Goal: Task Accomplishment & Management: Complete application form

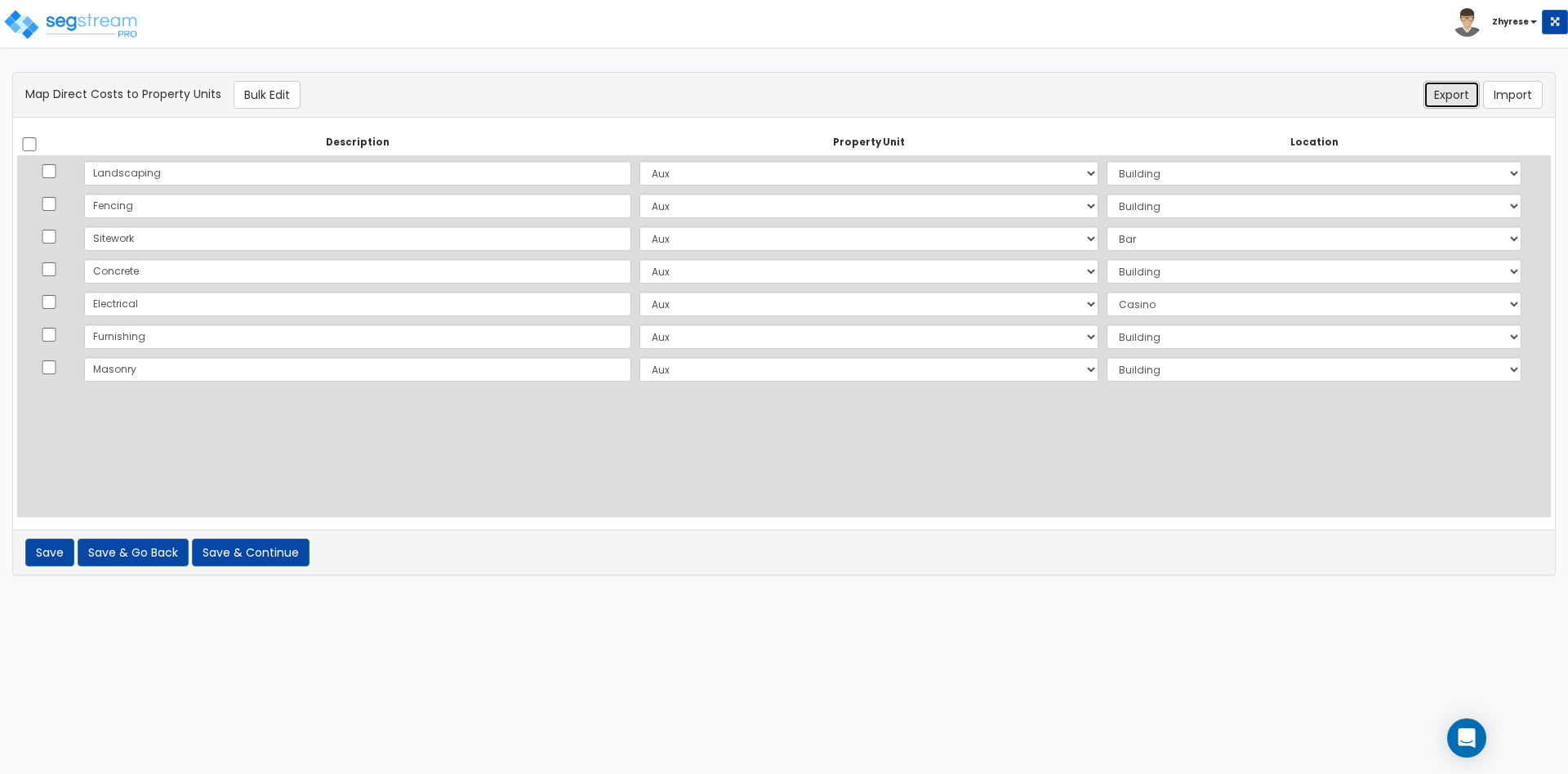
click at [1438, 93] on button "Export" at bounding box center [1451, 95] width 57 height 28
select select
click option "Select" at bounding box center [0, 0] width 0 height 0
click at [1107, 161] on select "Select Add Additional Location" at bounding box center [1314, 173] width 415 height 25
select select
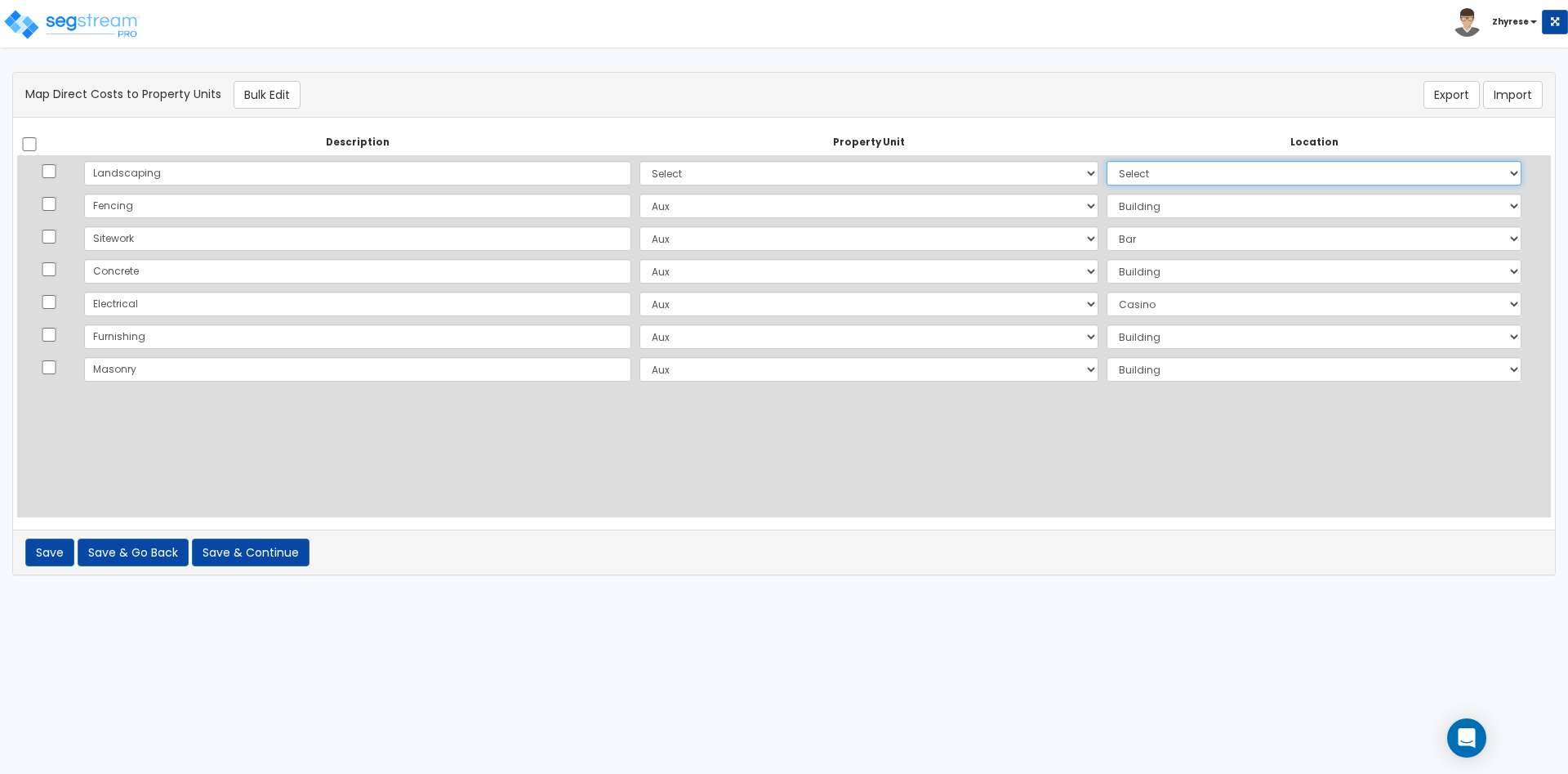
click option "Select" at bounding box center [0, 0] width 0 height 0
click at [640, 194] on select "Select Aux Site Improvements Add Additional Property Unit" at bounding box center [869, 205] width 459 height 25
select select
click option "Select" at bounding box center [0, 0] width 0 height 0
click at [1107, 194] on select "Select Add Additional Location" at bounding box center [1314, 205] width 415 height 25
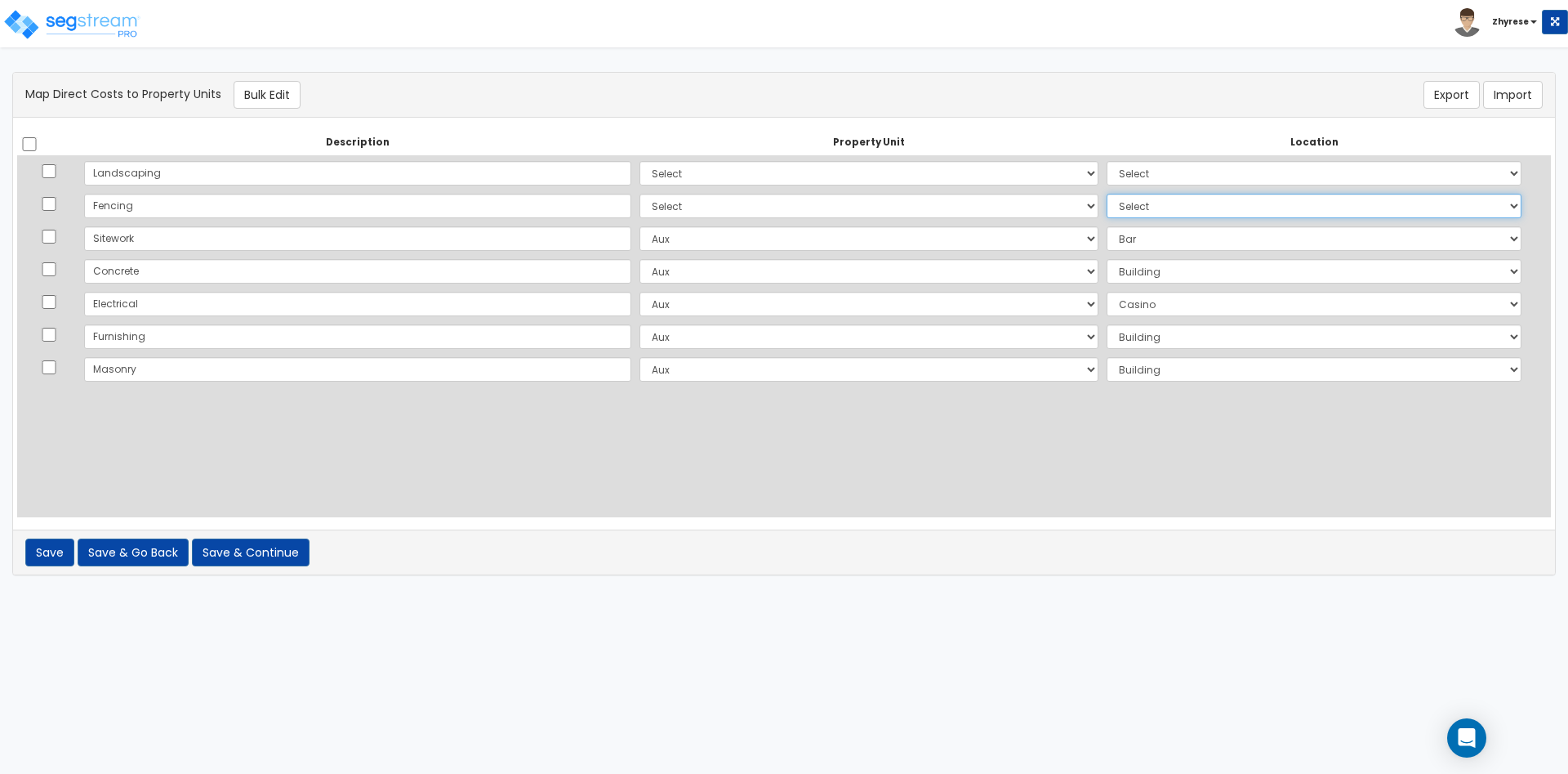
select select
click option "Select" at bounding box center [0, 0] width 0 height 0
select select
click option "Select" at bounding box center [0, 0] width 0 height 0
click at [1107, 226] on select "Select Add Additional Location" at bounding box center [1314, 238] width 415 height 25
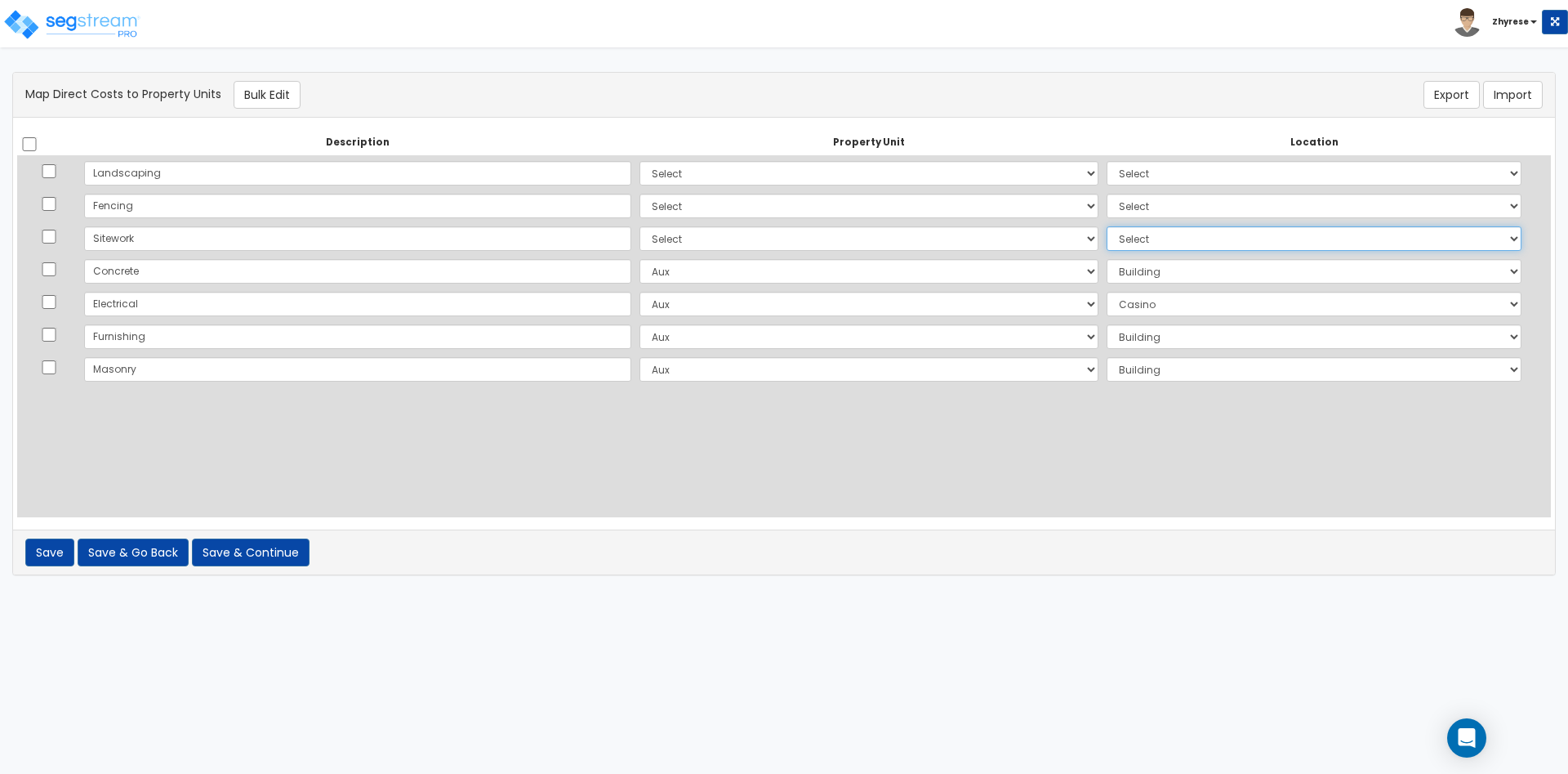
select select
click option "Select" at bounding box center [0, 0] width 0 height 0
click at [1453, 95] on button "Export" at bounding box center [1451, 95] width 57 height 28
click at [58, 545] on button "Save" at bounding box center [50, 553] width 49 height 28
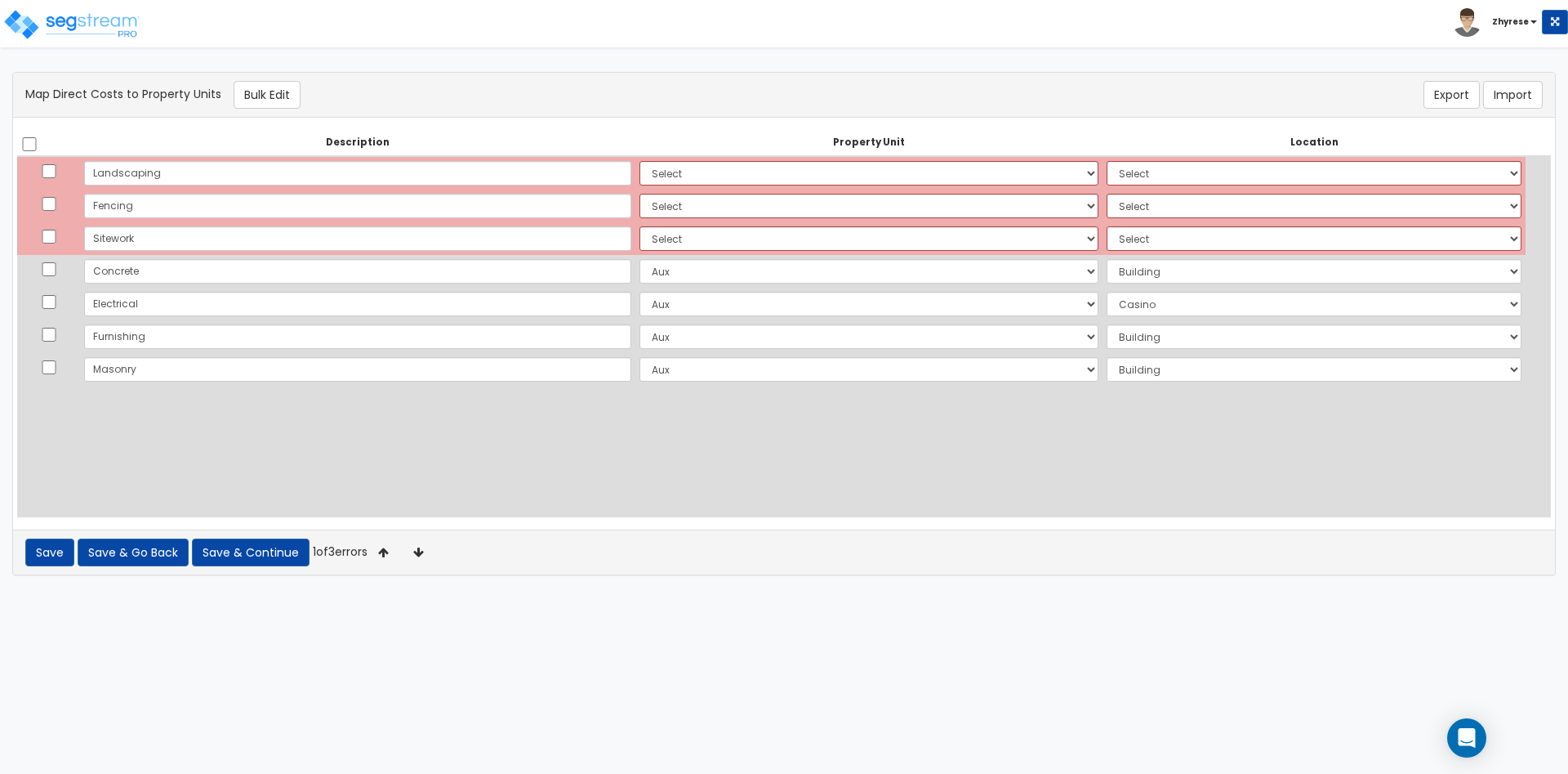
click at [504, 591] on html "Toggle navigation Zhyrese x" at bounding box center [784, 296] width 1568 height 591
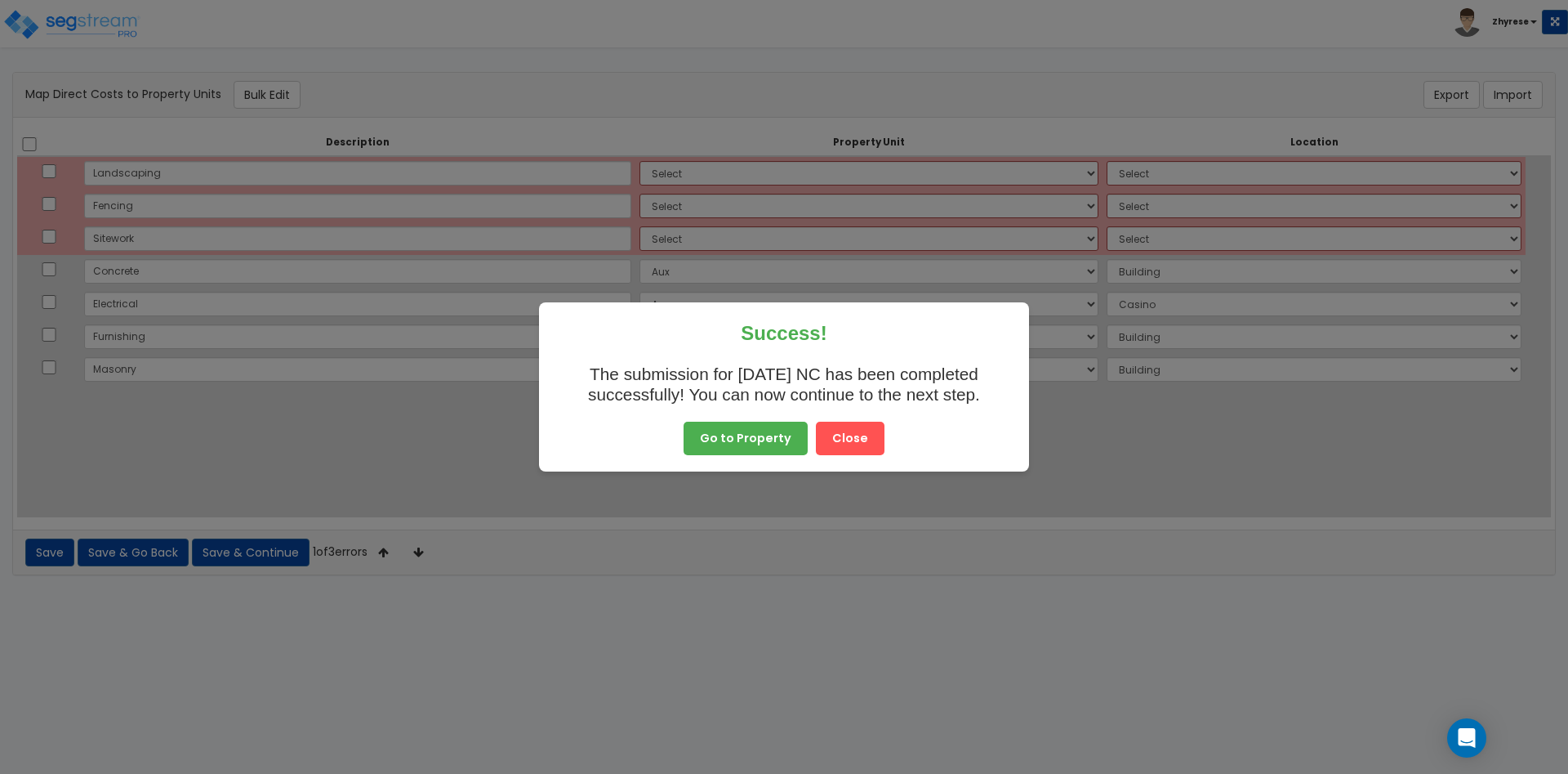
click at [842, 436] on button "Close" at bounding box center [850, 439] width 68 height 35
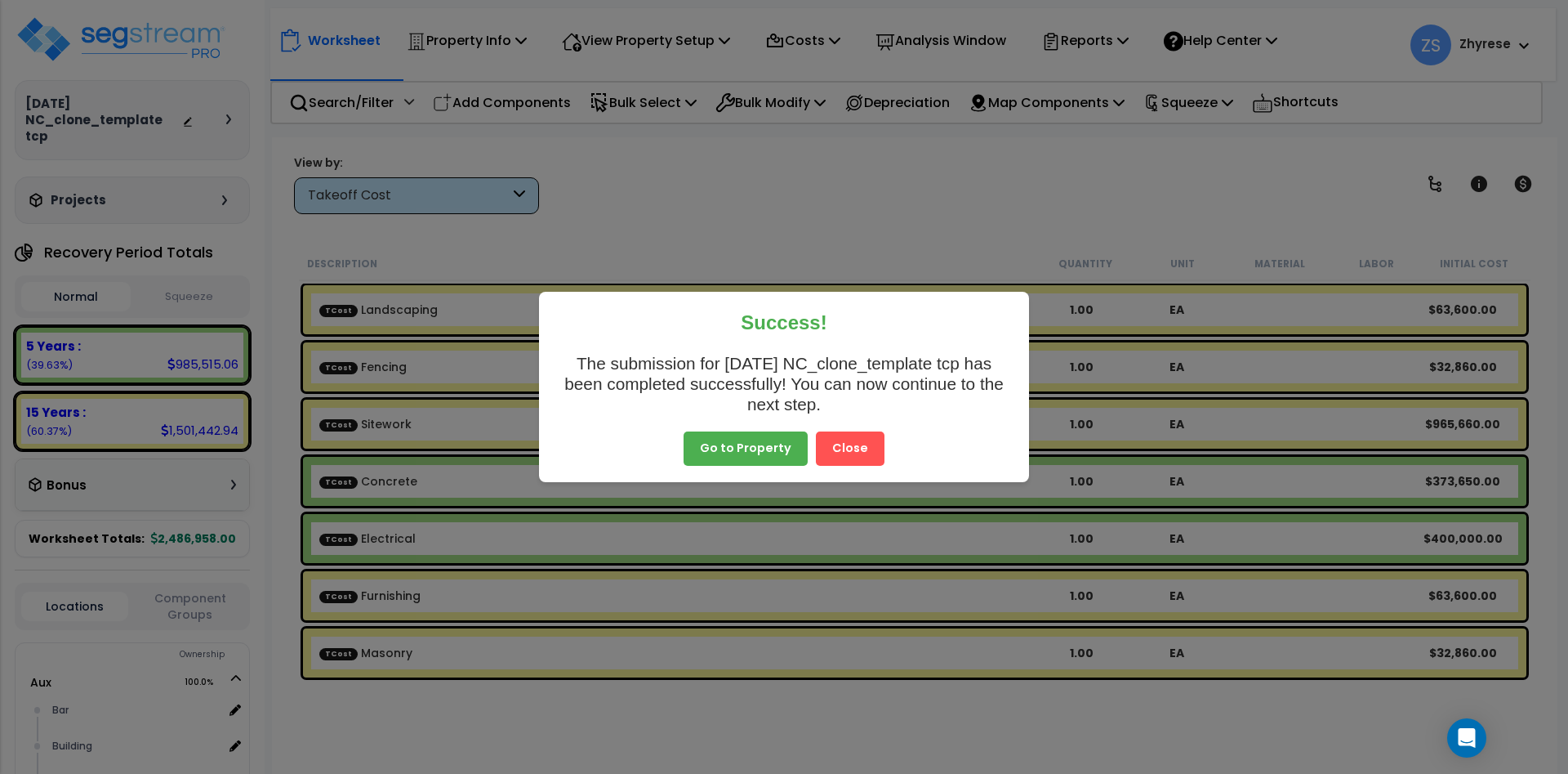
click at [847, 441] on button "Close" at bounding box center [850, 449] width 68 height 35
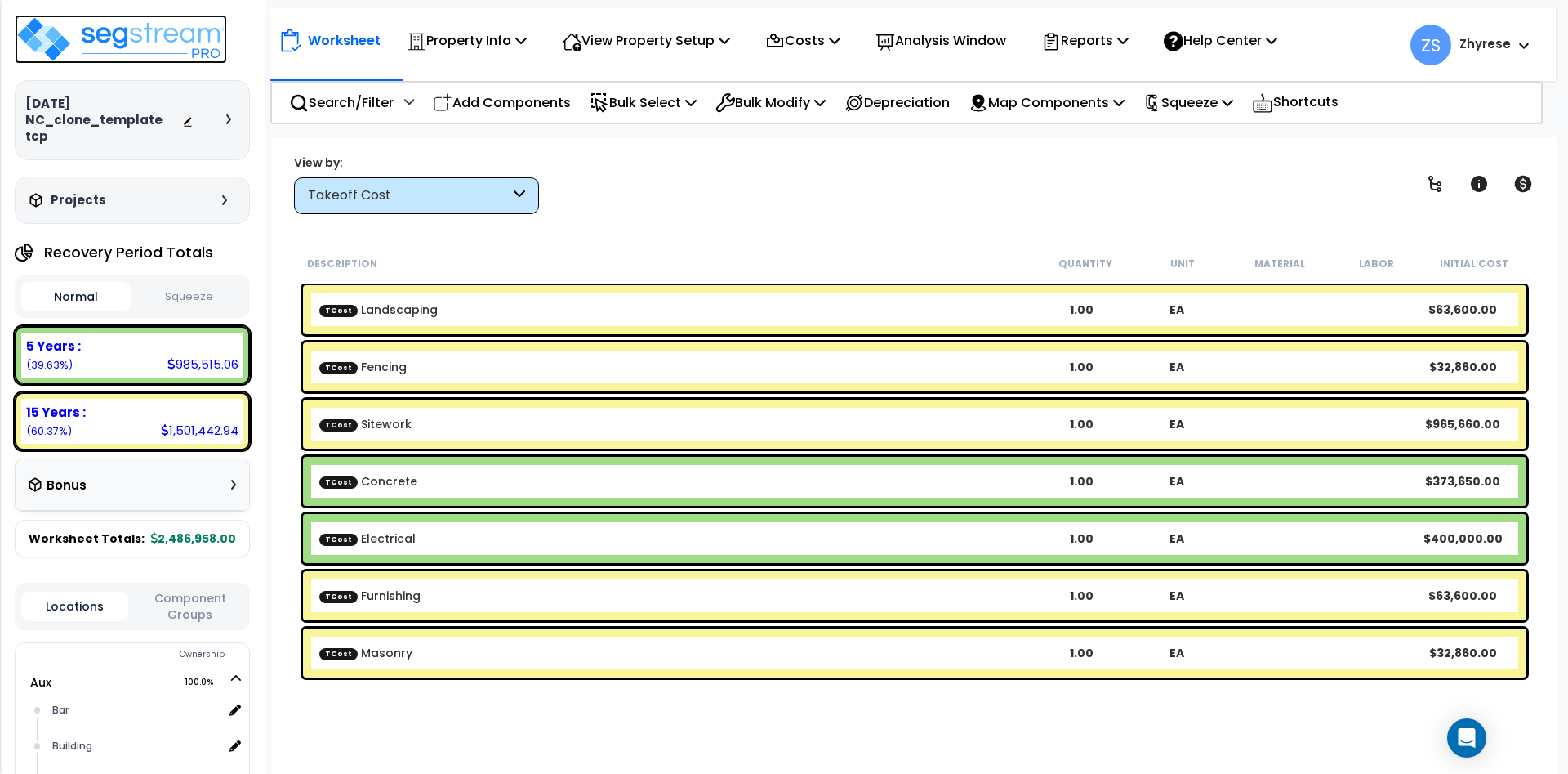
click at [113, 52] on img at bounding box center [121, 39] width 212 height 49
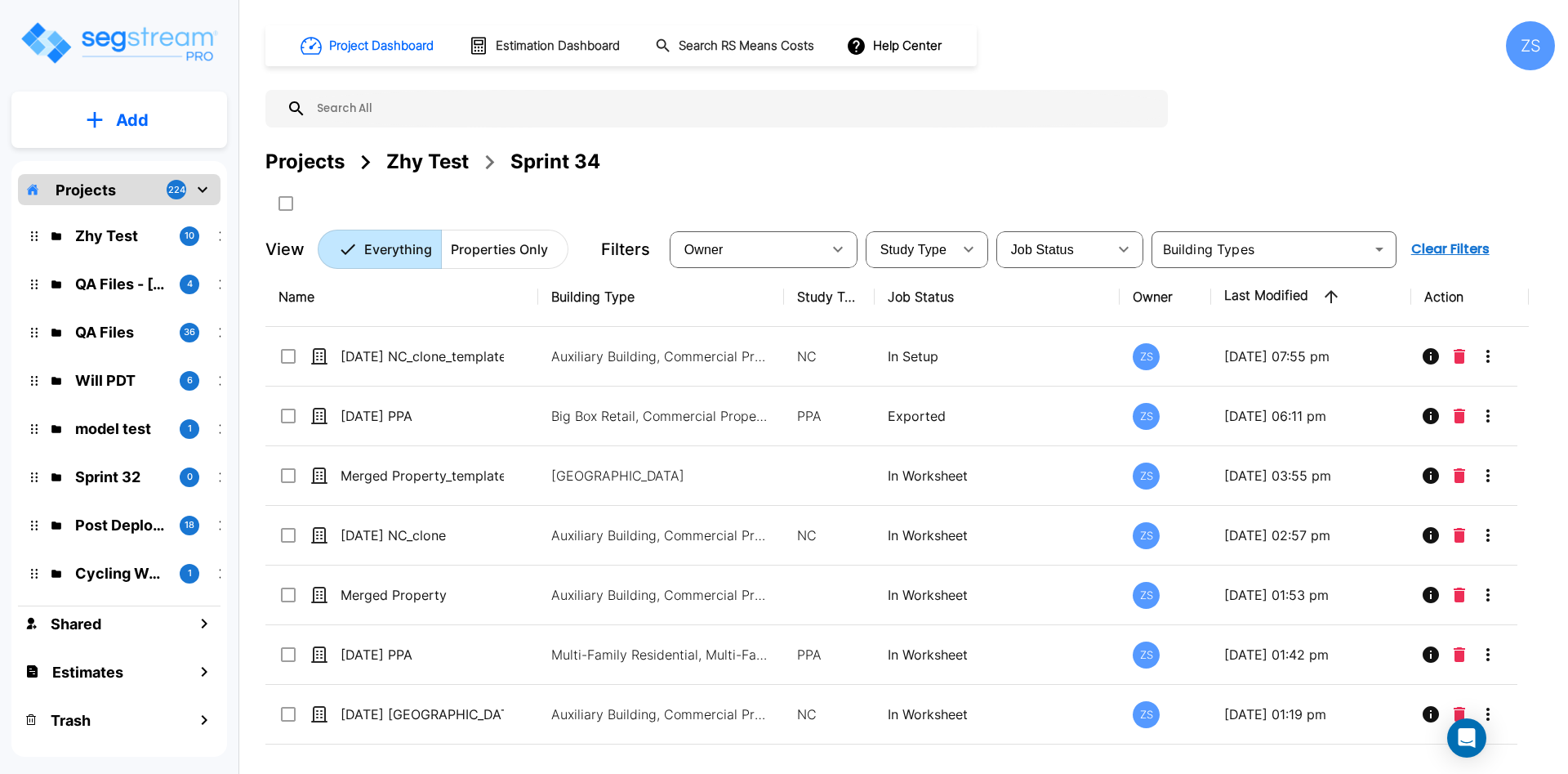
drag, startPoint x: 430, startPoint y: 169, endPoint x: 0, endPoint y: 123, distance: 432.5
click at [430, 169] on div "Zhy Test" at bounding box center [427, 162] width 82 height 30
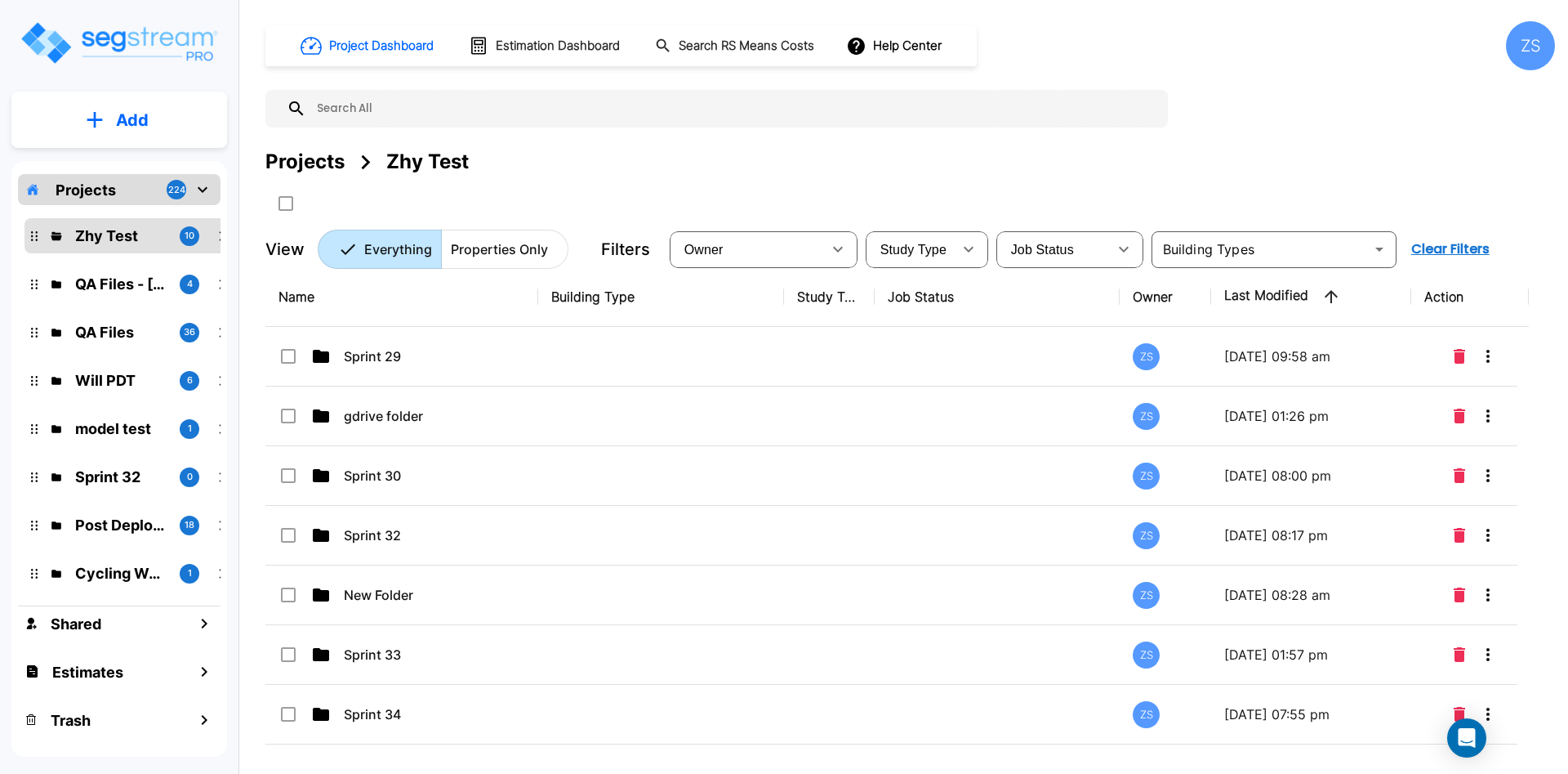
click at [141, 113] on p "Add" at bounding box center [132, 120] width 33 height 25
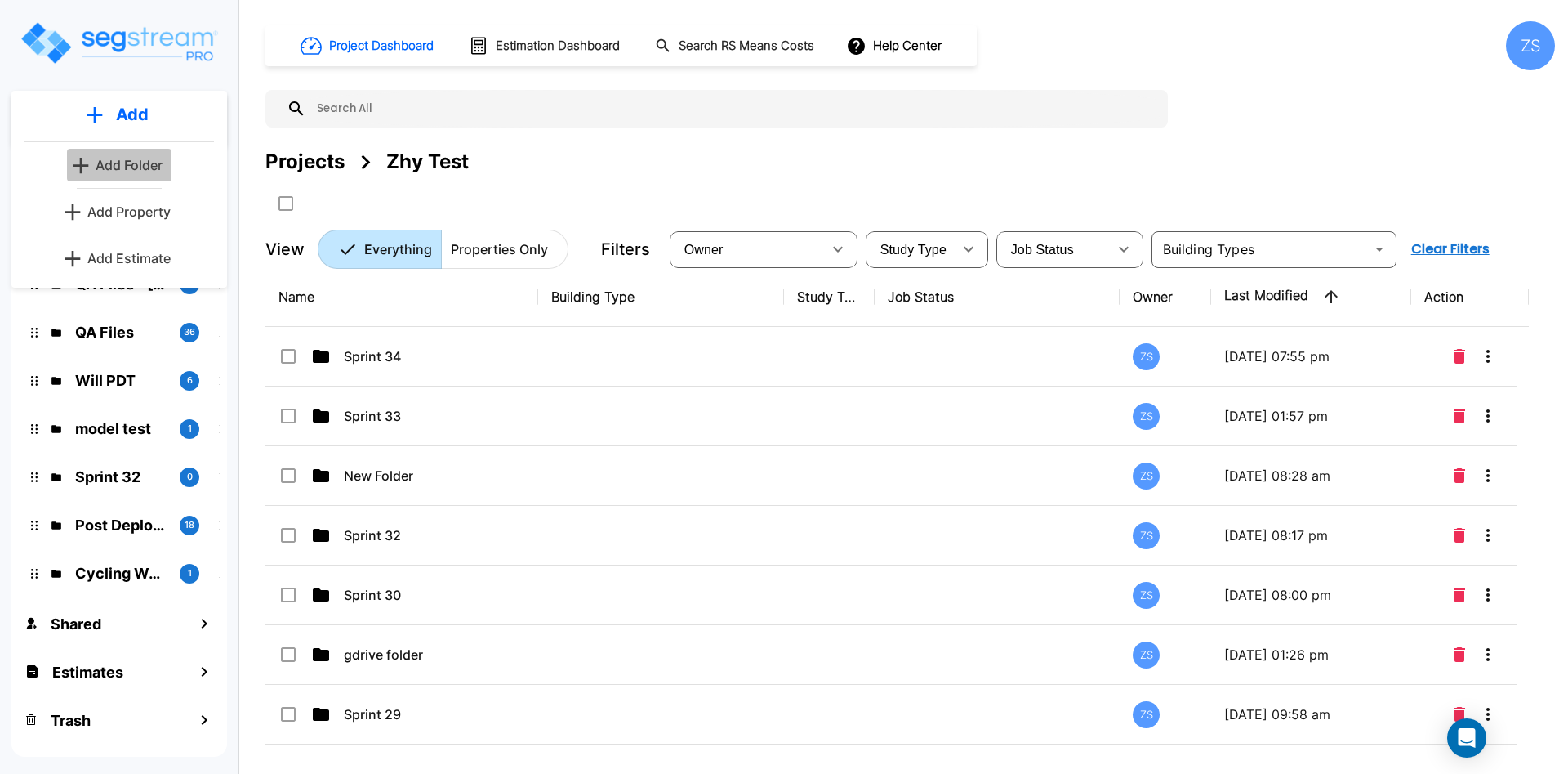
click at [153, 155] on button "Add Folder" at bounding box center [119, 165] width 104 height 33
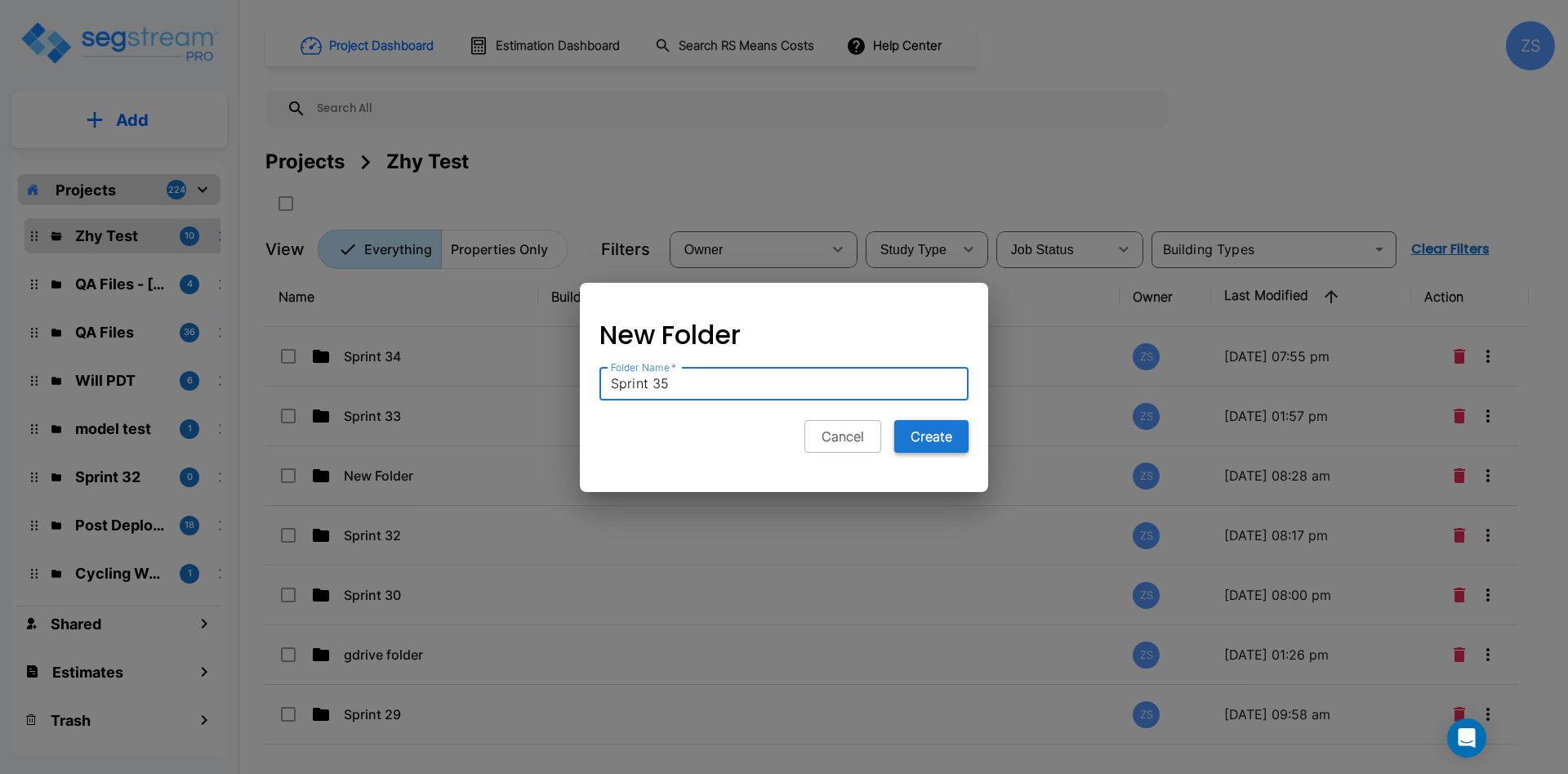
type input "Sprint 35"
click at [946, 446] on button "Create" at bounding box center [931, 436] width 74 height 33
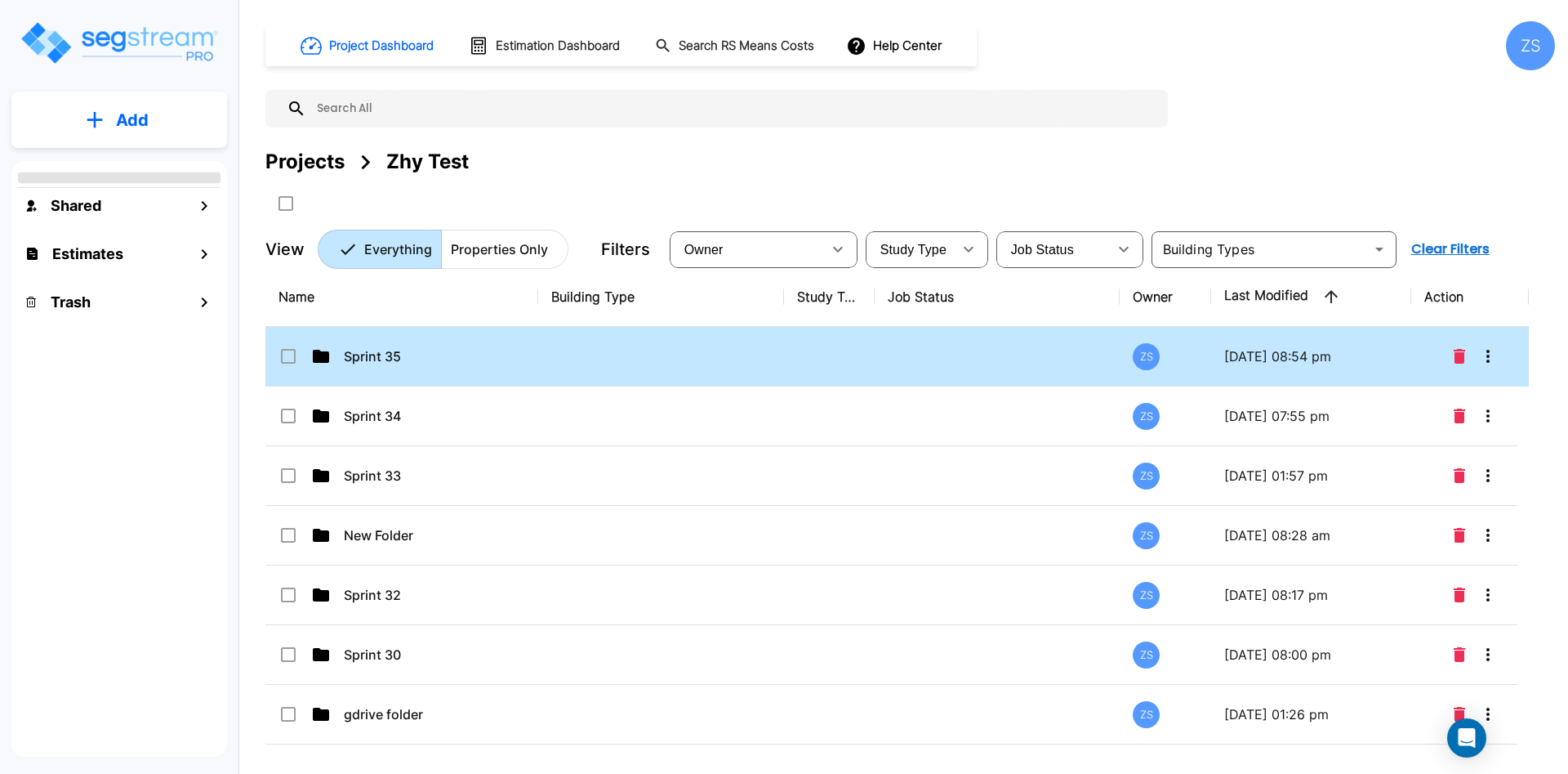
click at [448, 344] on td "Sprint 35" at bounding box center [402, 356] width 273 height 60
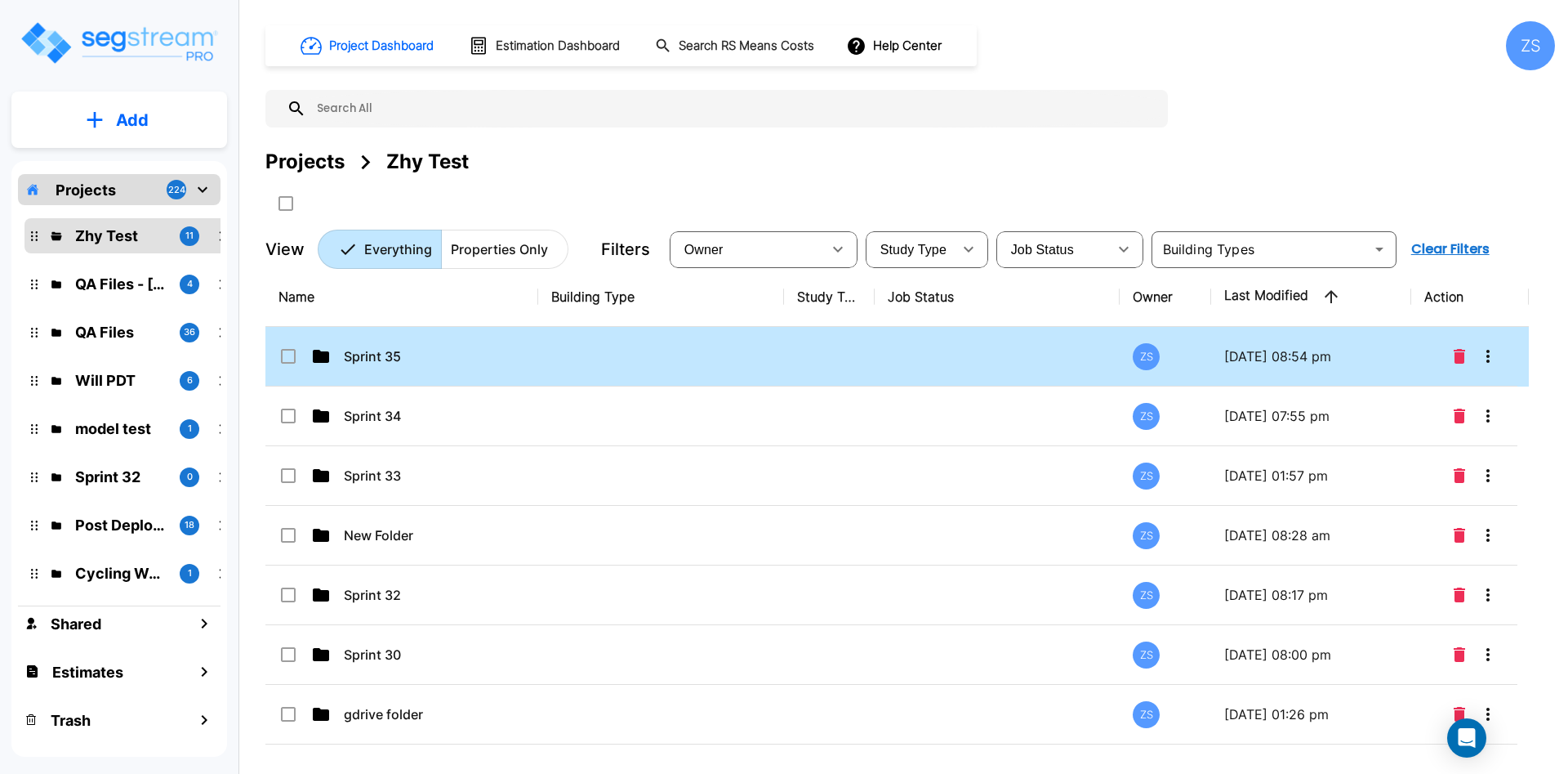
click at [448, 344] on td "Sprint 35" at bounding box center [402, 356] width 273 height 60
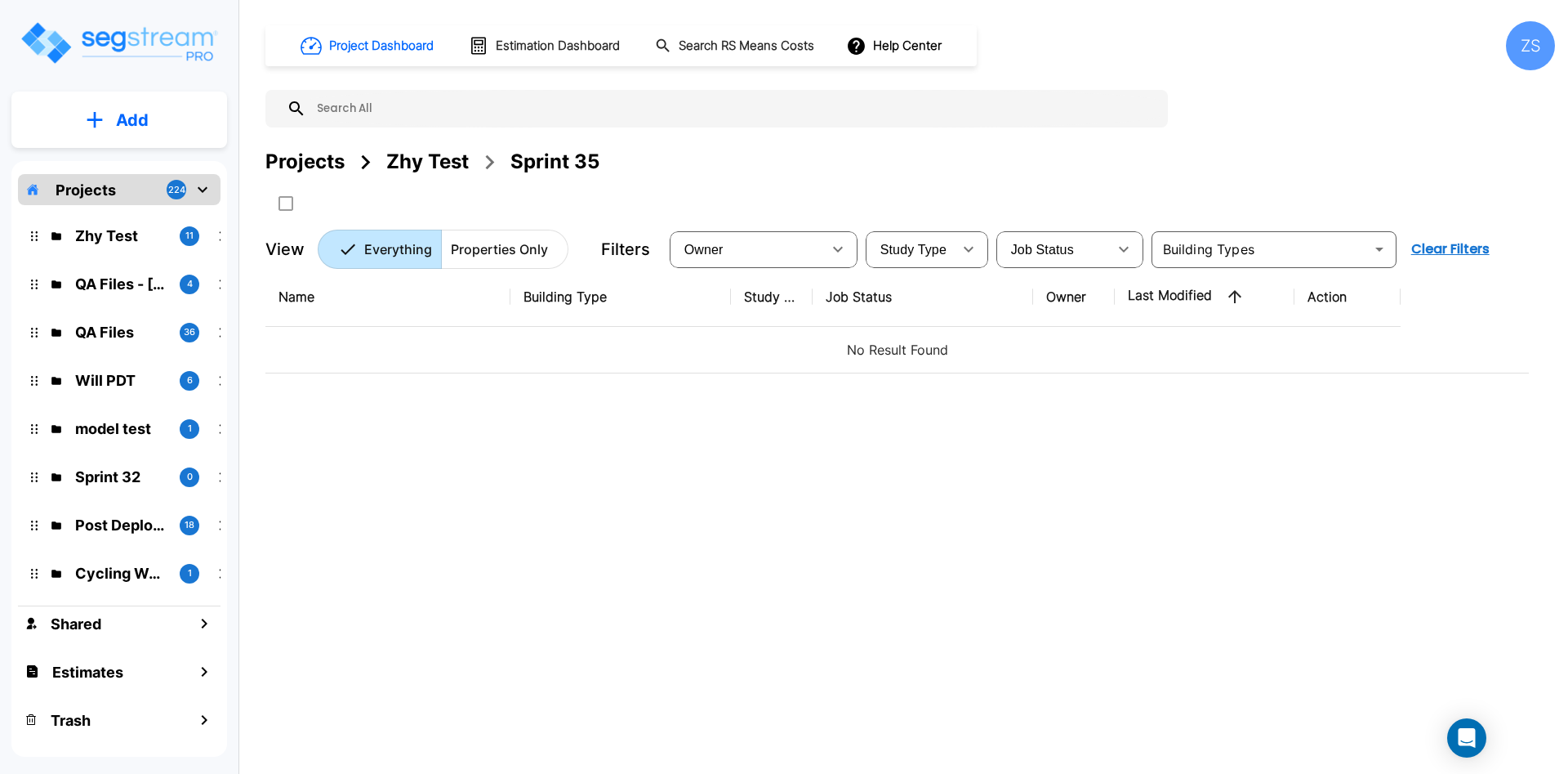
click at [117, 114] on p "Add" at bounding box center [132, 120] width 33 height 25
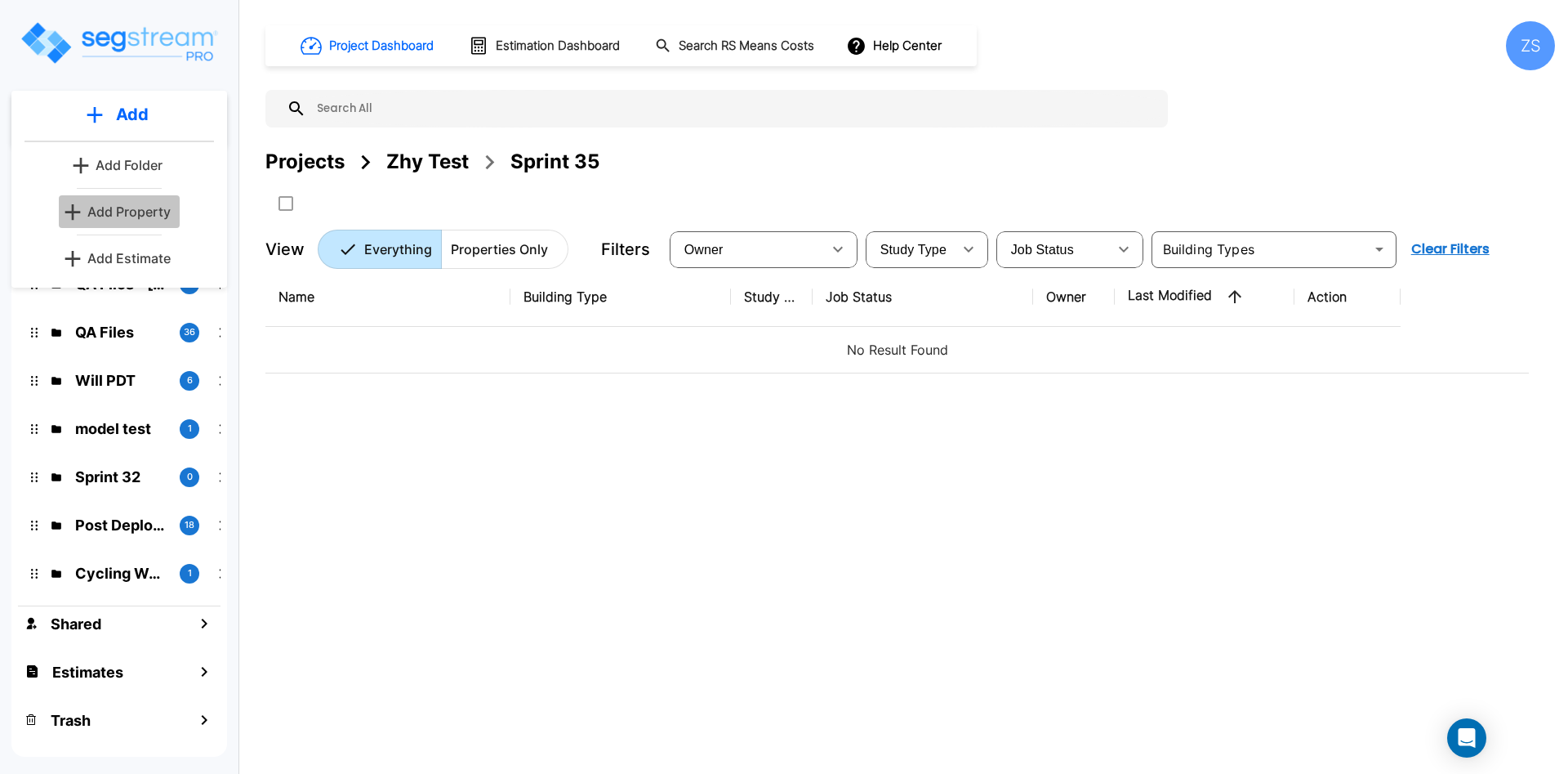
click at [131, 204] on p "Add Property" at bounding box center [129, 211] width 83 height 20
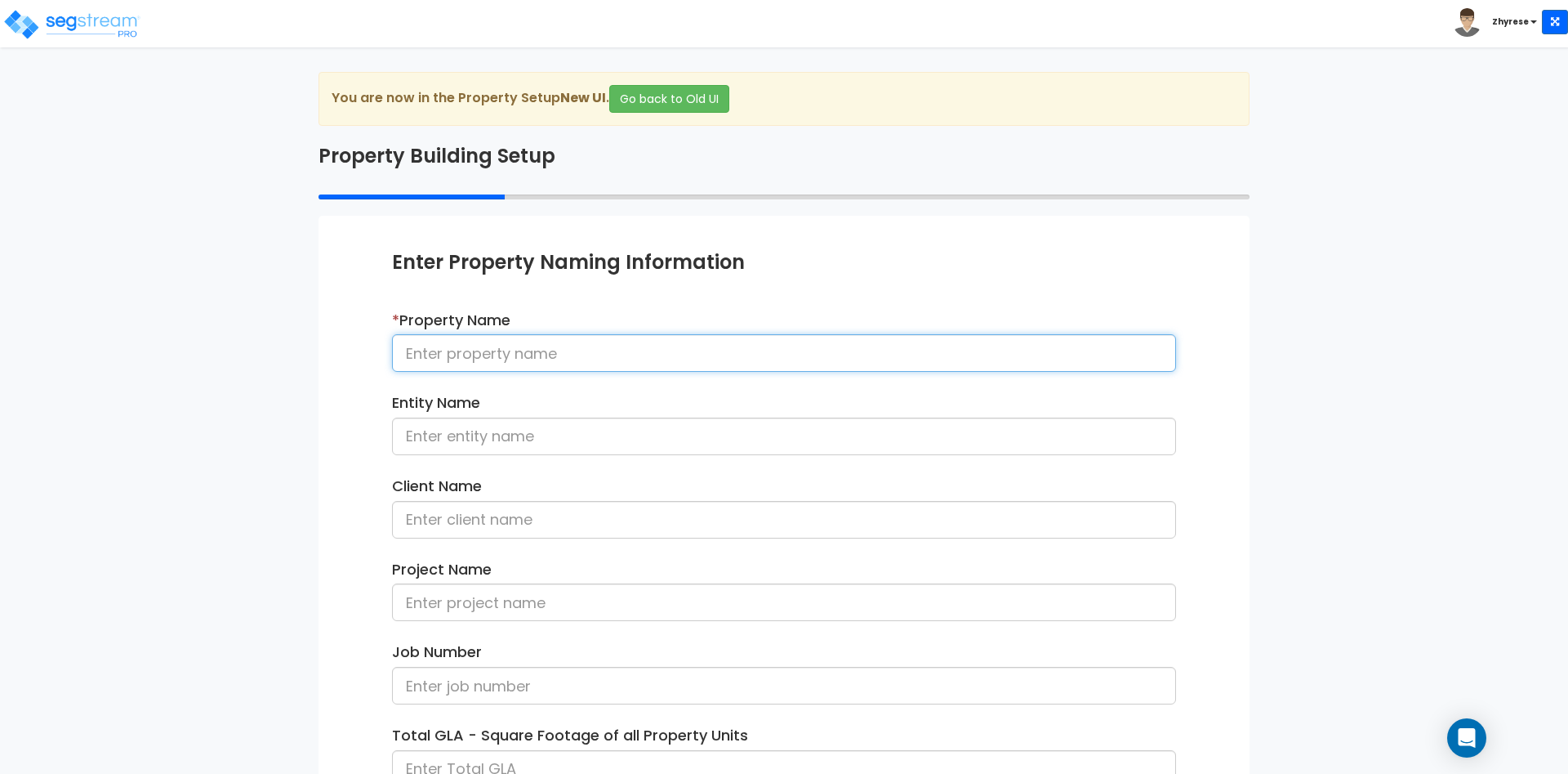
click at [458, 369] on input at bounding box center [784, 353] width 784 height 38
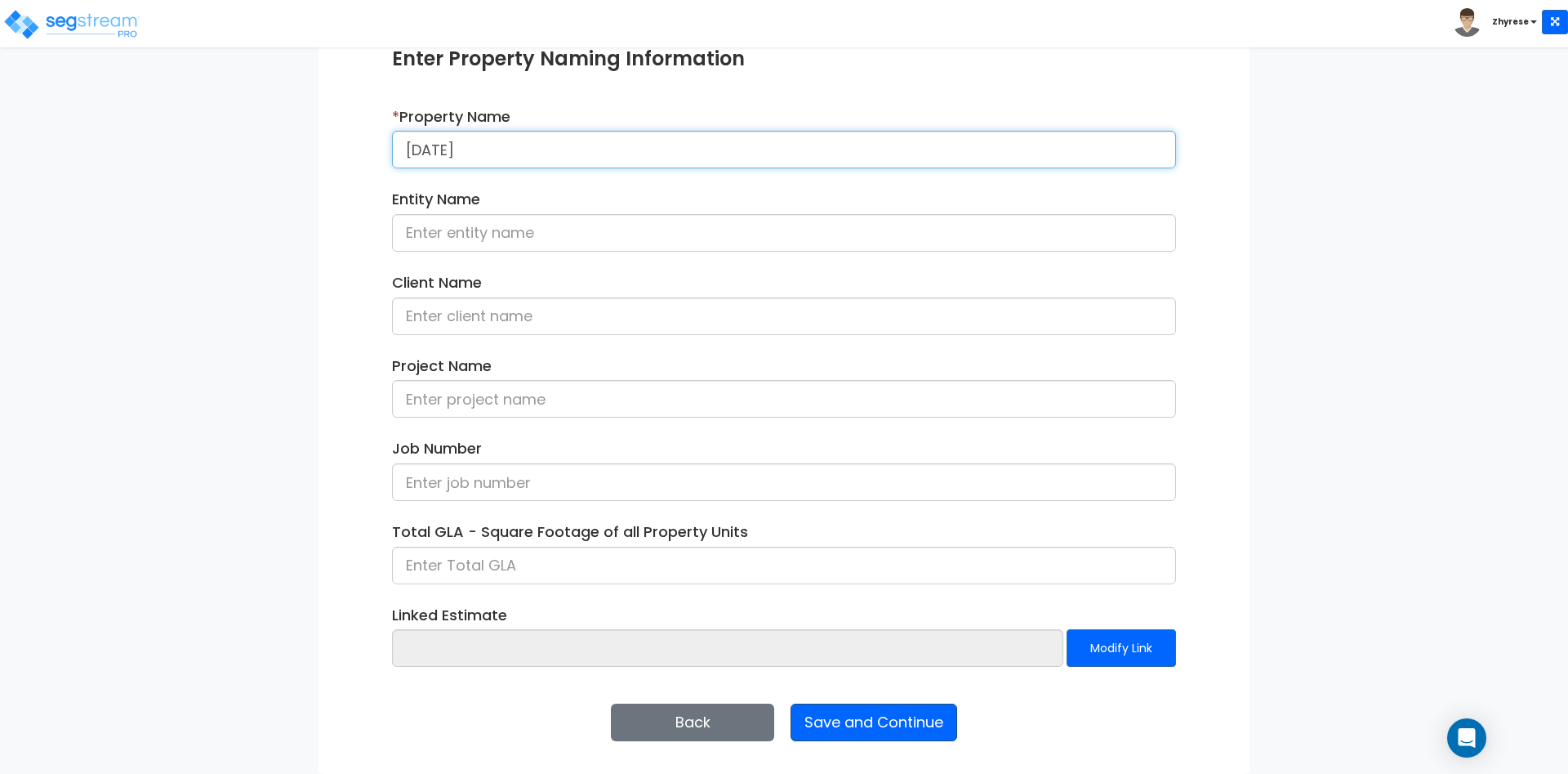
type input "[DATE]"
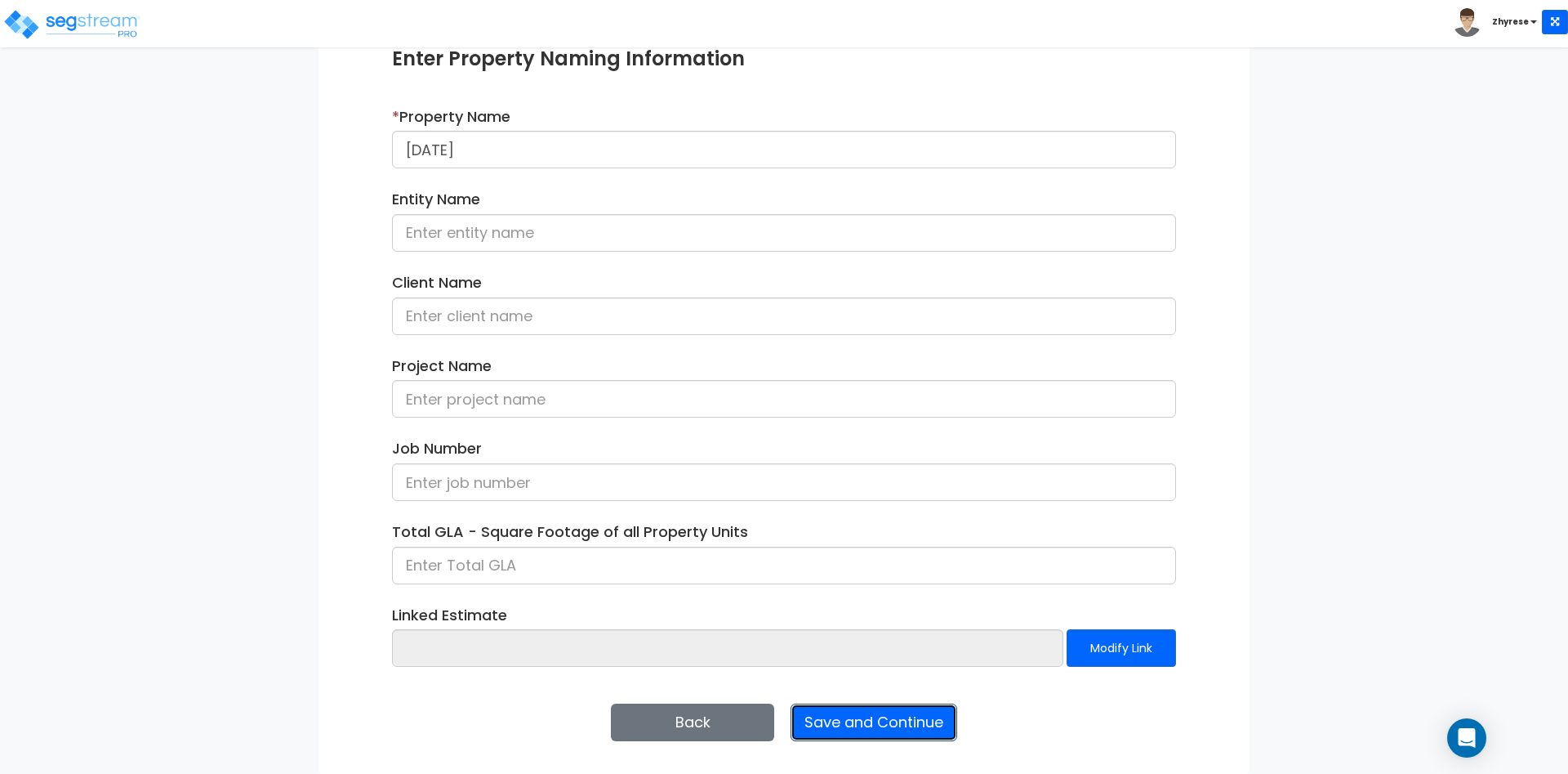
click at [886, 729] on button "Save and Continue" at bounding box center [874, 722] width 167 height 38
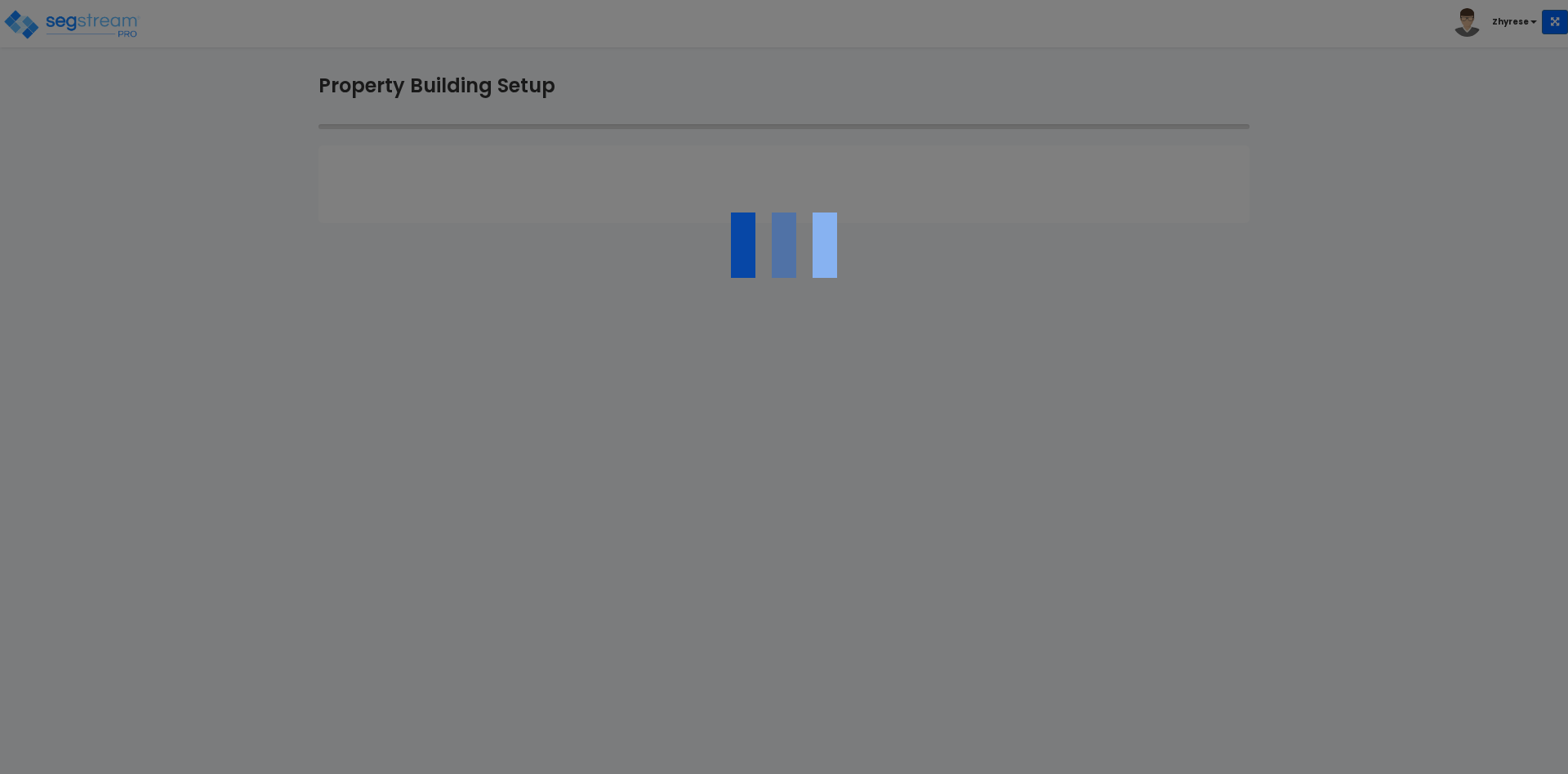
type input "[DATE]"
type input "0"
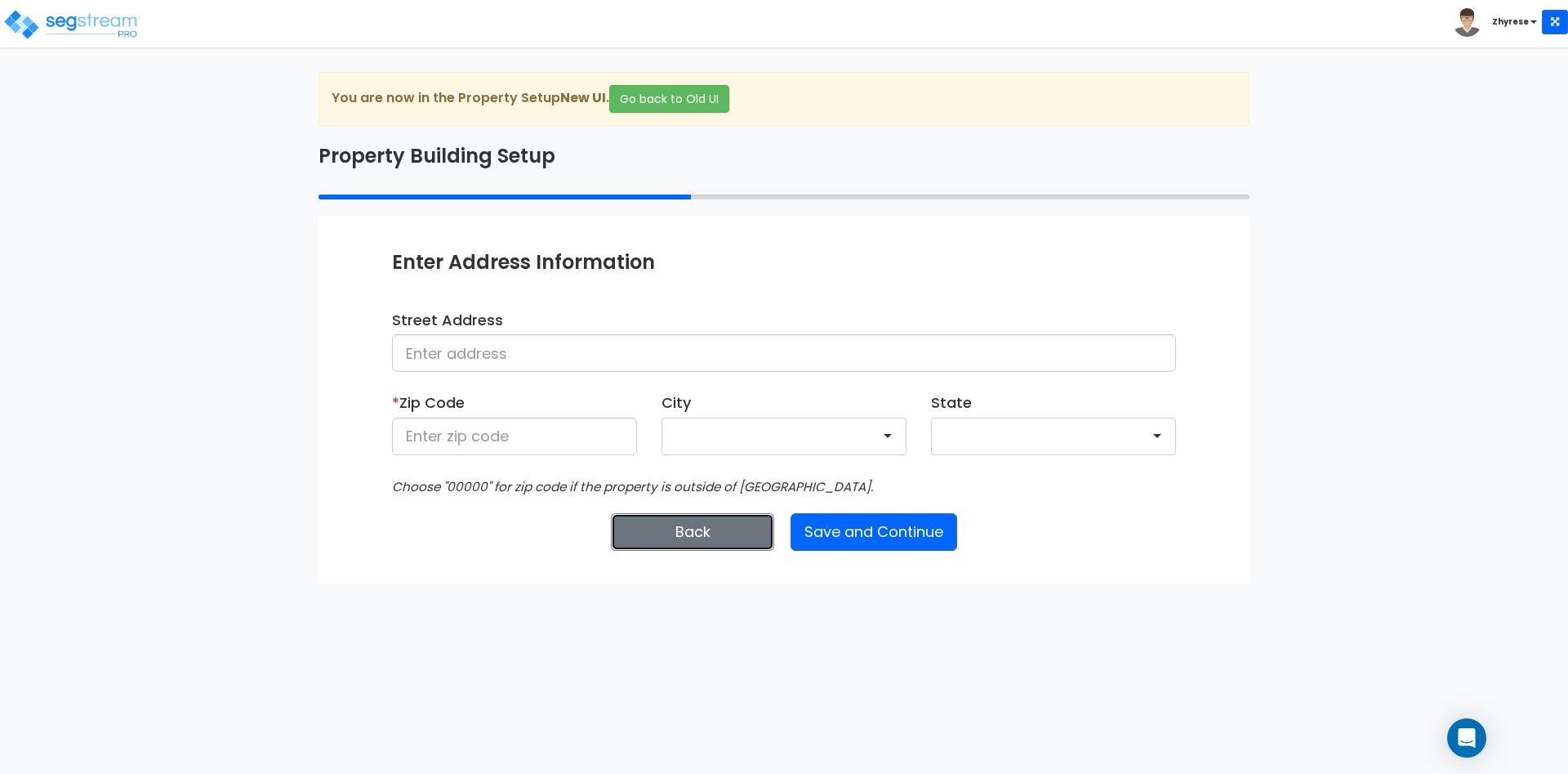
click at [673, 543] on button "Back" at bounding box center [692, 532] width 164 height 38
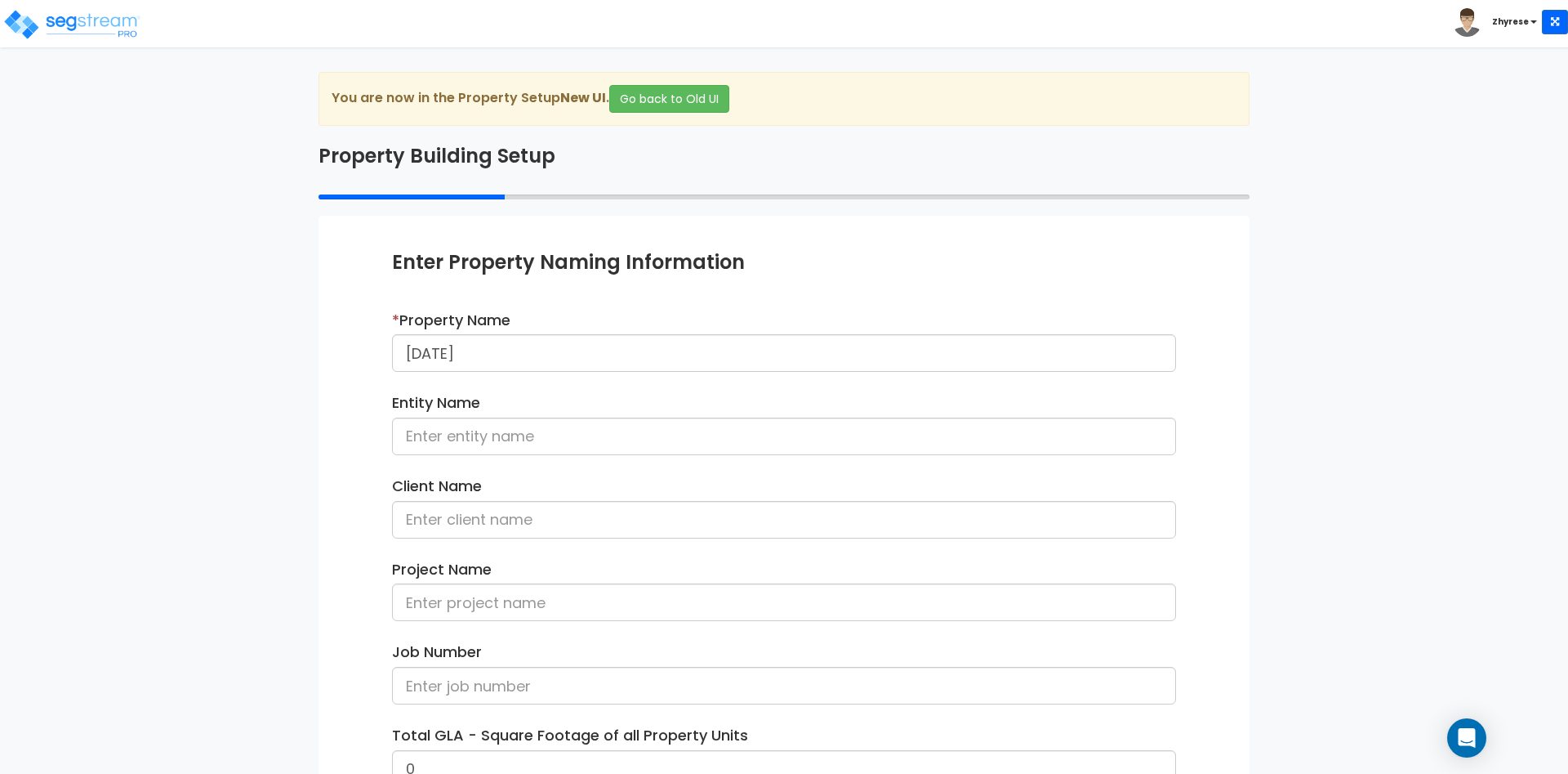
click at [646, 331] on div "* Property Name 19Aug25" at bounding box center [784, 340] width 784 height 63
click at [651, 341] on input "19Aug25" at bounding box center [784, 353] width 784 height 38
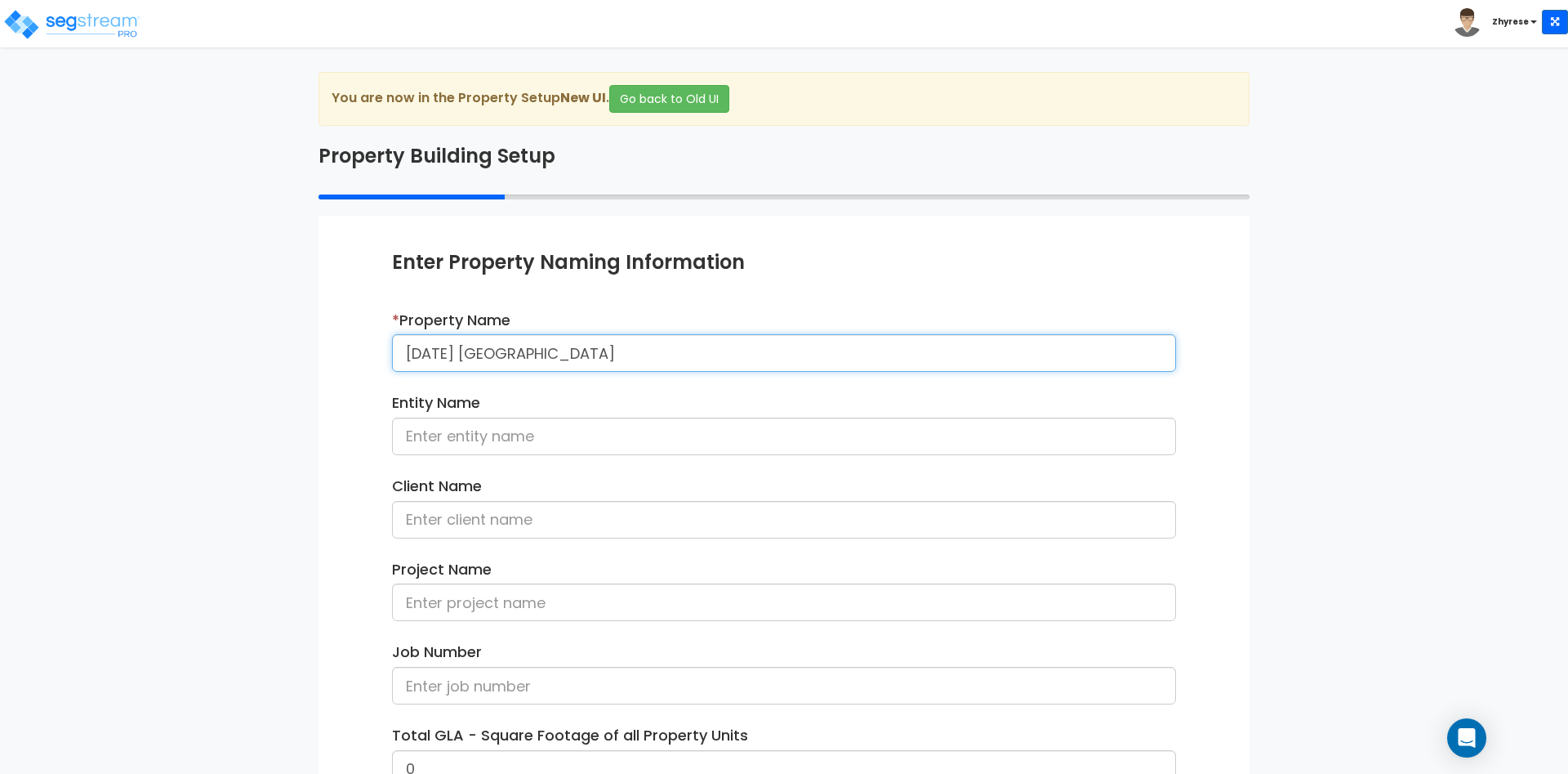
scroll to position [204, 0]
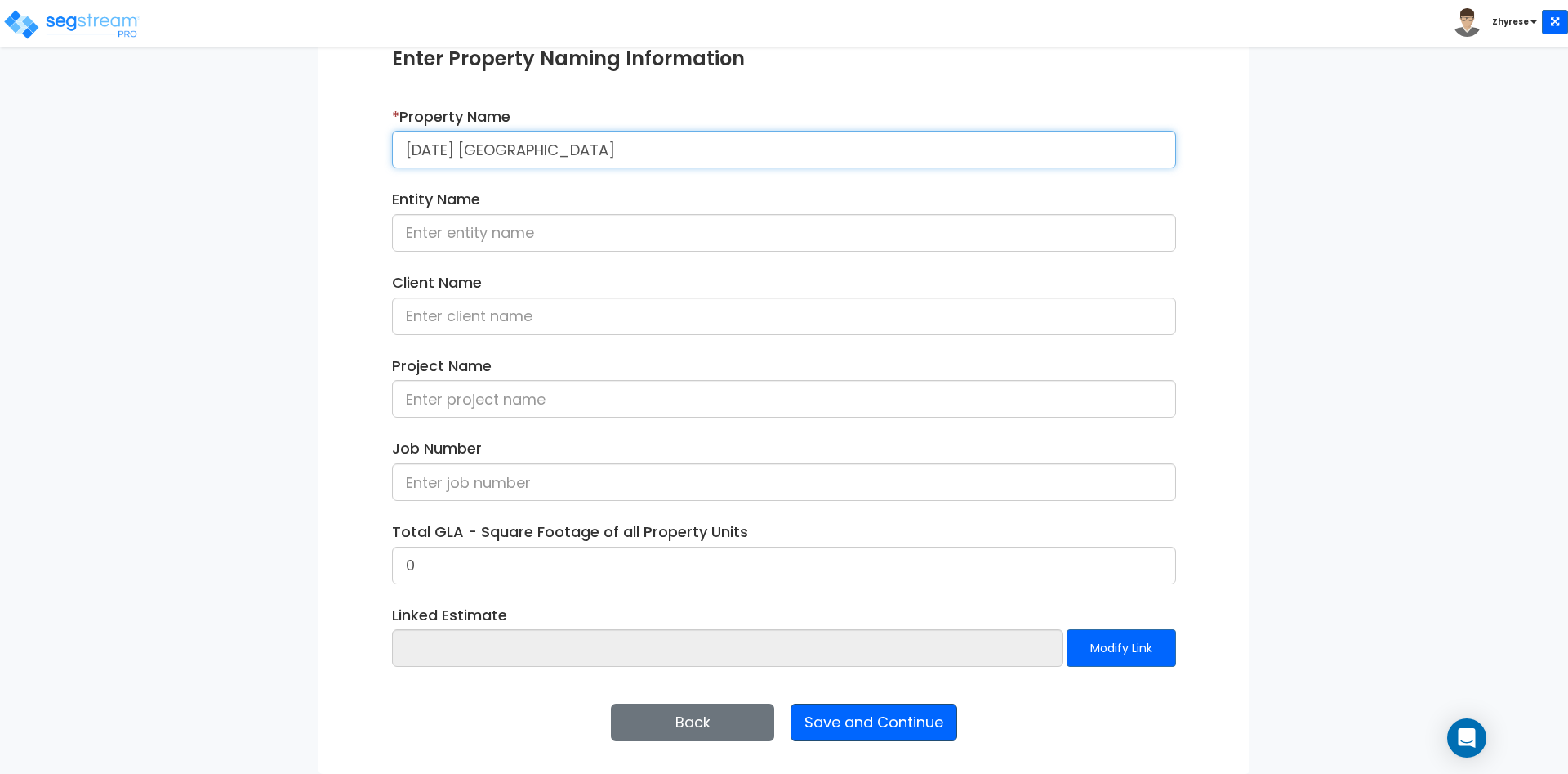
type input "19Aug25 NC"
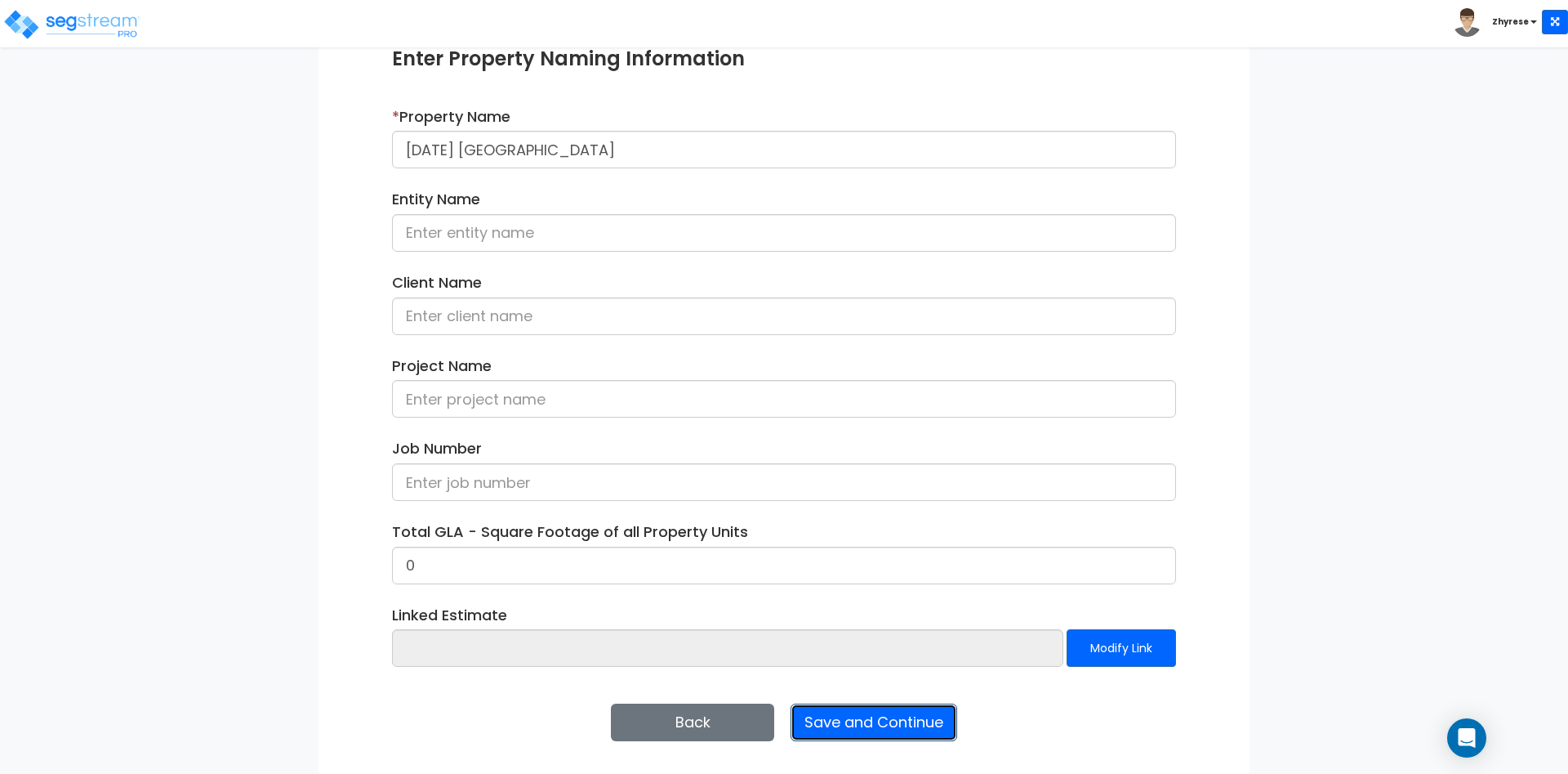
click at [911, 725] on button "Save and Continue" at bounding box center [874, 722] width 167 height 38
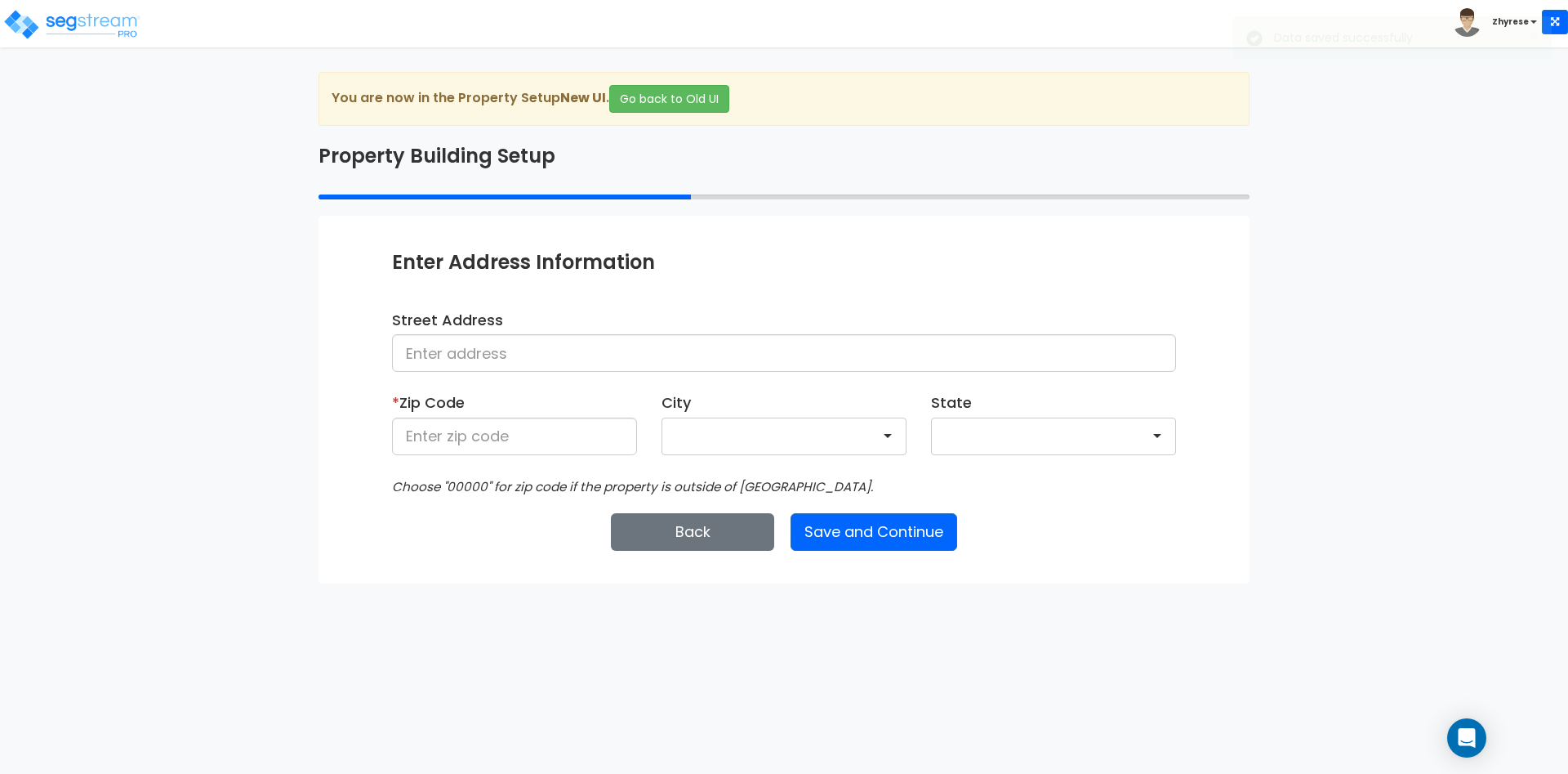
scroll to position [0, 0]
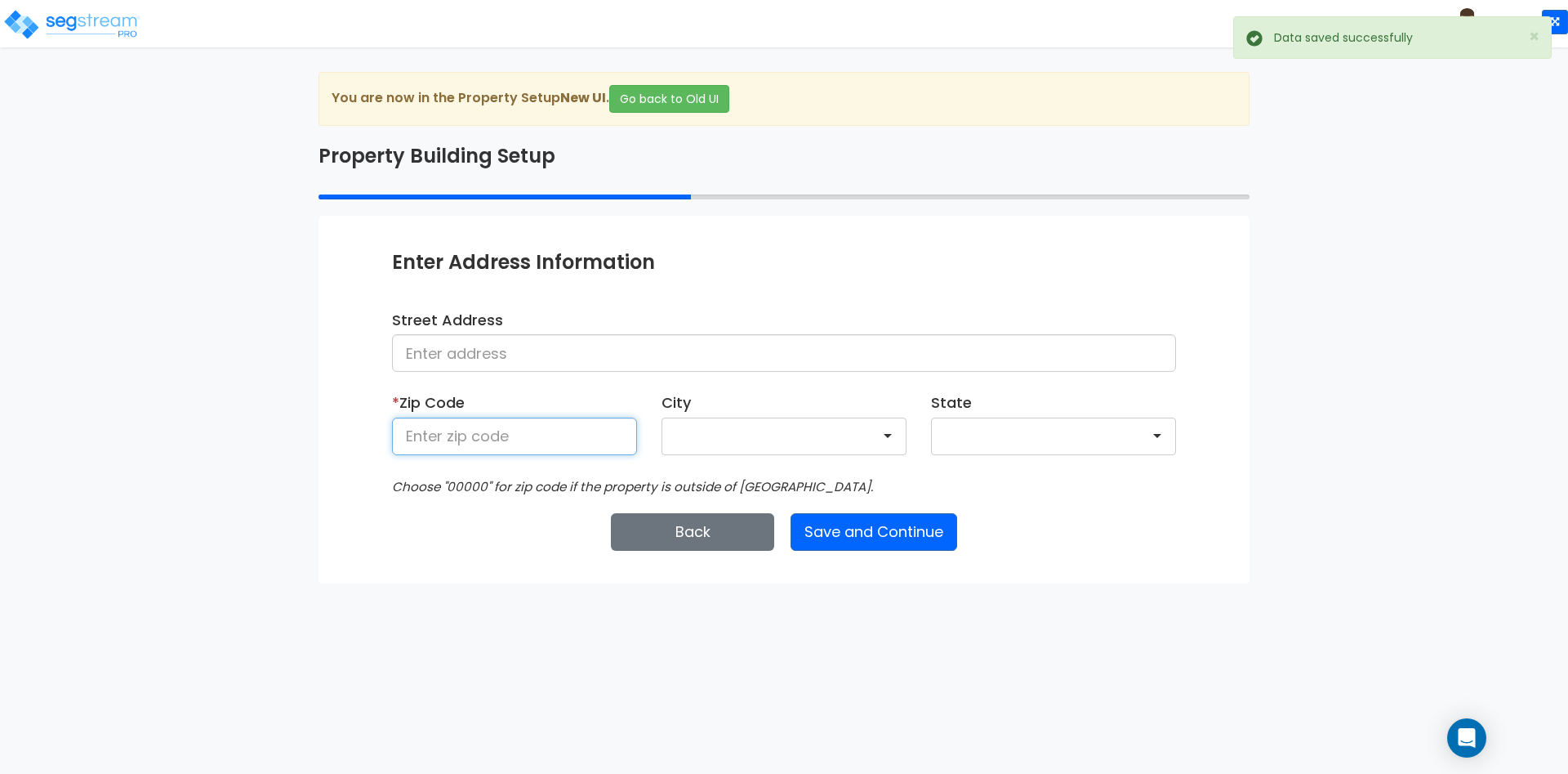
click at [523, 422] on input at bounding box center [514, 437] width 245 height 38
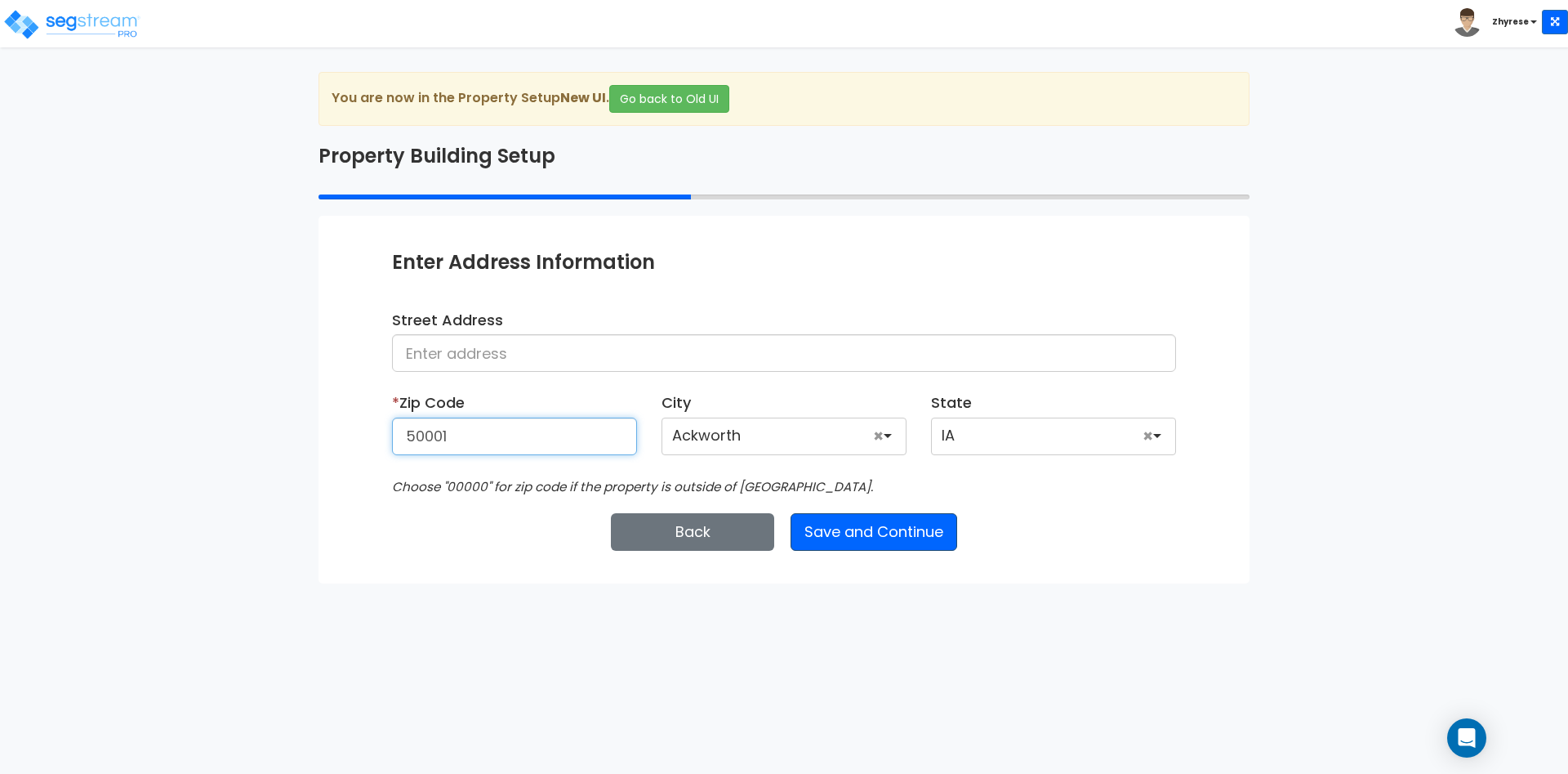
type input "50001"
click at [892, 526] on button "Save and Continue" at bounding box center [874, 532] width 167 height 38
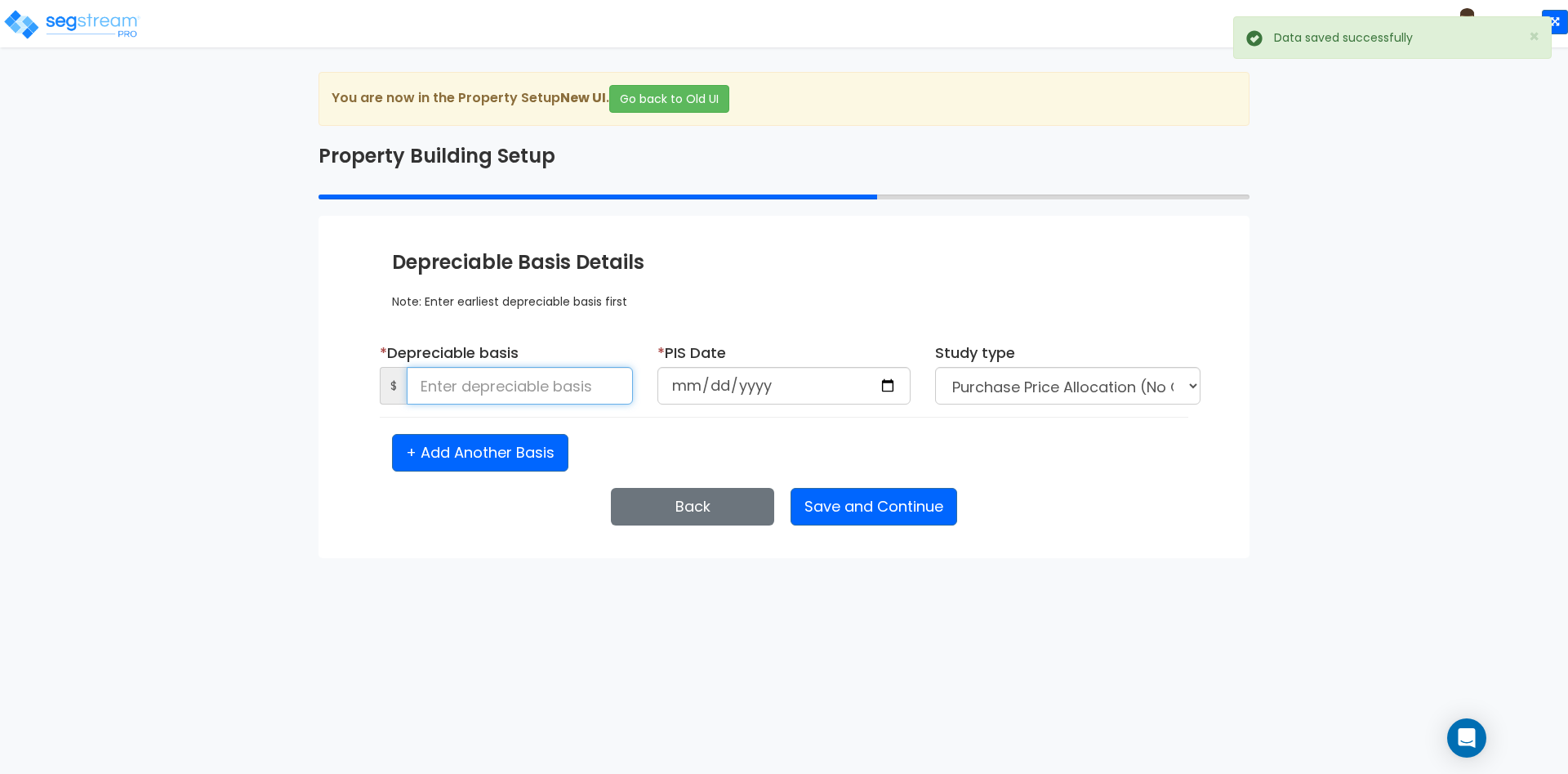
click at [522, 387] on input at bounding box center [520, 386] width 226 height 38
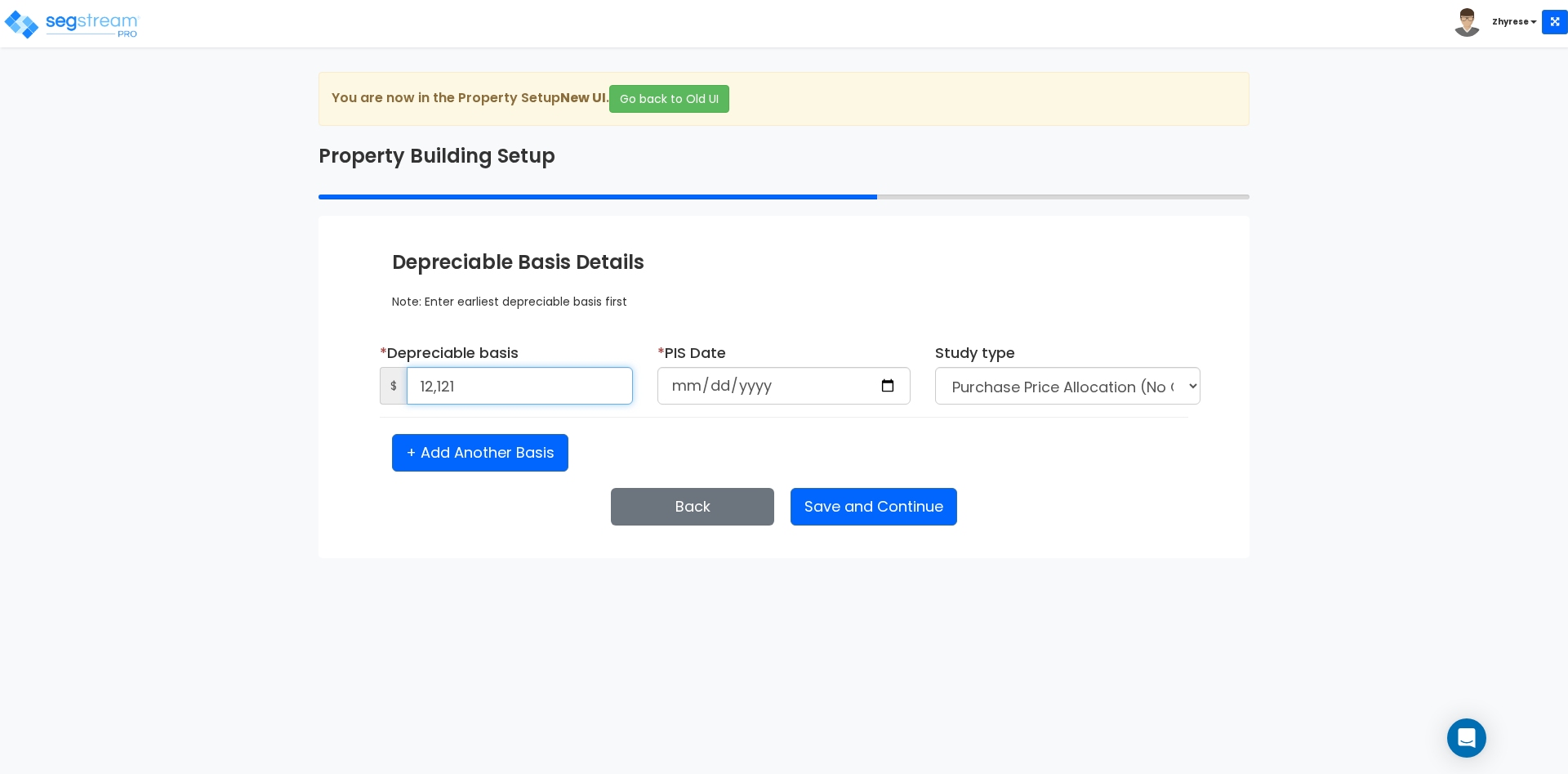
type input "12,121"
click at [681, 391] on input "date" at bounding box center [784, 386] width 253 height 38
click at [702, 387] on input "date" at bounding box center [784, 386] width 253 height 38
click at [729, 387] on input "date" at bounding box center [784, 386] width 253 height 38
type input "2025-01-01"
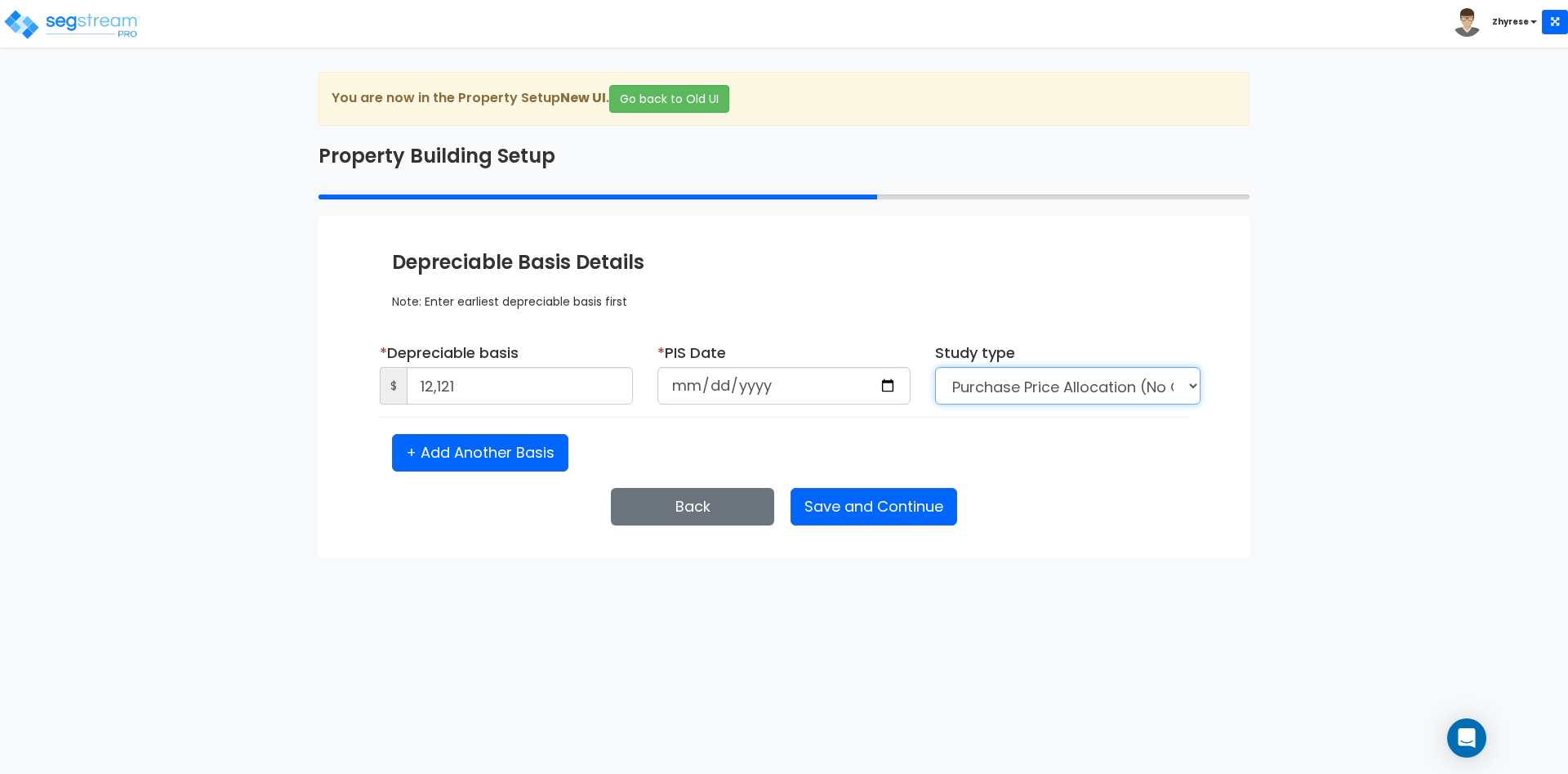
click at [935, 367] on select "Purchase Price Allocation (No Given Costs) New Construction / Reno / TI's (Give…" at bounding box center [1068, 386] width 266 height 38
select select "2025"
select select "NEW"
click option "New Construction / Reno / TI's (Given Costs)" at bounding box center [0, 0] width 0 height 0
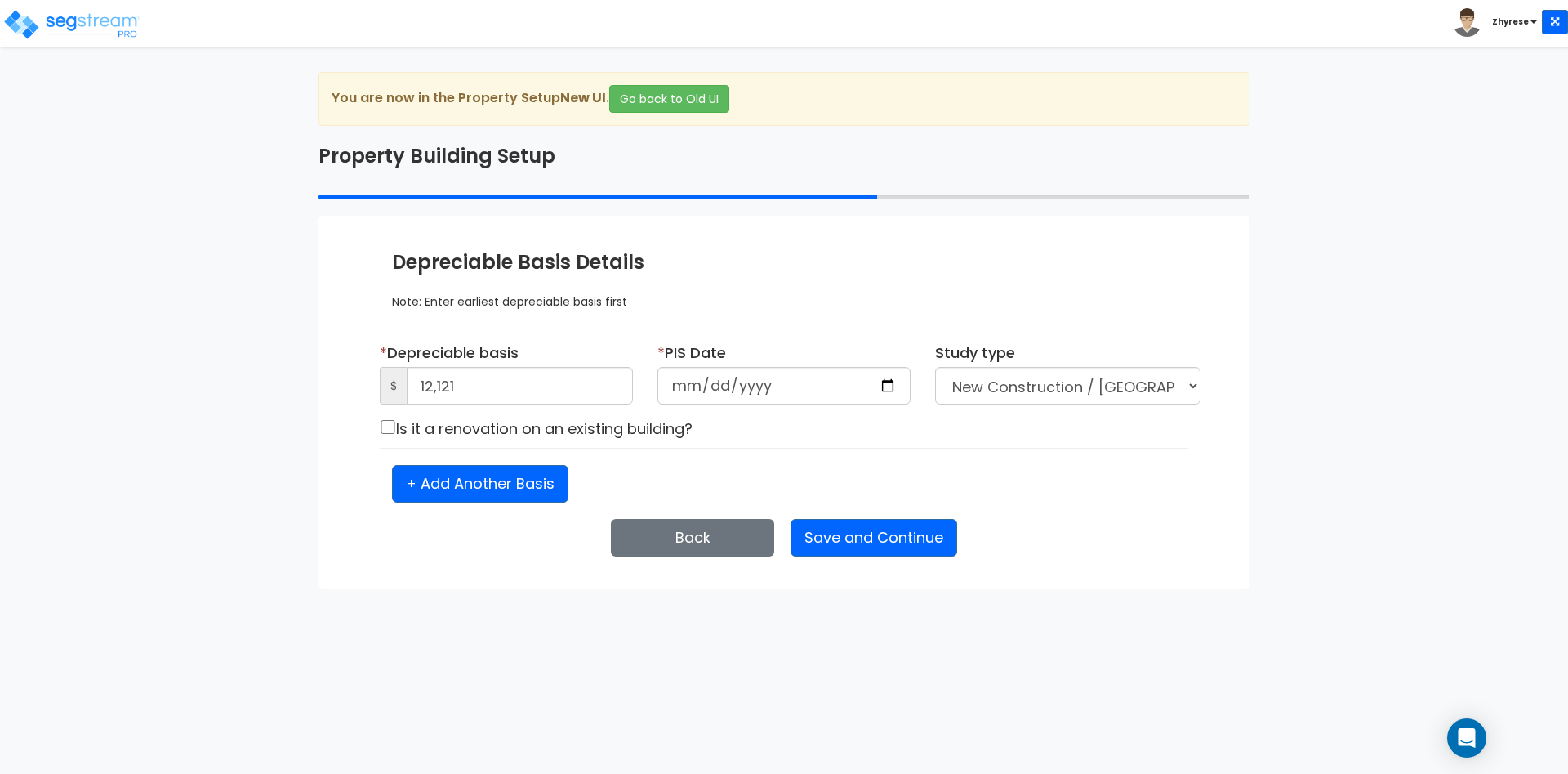
click at [853, 562] on div "Enter Property Naming Information * Property Name 19Aug25 NC Entity Name Client…" at bounding box center [784, 402] width 931 height 373
click at [866, 543] on button "Save and Continue" at bounding box center [874, 538] width 167 height 38
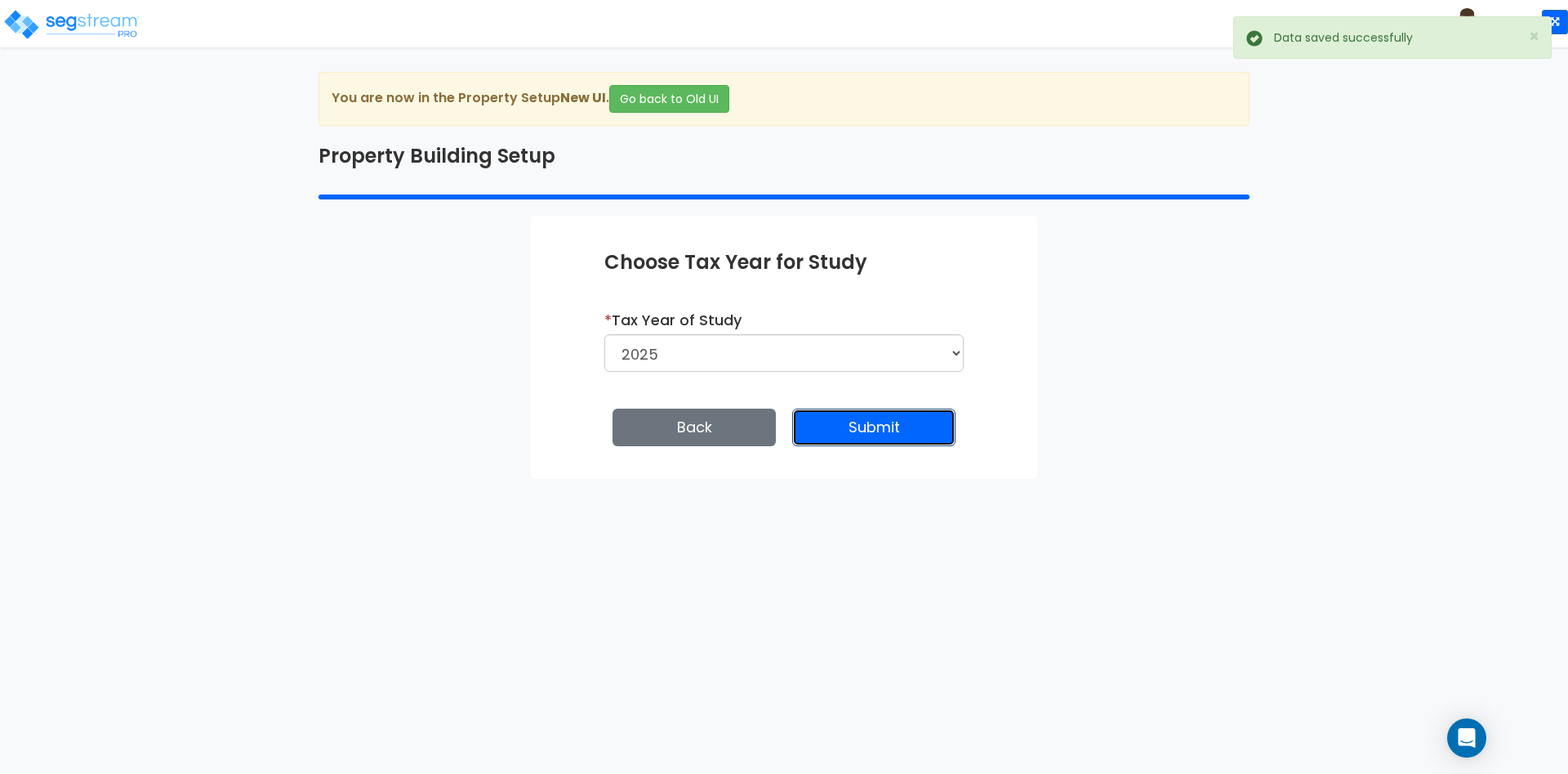
click at [906, 433] on button "Submit" at bounding box center [874, 428] width 164 height 38
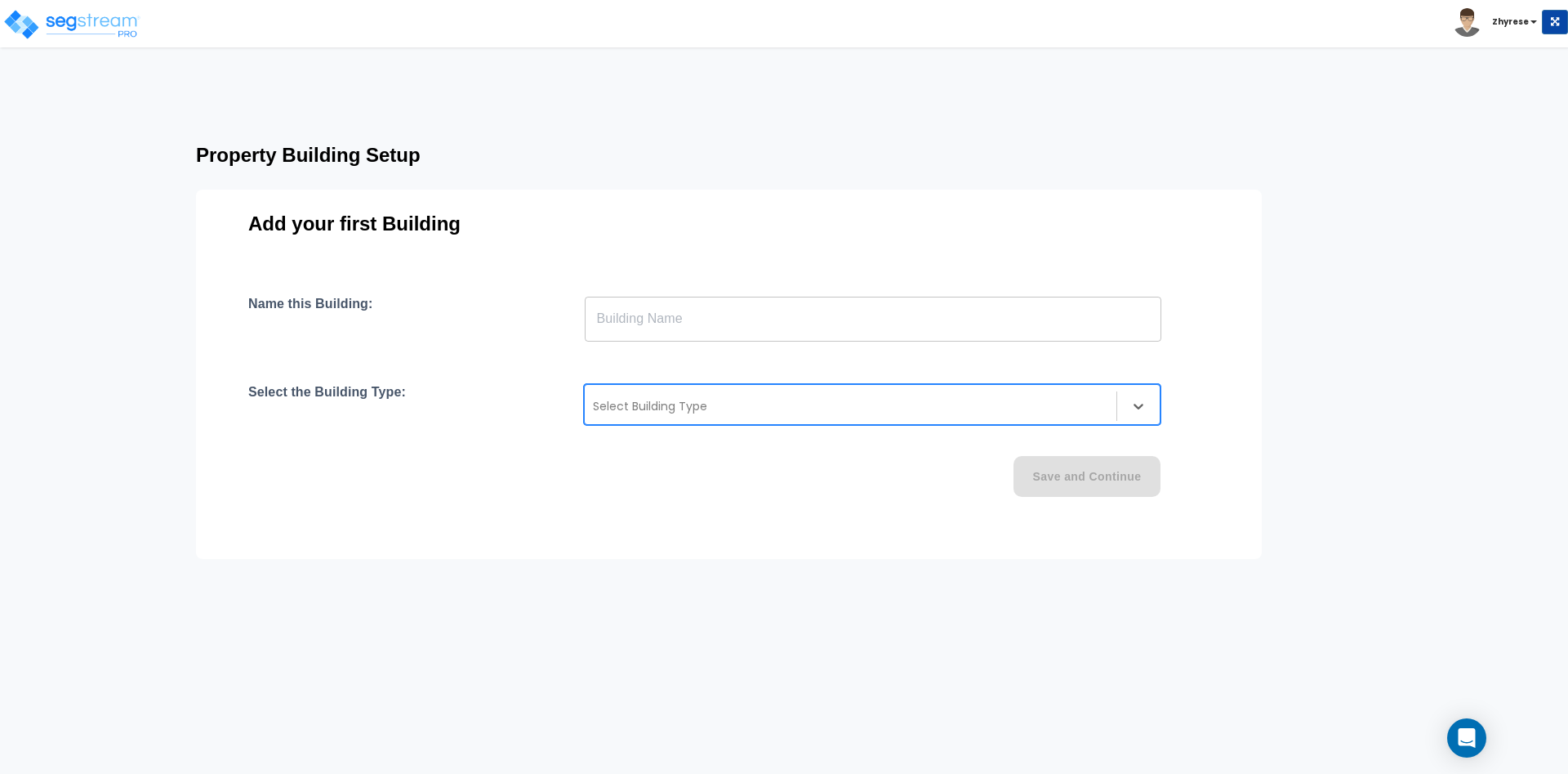
click at [945, 414] on div at bounding box center [851, 406] width 516 height 20
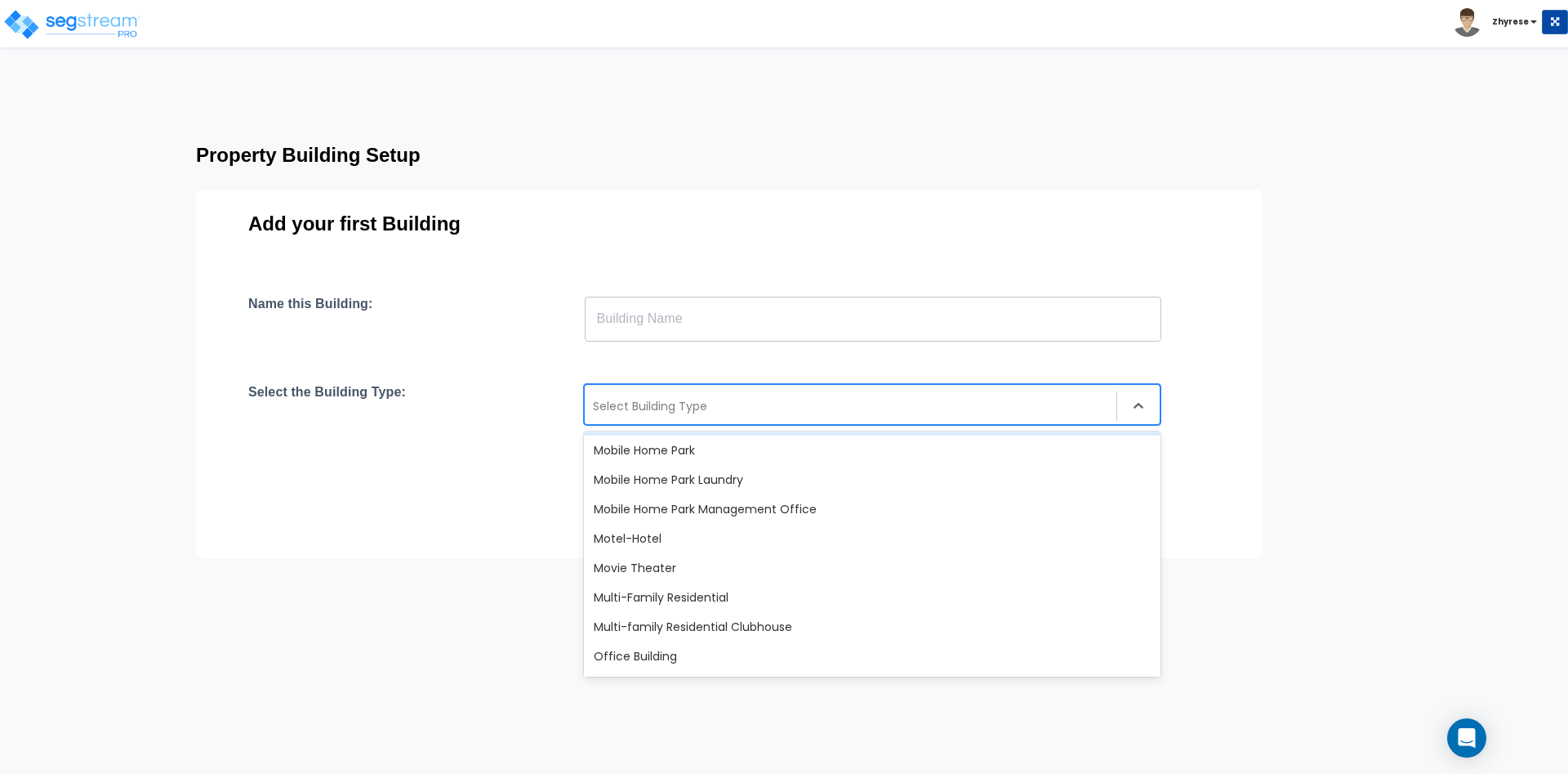
scroll to position [980, 0]
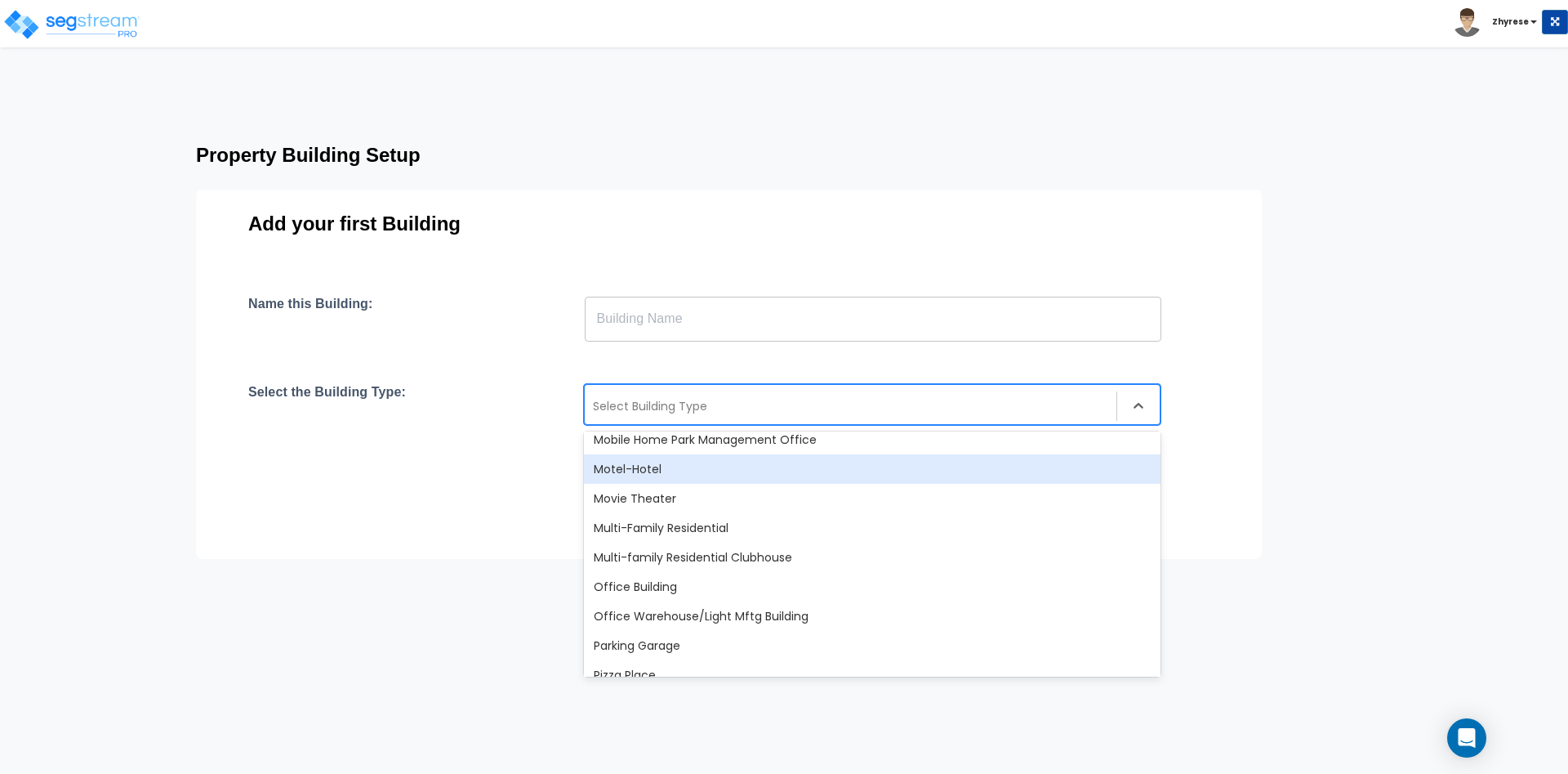
click at [870, 472] on div "Motel-Hotel" at bounding box center [872, 469] width 576 height 30
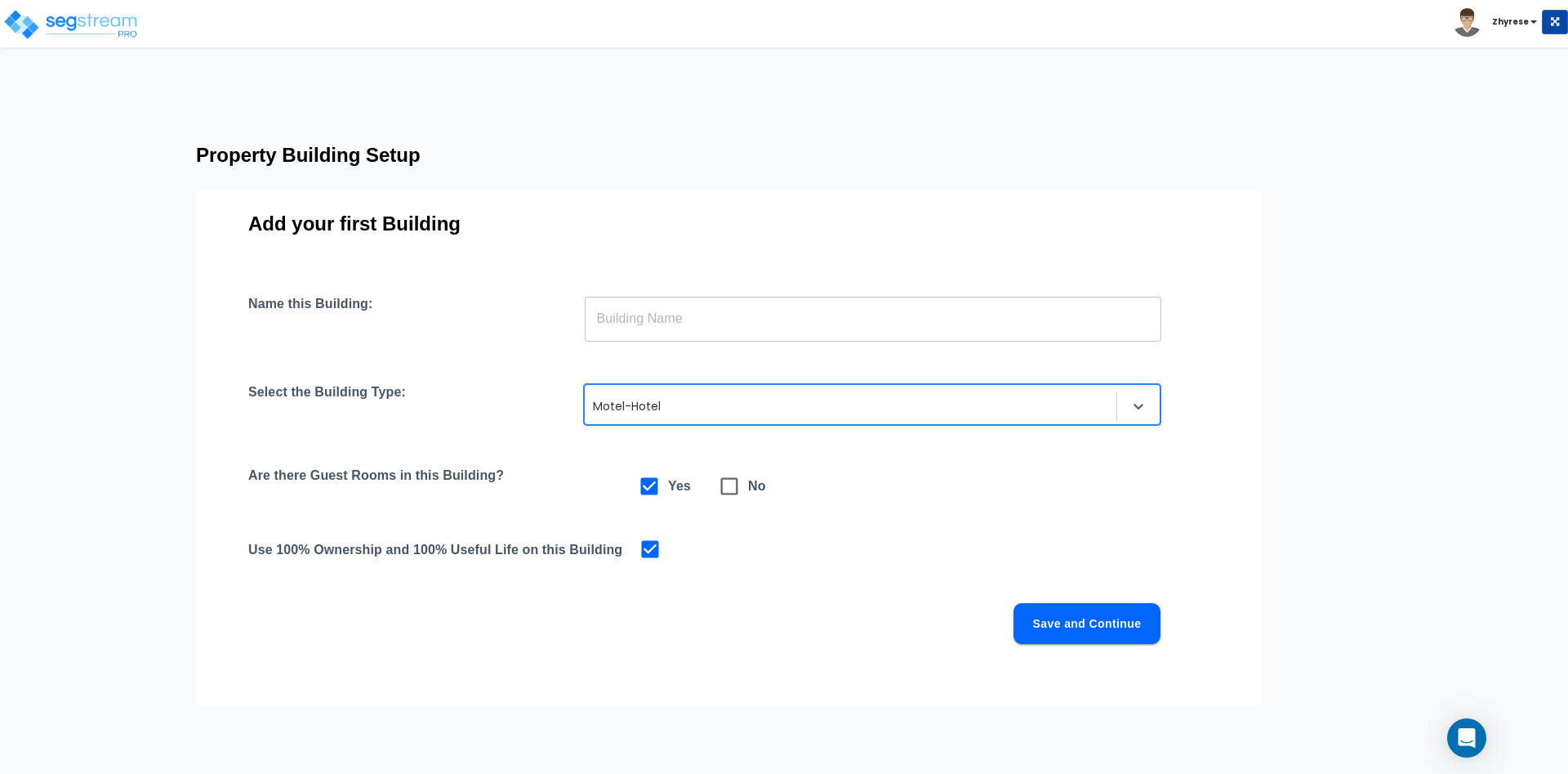
click at [850, 322] on input "text" at bounding box center [873, 319] width 576 height 46
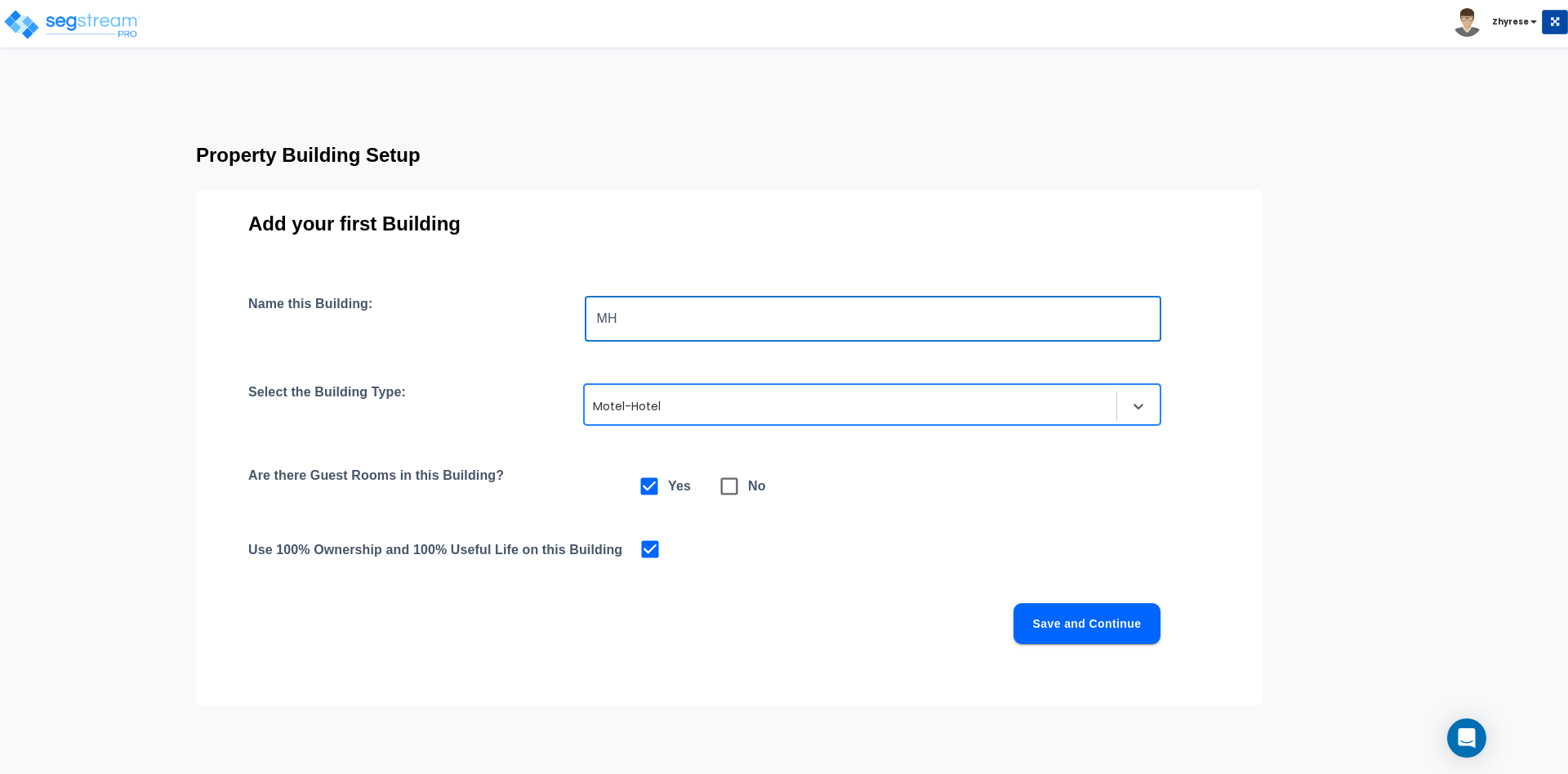
type input "MH"
click at [1146, 624] on button "Save and Continue" at bounding box center [1087, 623] width 147 height 41
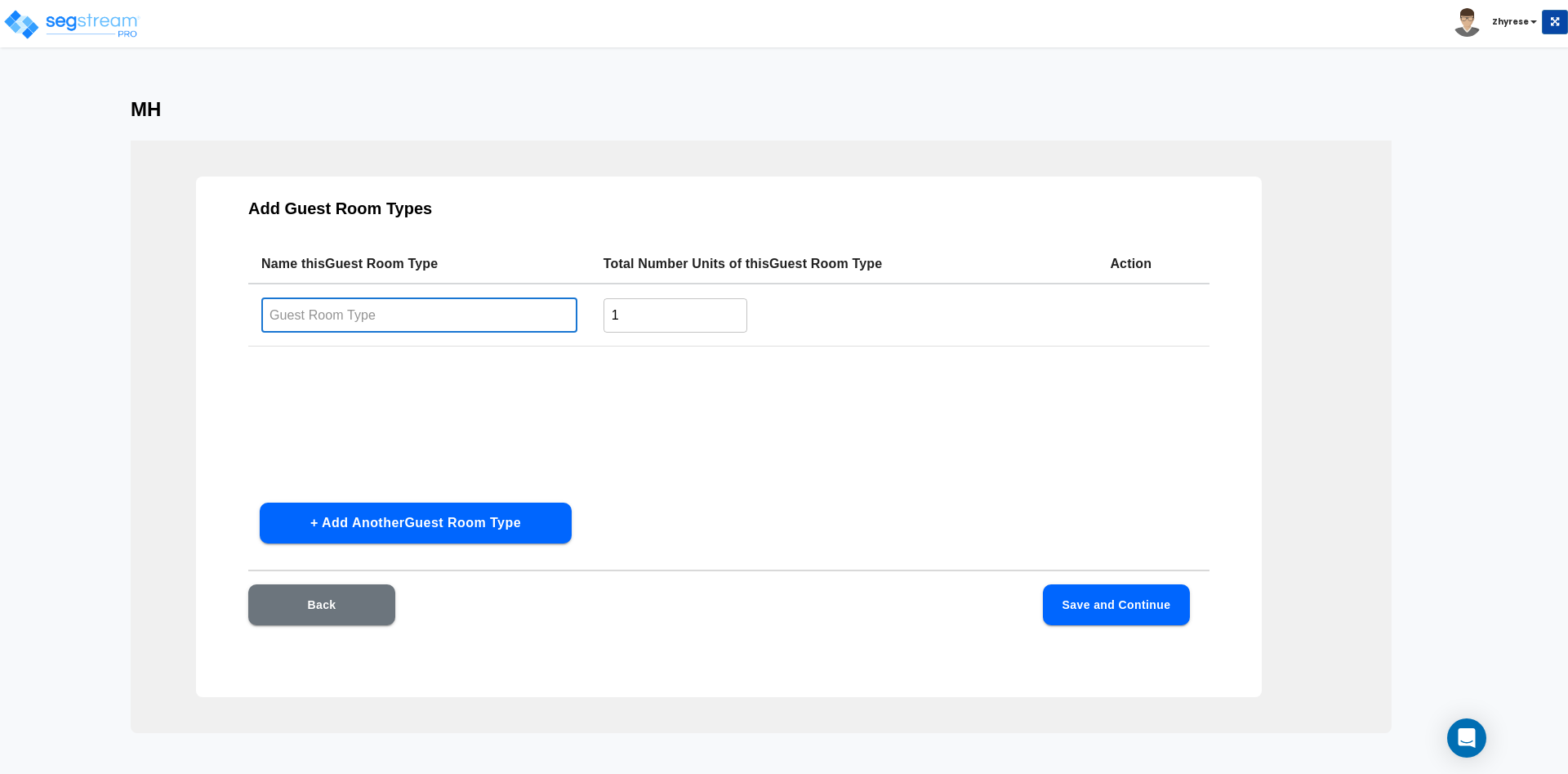
click at [507, 325] on input "text" at bounding box center [420, 315] width 316 height 35
type input "A"
click at [660, 333] on td "1 ​" at bounding box center [843, 315] width 507 height 63
click at [661, 326] on input "1" at bounding box center [676, 315] width 145 height 35
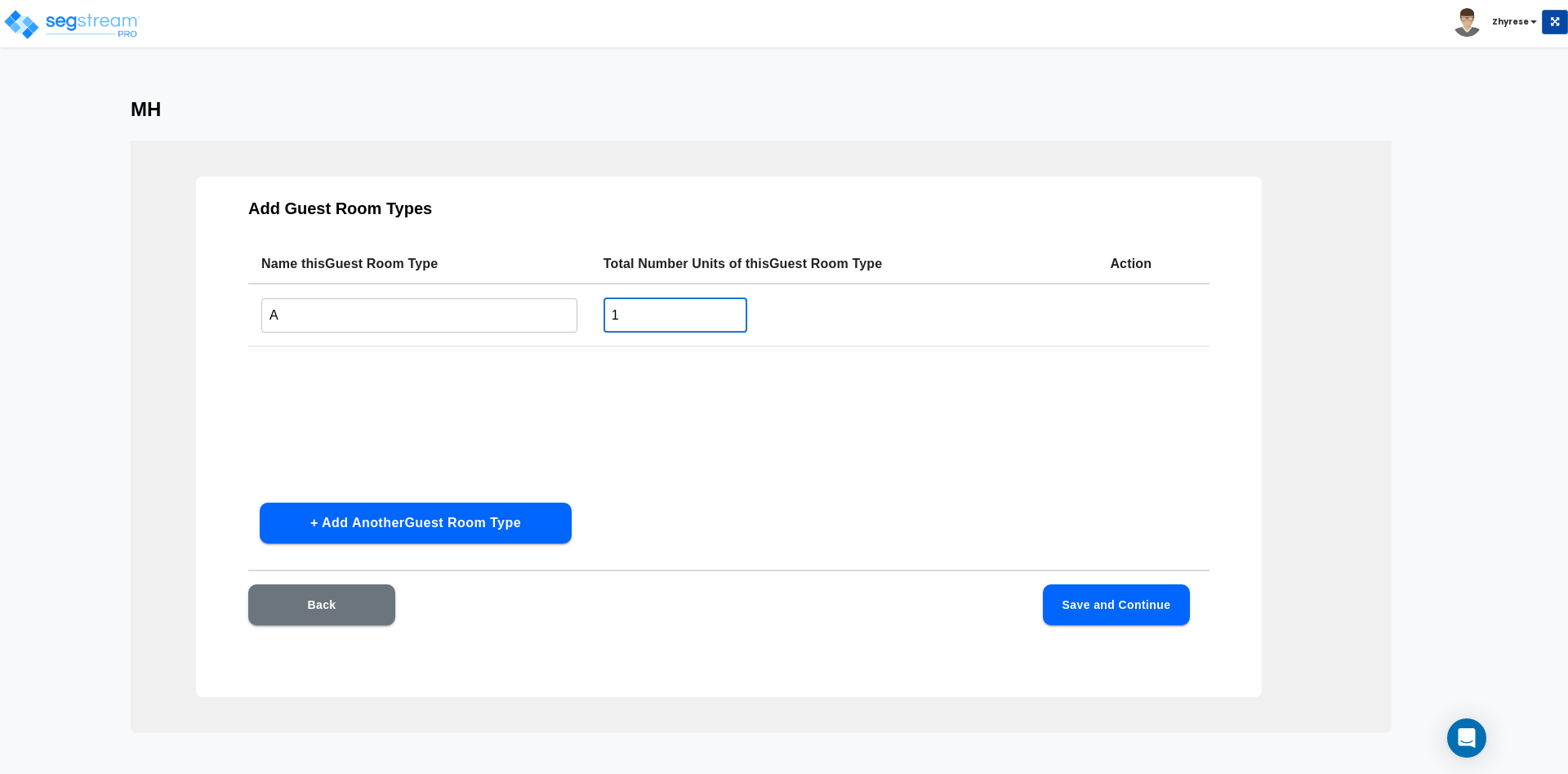
click at [662, 326] on input "1" at bounding box center [676, 315] width 145 height 35
type input "2"
click at [462, 503] on button "+ Add Another Guest Room Type" at bounding box center [416, 522] width 312 height 41
click at [421, 382] on input "text" at bounding box center [420, 380] width 316 height 35
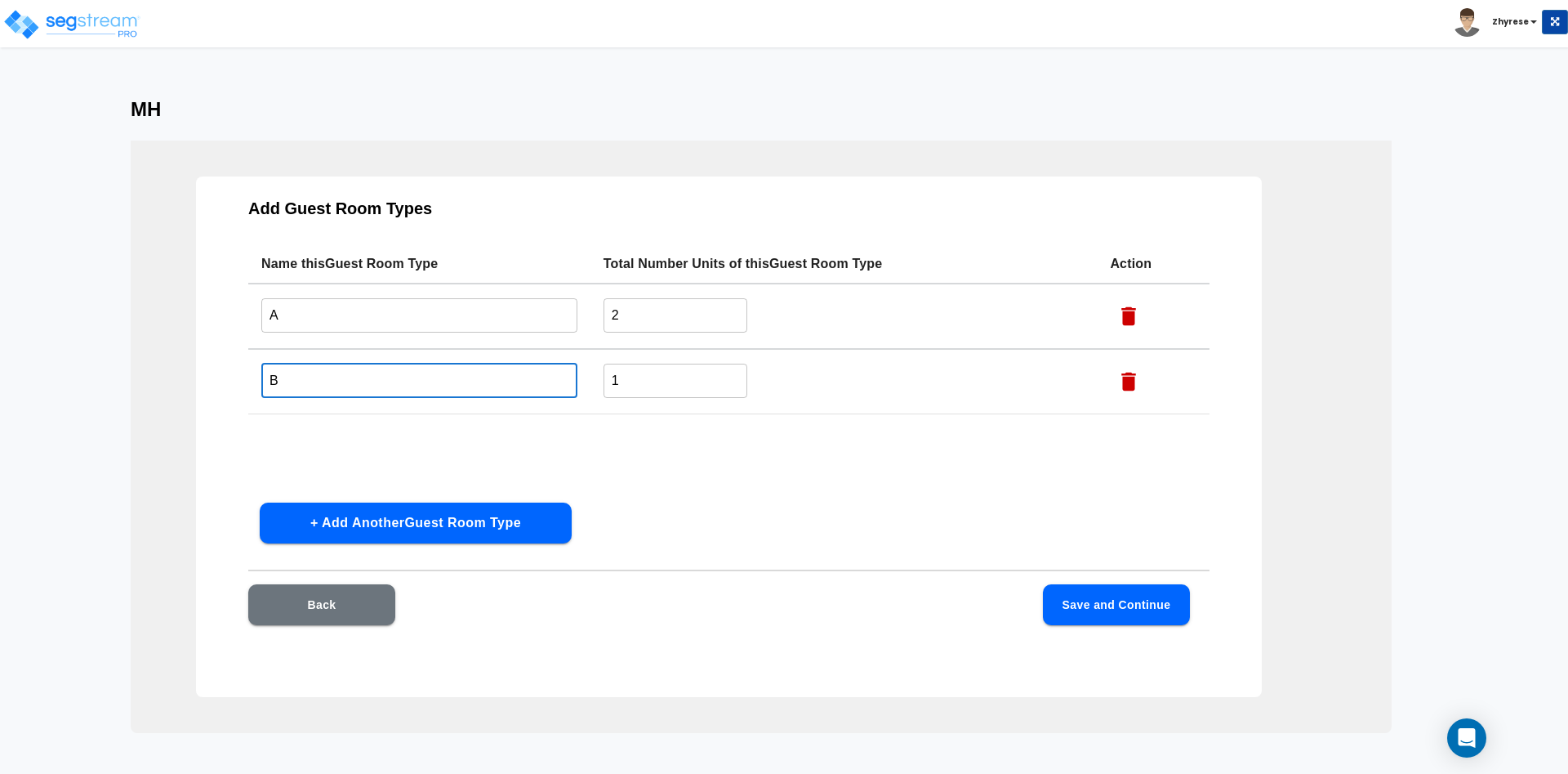
type input "B"
click at [606, 360] on td "1 ​" at bounding box center [843, 382] width 507 height 65
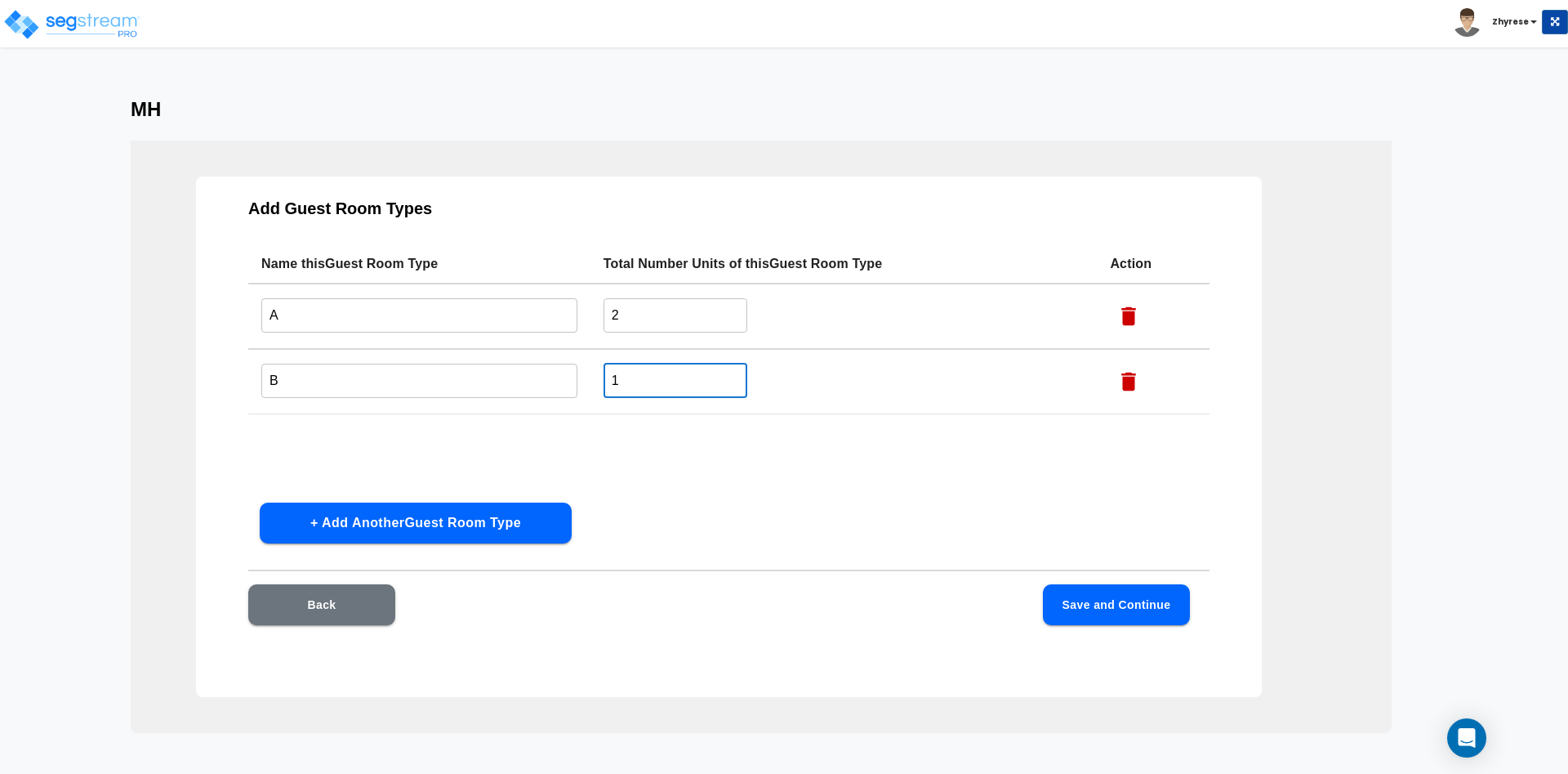
click at [674, 377] on input "1" at bounding box center [676, 380] width 145 height 35
type input "3"
click at [1168, 612] on button "Save and Continue" at bounding box center [1117, 604] width 147 height 41
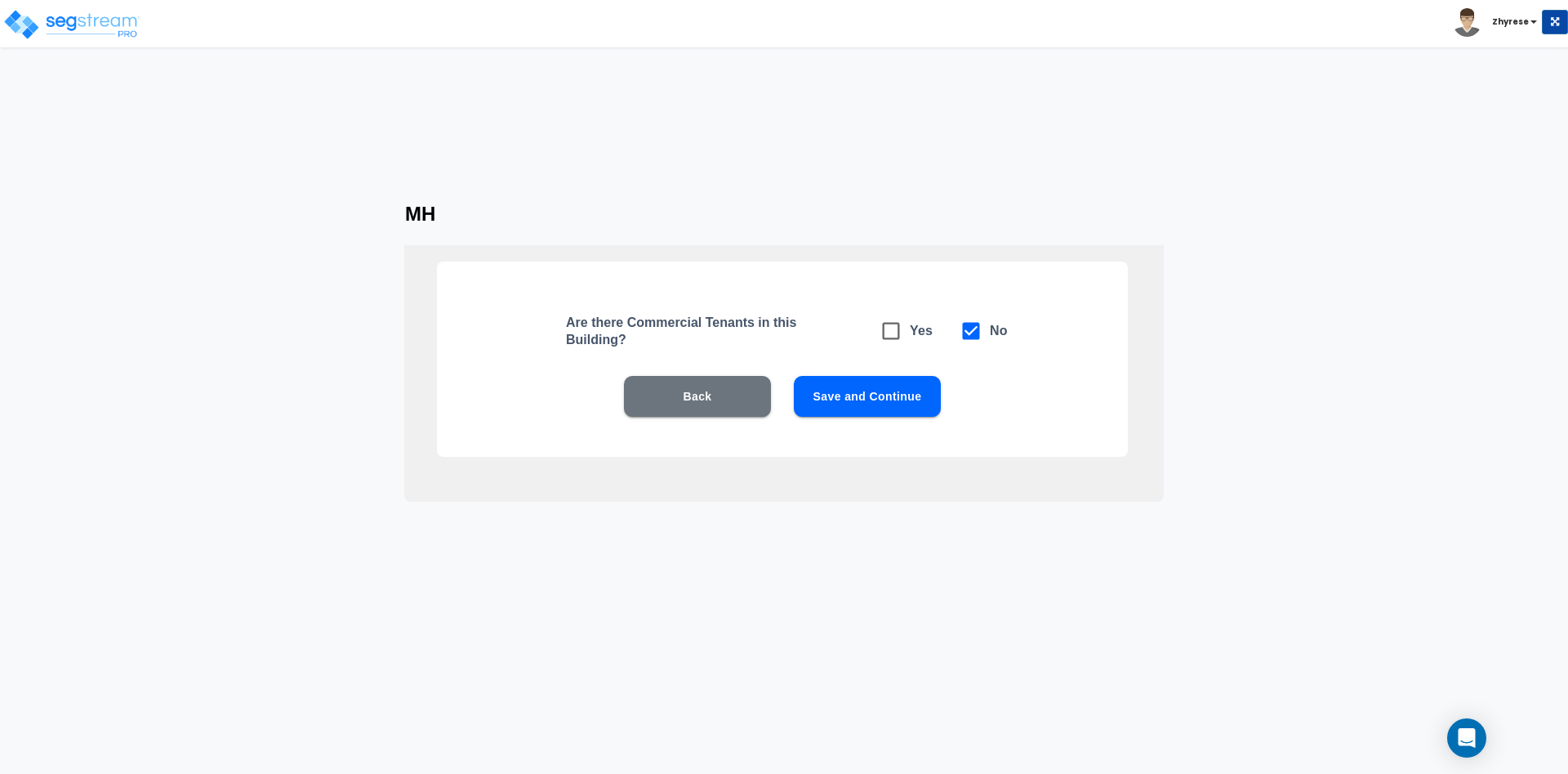
click at [891, 332] on icon at bounding box center [891, 330] width 23 height 23
checkbox input "true"
checkbox input "false"
click at [909, 382] on button "Save and Continue" at bounding box center [867, 396] width 147 height 41
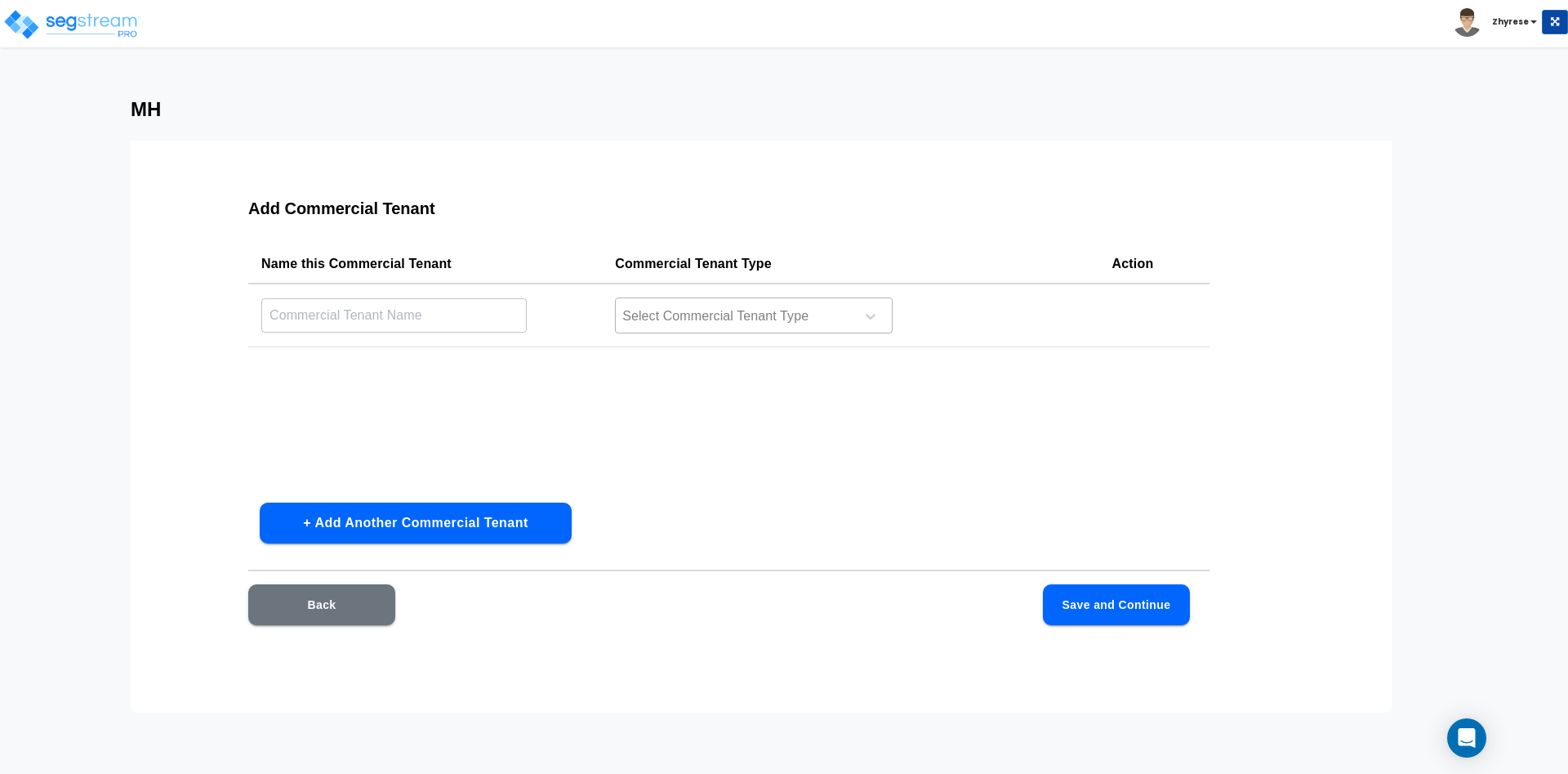
click at [730, 322] on div at bounding box center [733, 317] width 224 height 22
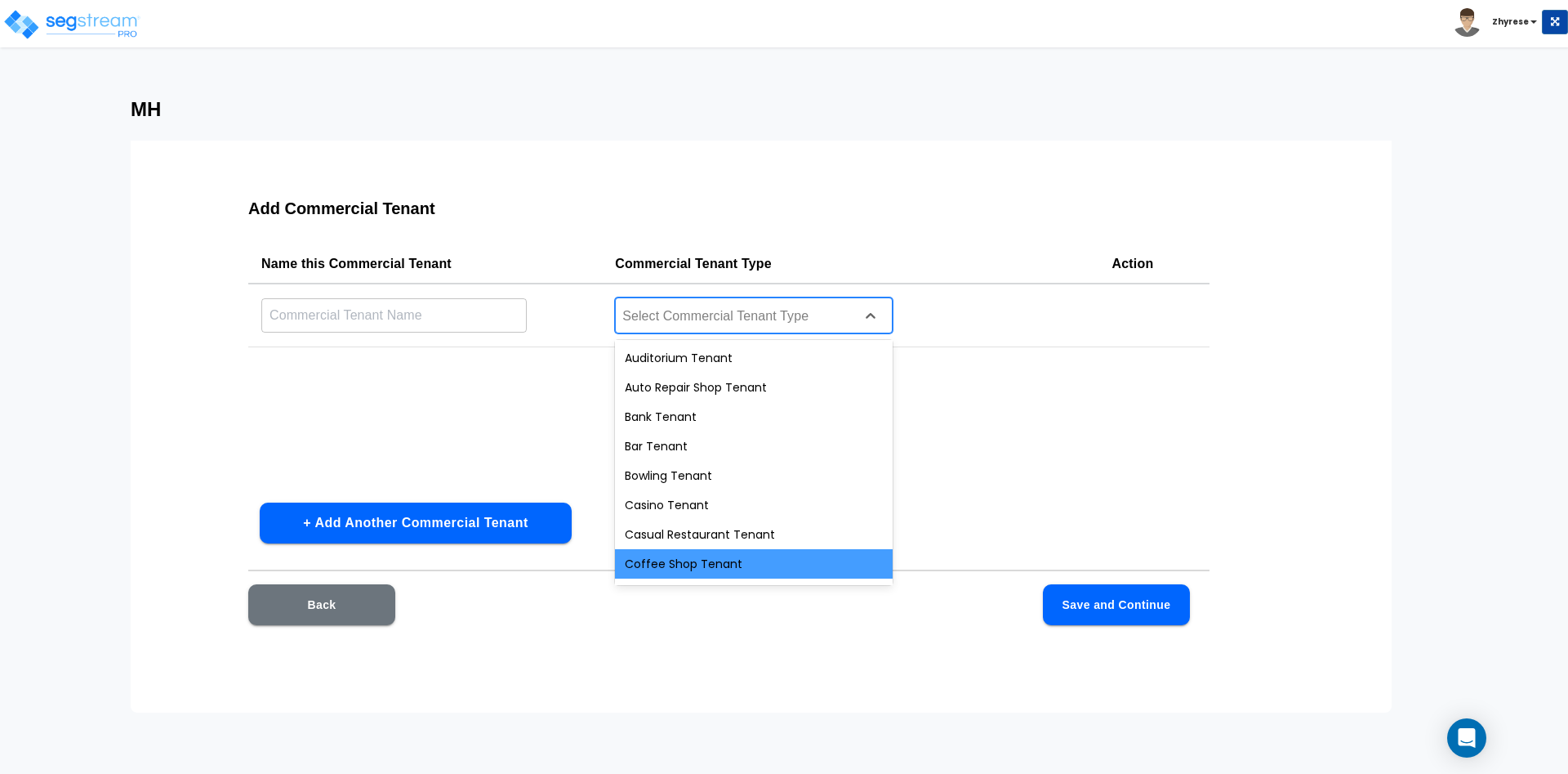
click at [729, 568] on div "Coffee Shop Tenant" at bounding box center [754, 564] width 278 height 30
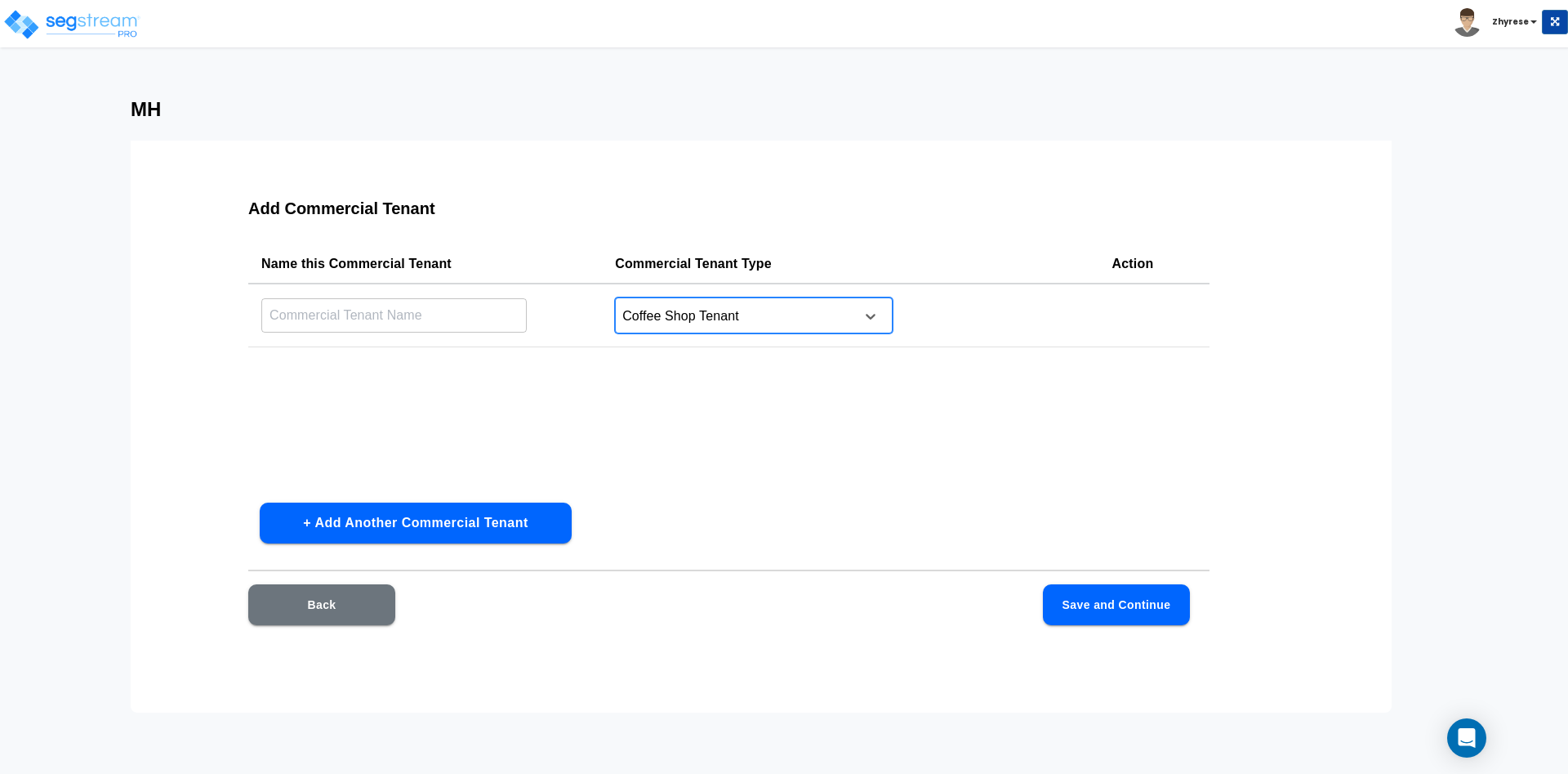
click at [415, 322] on input "text" at bounding box center [395, 315] width 266 height 35
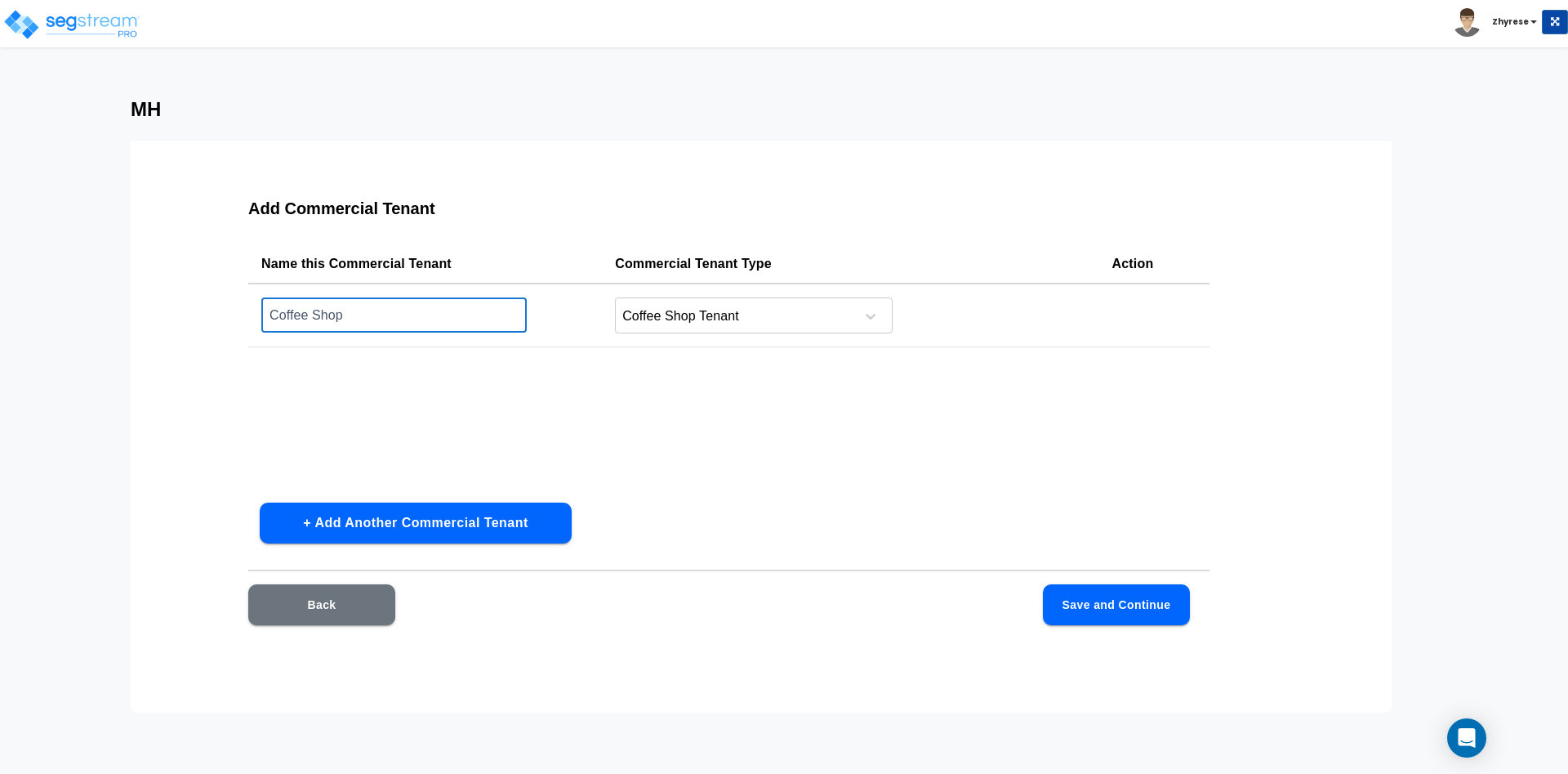
type input "Coffee Shop"
click at [1140, 609] on button "Save and Continue" at bounding box center [1117, 604] width 147 height 41
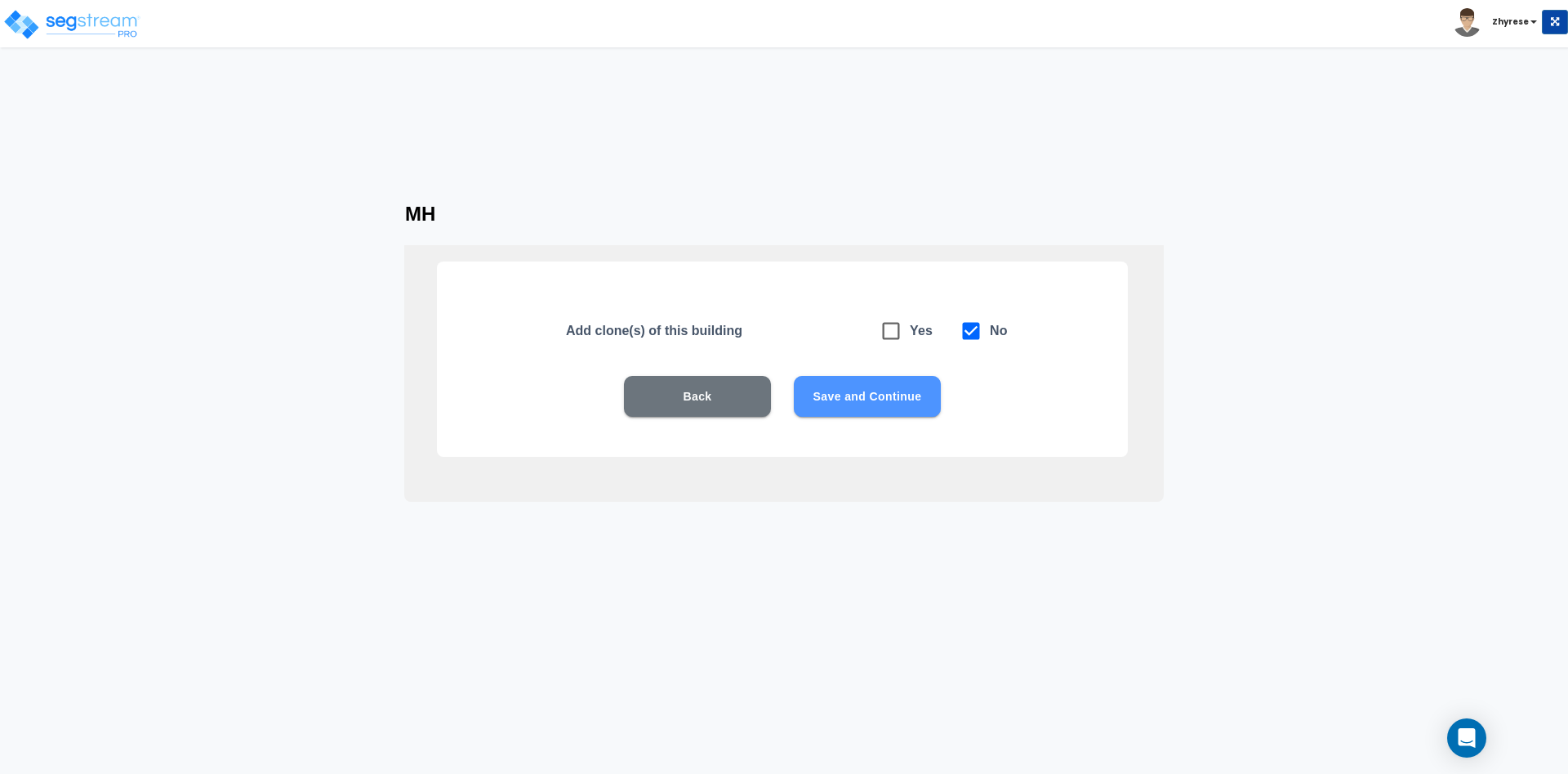
click at [895, 391] on button "Save and Continue" at bounding box center [867, 396] width 147 height 41
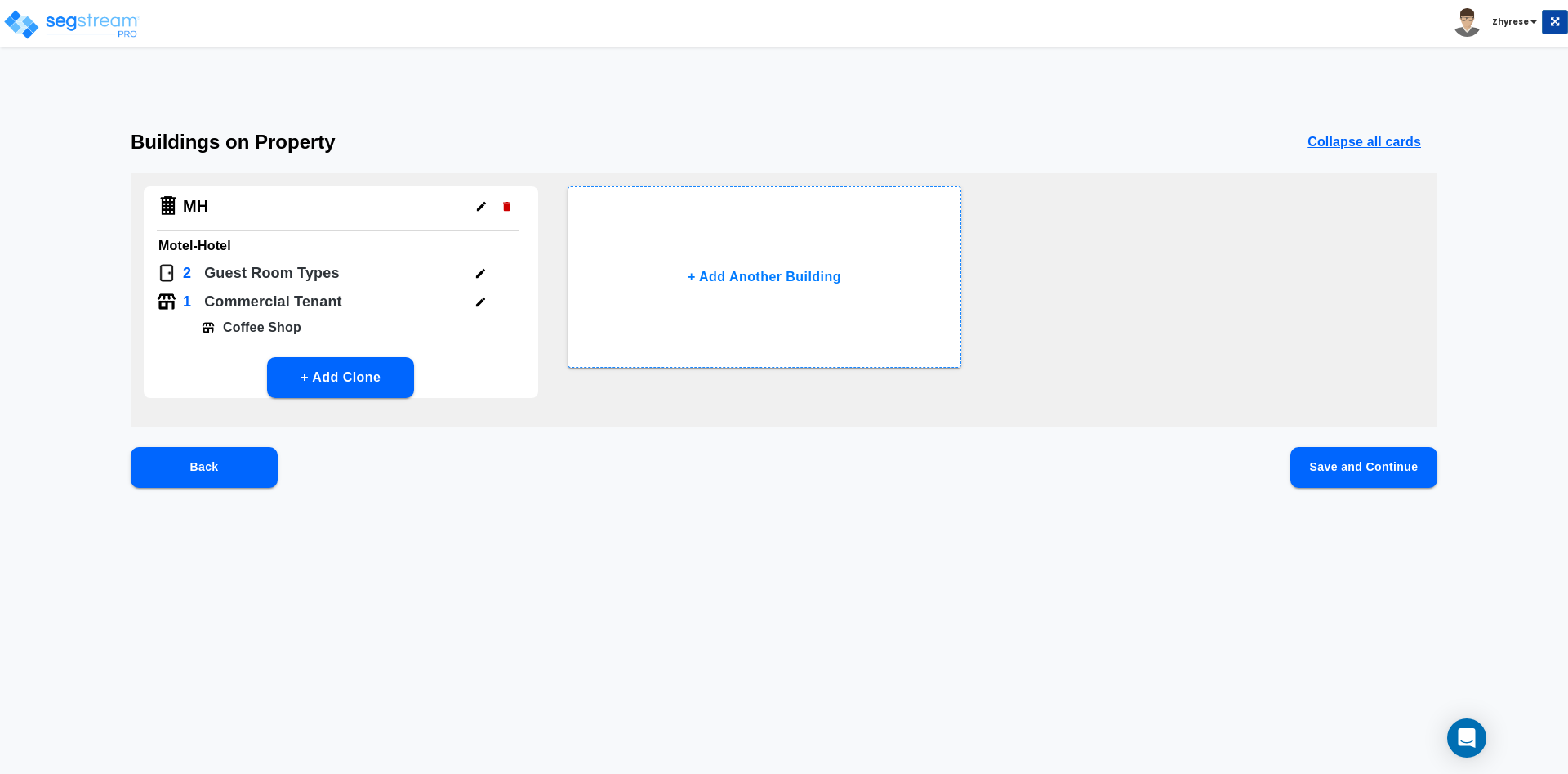
click at [1365, 466] on button "Save and Continue" at bounding box center [1364, 466] width 147 height 41
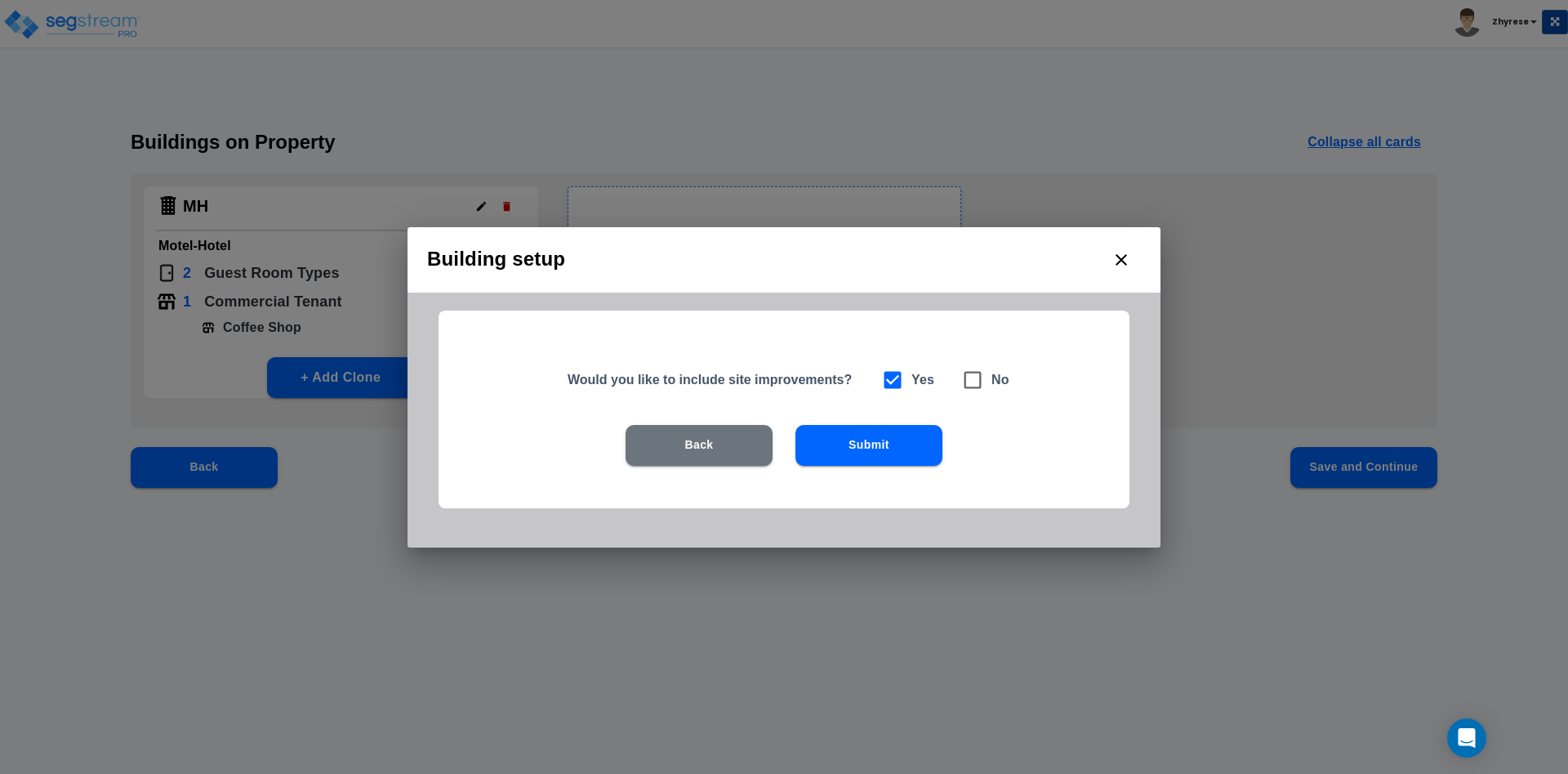
click at [865, 456] on button "Submit" at bounding box center [869, 445] width 147 height 41
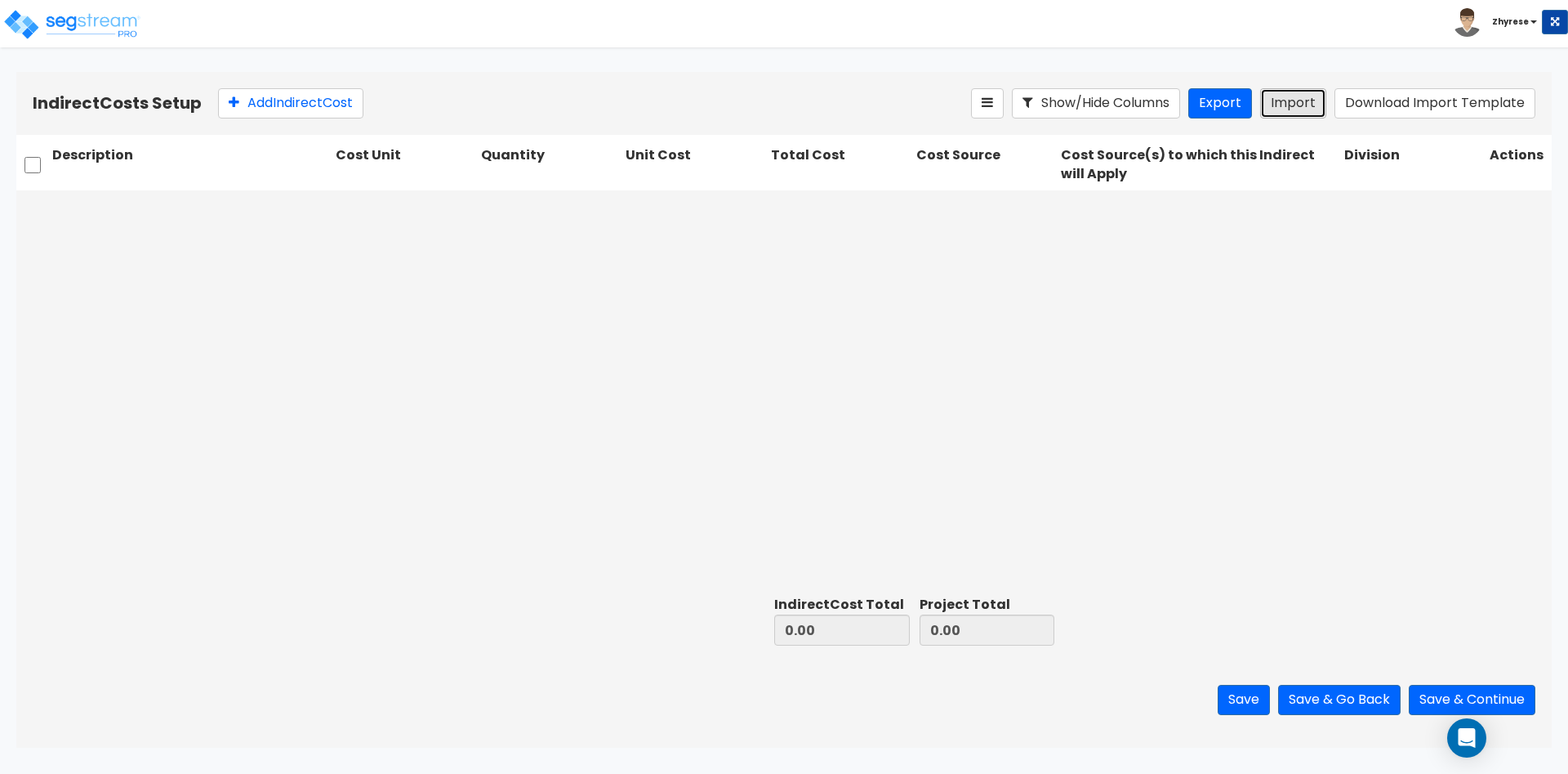
click at [1314, 97] on button "Import" at bounding box center [1293, 103] width 66 height 30
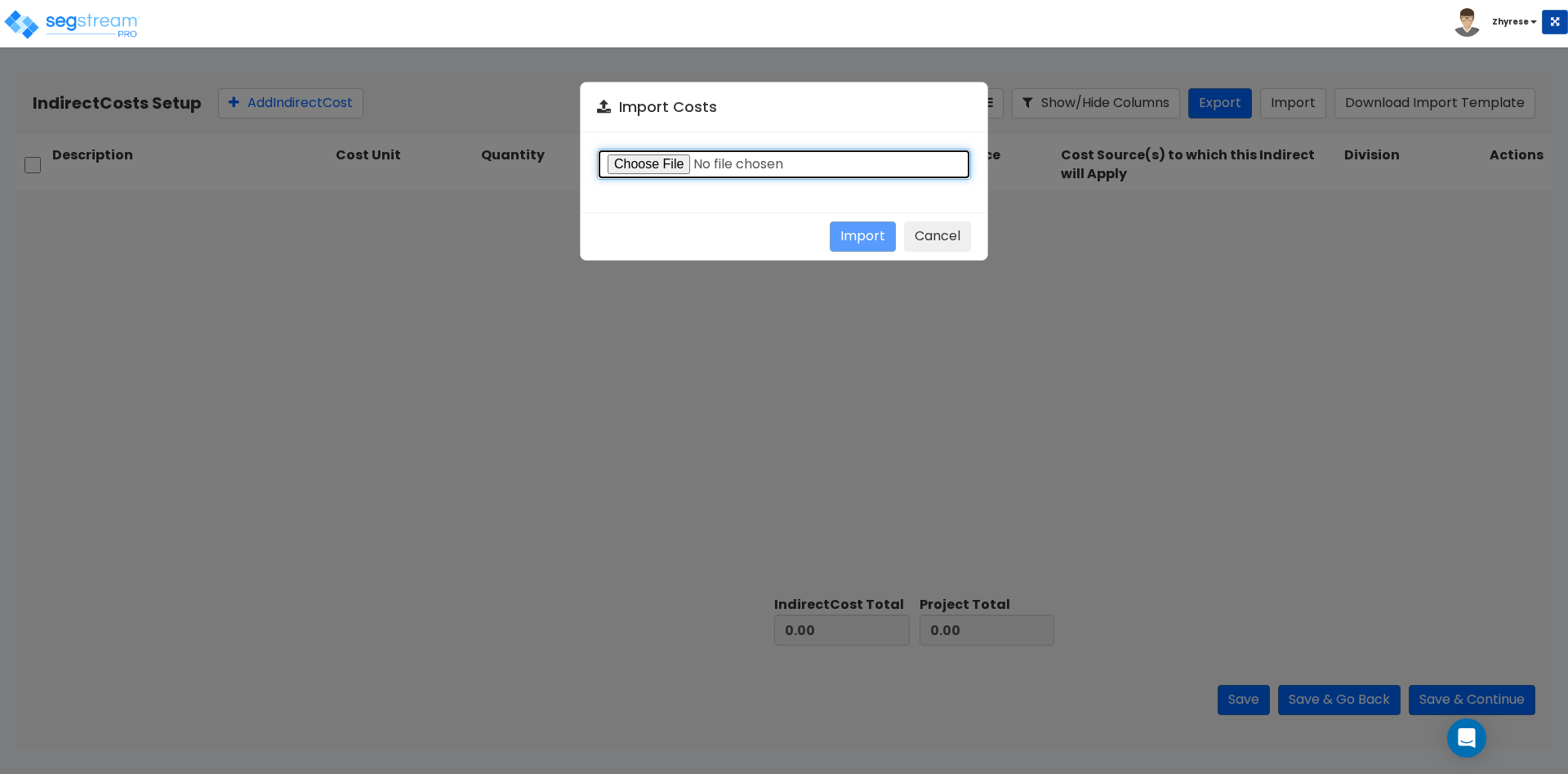
click at [660, 165] on input "file" at bounding box center [784, 164] width 374 height 31
type input "C:\fakepath\Indirect-costs-18285.csv"
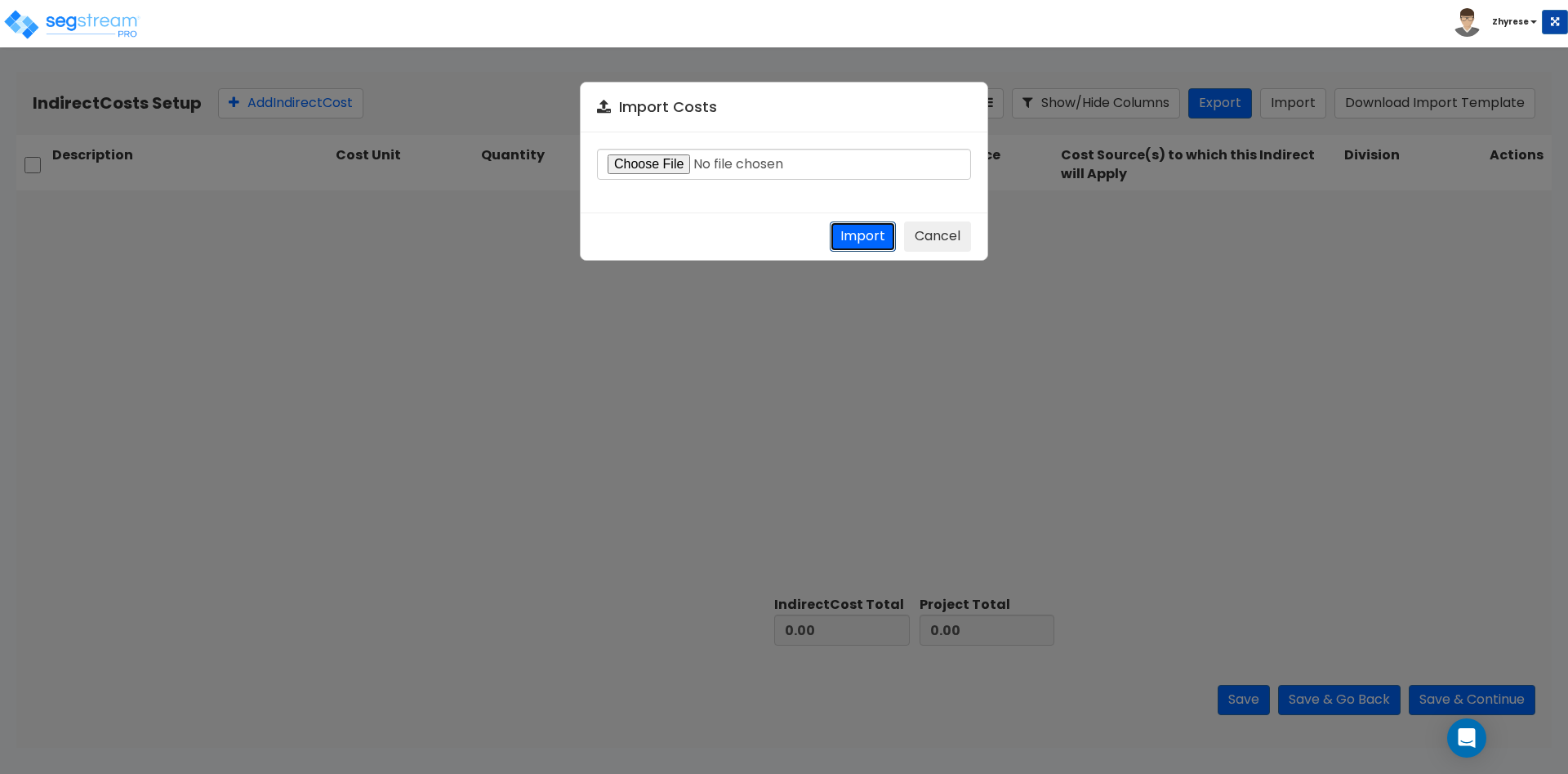
click at [863, 229] on button "Import" at bounding box center [863, 236] width 66 height 30
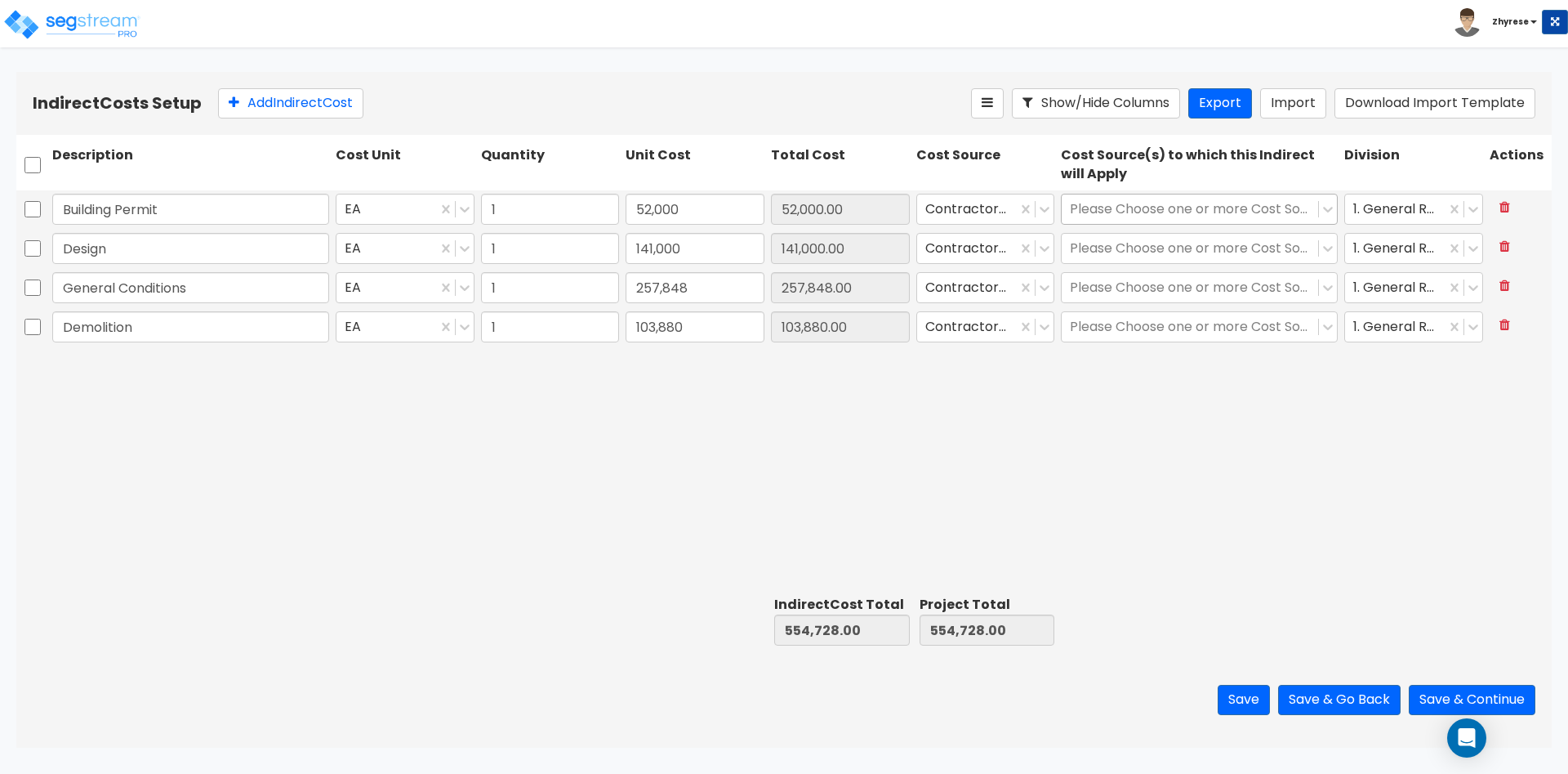
click at [1224, 203] on div at bounding box center [1190, 209] width 240 height 22
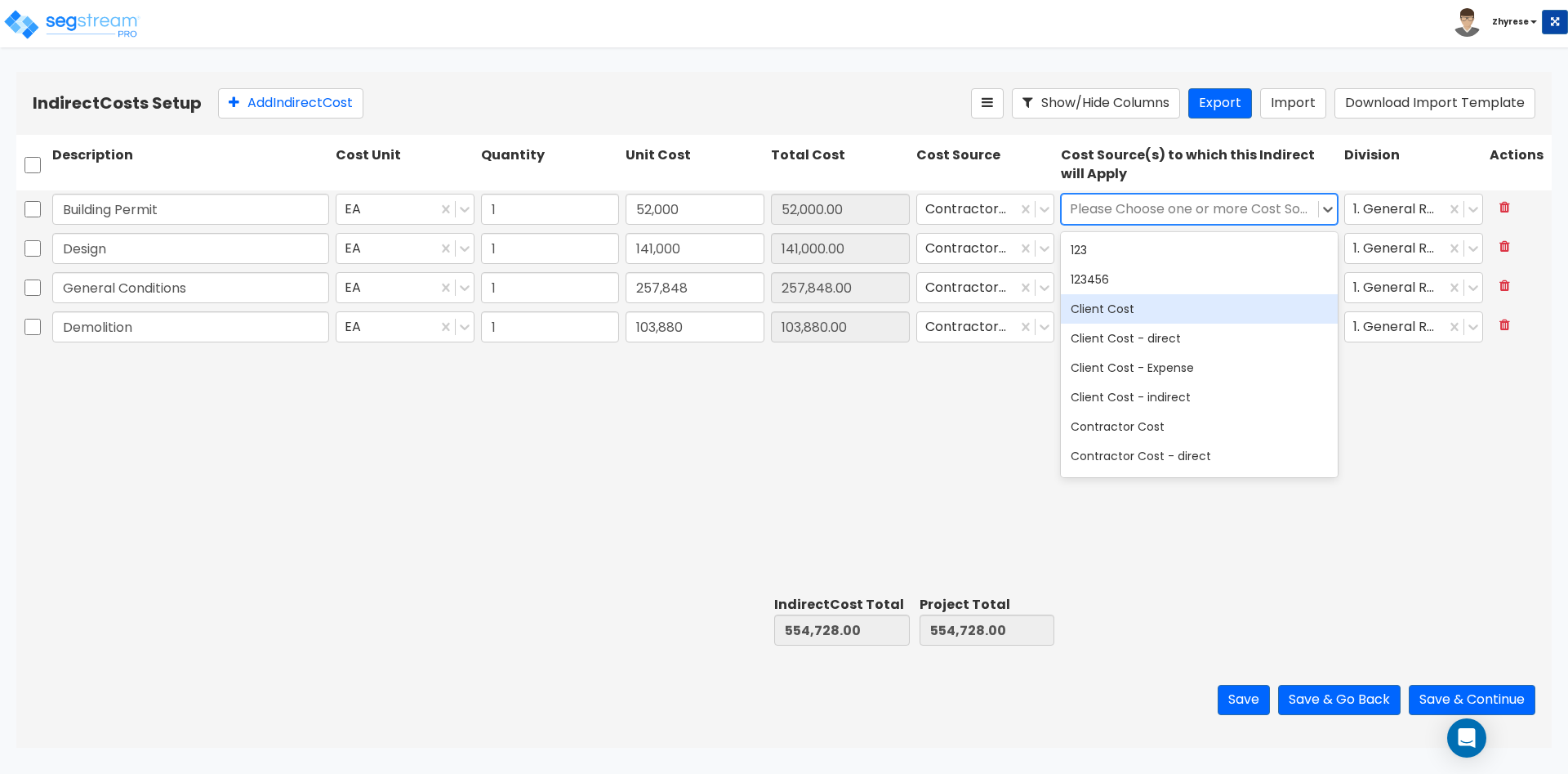
click at [1166, 318] on div "Client Cost" at bounding box center [1199, 309] width 277 height 30
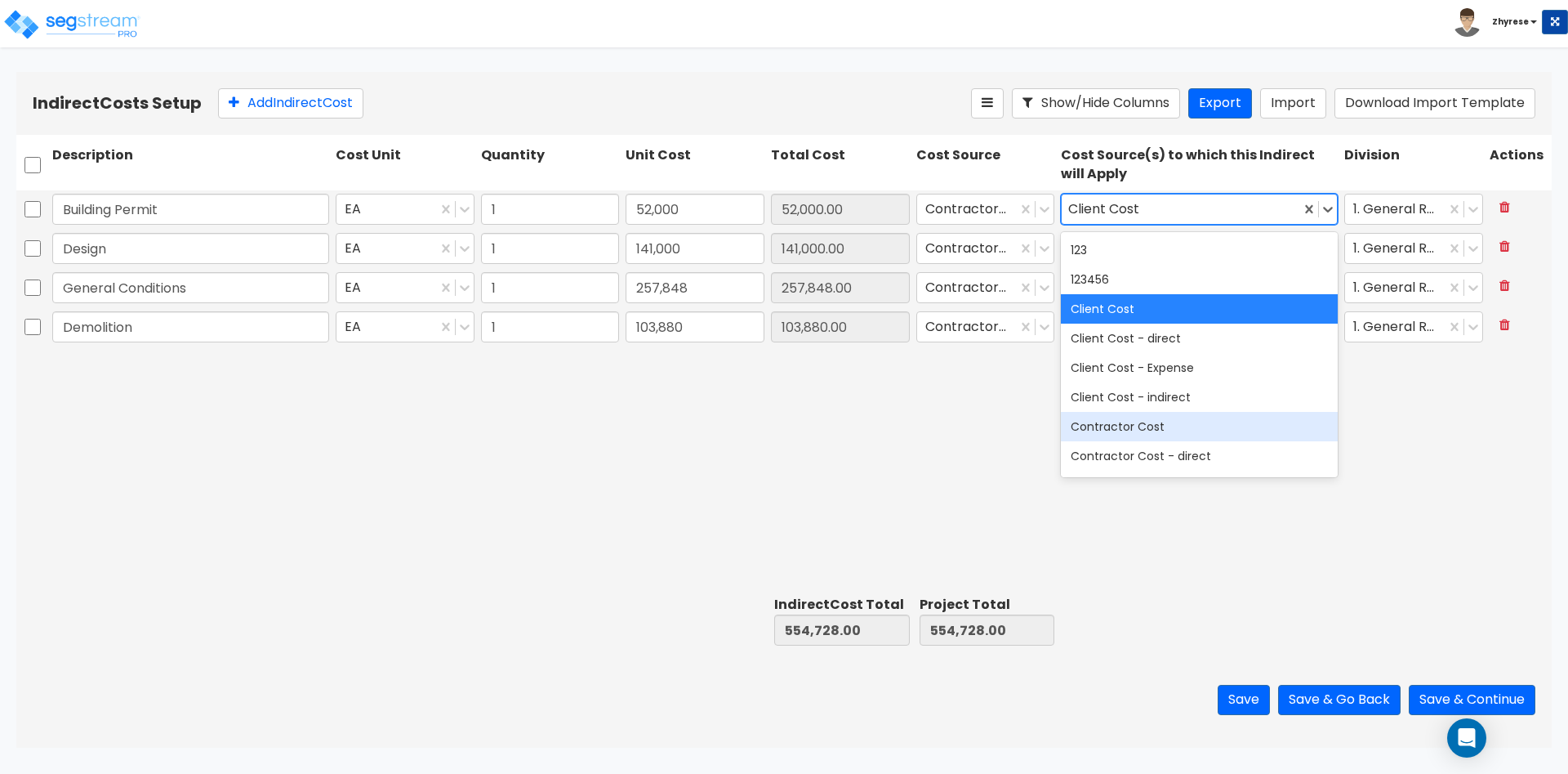
click at [1158, 423] on div "Contractor Cost" at bounding box center [1199, 427] width 277 height 30
click at [1146, 317] on div "Client Cost" at bounding box center [1199, 309] width 277 height 30
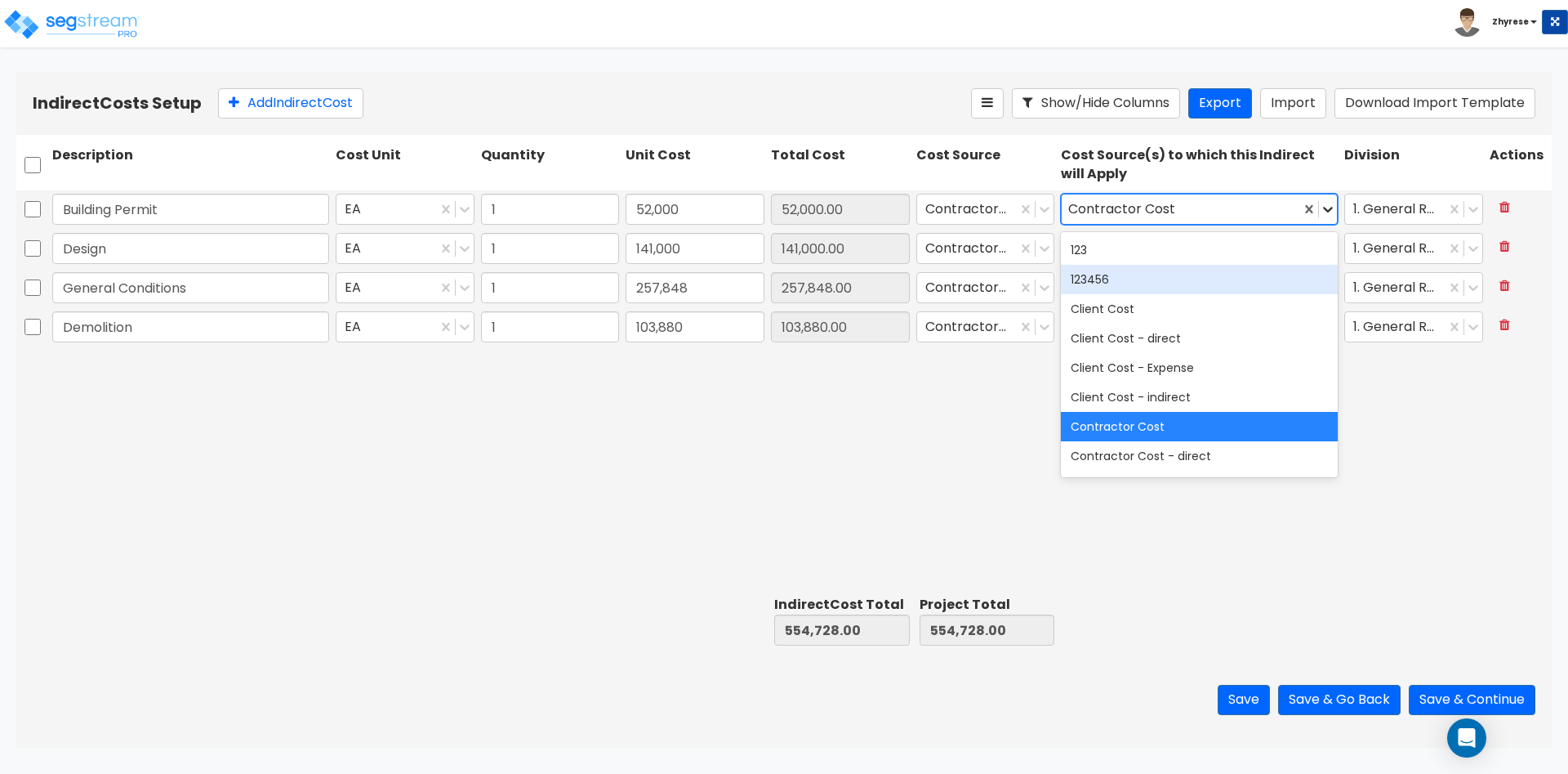
click at [1332, 207] on icon at bounding box center [1328, 209] width 16 height 16
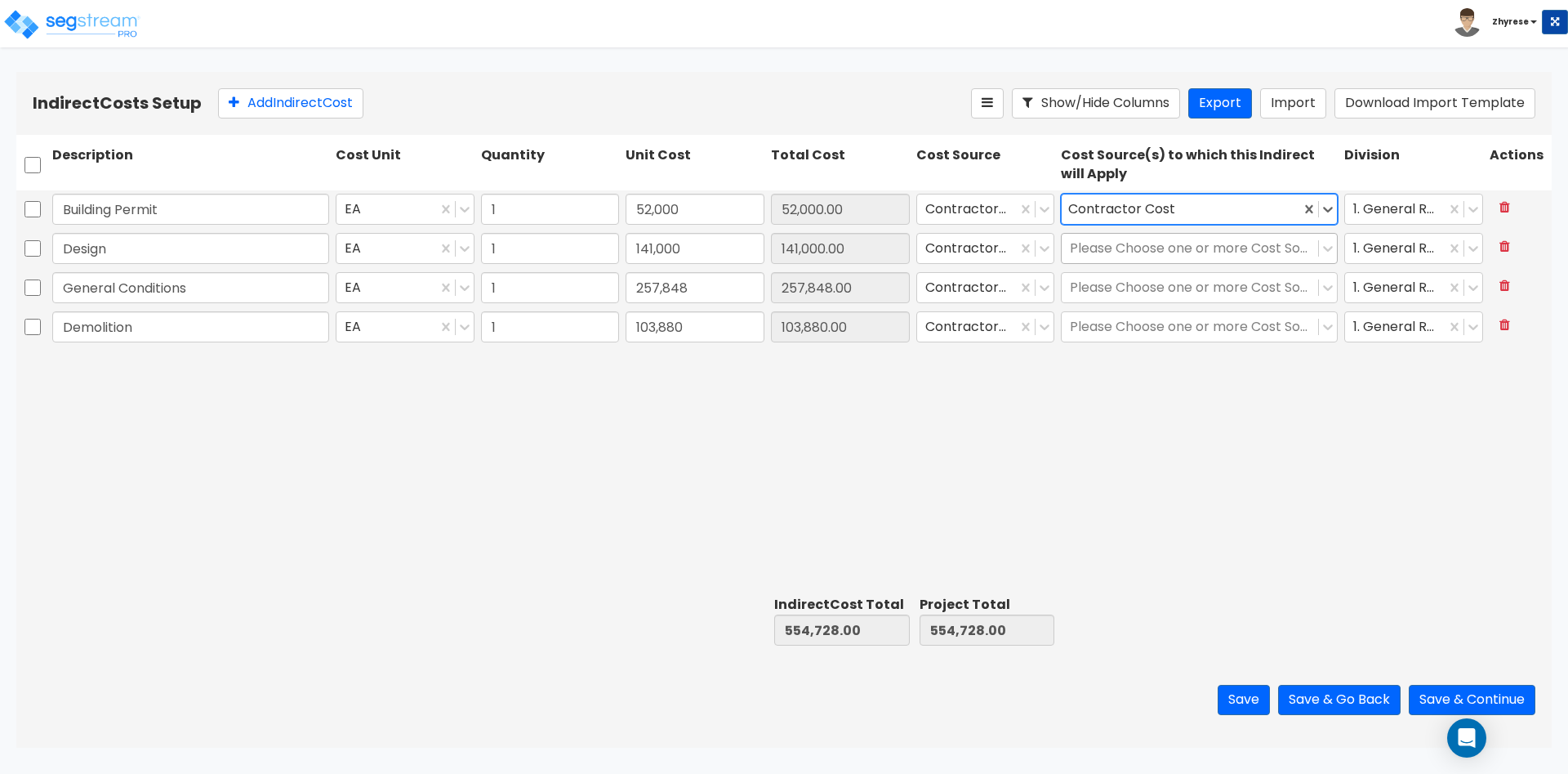
click at [1195, 253] on div at bounding box center [1190, 249] width 240 height 22
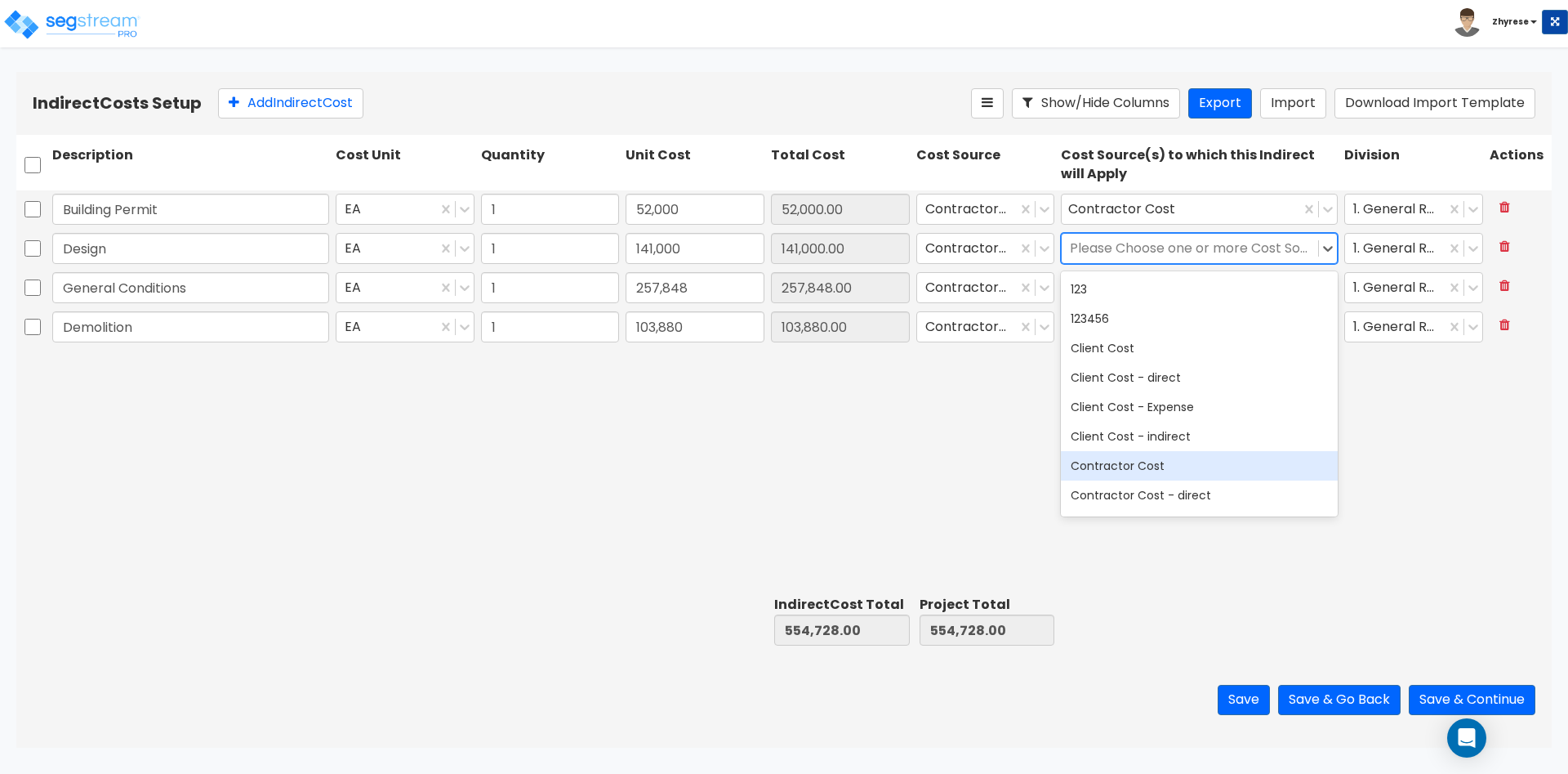
click at [1166, 464] on div "Contractor Cost" at bounding box center [1199, 466] width 277 height 30
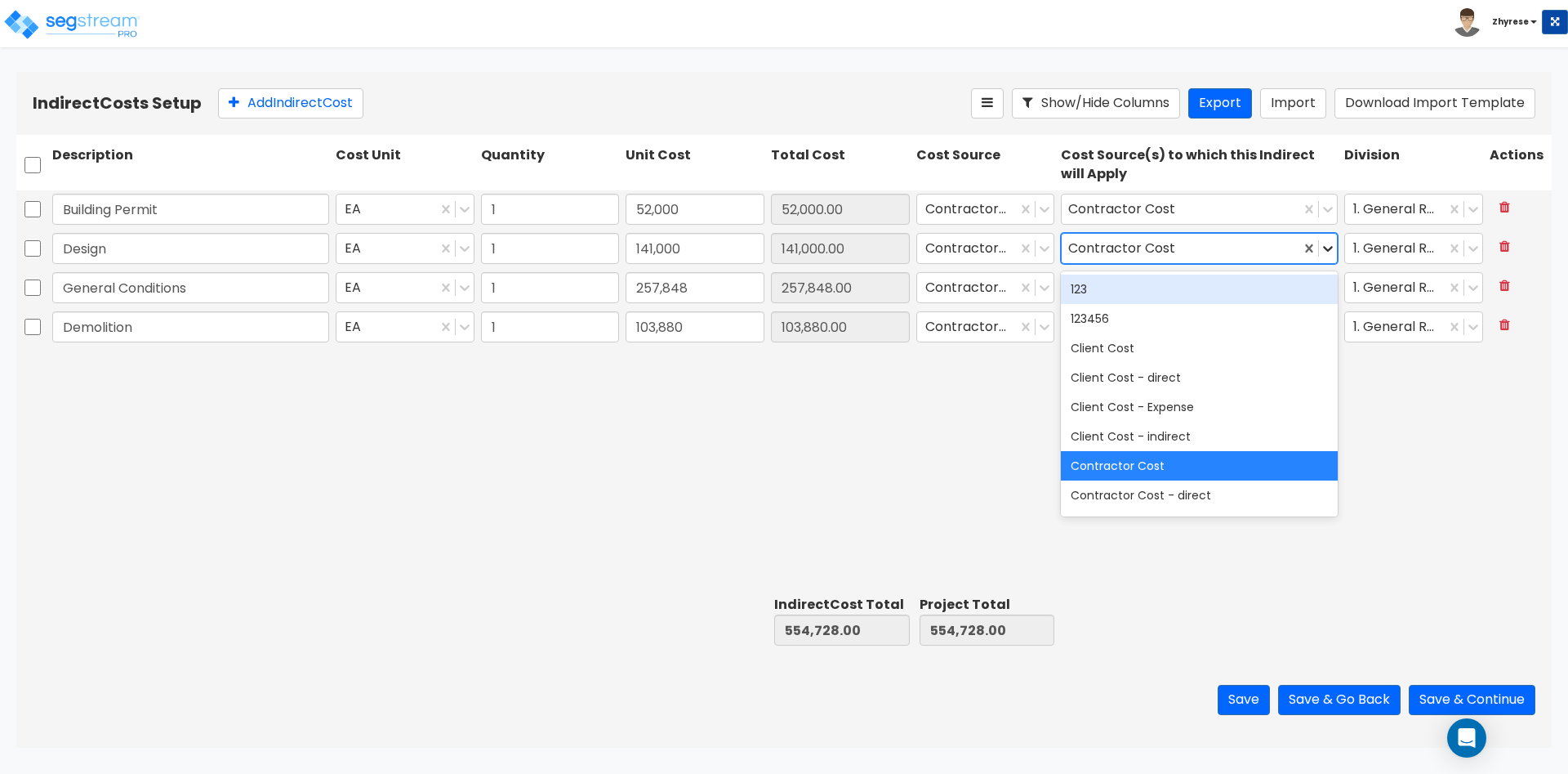
click at [1323, 243] on icon at bounding box center [1328, 248] width 16 height 16
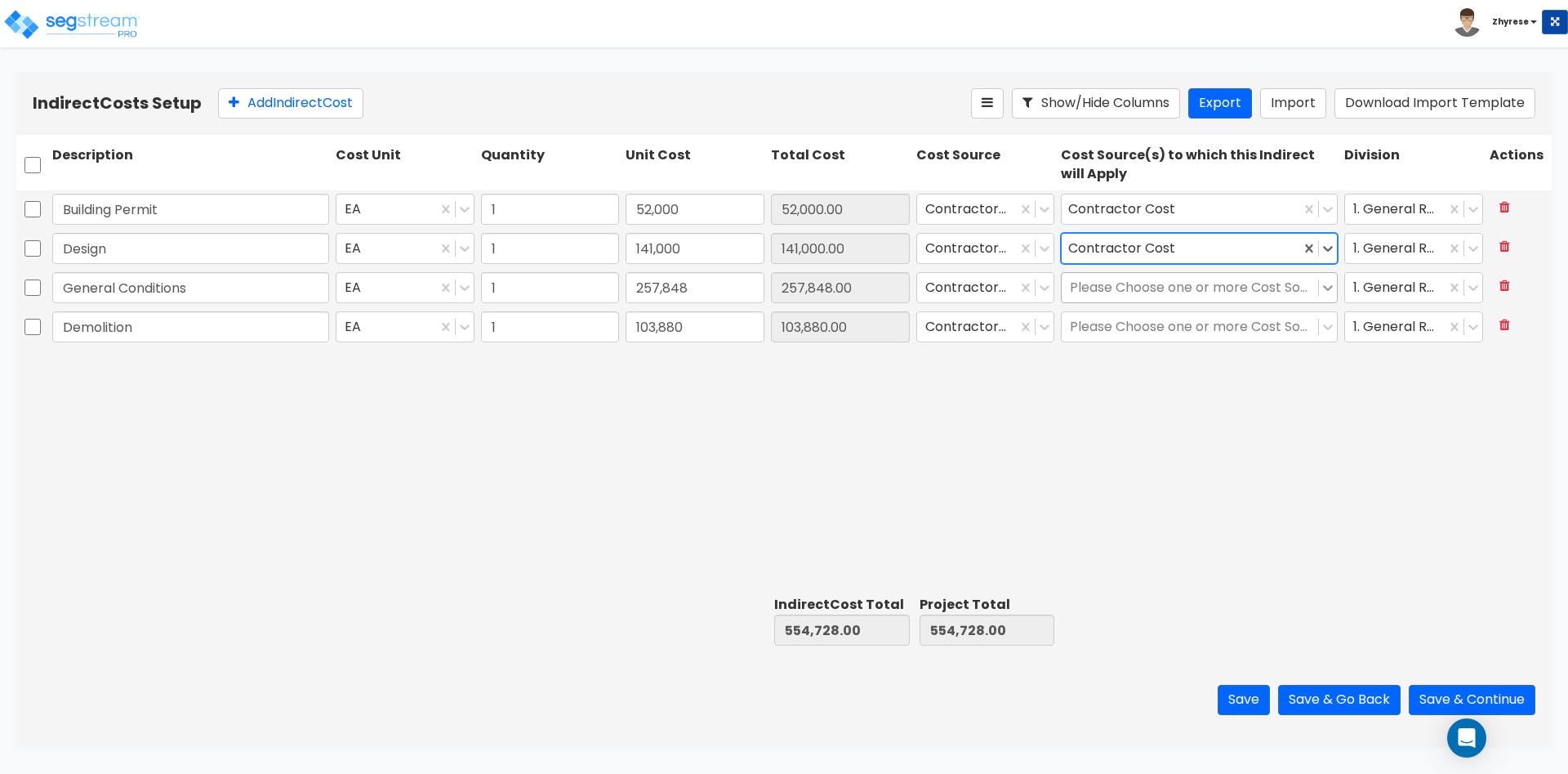
click at [1328, 283] on icon at bounding box center [1328, 288] width 16 height 16
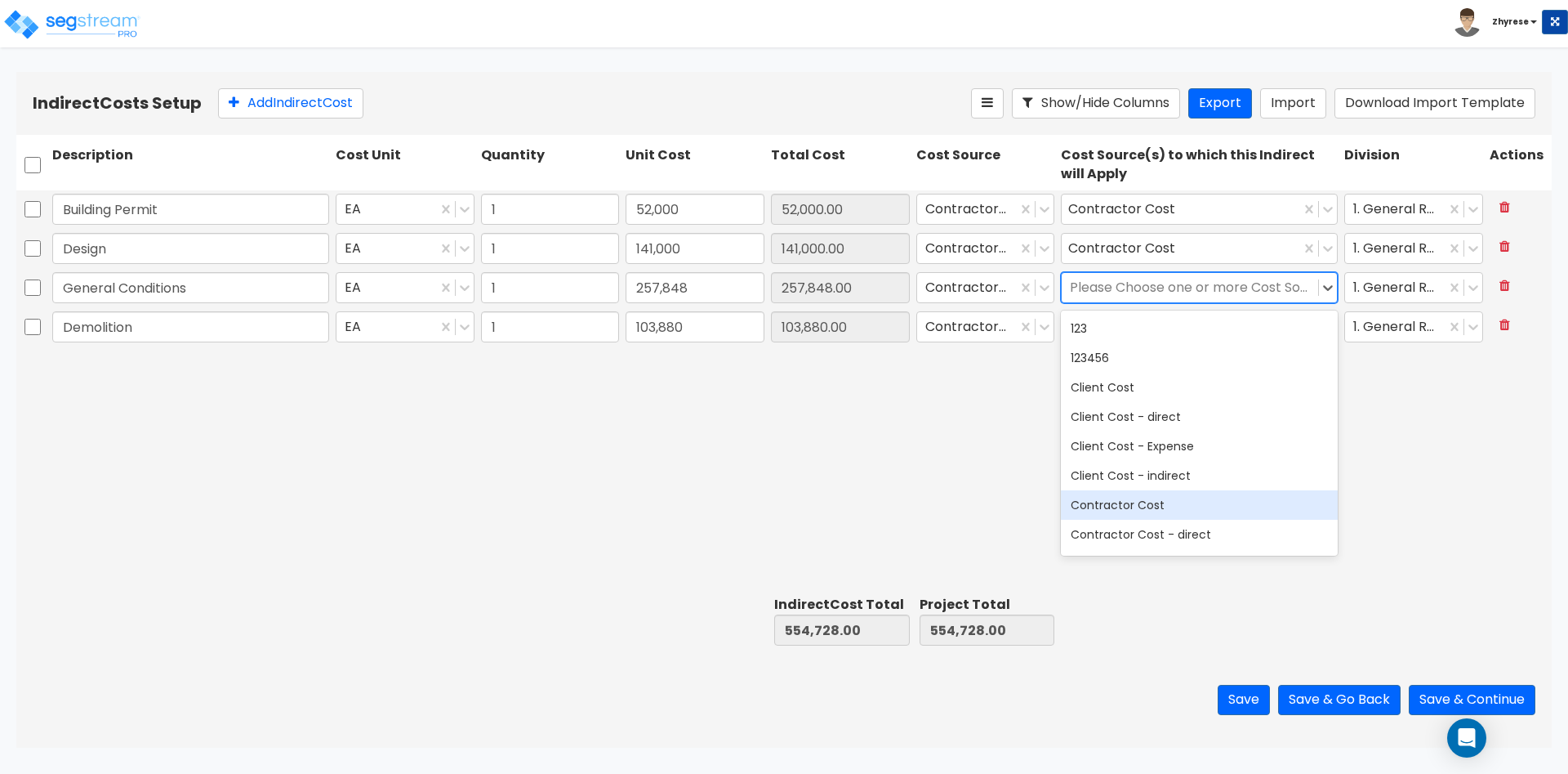
click at [1177, 503] on div "Contractor Cost" at bounding box center [1199, 505] width 277 height 30
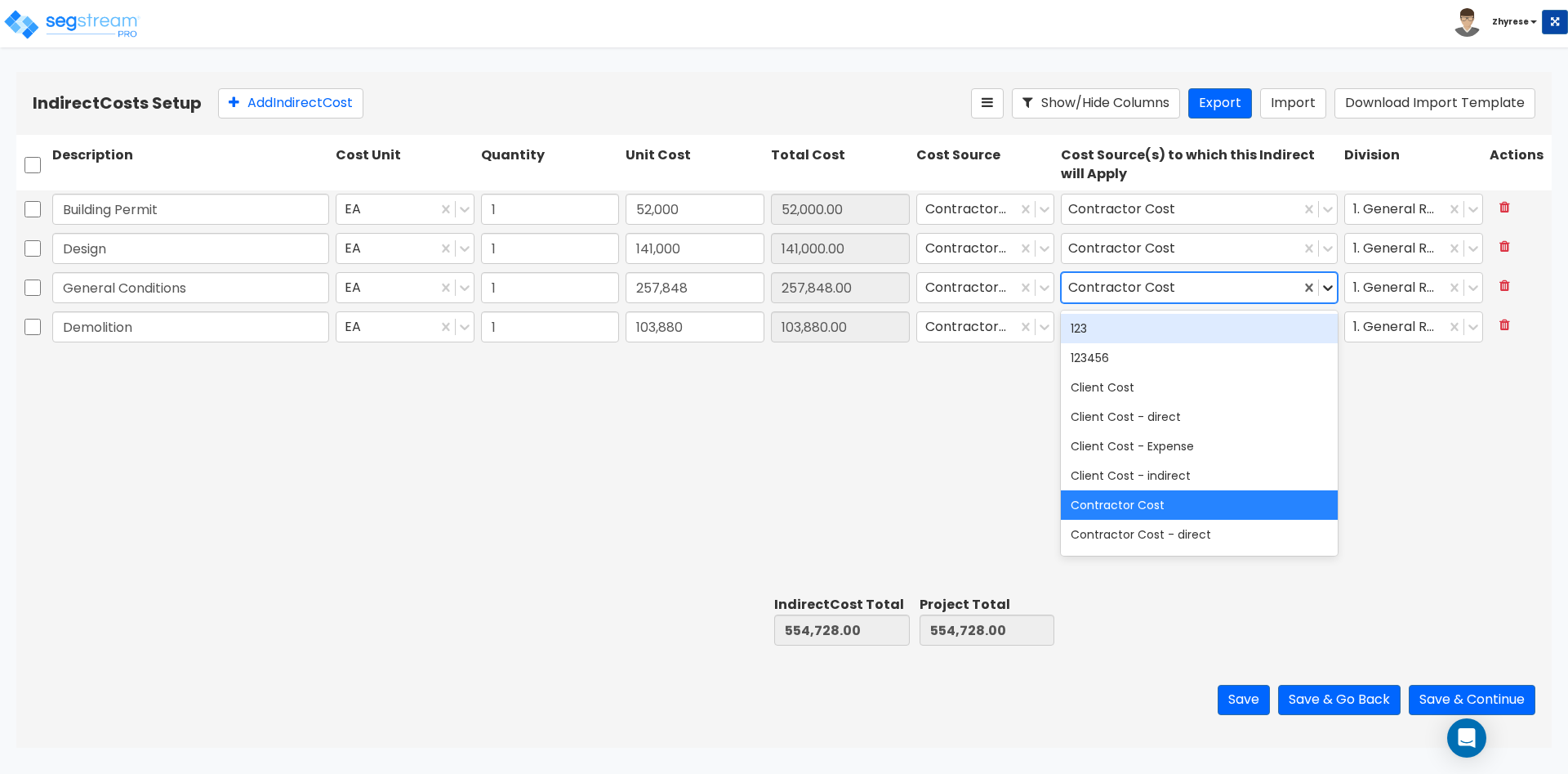
click at [1326, 290] on icon at bounding box center [1329, 288] width 10 height 6
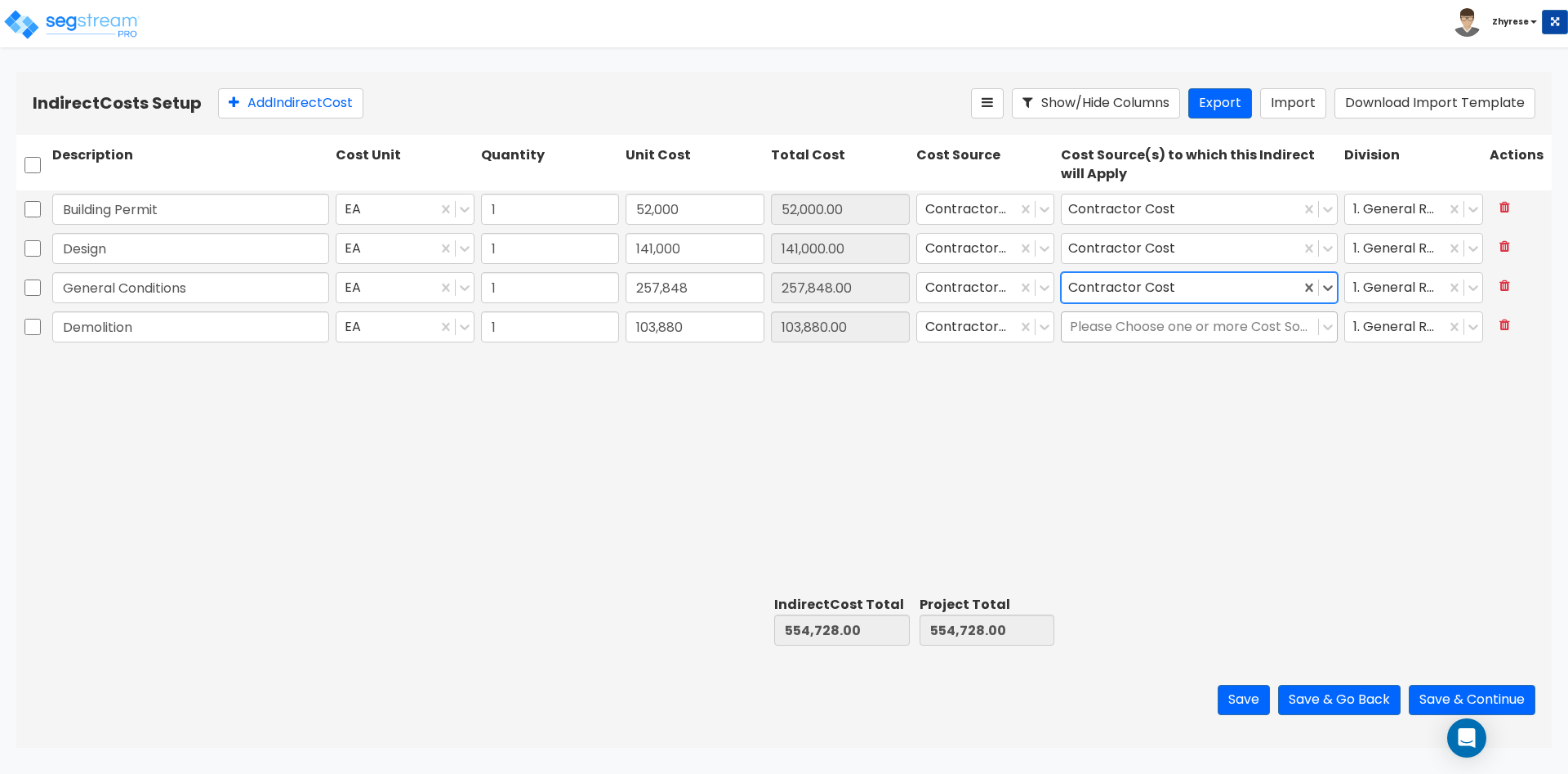
click at [1330, 315] on div at bounding box center [1327, 327] width 19 height 30
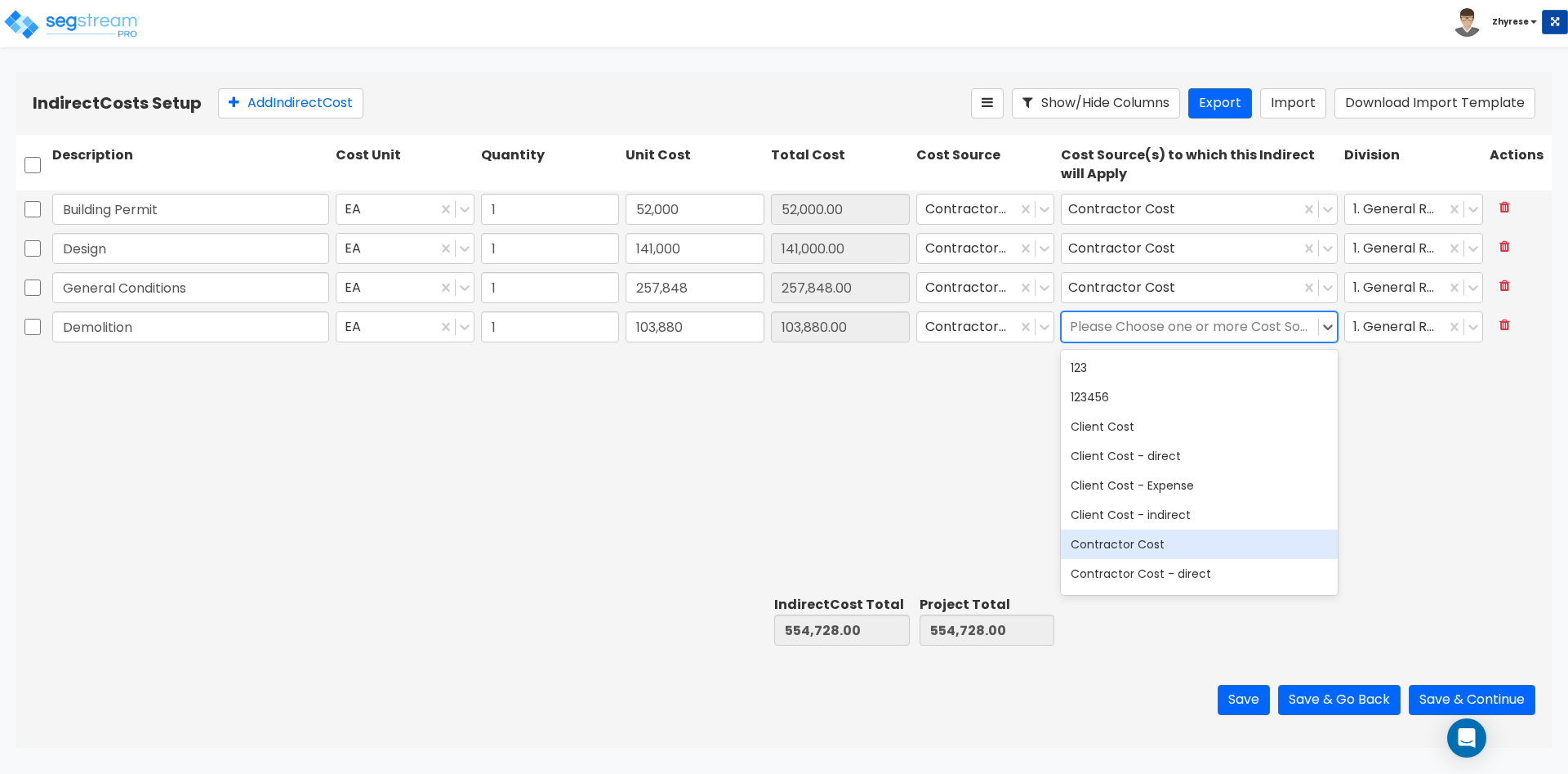
click at [1182, 540] on div "Contractor Cost" at bounding box center [1199, 545] width 277 height 30
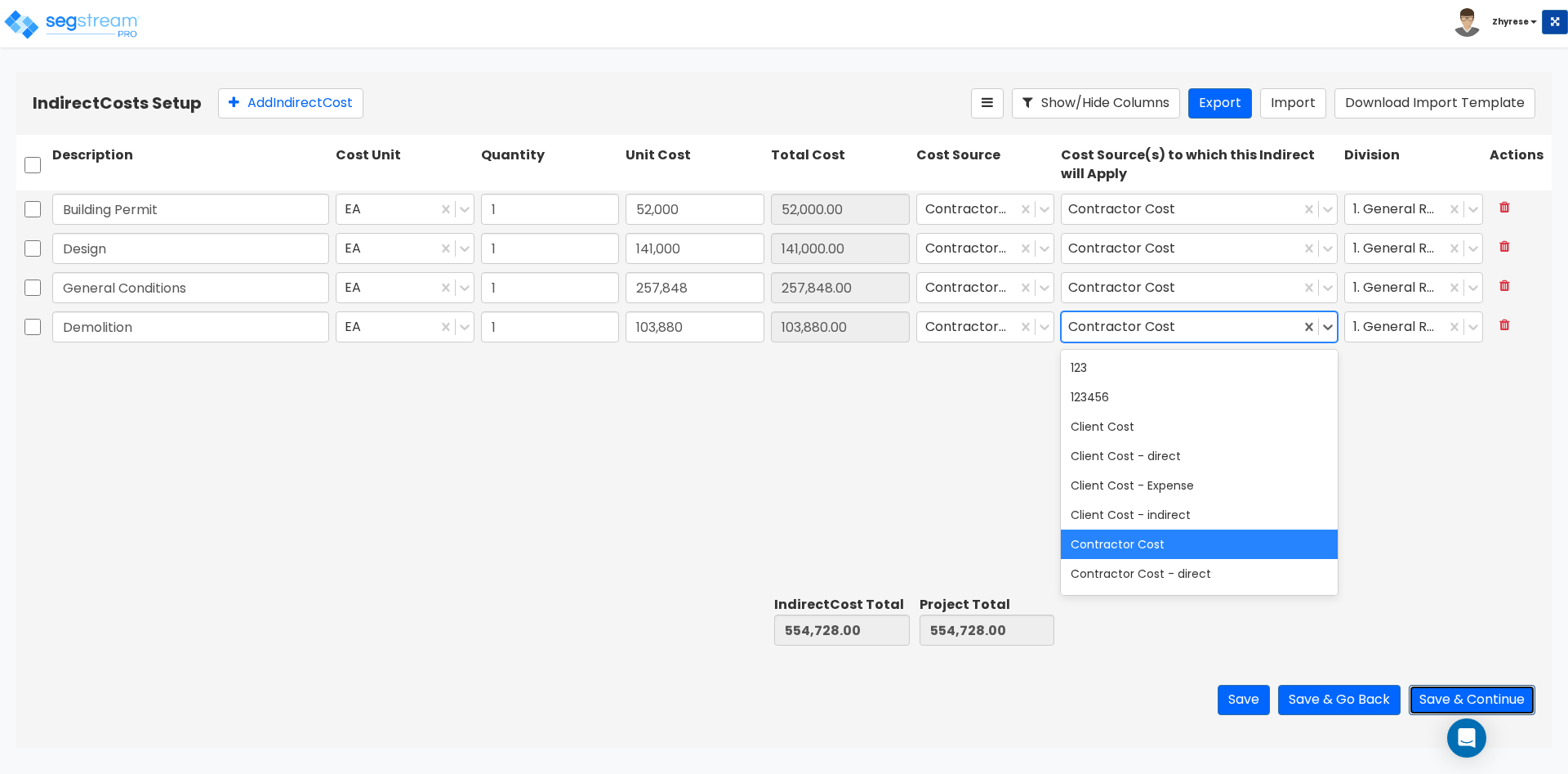
click at [1498, 707] on button "Save & Continue" at bounding box center [1473, 700] width 127 height 30
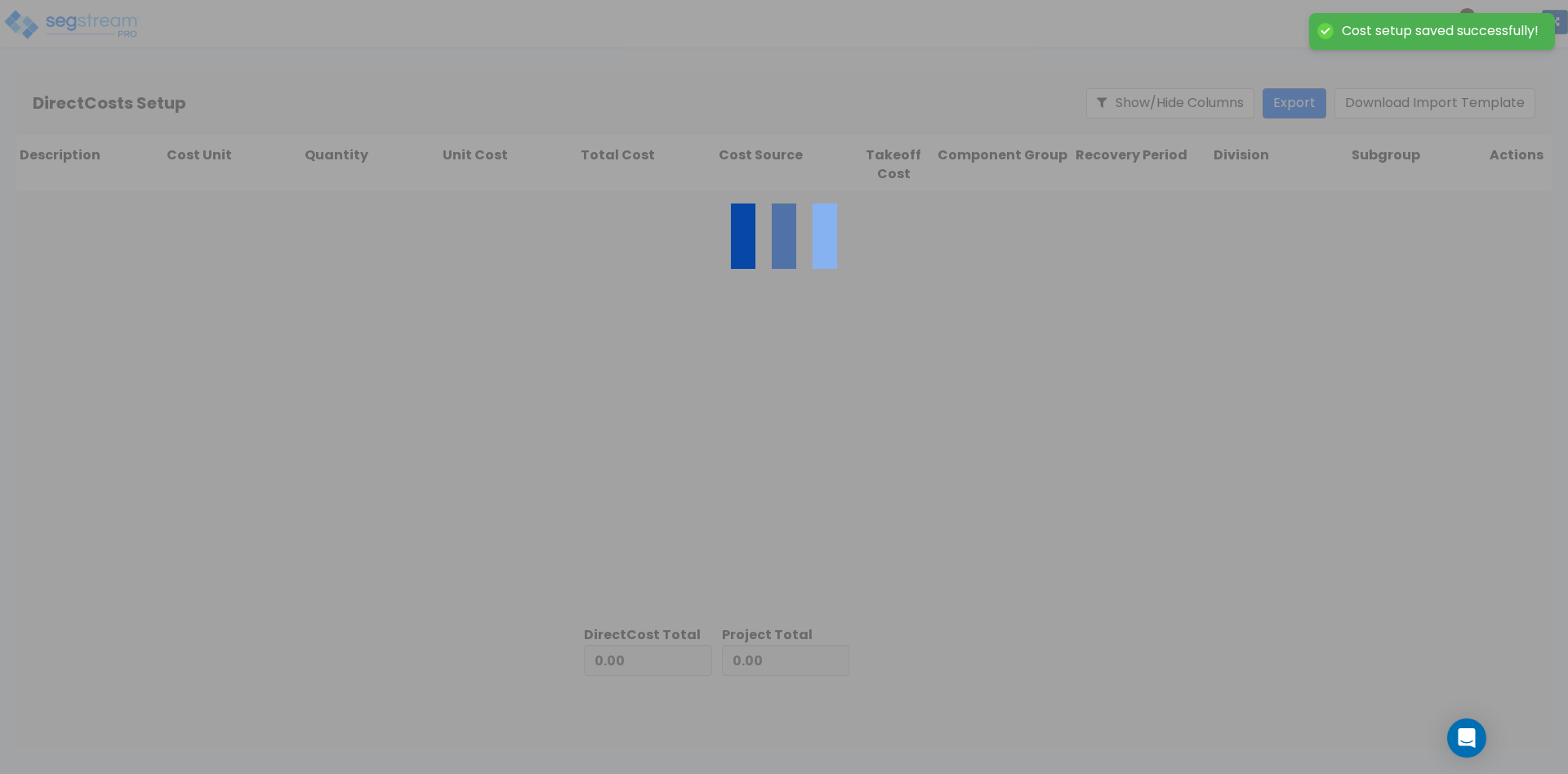
type input "554,728.00"
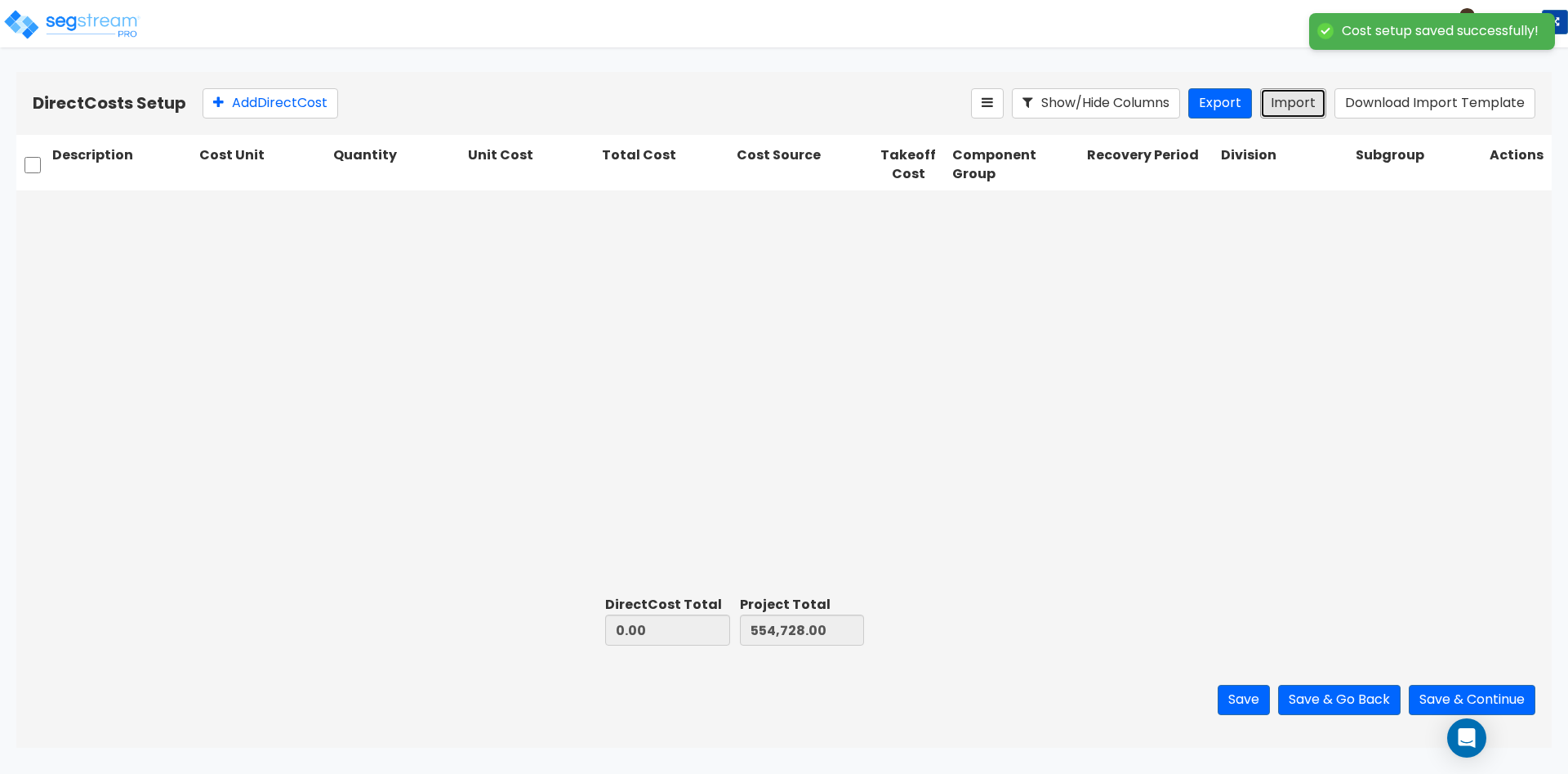
click at [1325, 88] on div "Show/Hide Columns Export Import Download Import Template" at bounding box center [1253, 103] width 564 height 30
click at [1306, 102] on button "Import" at bounding box center [1293, 103] width 66 height 30
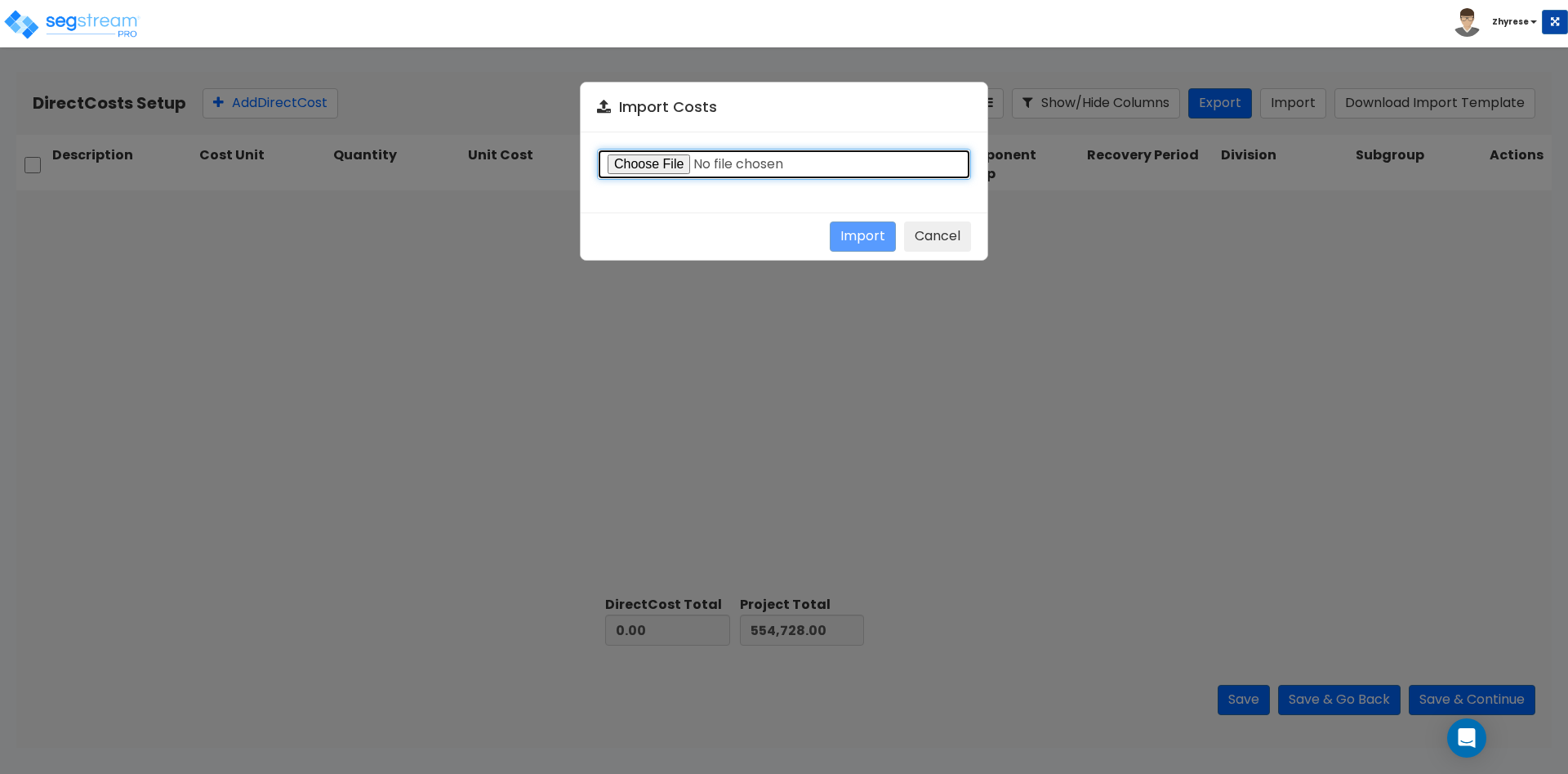
click at [654, 169] on input "file" at bounding box center [784, 164] width 374 height 31
type input "C:\fakepath\Direct-costs-14134.csv"
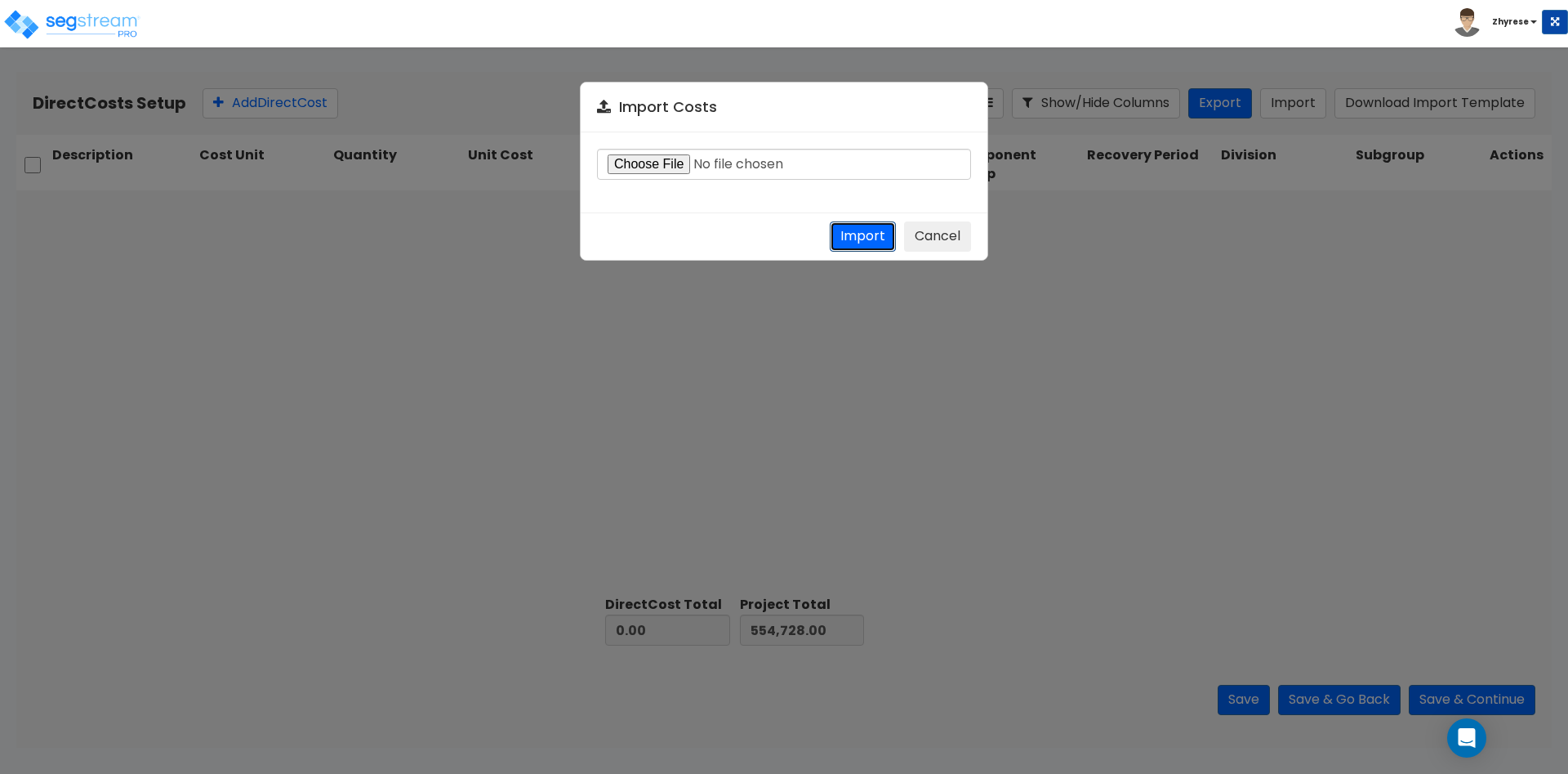
click at [891, 221] on button "Import" at bounding box center [863, 236] width 66 height 30
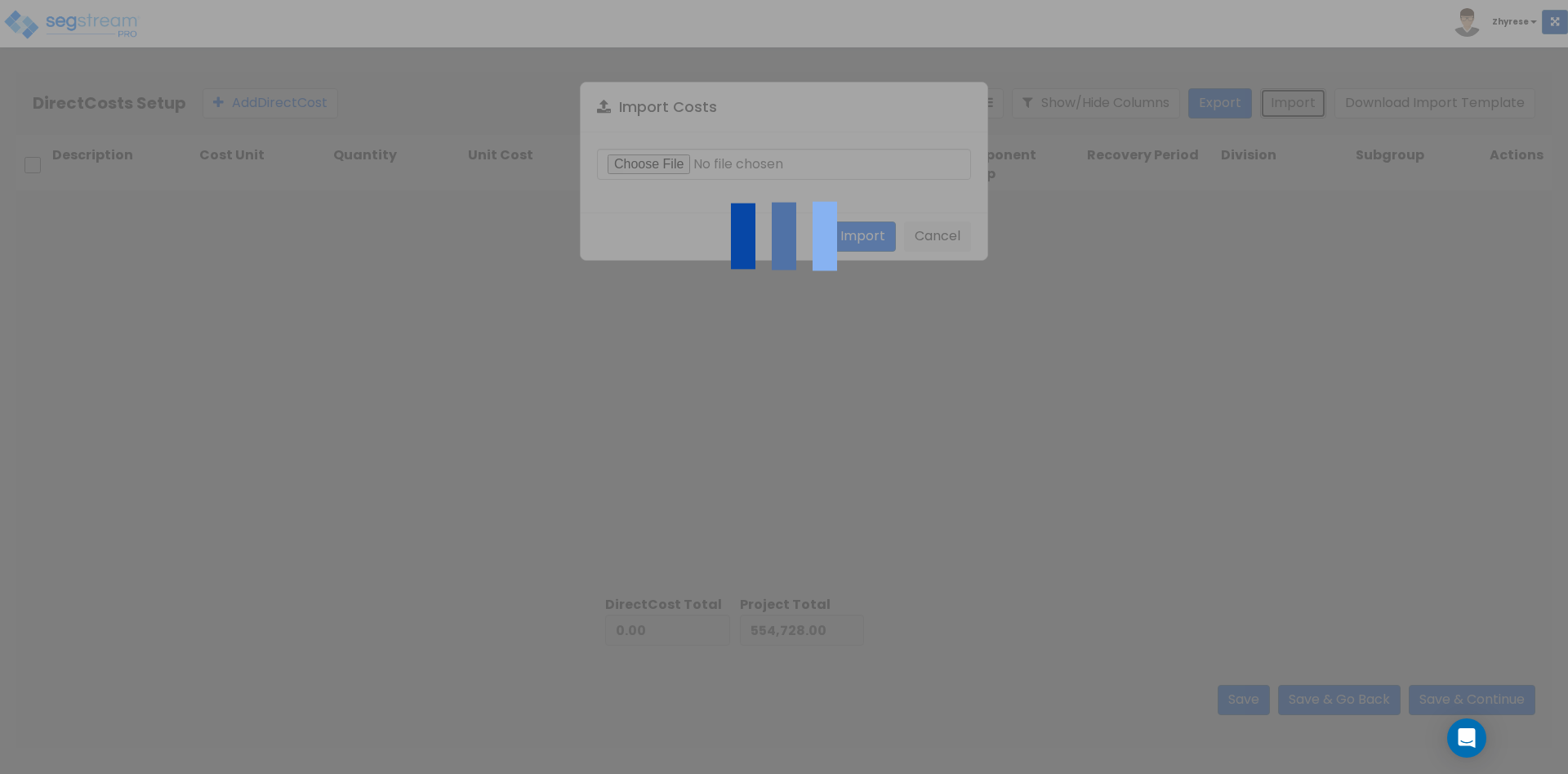
type input "1,932,230.00"
type input "2,486,958.00"
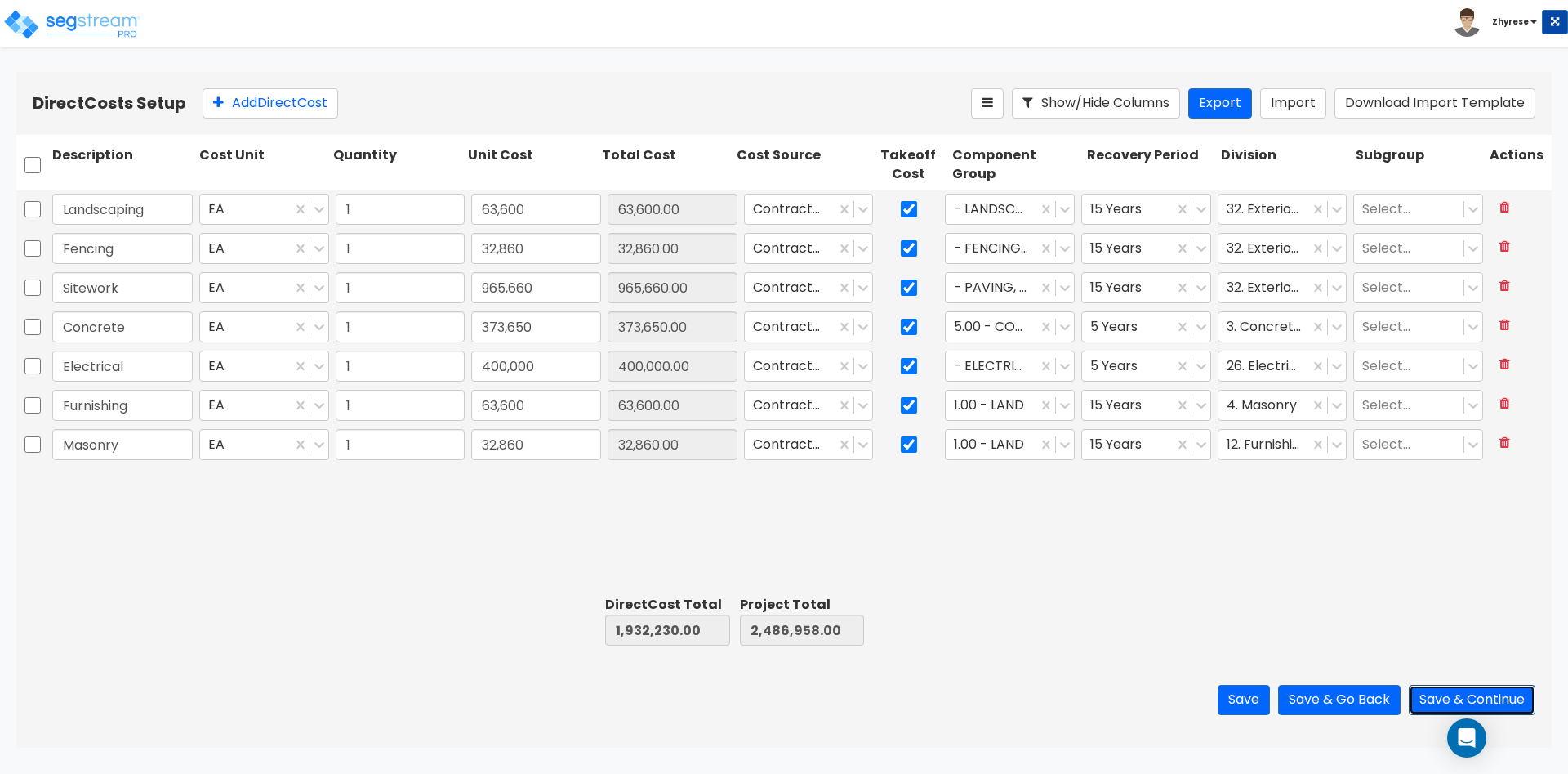
click at [1445, 702] on button "Save & Continue" at bounding box center [1473, 700] width 127 height 30
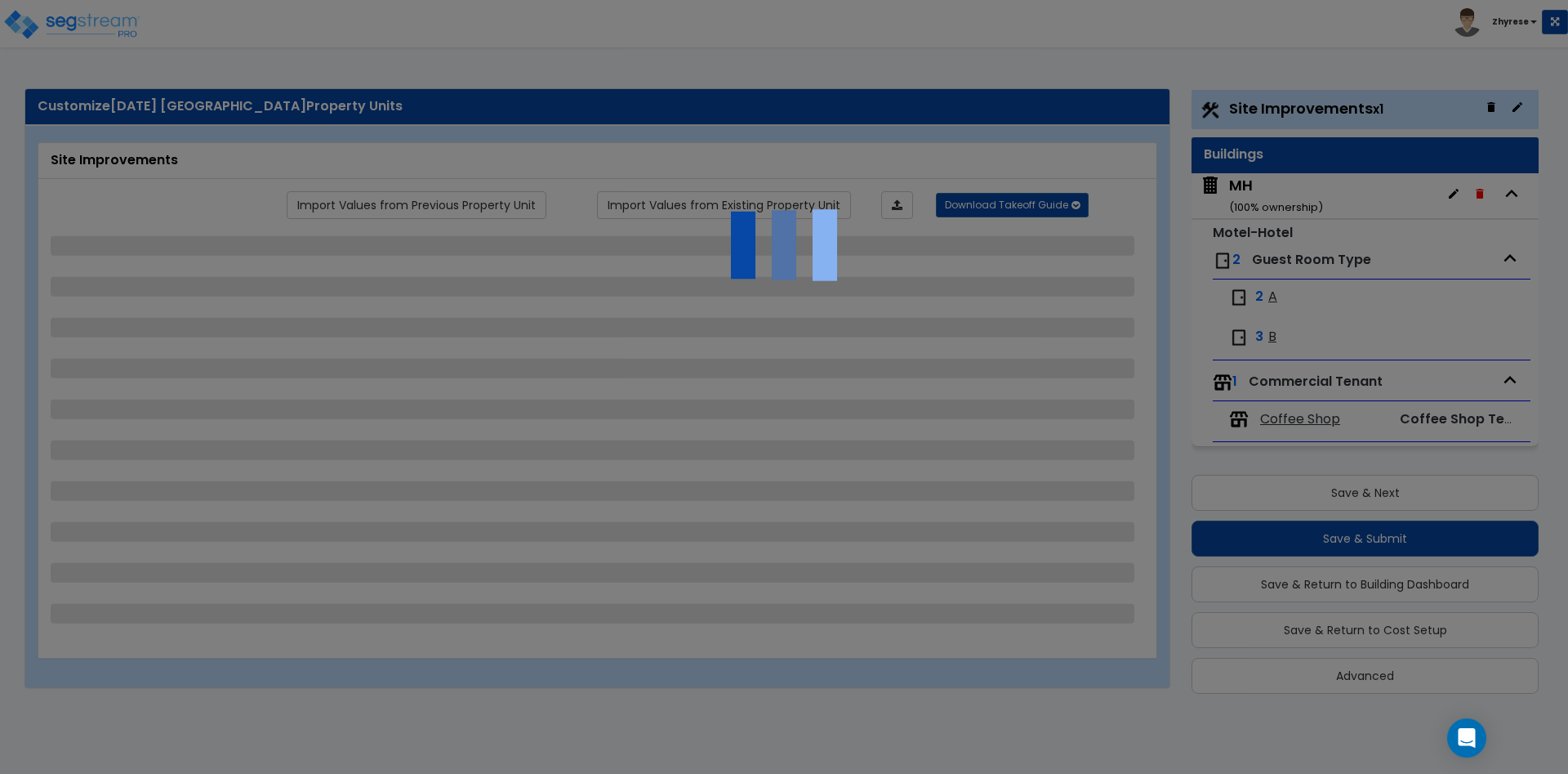
scroll to position [44, 0]
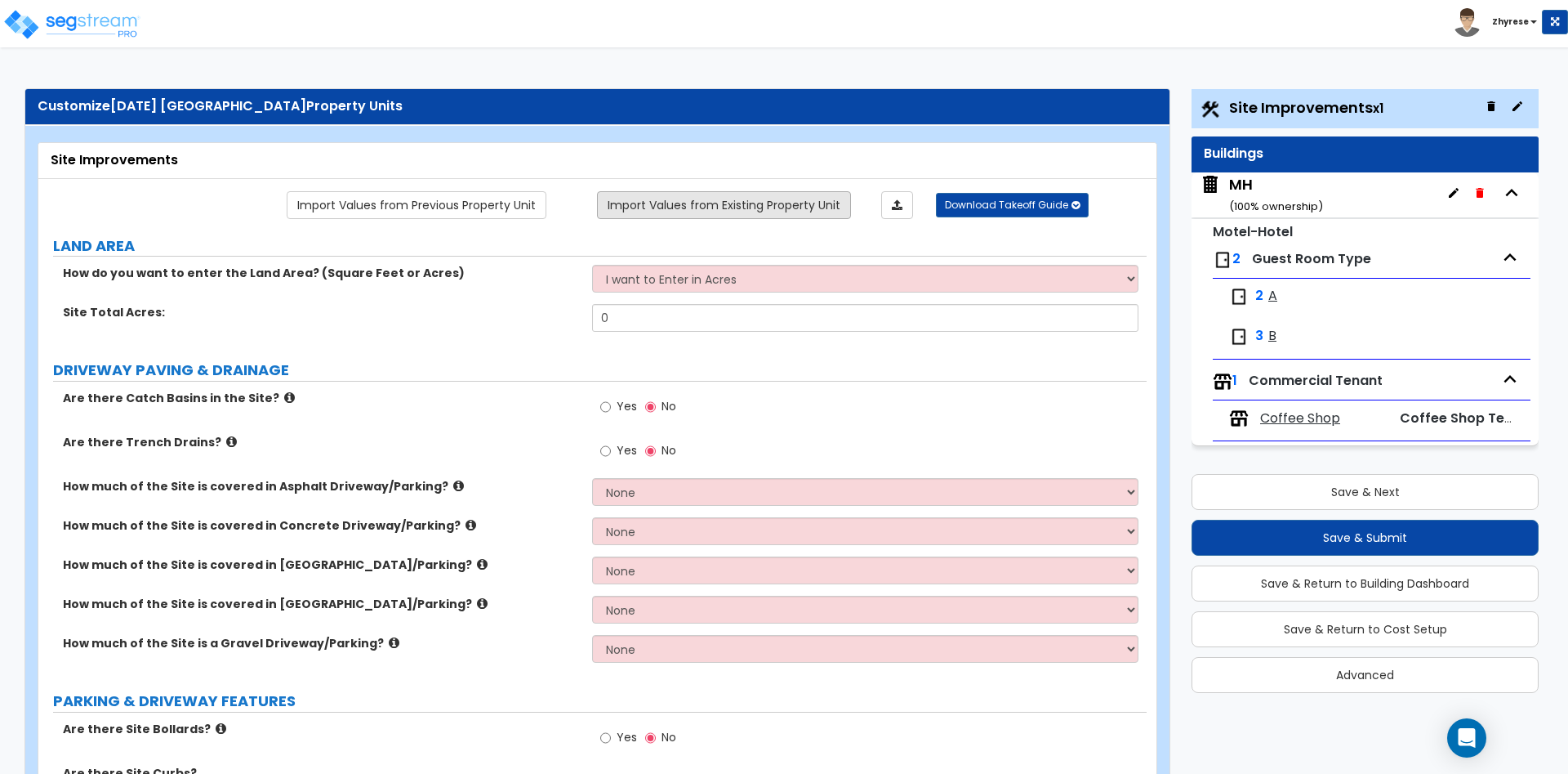
click at [734, 198] on link "Import Values from Existing Property Unit" at bounding box center [724, 205] width 254 height 28
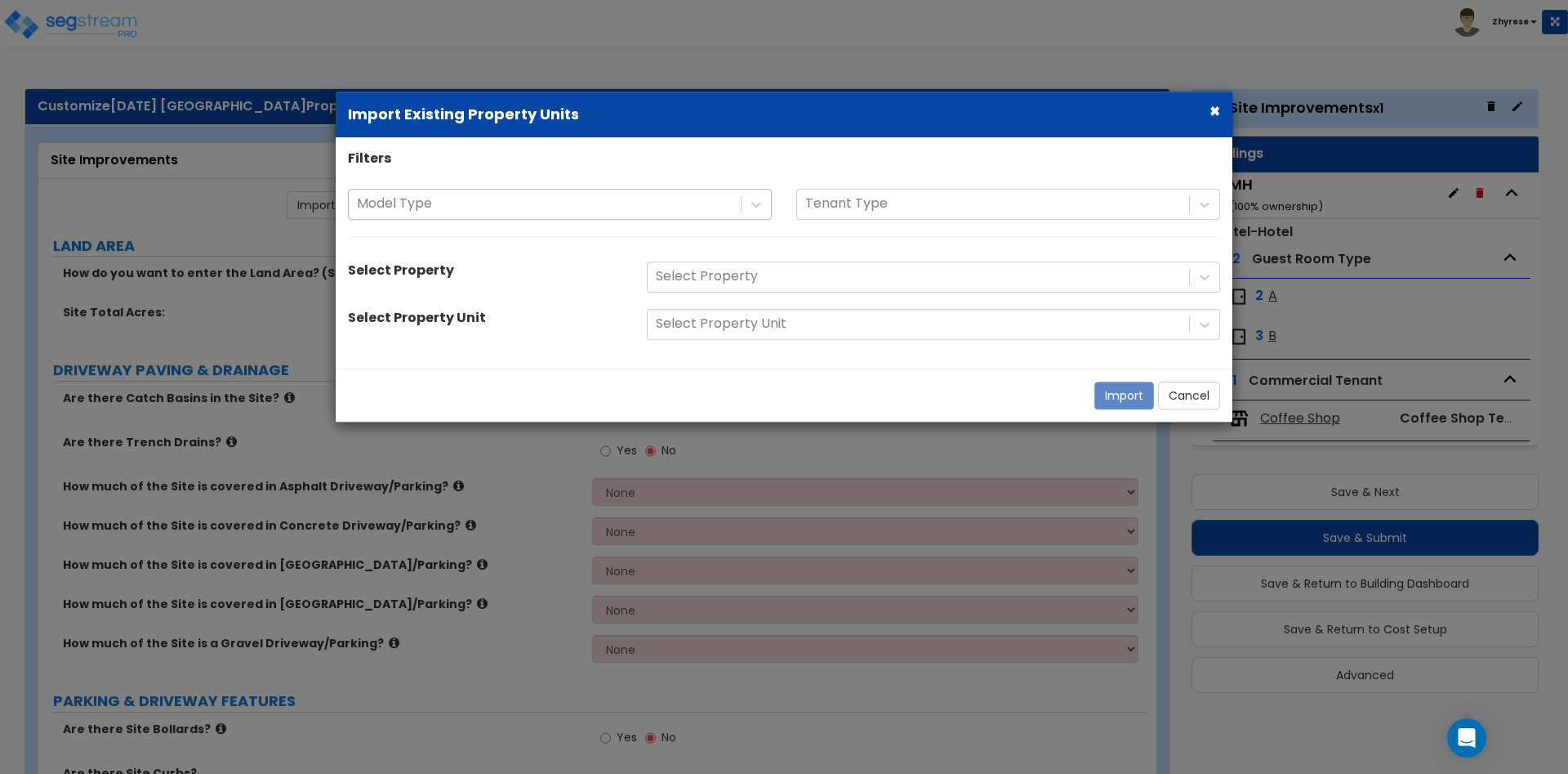
click at [604, 198] on div at bounding box center [544, 203] width 376 height 22
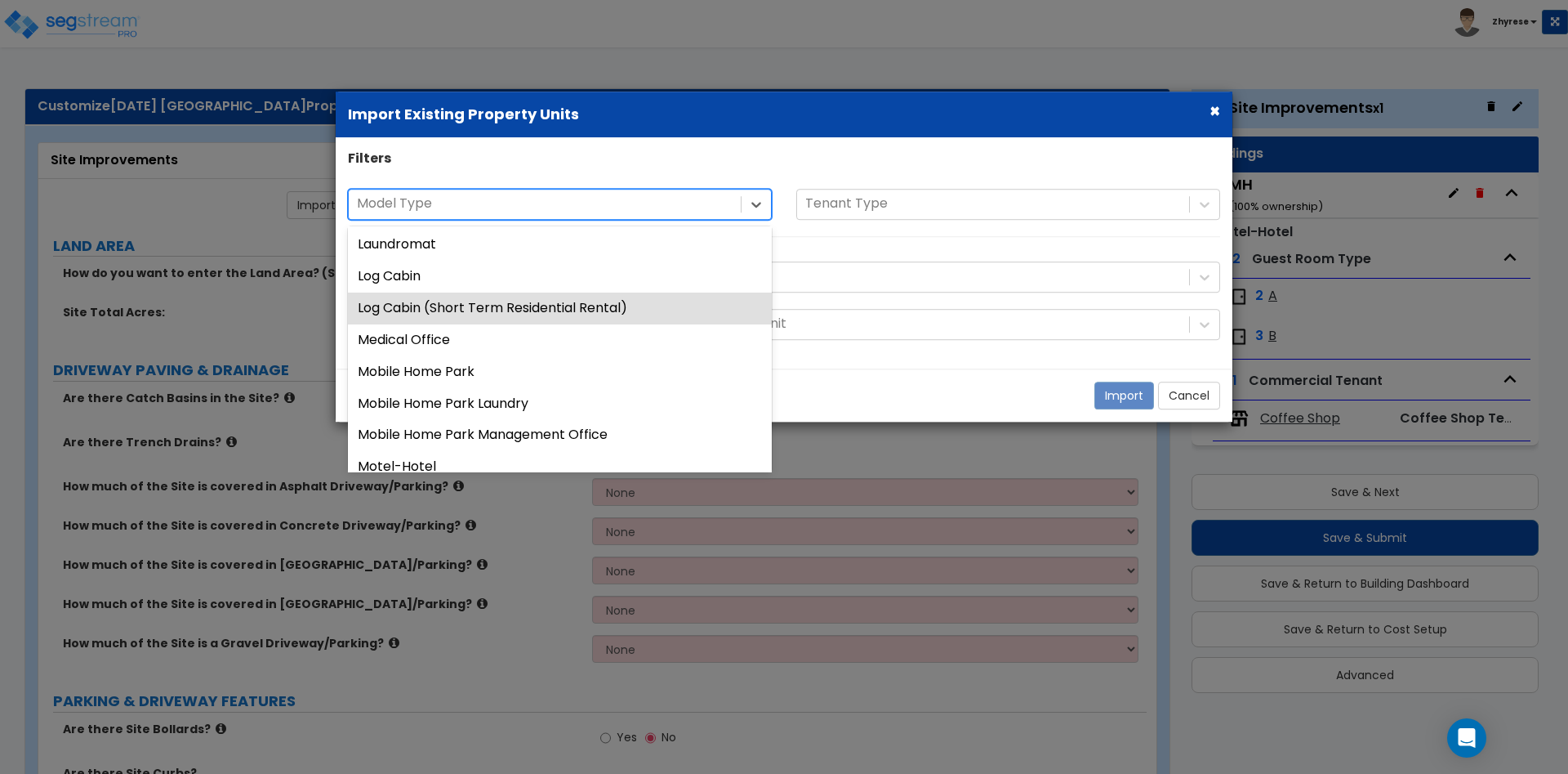
scroll to position [902, 0]
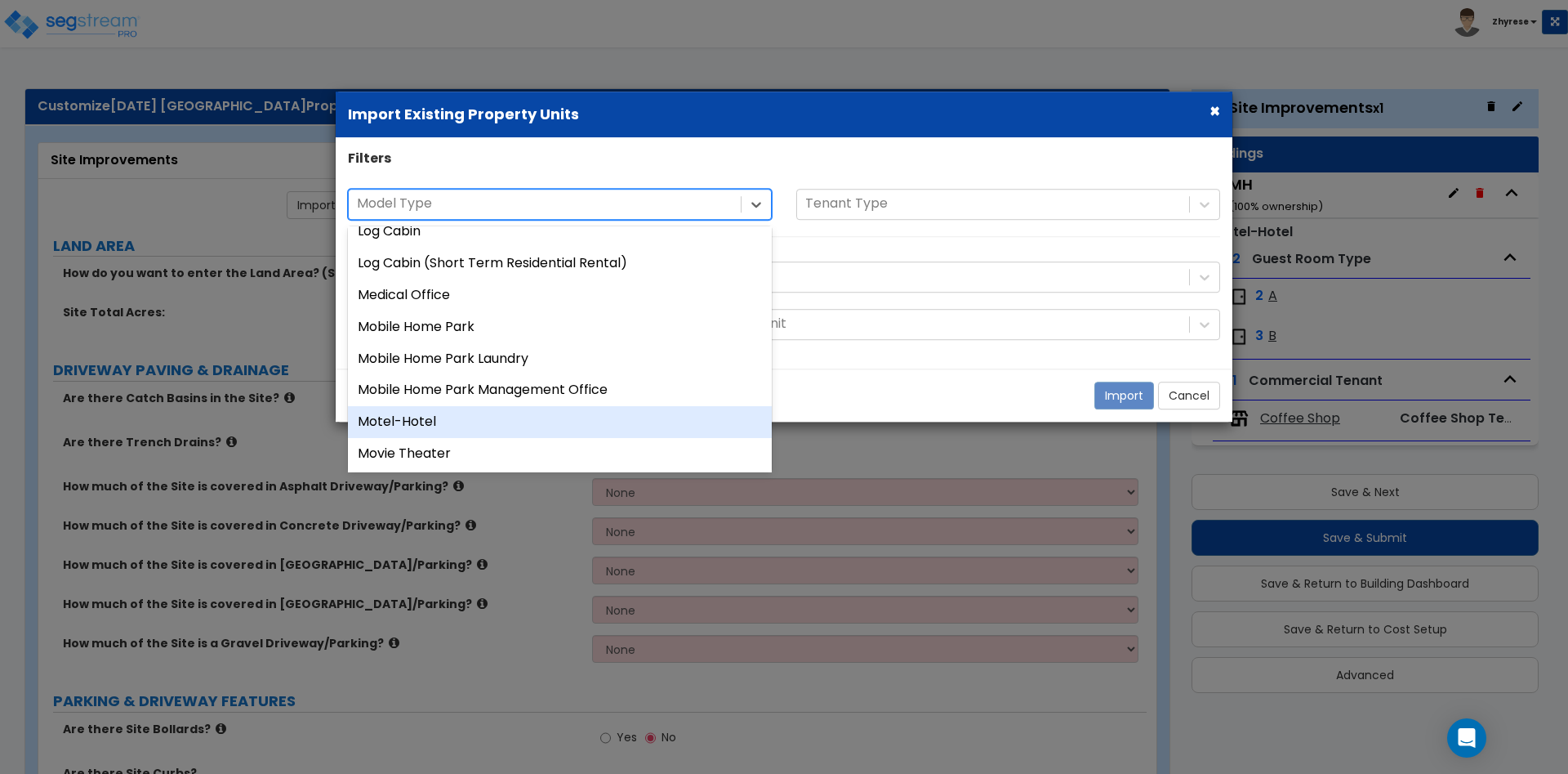
click at [559, 424] on div "Motel-Hotel" at bounding box center [559, 423] width 423 height 32
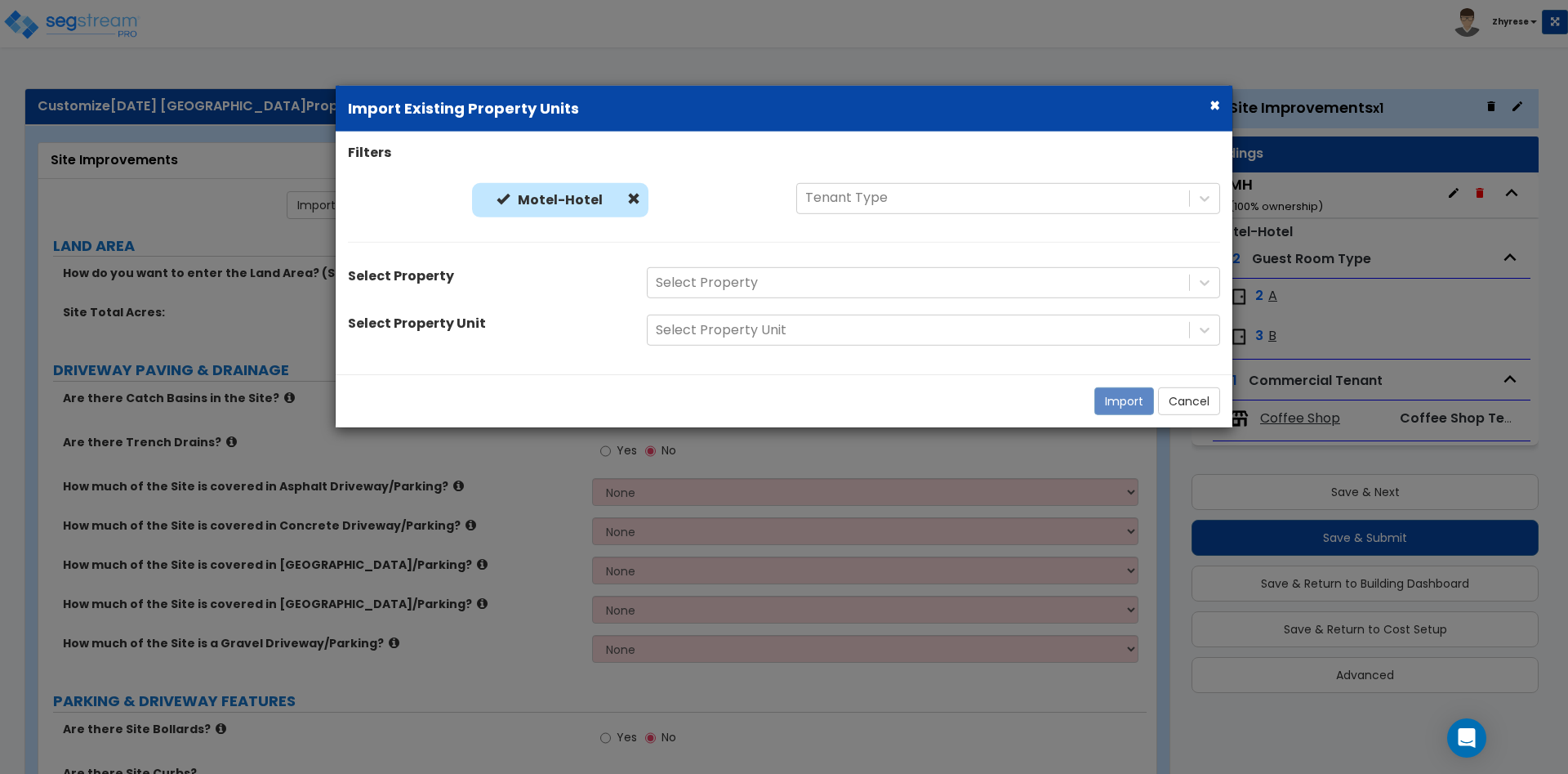
click at [759, 274] on div "Select Property" at bounding box center [933, 282] width 598 height 31
click at [745, 290] on div at bounding box center [918, 283] width 526 height 22
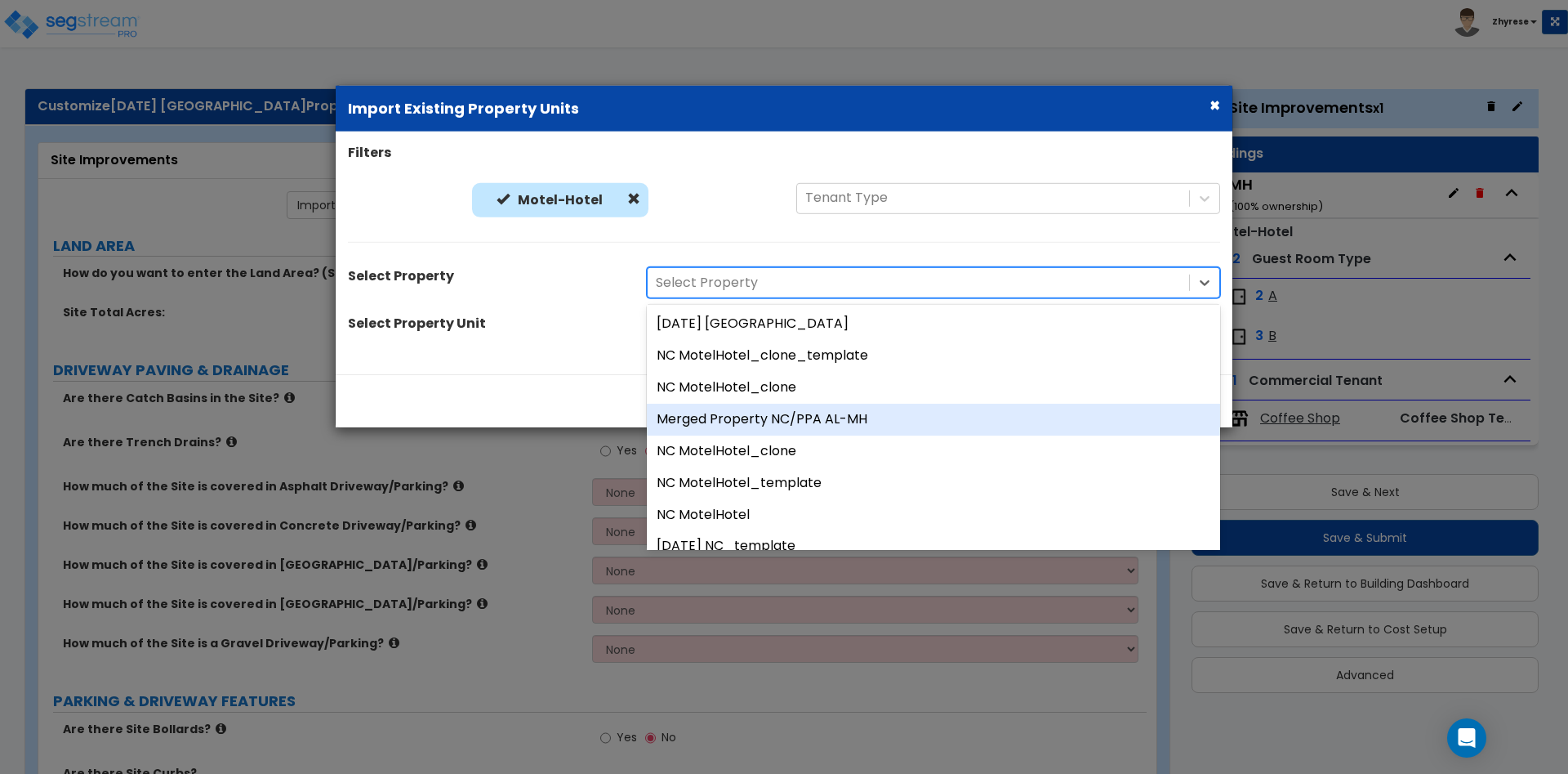
scroll to position [113, 0]
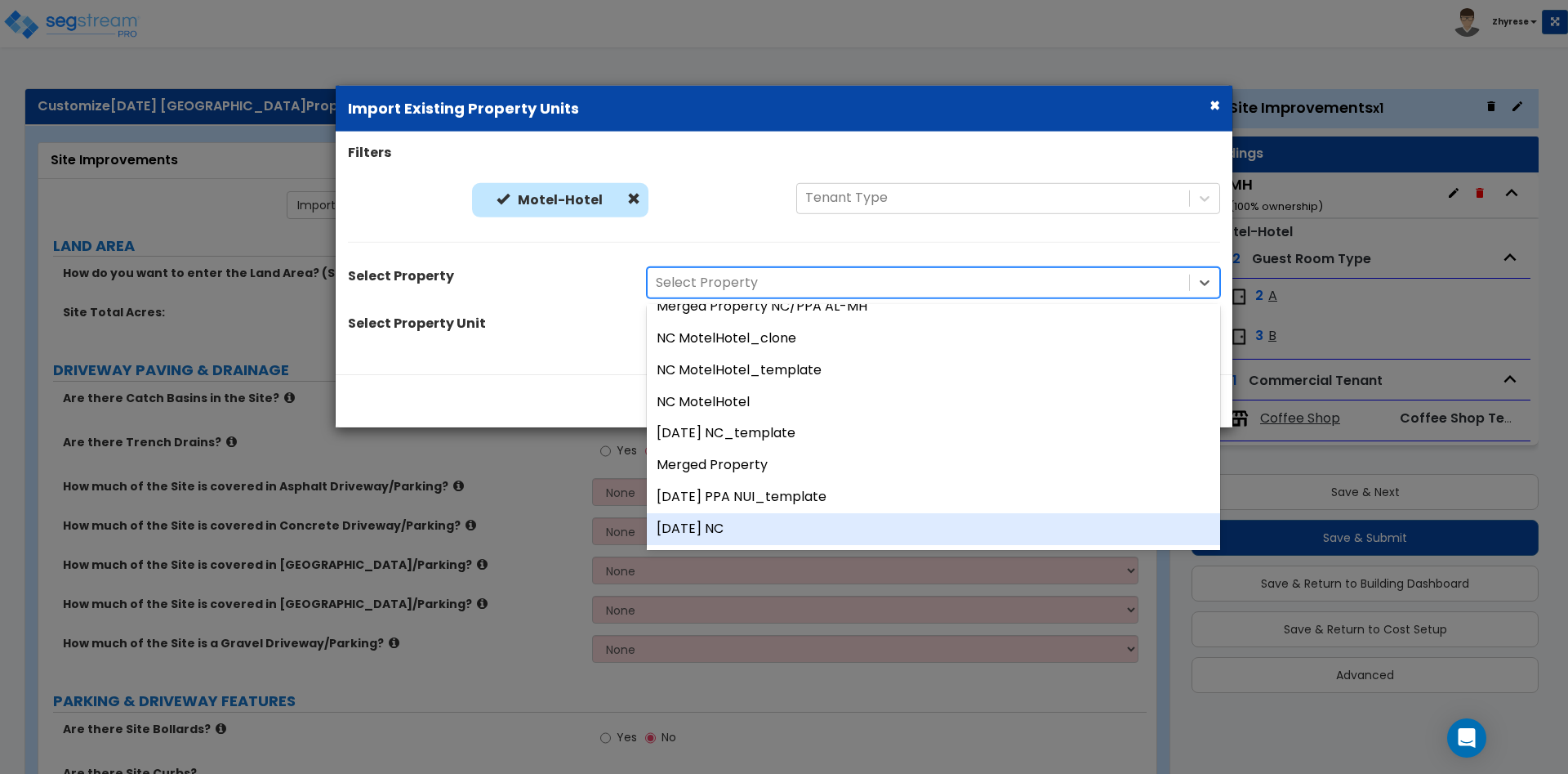
click at [758, 523] on div "[DATE] NC" at bounding box center [933, 529] width 573 height 32
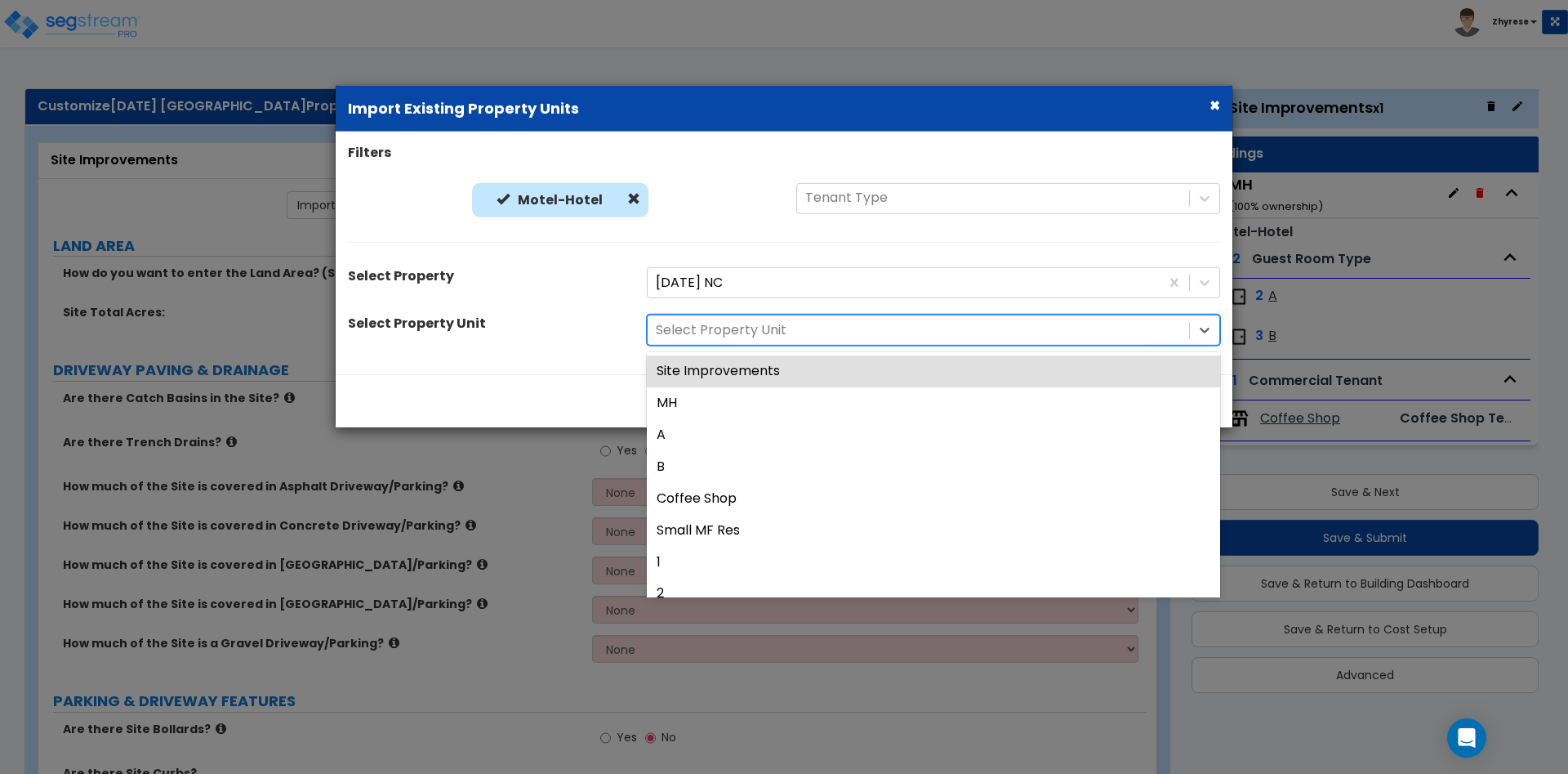
click at [763, 335] on div at bounding box center [918, 330] width 526 height 22
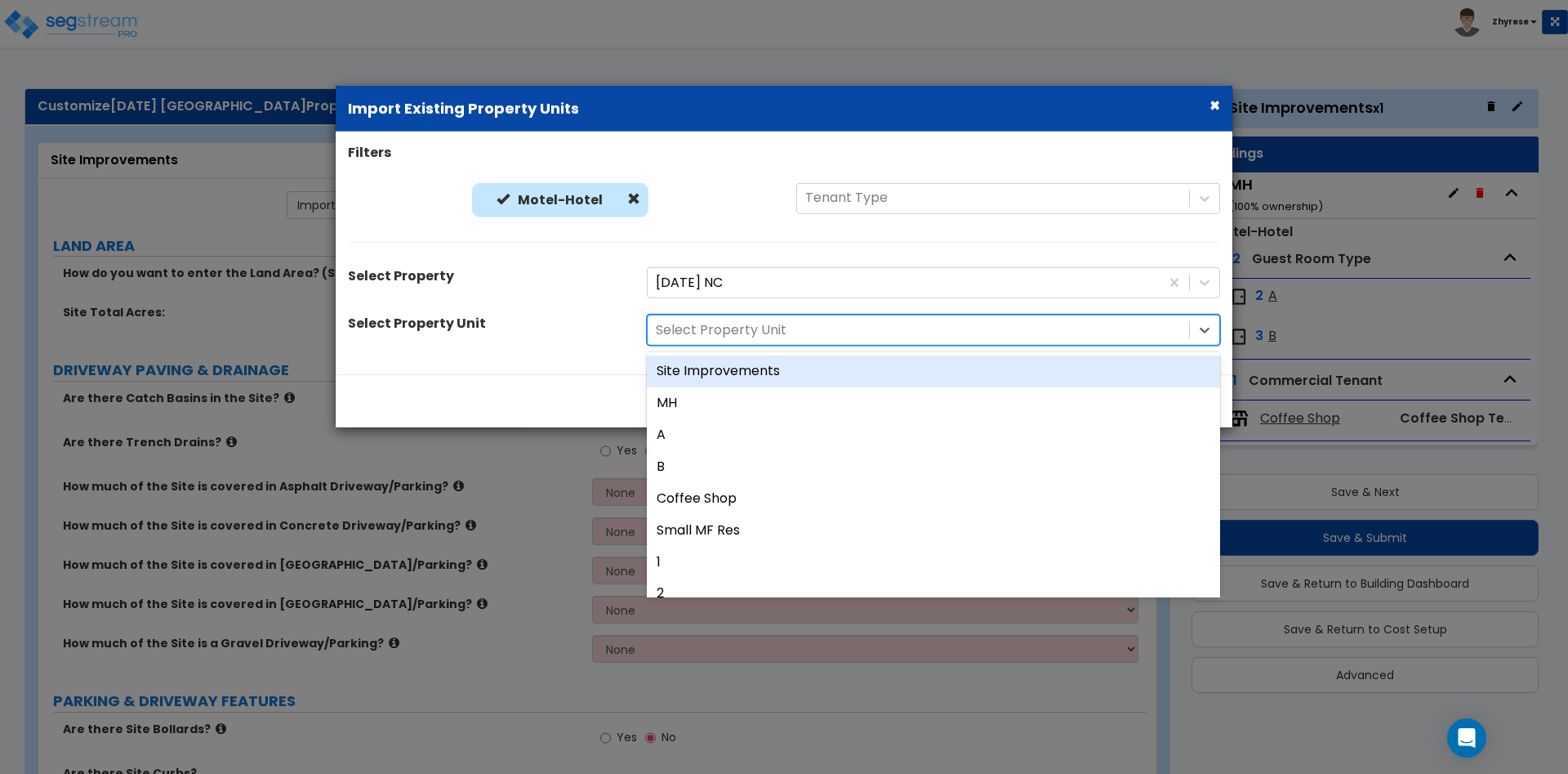
click at [749, 372] on div "Site Improvements" at bounding box center [933, 371] width 573 height 32
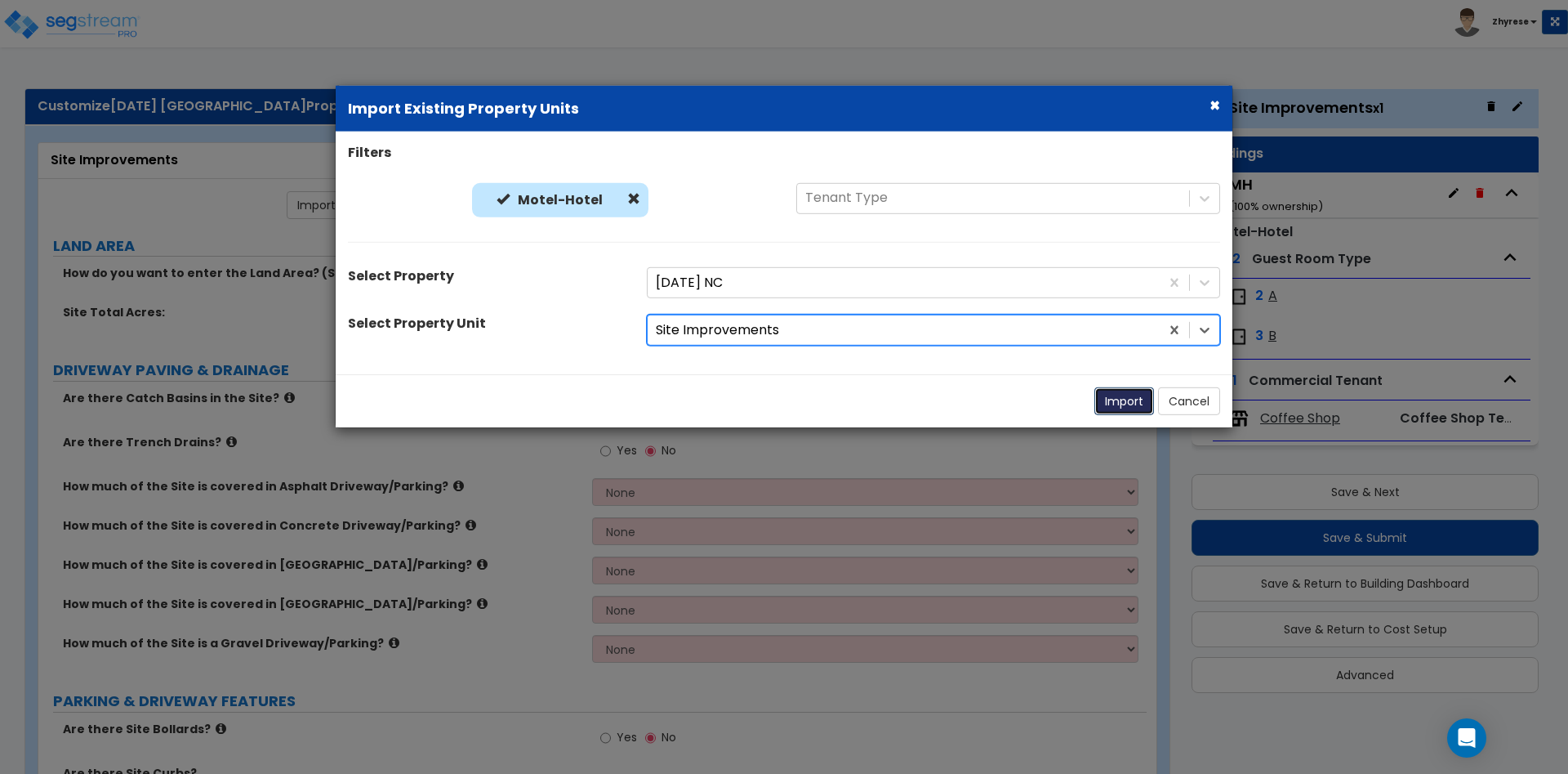
click at [1117, 401] on button "Import" at bounding box center [1125, 401] width 60 height 28
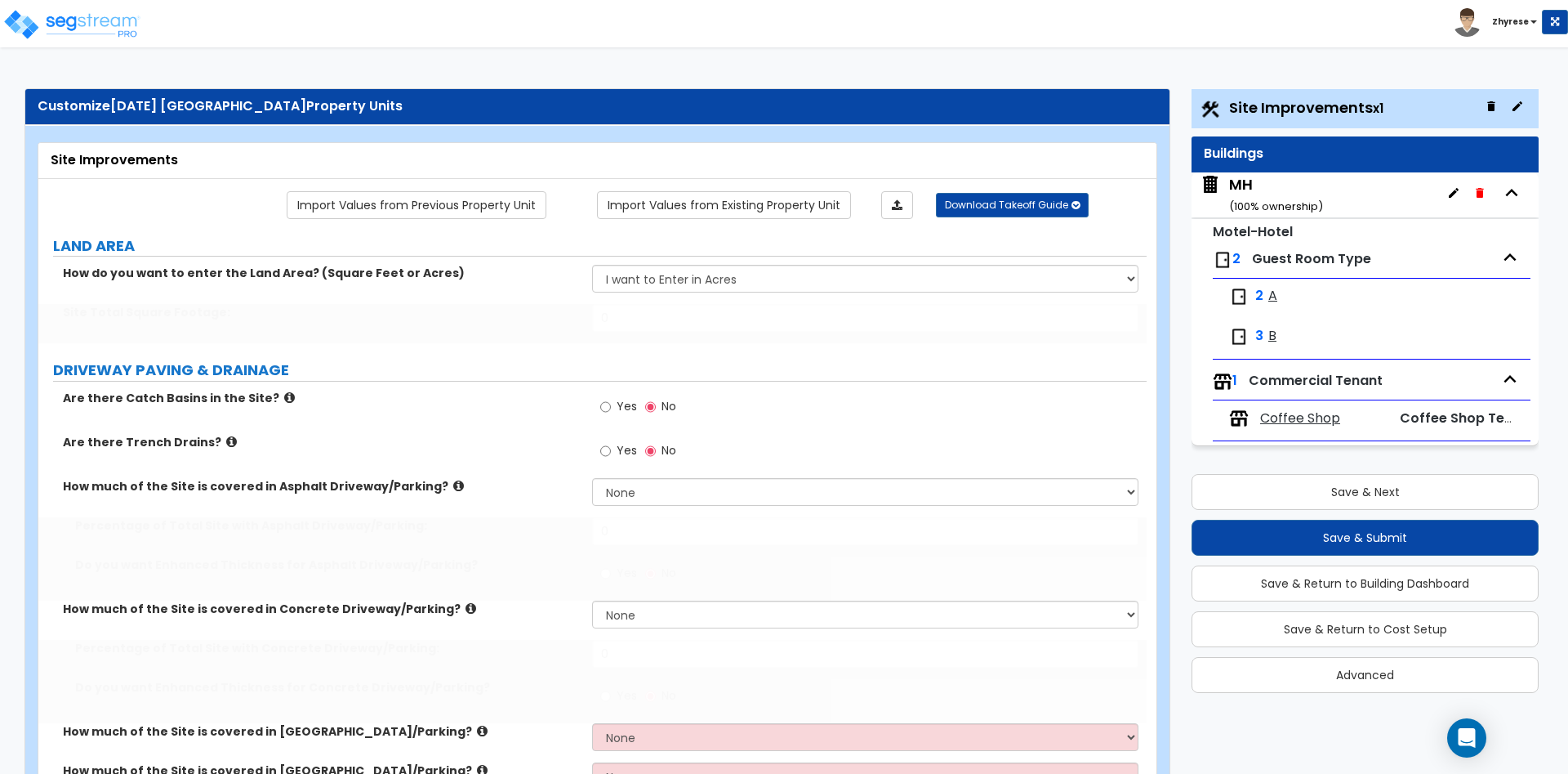
select select "2"
select select "1"
type input "200"
type input "25"
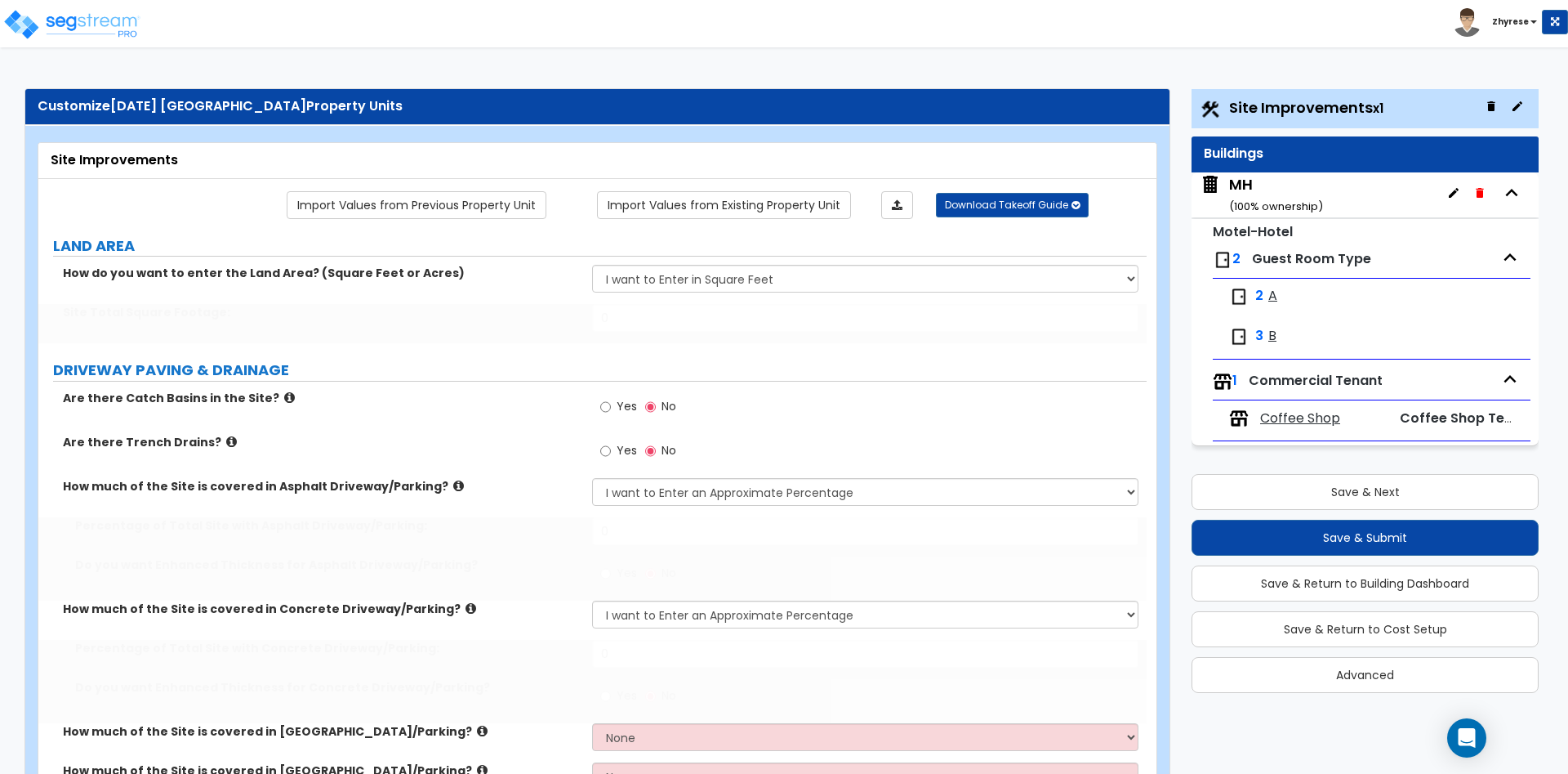
type input "25"
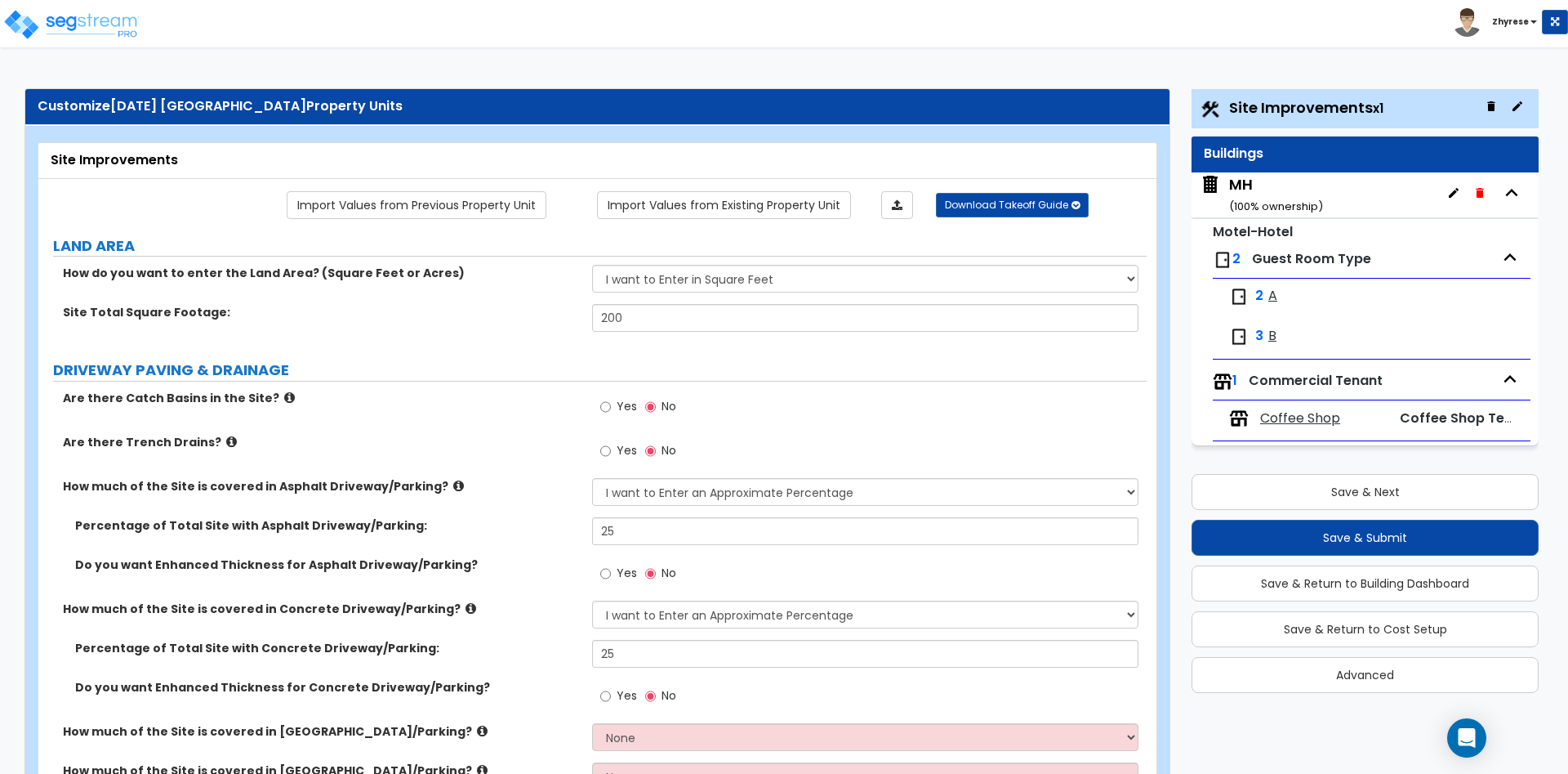
click at [1249, 194] on div "MH ( 100 % ownership)" at bounding box center [1275, 194] width 94 height 42
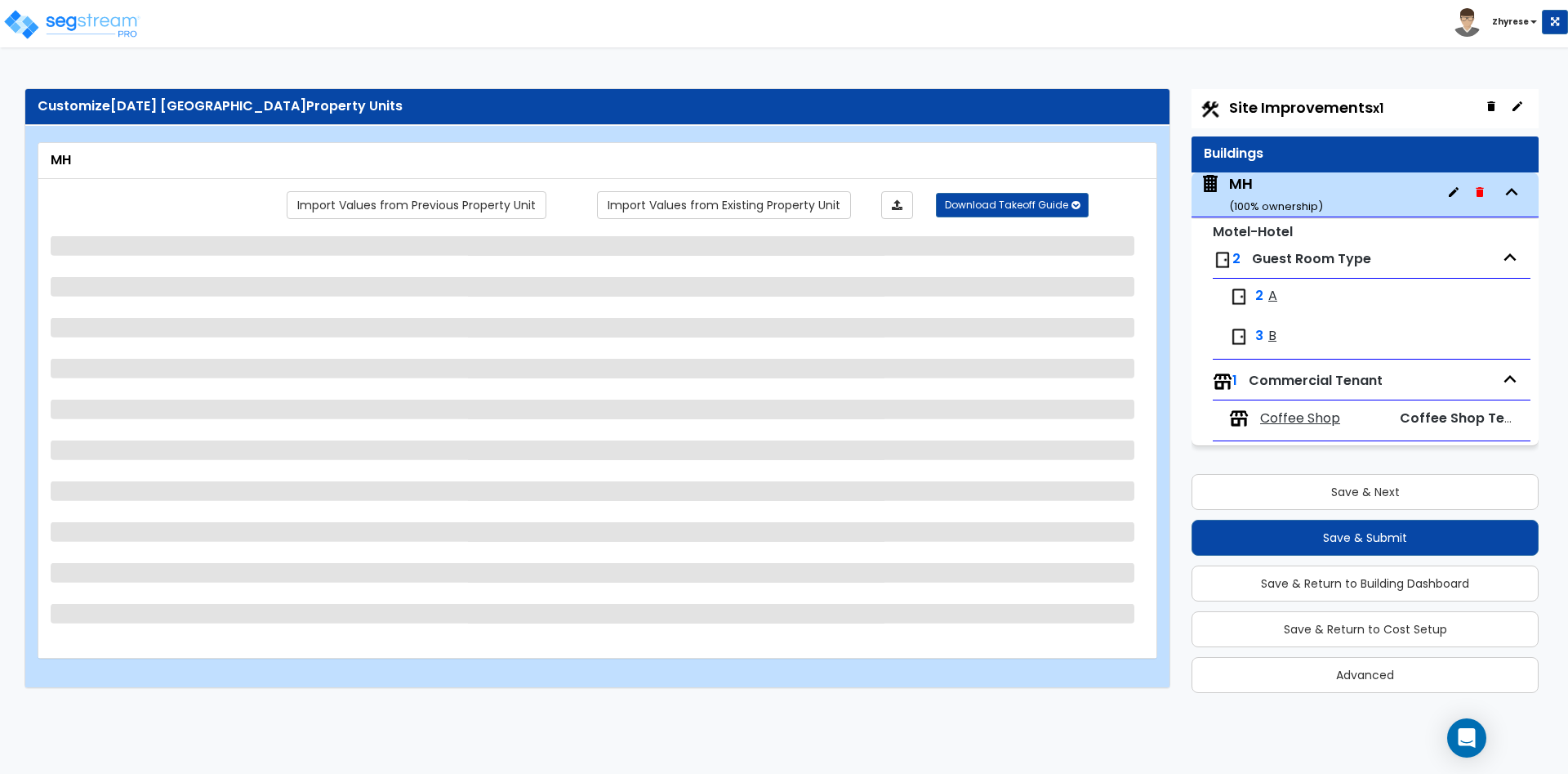
scroll to position [46, 0]
click at [721, 190] on div "Import Values from Previous Property Unit Import Values from Existing Property …" at bounding box center [597, 418] width 1118 height 479
click at [734, 206] on link "Import Values from Existing Property Unit" at bounding box center [724, 205] width 254 height 28
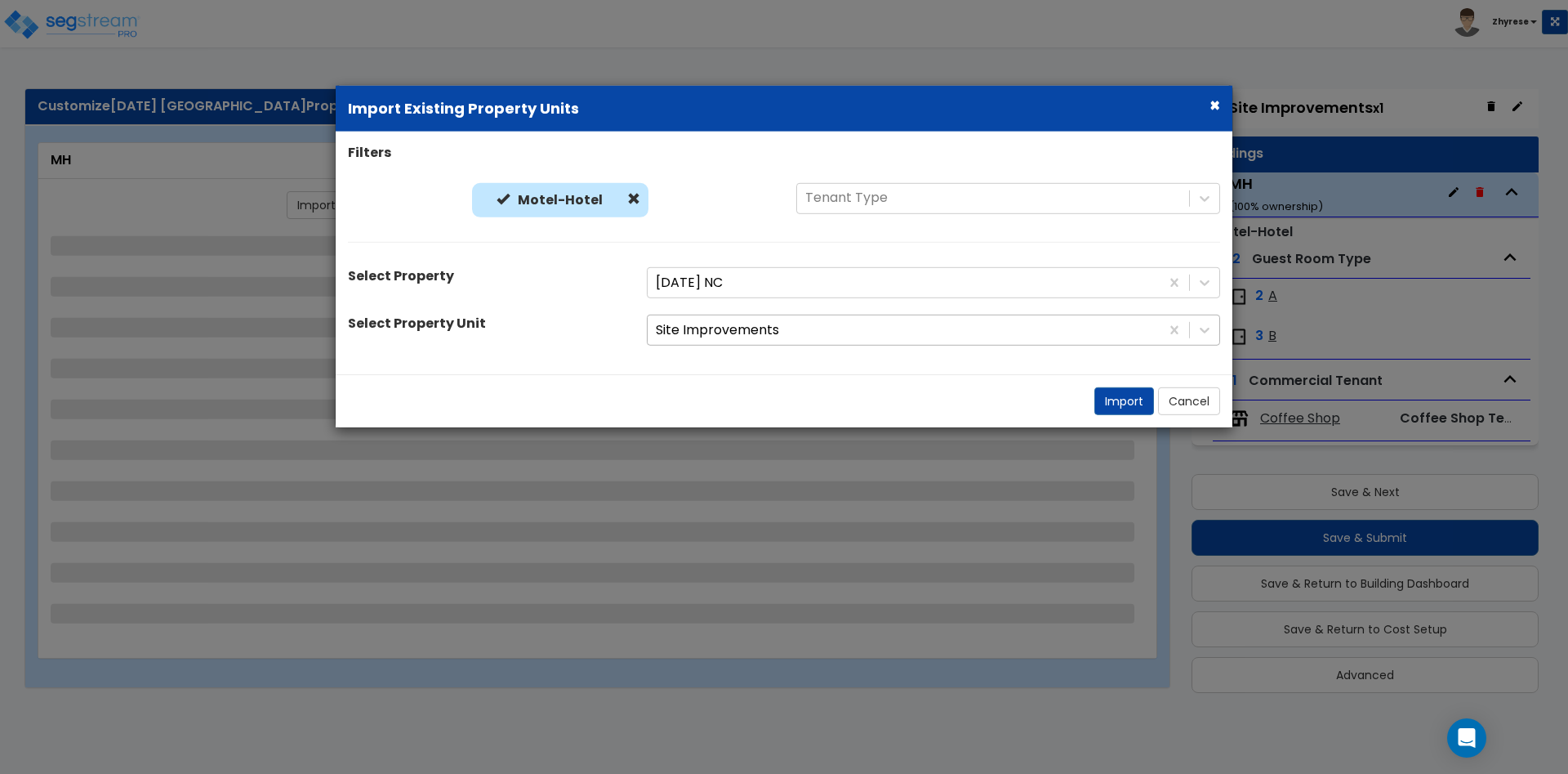
click at [727, 335] on div at bounding box center [904, 330] width 496 height 22
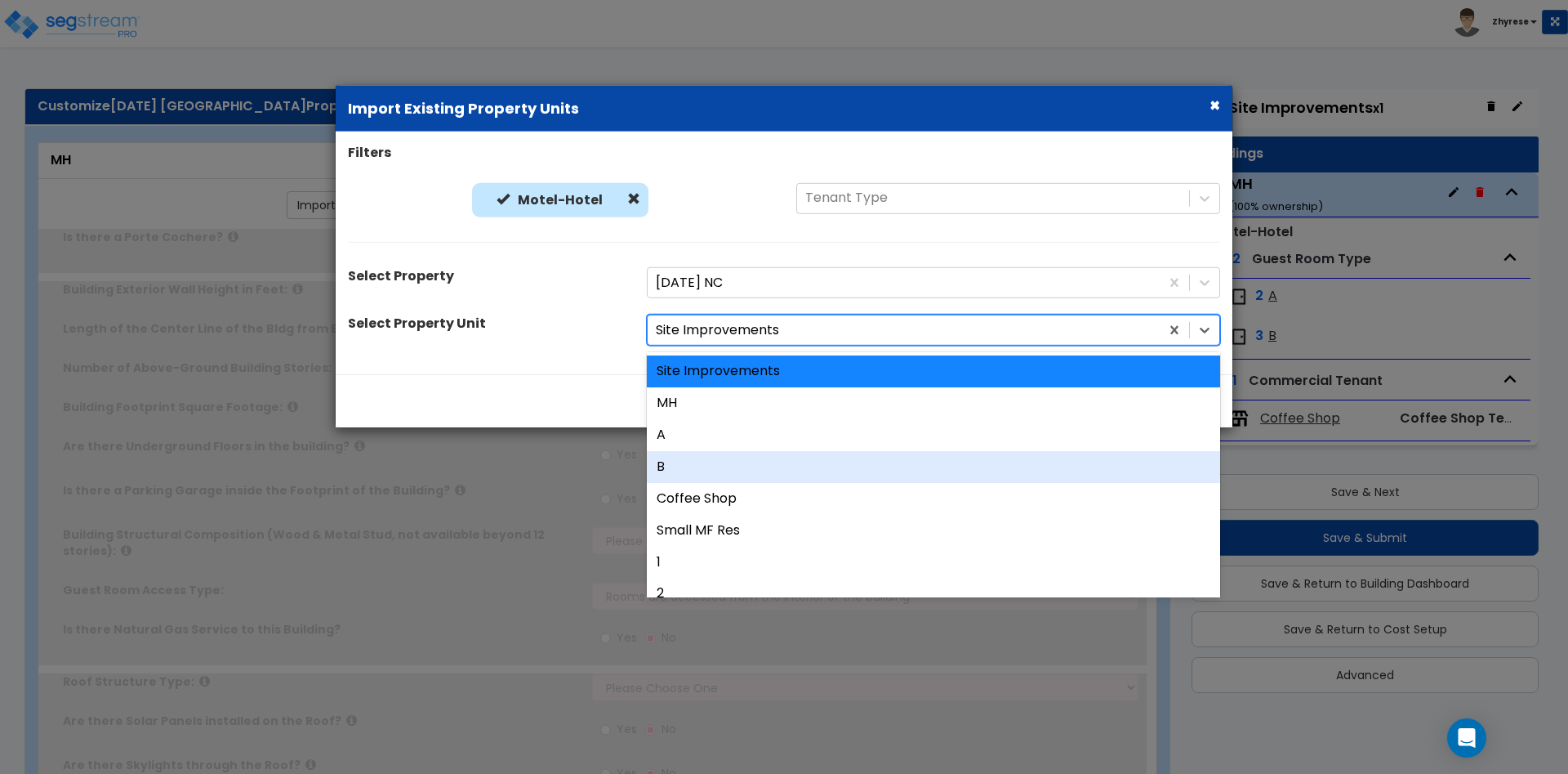
type input "1"
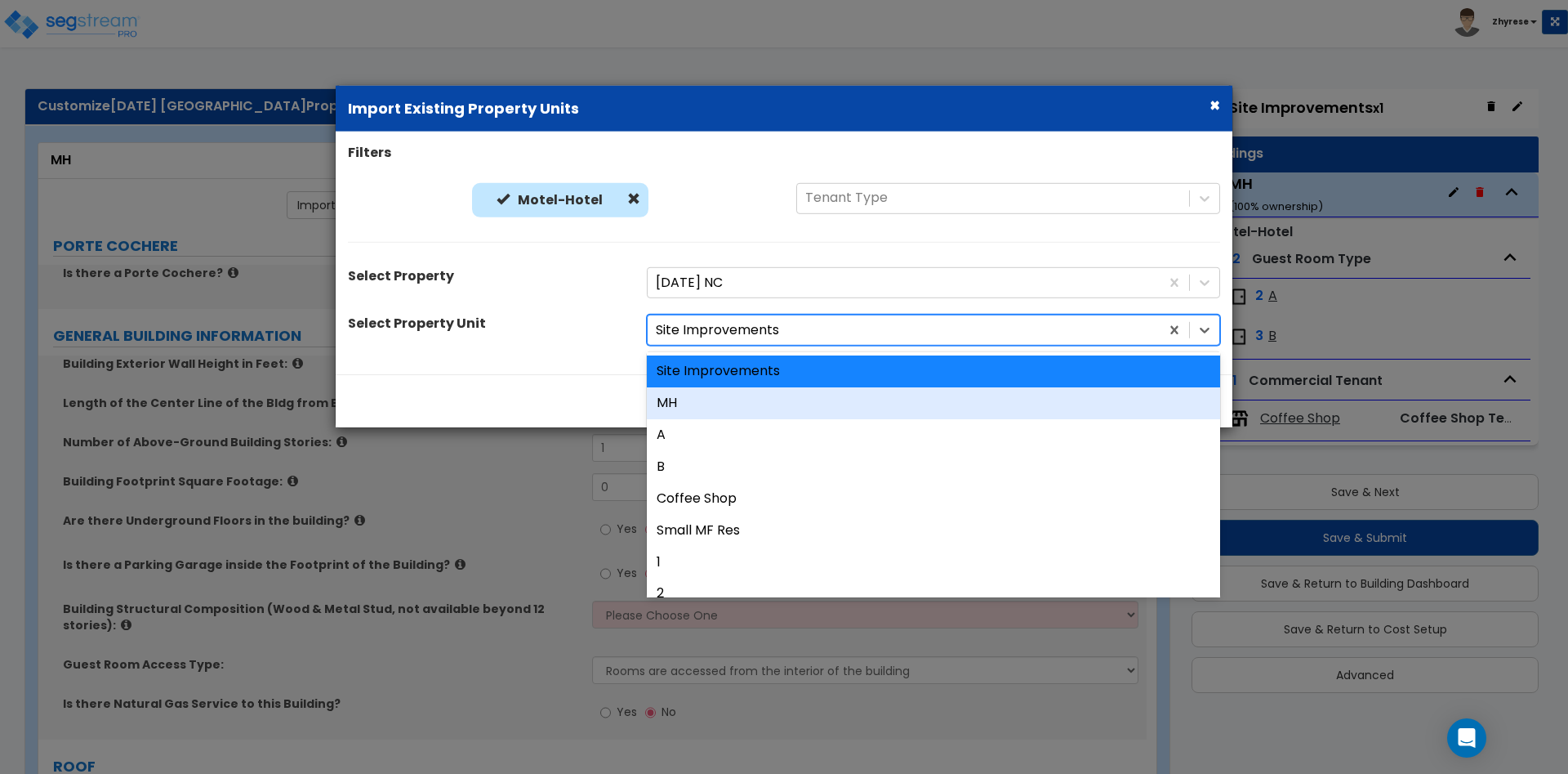
click at [728, 404] on div "MH" at bounding box center [933, 403] width 573 height 32
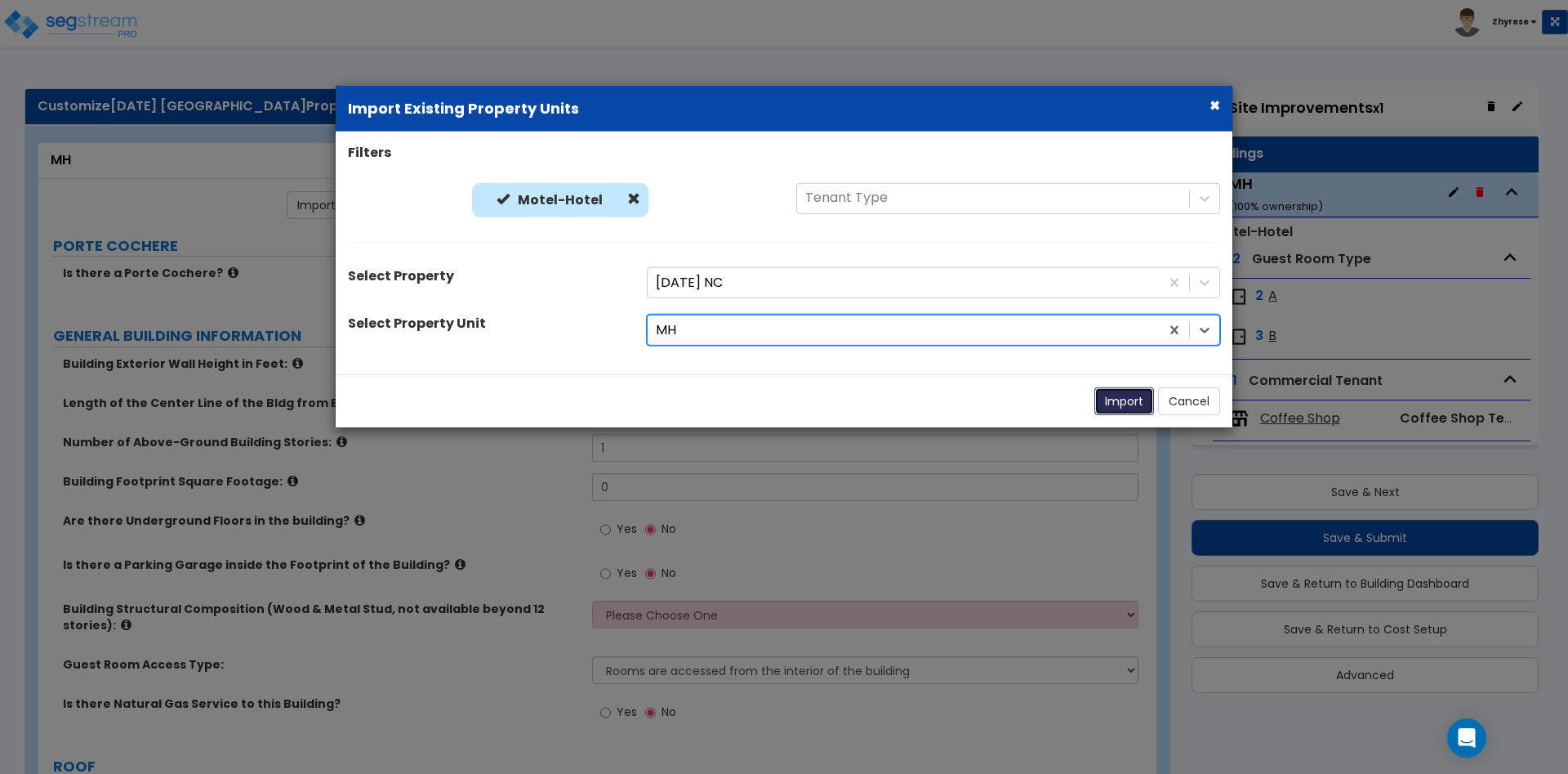
click at [1127, 401] on button "Import" at bounding box center [1125, 401] width 60 height 28
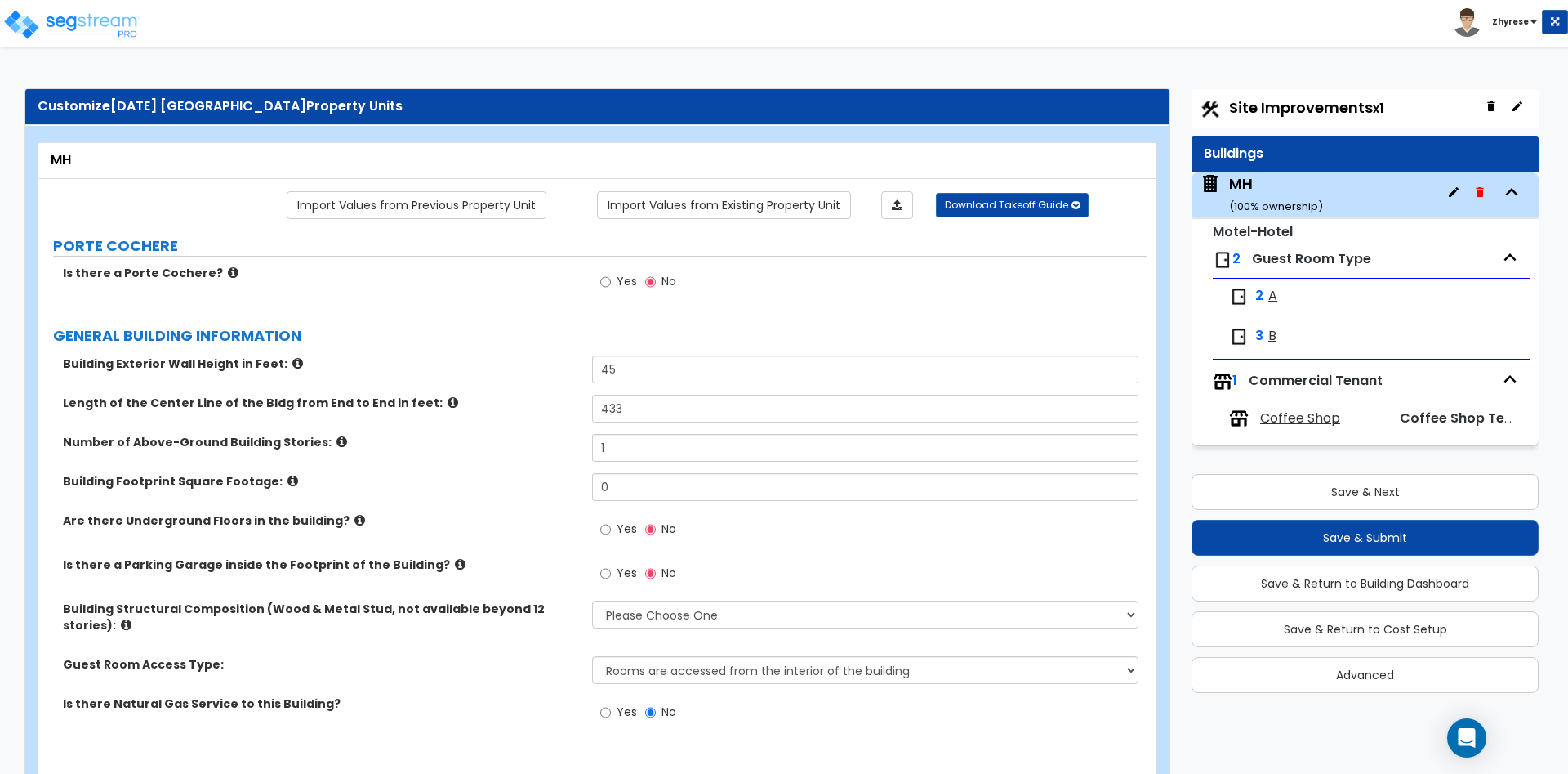
type input "45"
type input "433"
select select "3"
radio input "false"
select select "2"
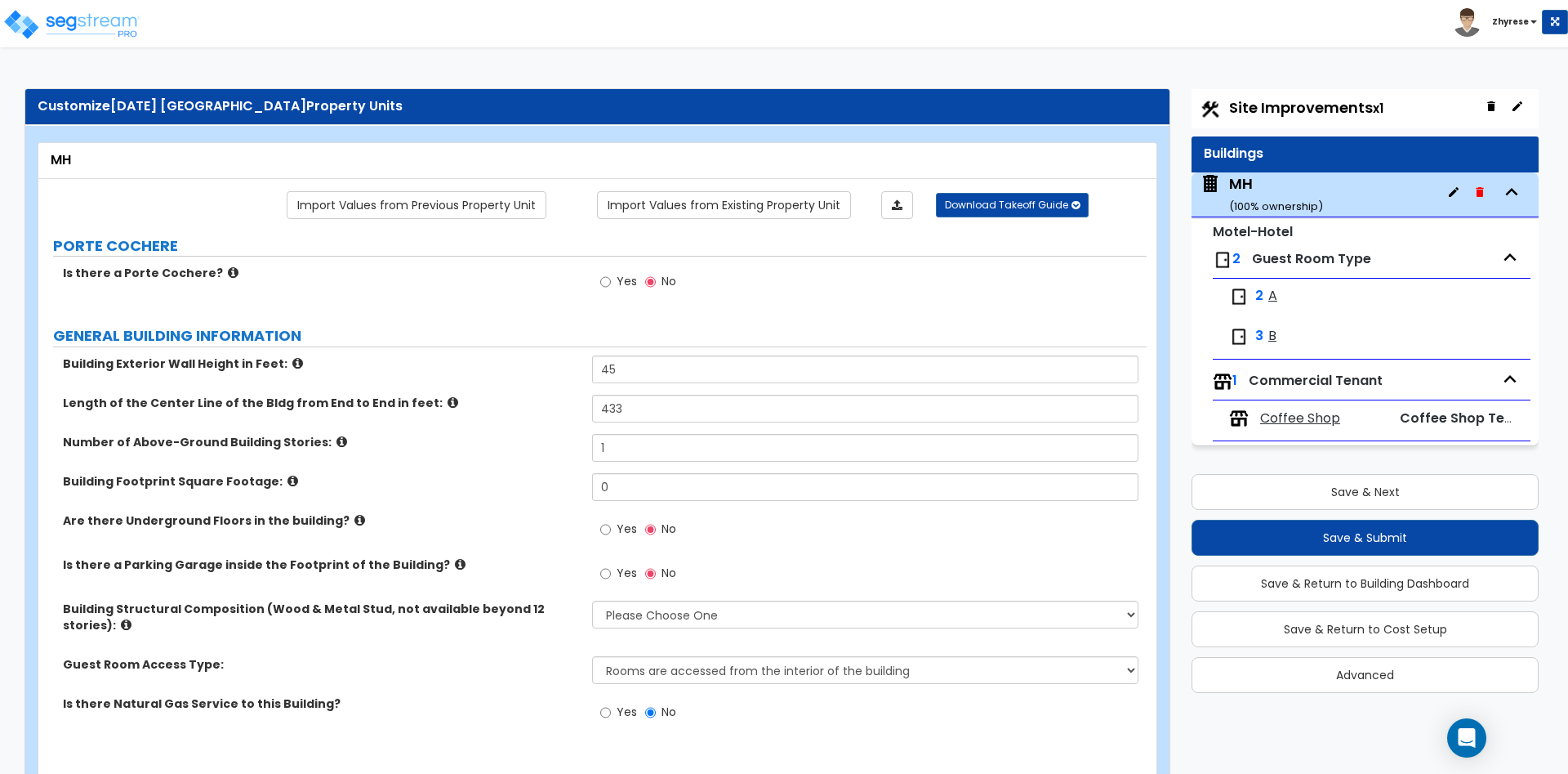
radio input "false"
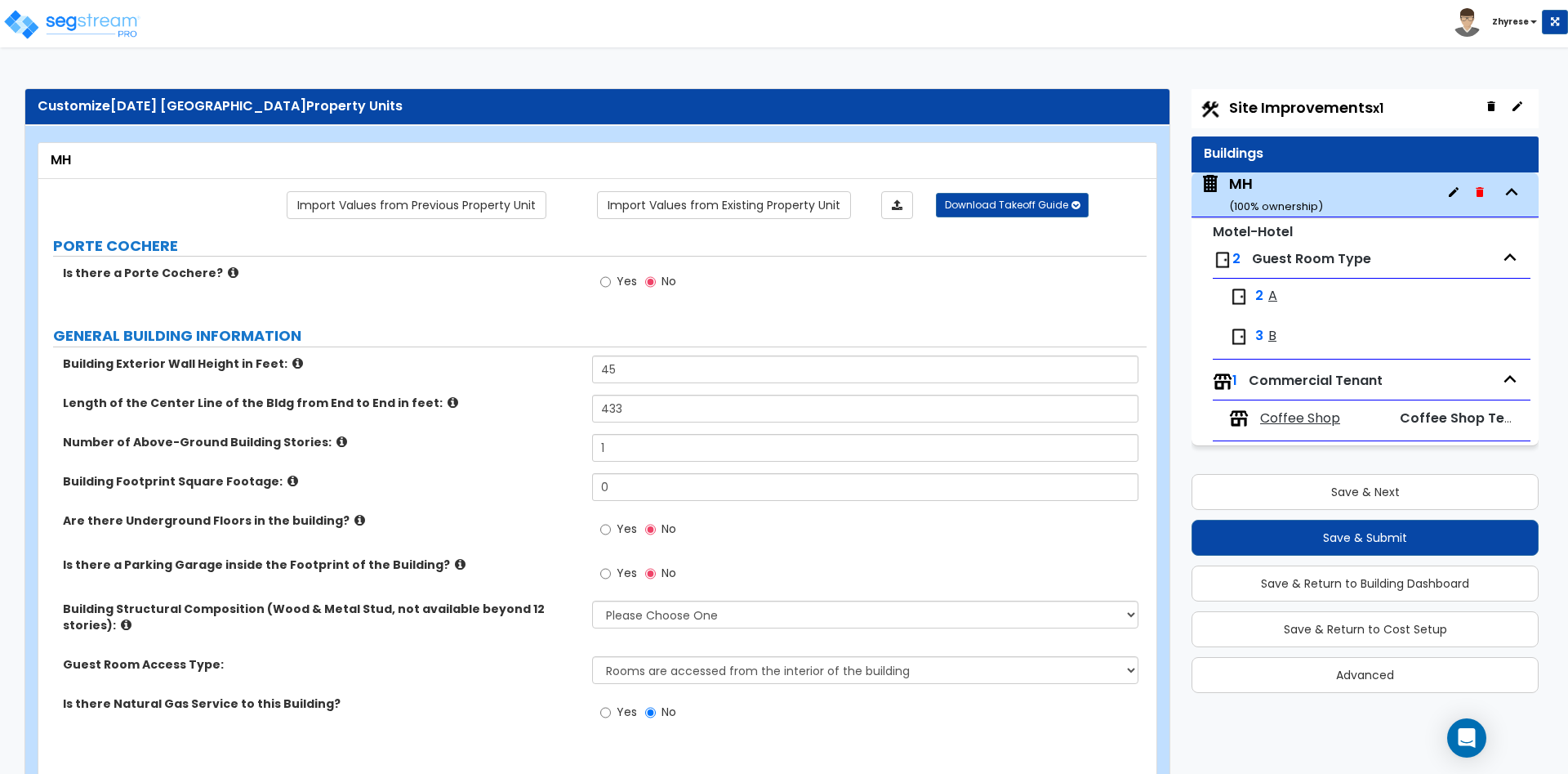
radio input "false"
select select "1"
select select "2"
type input "1"
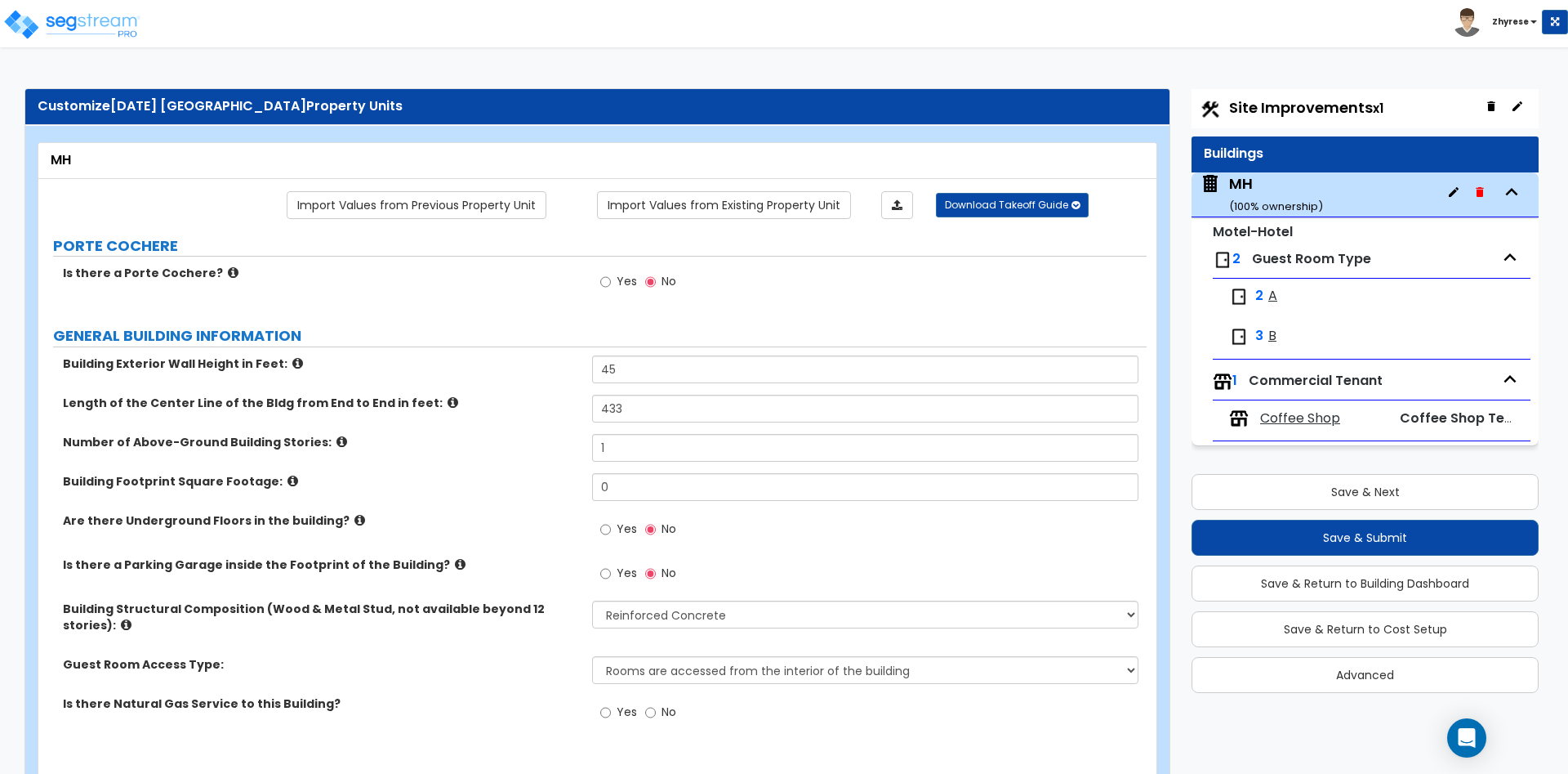
type input "3"
type input "1"
type input "3"
type input "85"
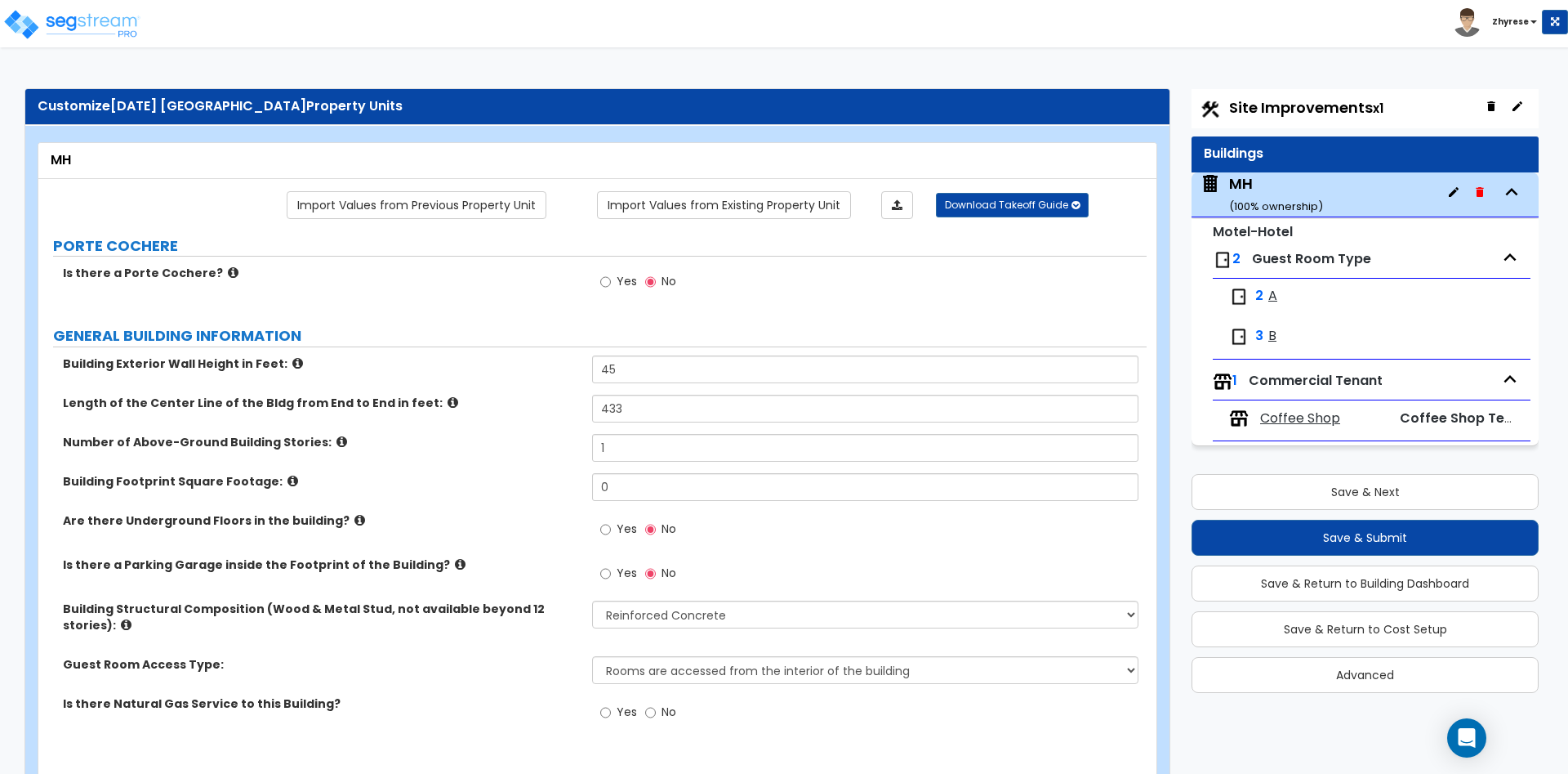
type input "2"
select select "1"
radio input "false"
type input "1"
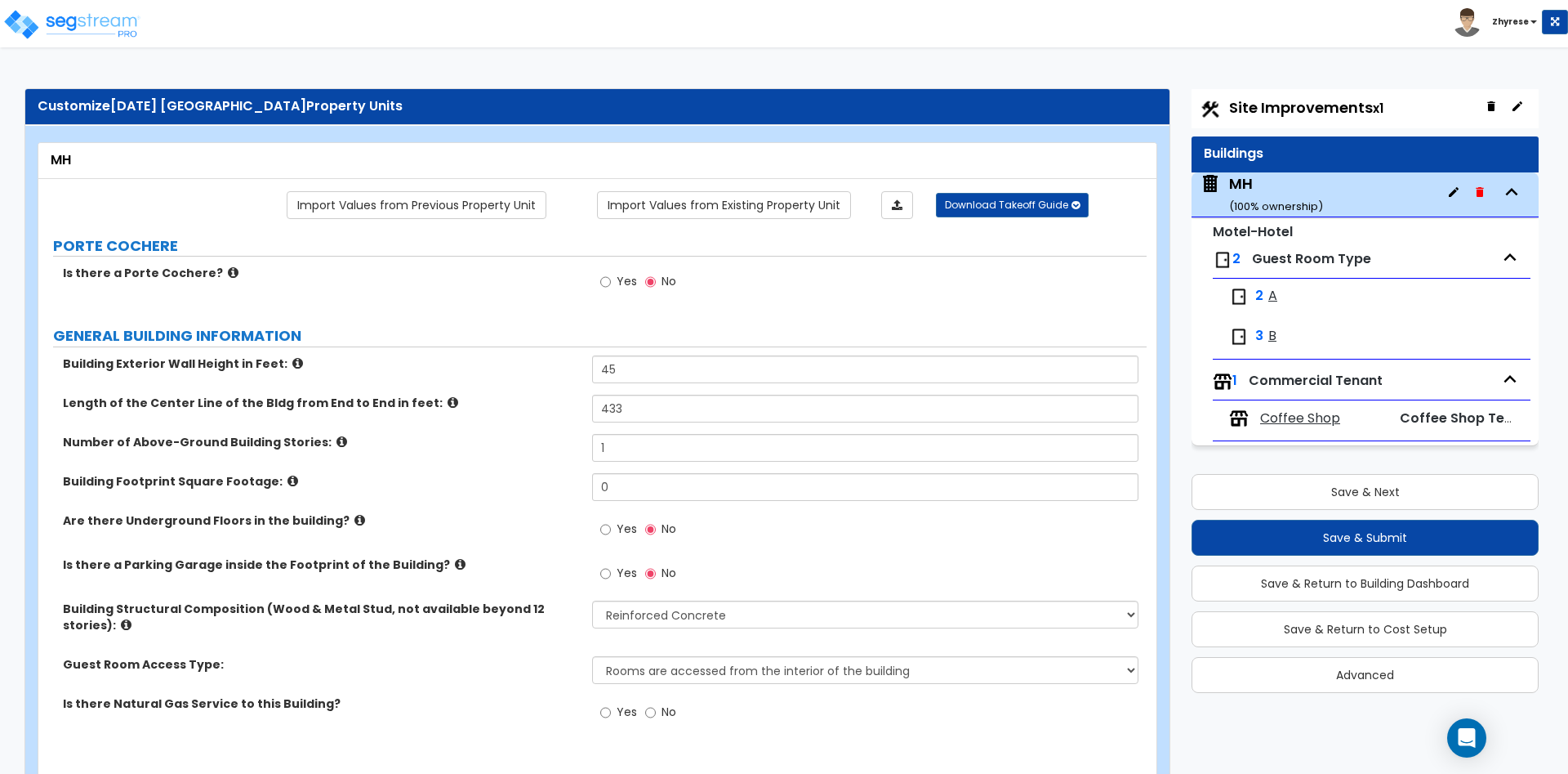
select select "1"
click at [1293, 416] on span "Coffee Shop" at bounding box center [1300, 419] width 80 height 19
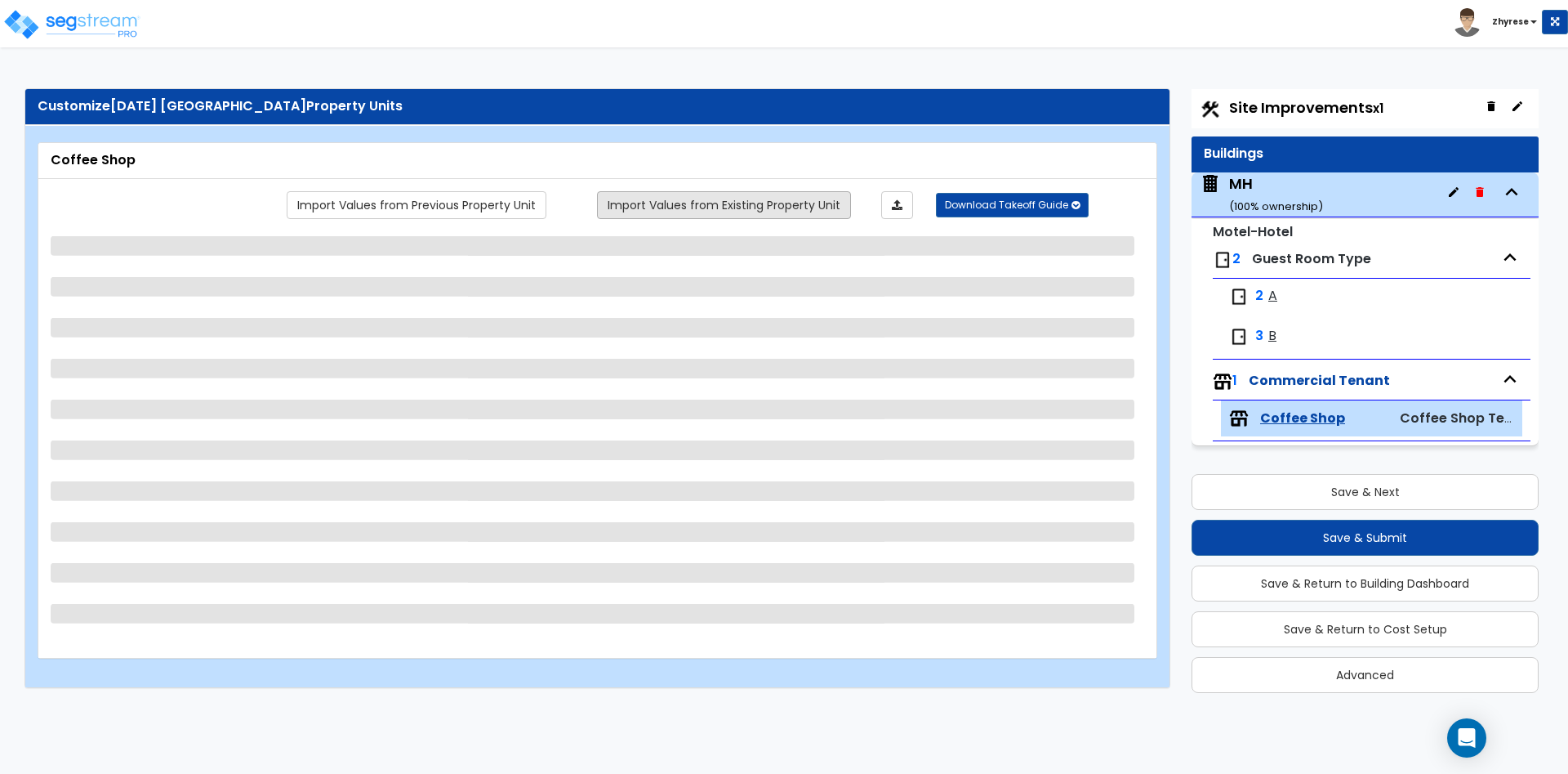
click at [735, 201] on link "Import Values from Existing Property Unit" at bounding box center [724, 205] width 254 height 28
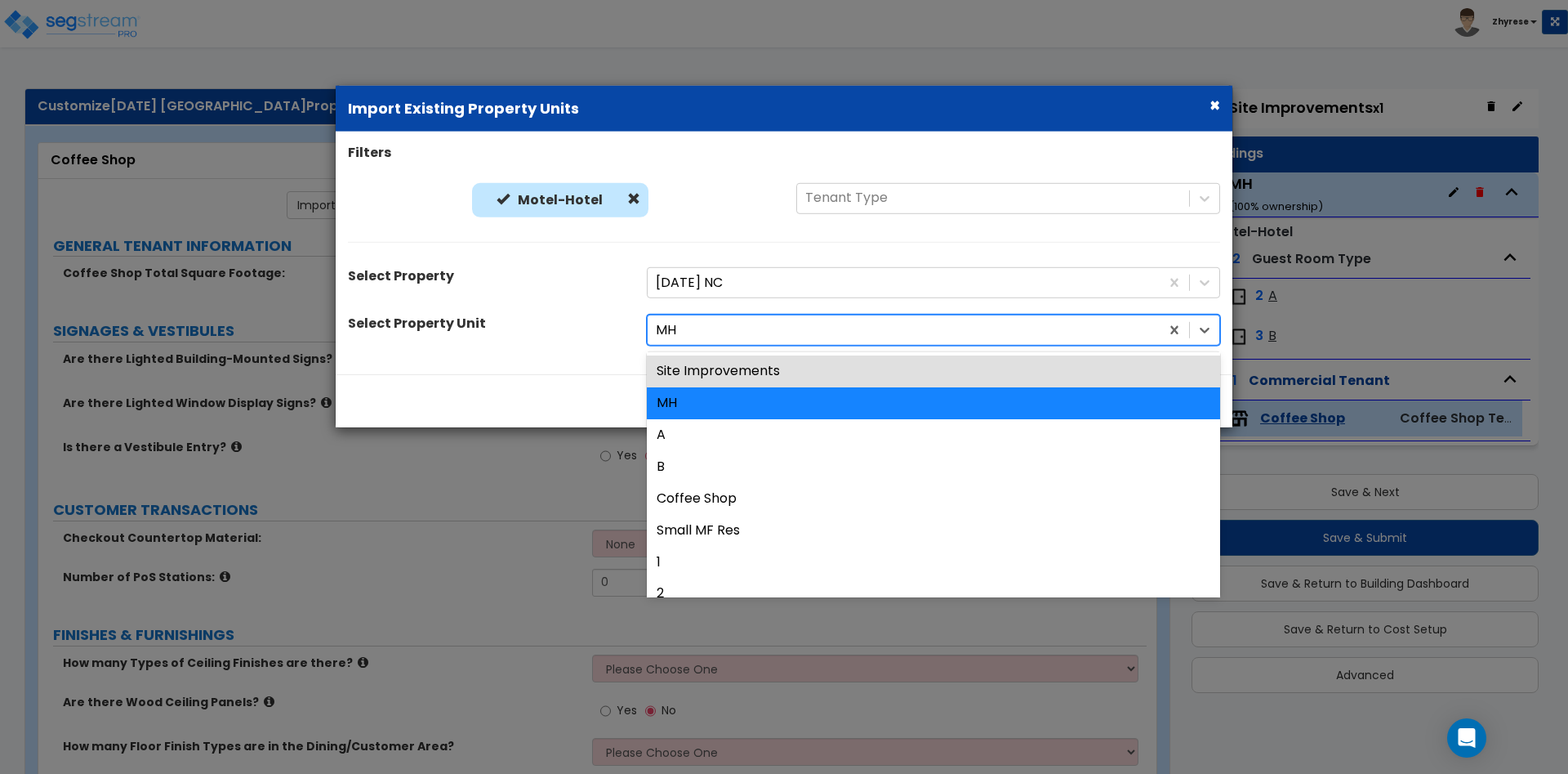
click at [711, 329] on div at bounding box center [904, 330] width 496 height 22
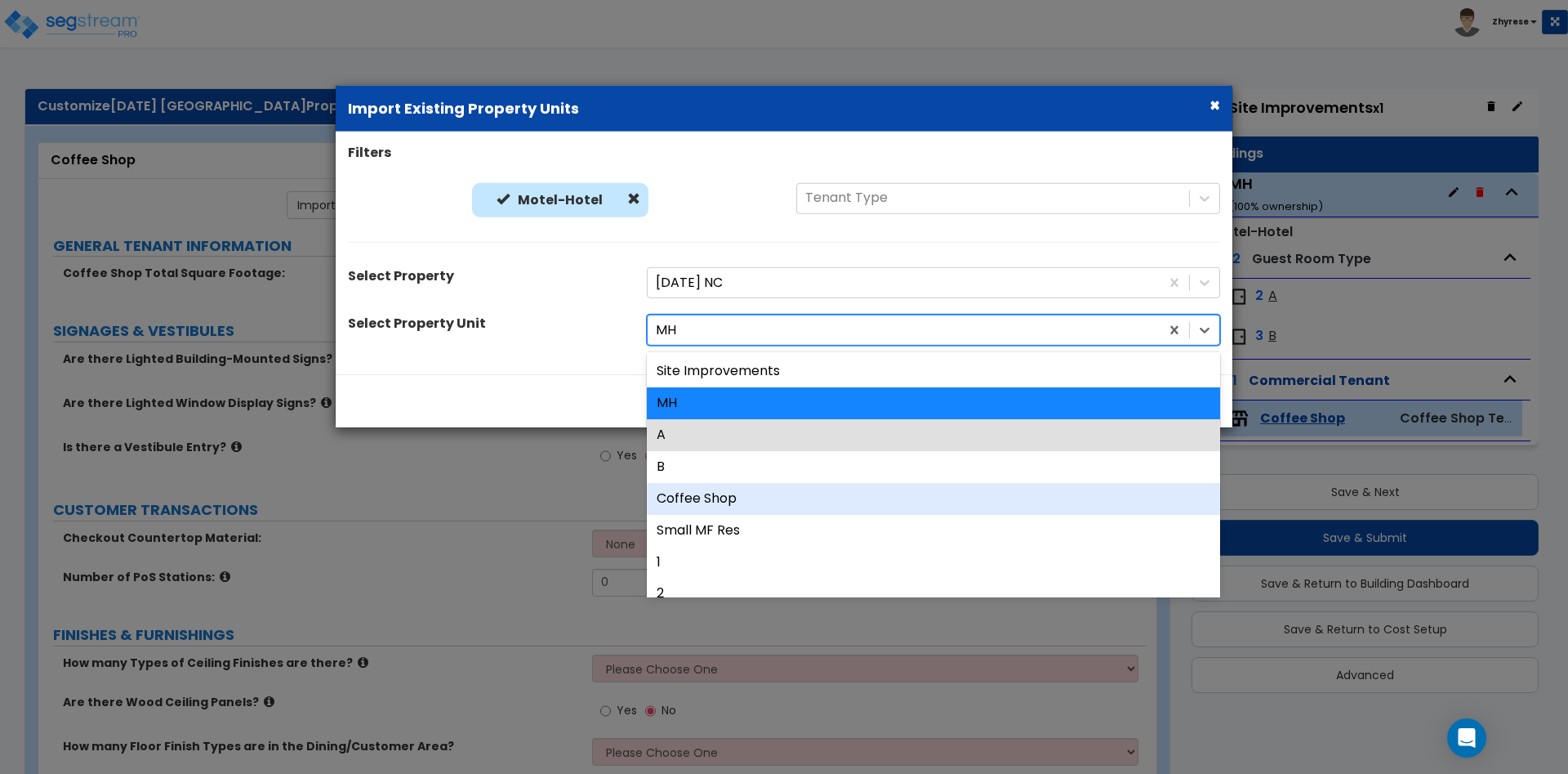
scroll to position [16, 0]
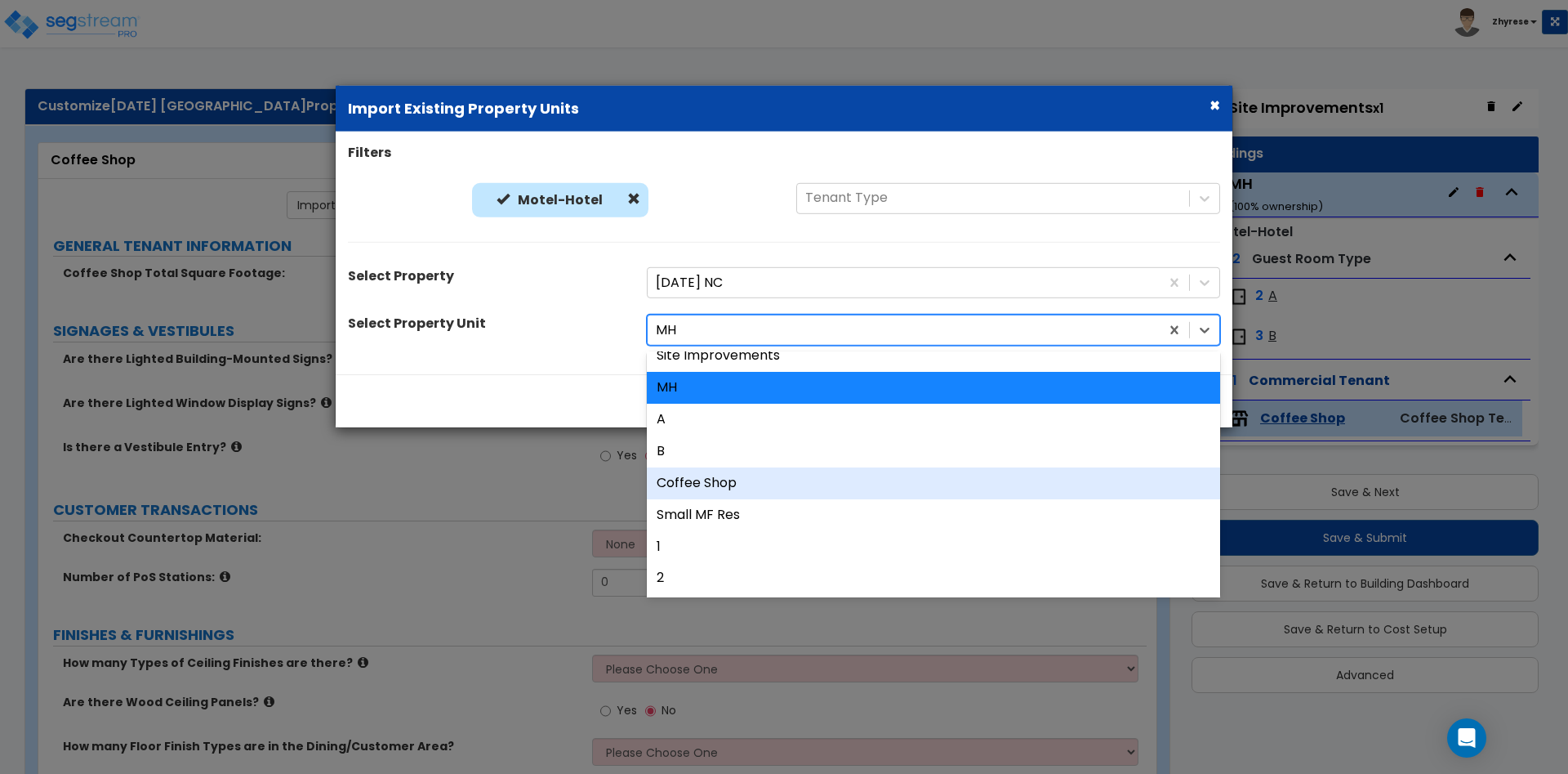
click at [768, 474] on div "Coffee Shop" at bounding box center [933, 483] width 573 height 32
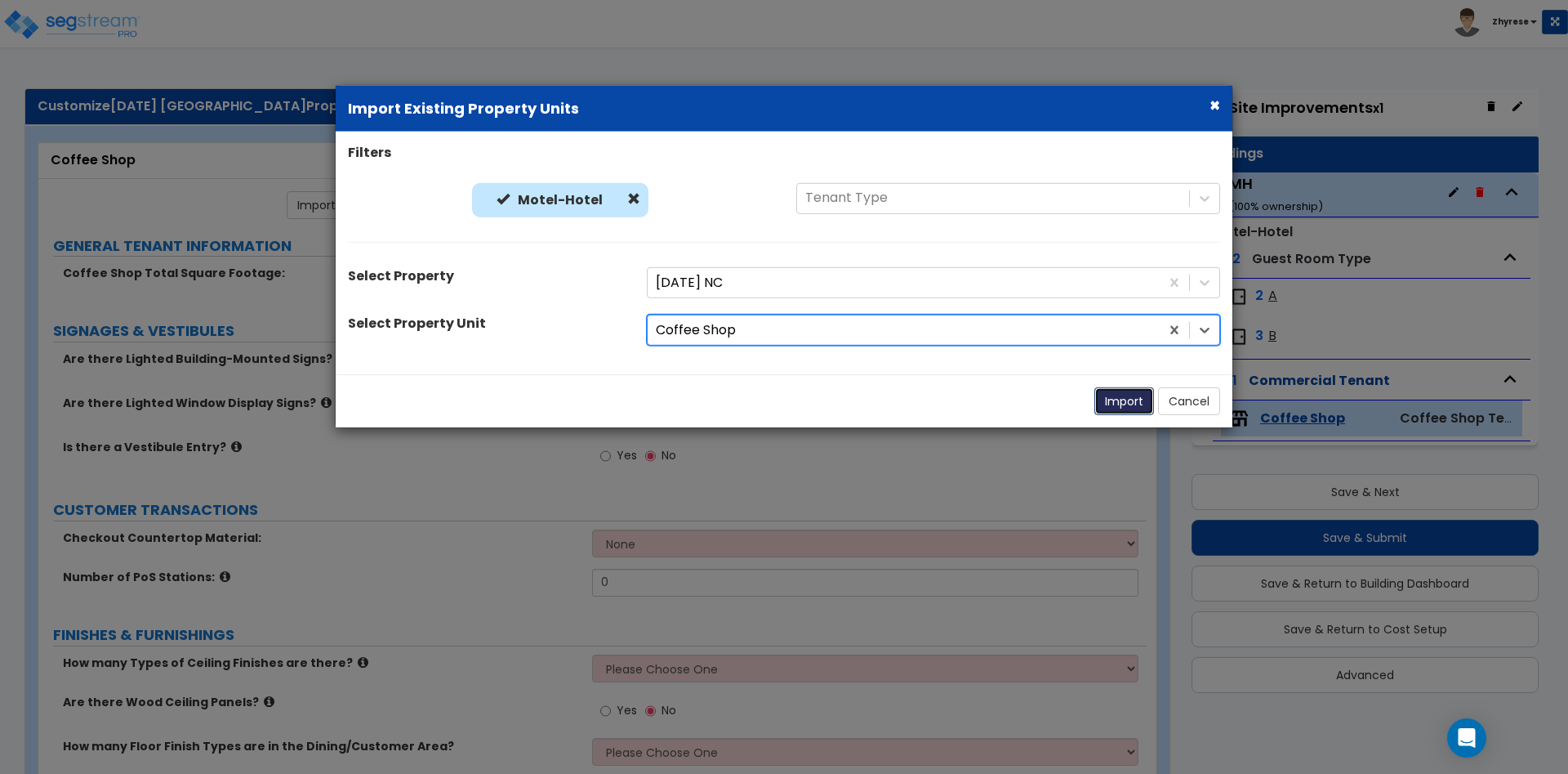
click at [1104, 405] on button "Import" at bounding box center [1125, 401] width 60 height 28
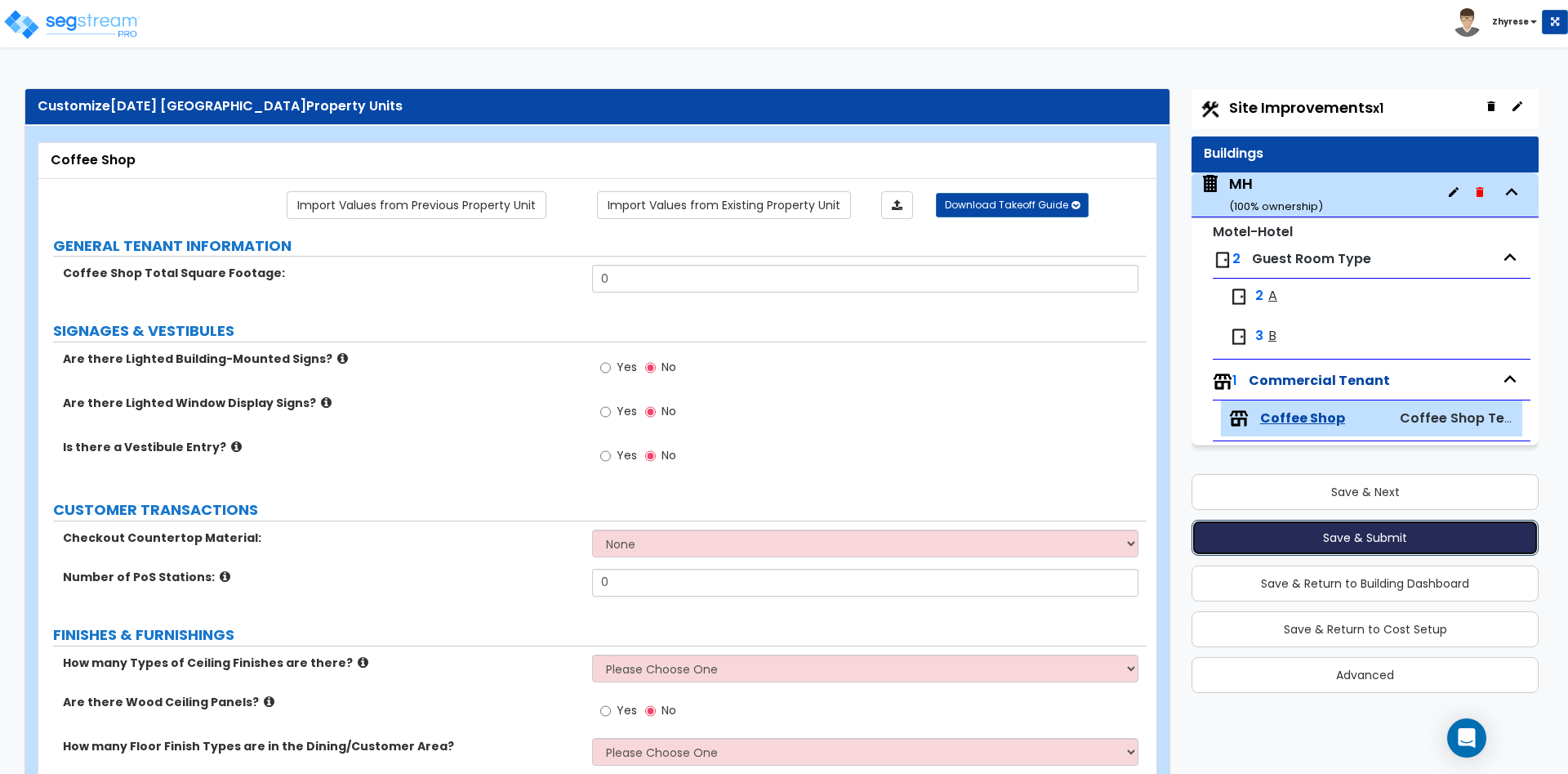
click at [1414, 530] on button "Save & Submit" at bounding box center [1366, 538] width 347 height 36
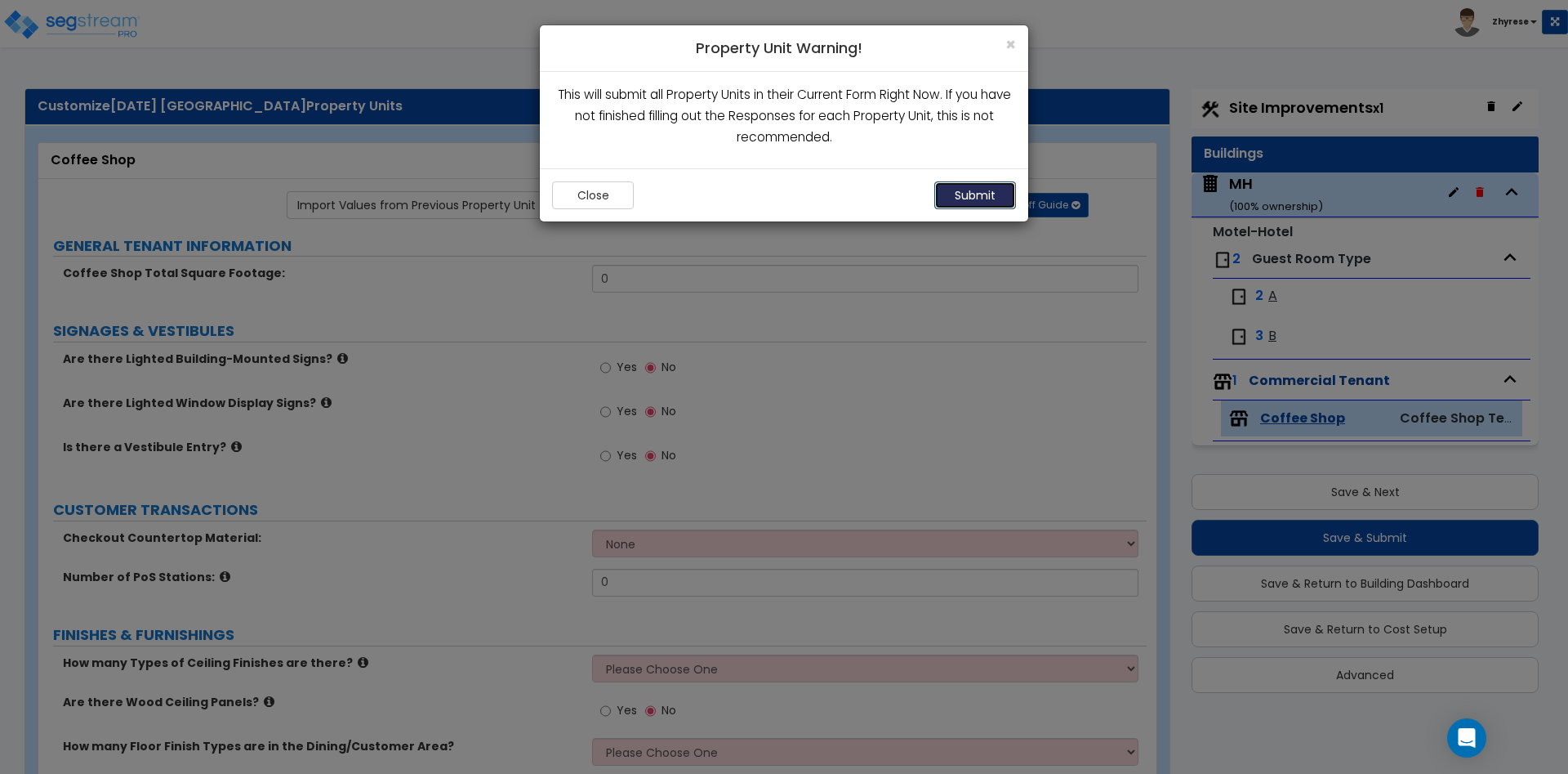
click at [985, 198] on button "Submit" at bounding box center [975, 195] width 81 height 28
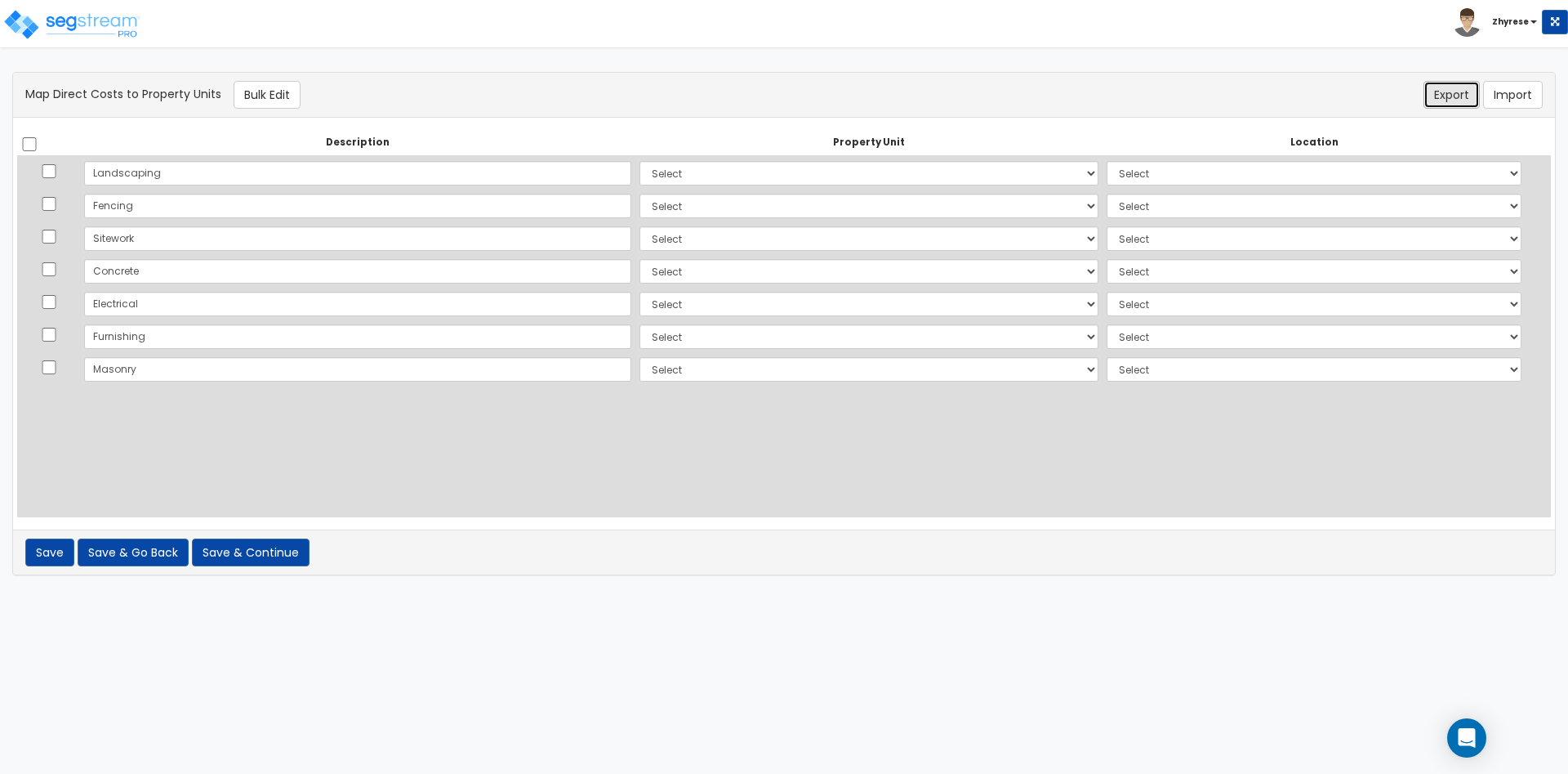
click at [1451, 97] on button "Export" at bounding box center [1451, 95] width 57 height 28
click at [251, 547] on button "Save & Continue" at bounding box center [251, 553] width 118 height 28
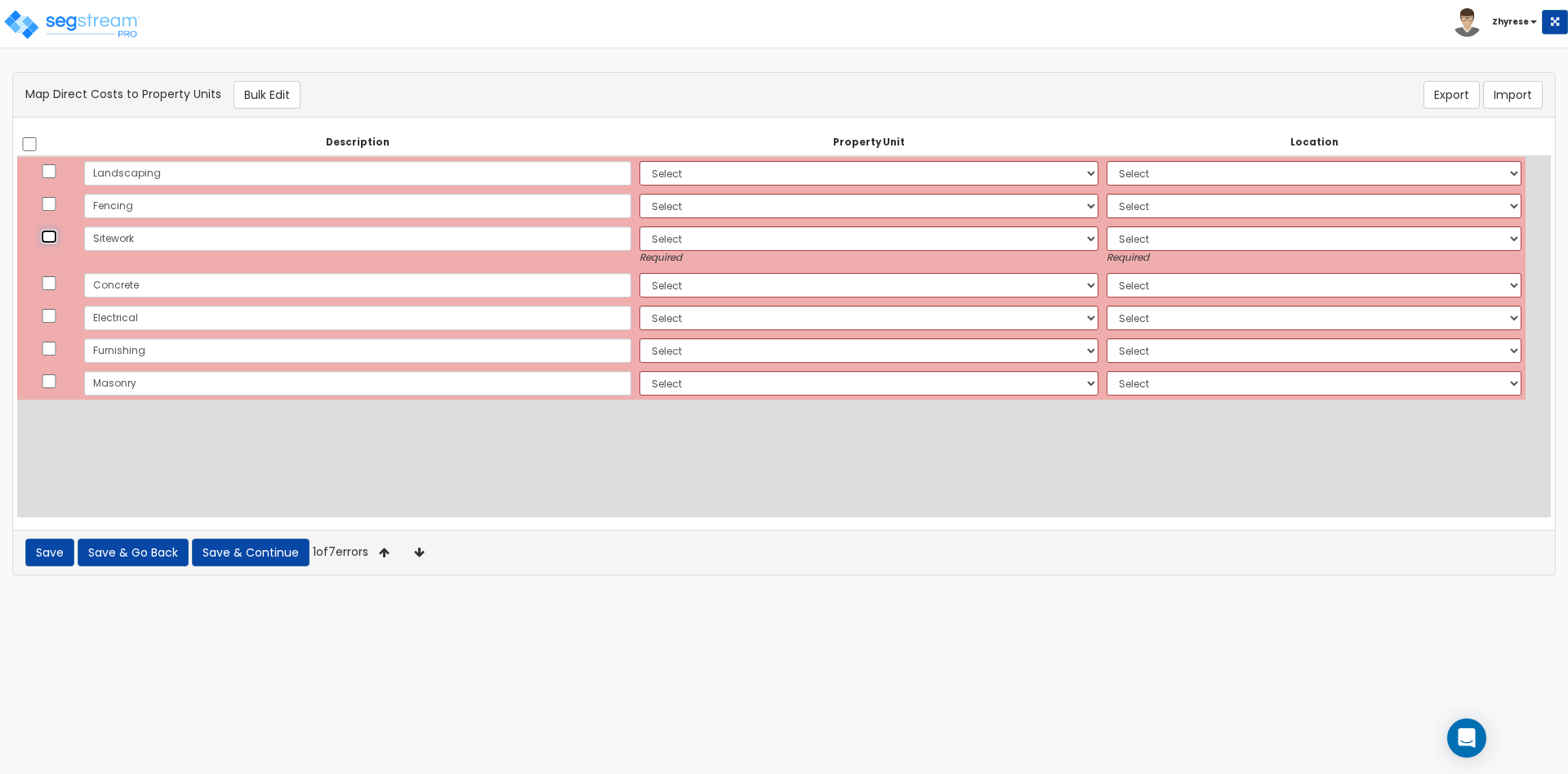
click at [45, 236] on input "checkbox" at bounding box center [49, 236] width 16 height 14
checkbox input "true"
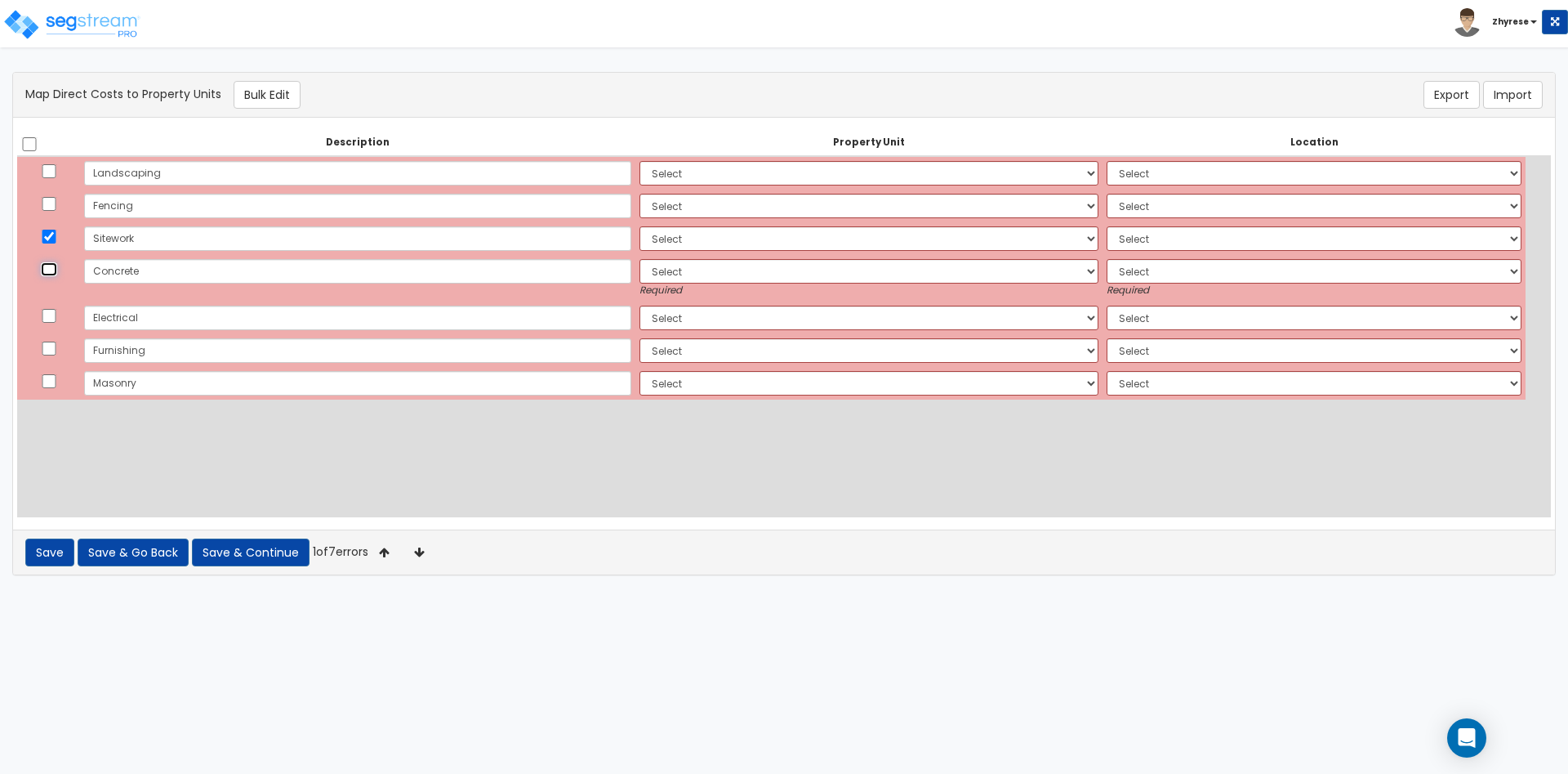
click at [55, 265] on input "checkbox" at bounding box center [49, 269] width 16 height 14
checkbox input "true"
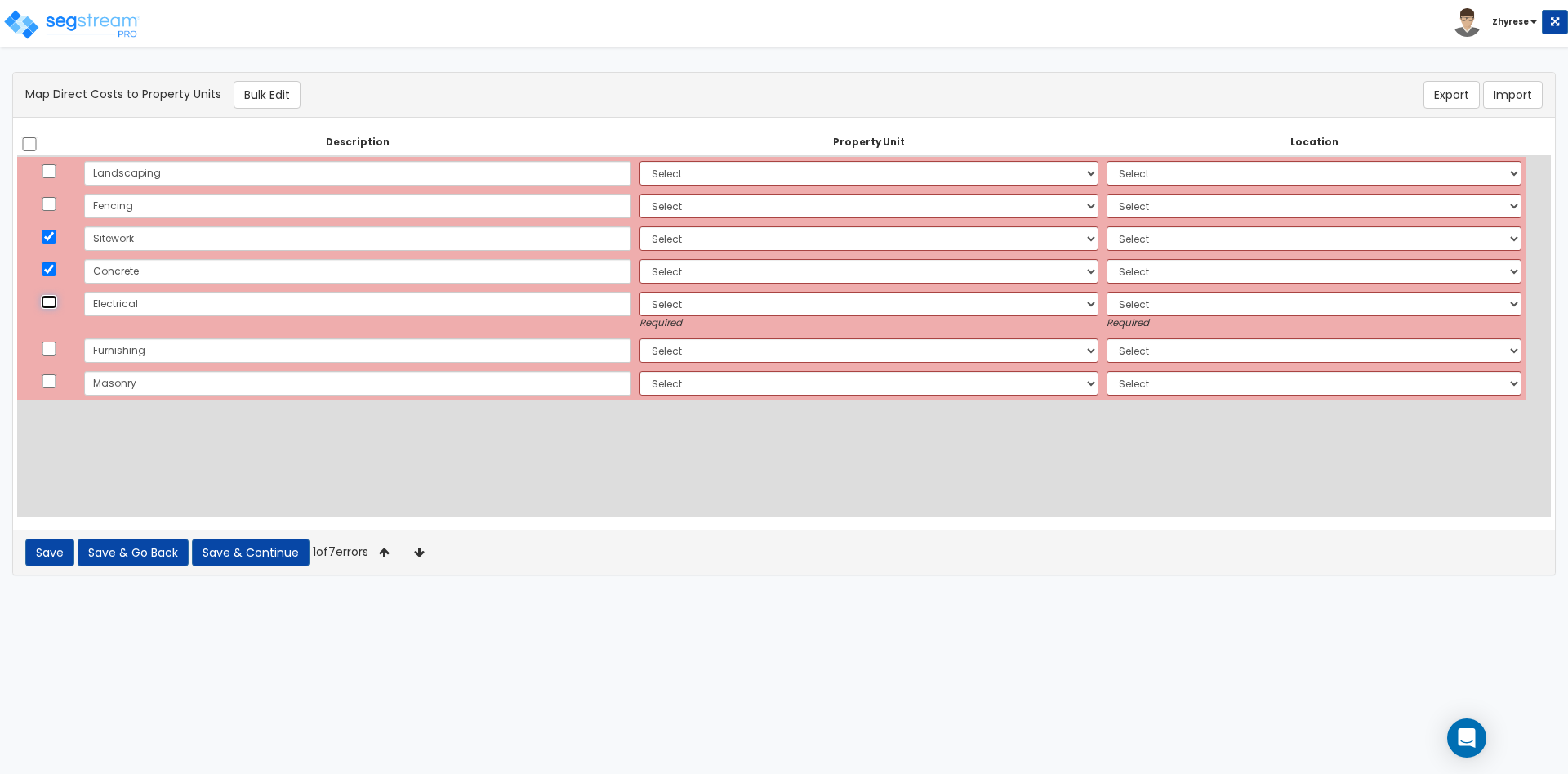
click at [47, 303] on input "checkbox" at bounding box center [49, 302] width 16 height 14
checkbox input "true"
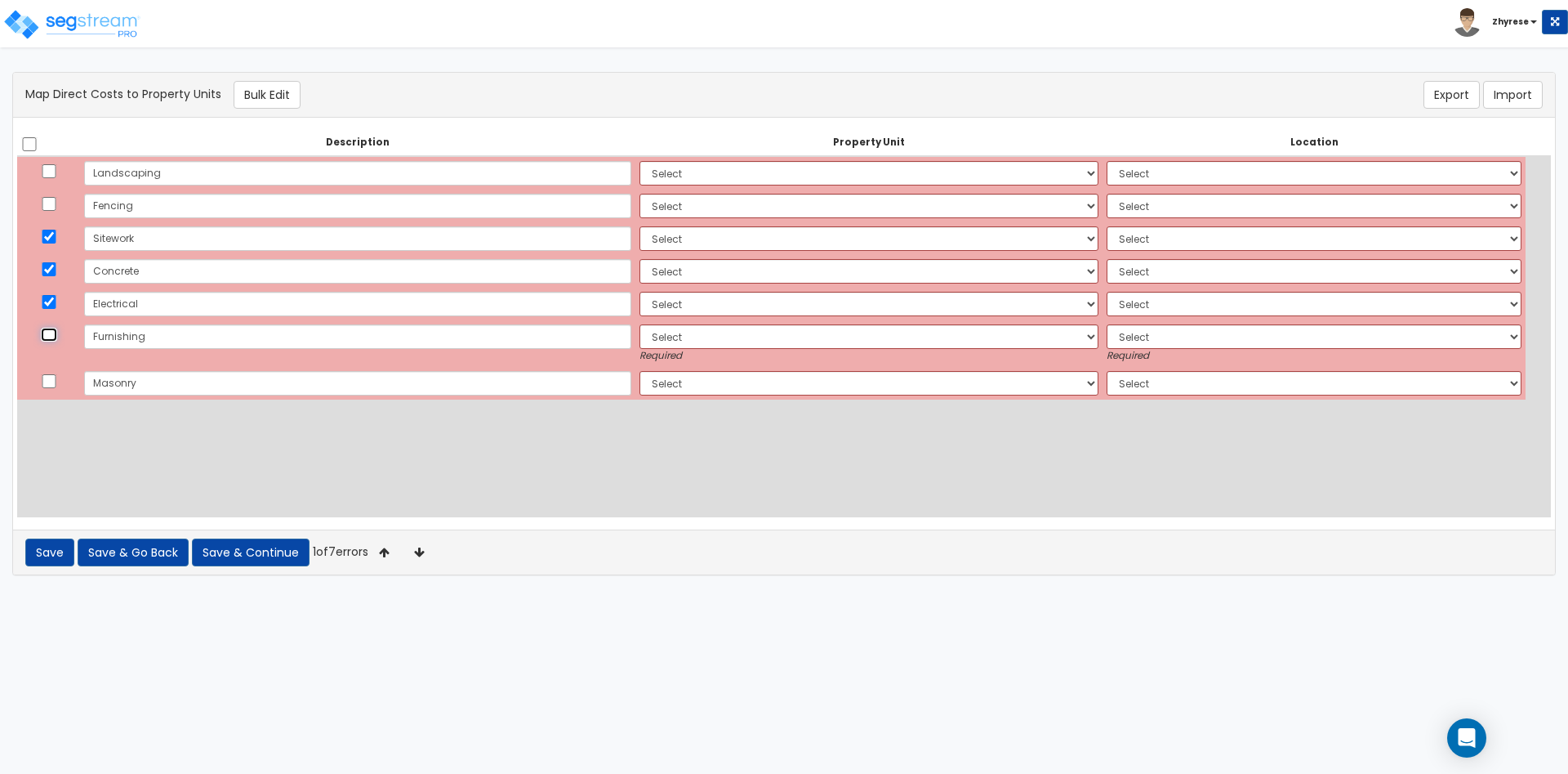
click at [52, 339] on input "checkbox" at bounding box center [49, 334] width 16 height 14
checkbox input "true"
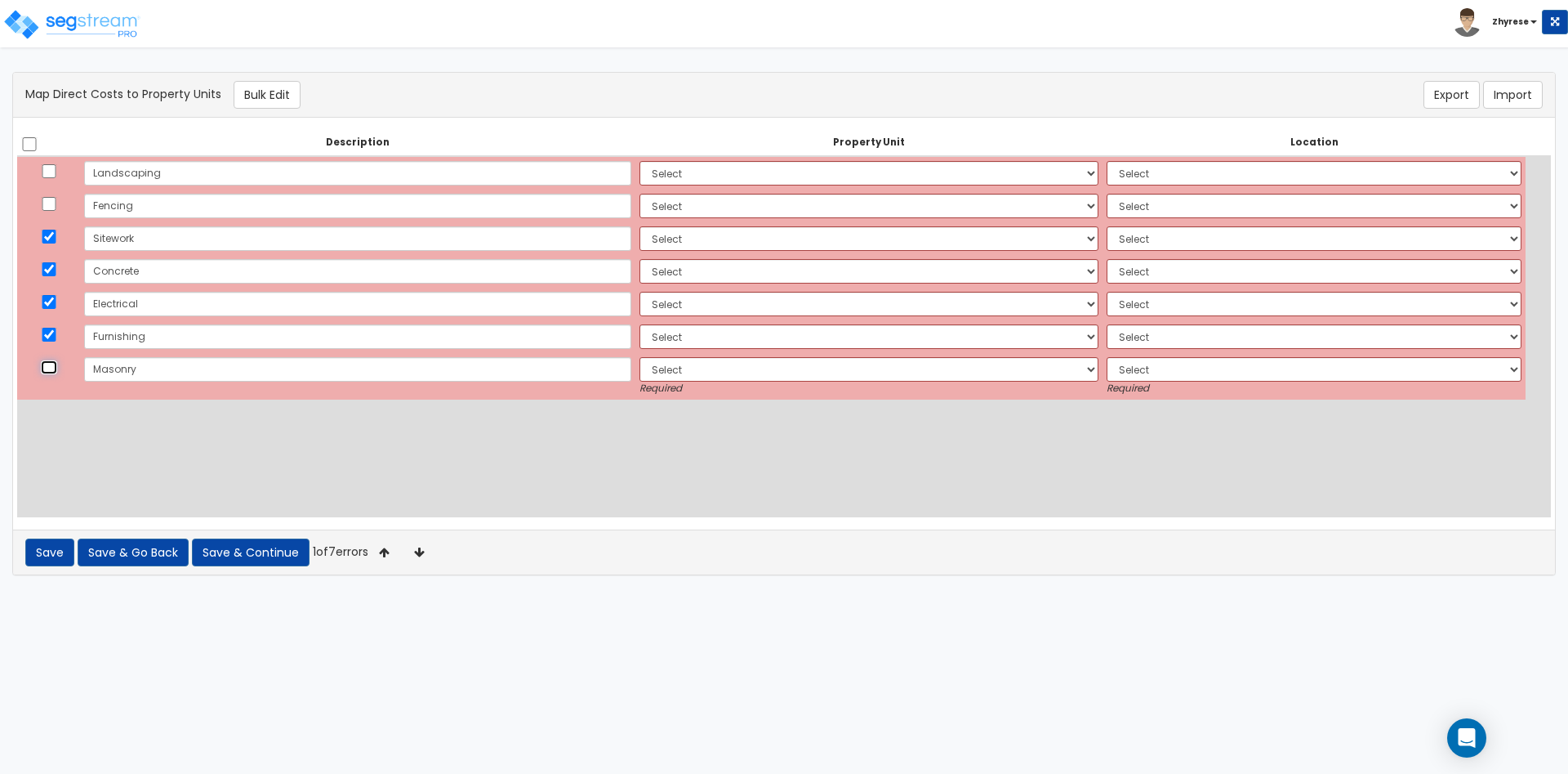
click at [50, 367] on input "checkbox" at bounding box center [49, 367] width 16 height 14
checkbox input "true"
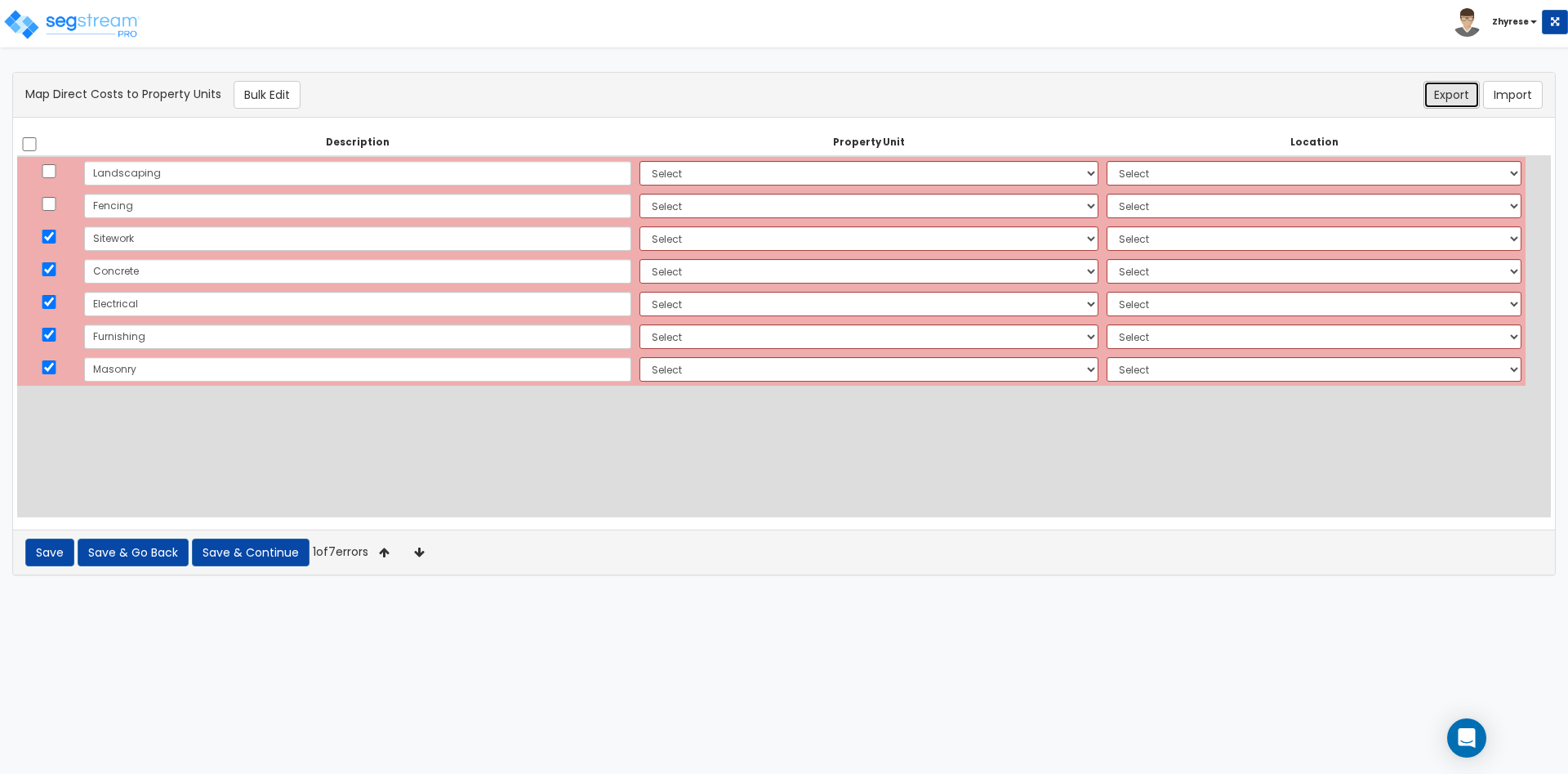
click at [1438, 81] on button "Export" at bounding box center [1451, 95] width 57 height 28
click at [790, 591] on html "Toggle navigation Zhyrese x" at bounding box center [784, 296] width 1568 height 591
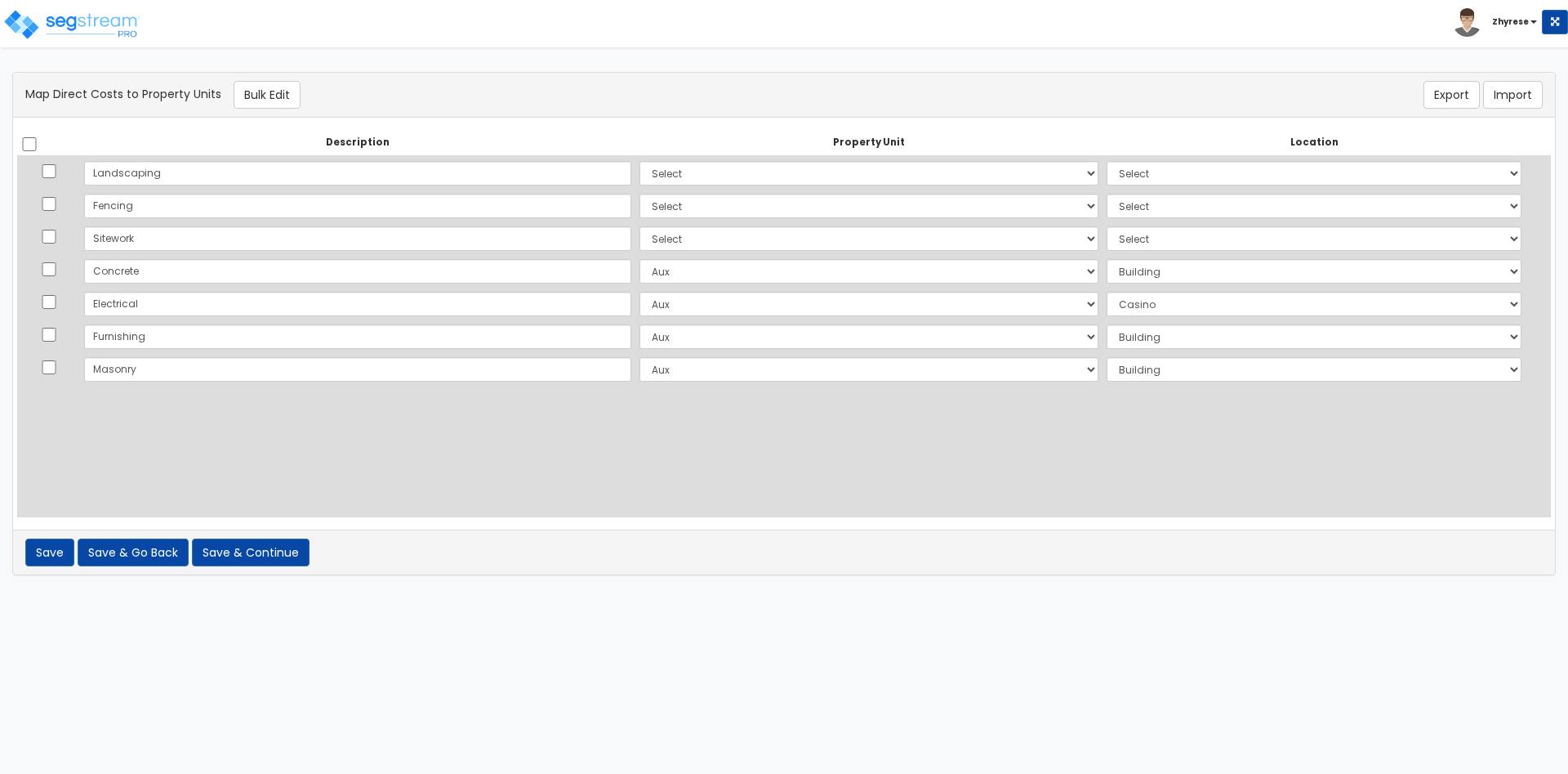
select select
click at [640, 161] on select "Select Aux Site Improvements Add Additional Property Unit" at bounding box center [869, 173] width 459 height 25
select select "164531"
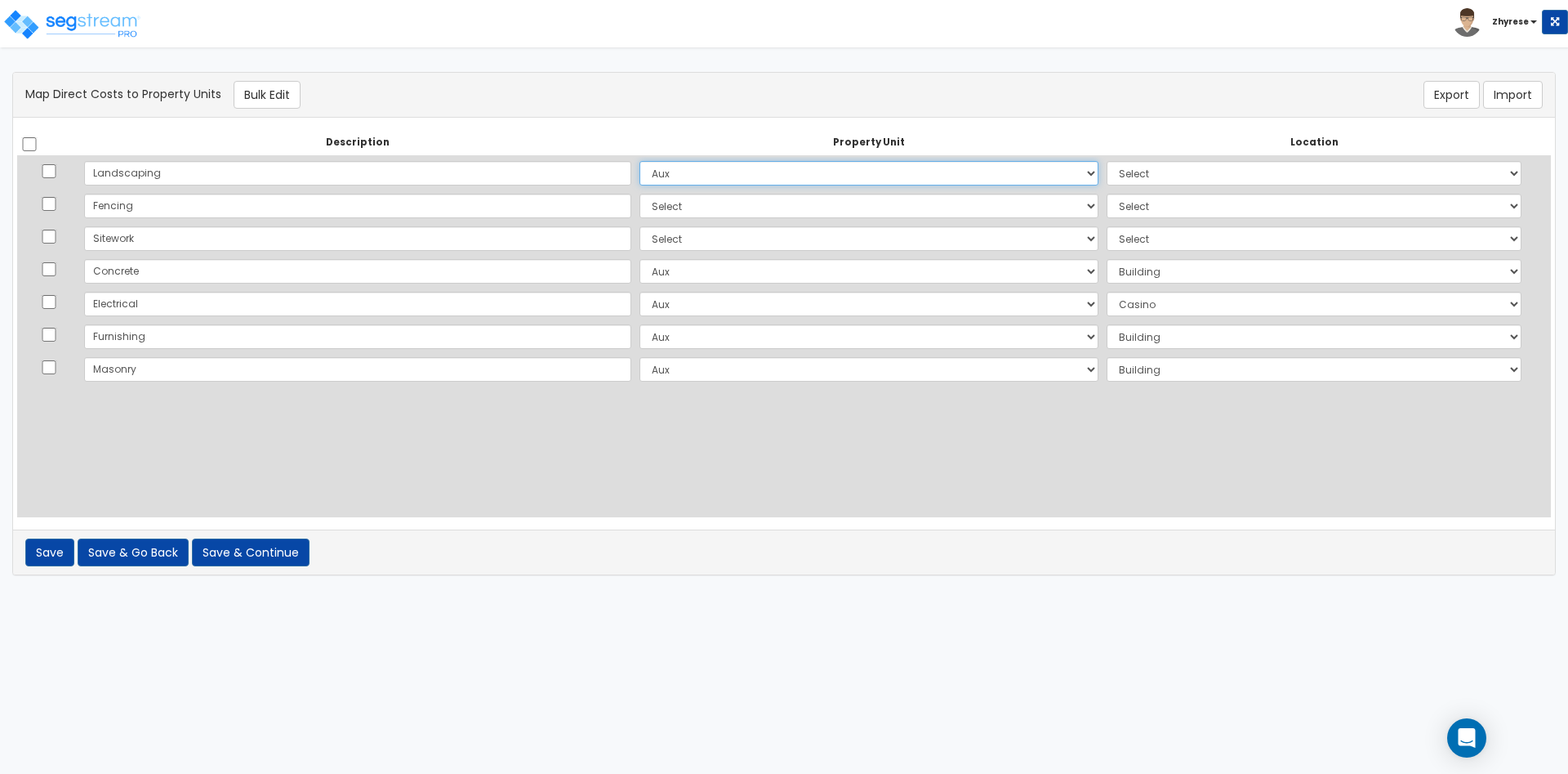
click option "Aux" at bounding box center [0, 0] width 0 height 0
select select "6"
click at [640, 194] on select "Select Aux Site Improvements Add Additional Property Unit" at bounding box center [869, 205] width 459 height 25
select select "164531"
click option "Aux" at bounding box center [0, 0] width 0 height 0
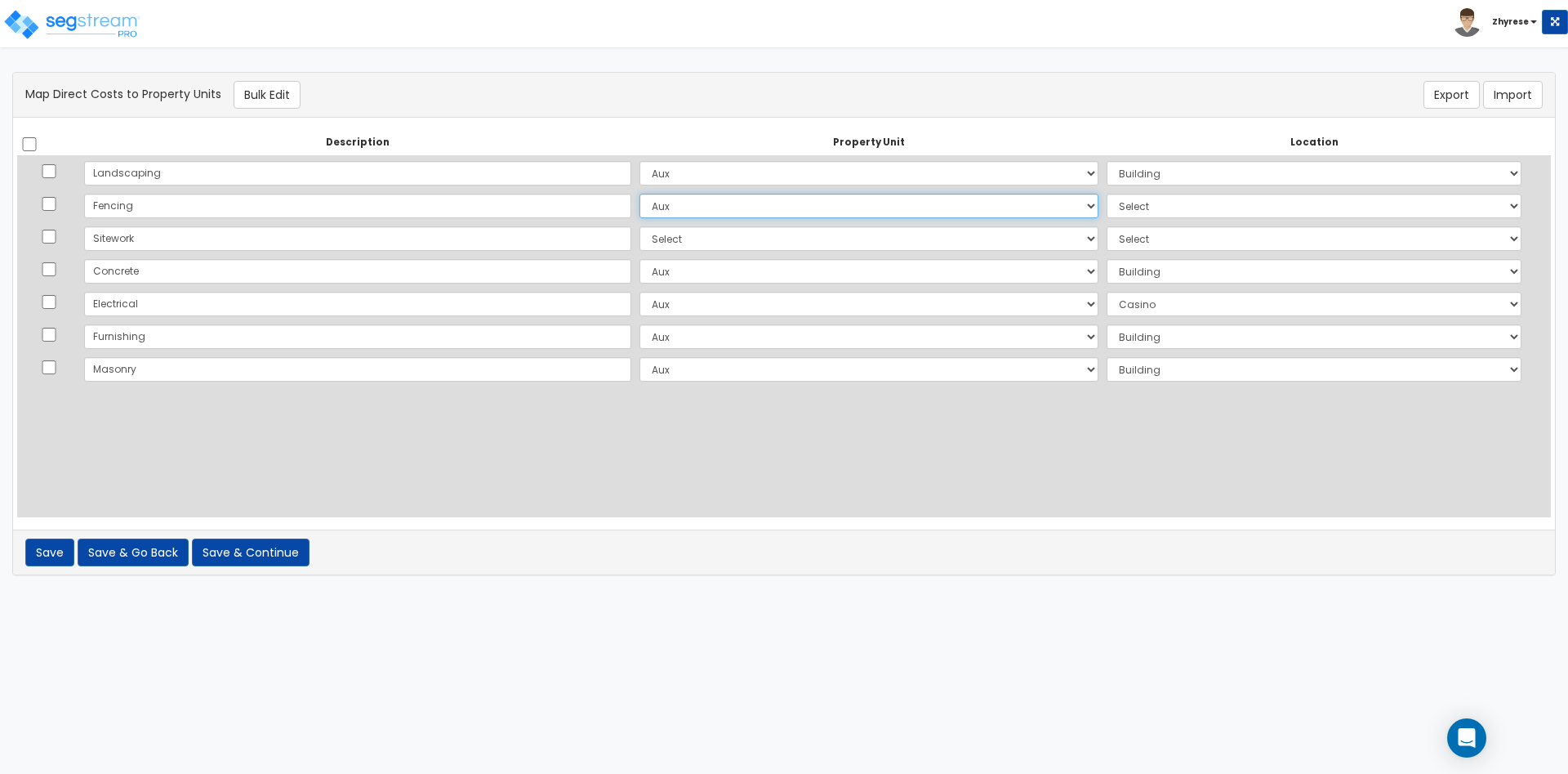
select select "6"
click at [640, 226] on select "Select Aux Site Improvements Add Additional Property Unit" at bounding box center [869, 238] width 459 height 25
select select "164531"
click option "Aux" at bounding box center [0, 0] width 0 height 0
select select "11842"
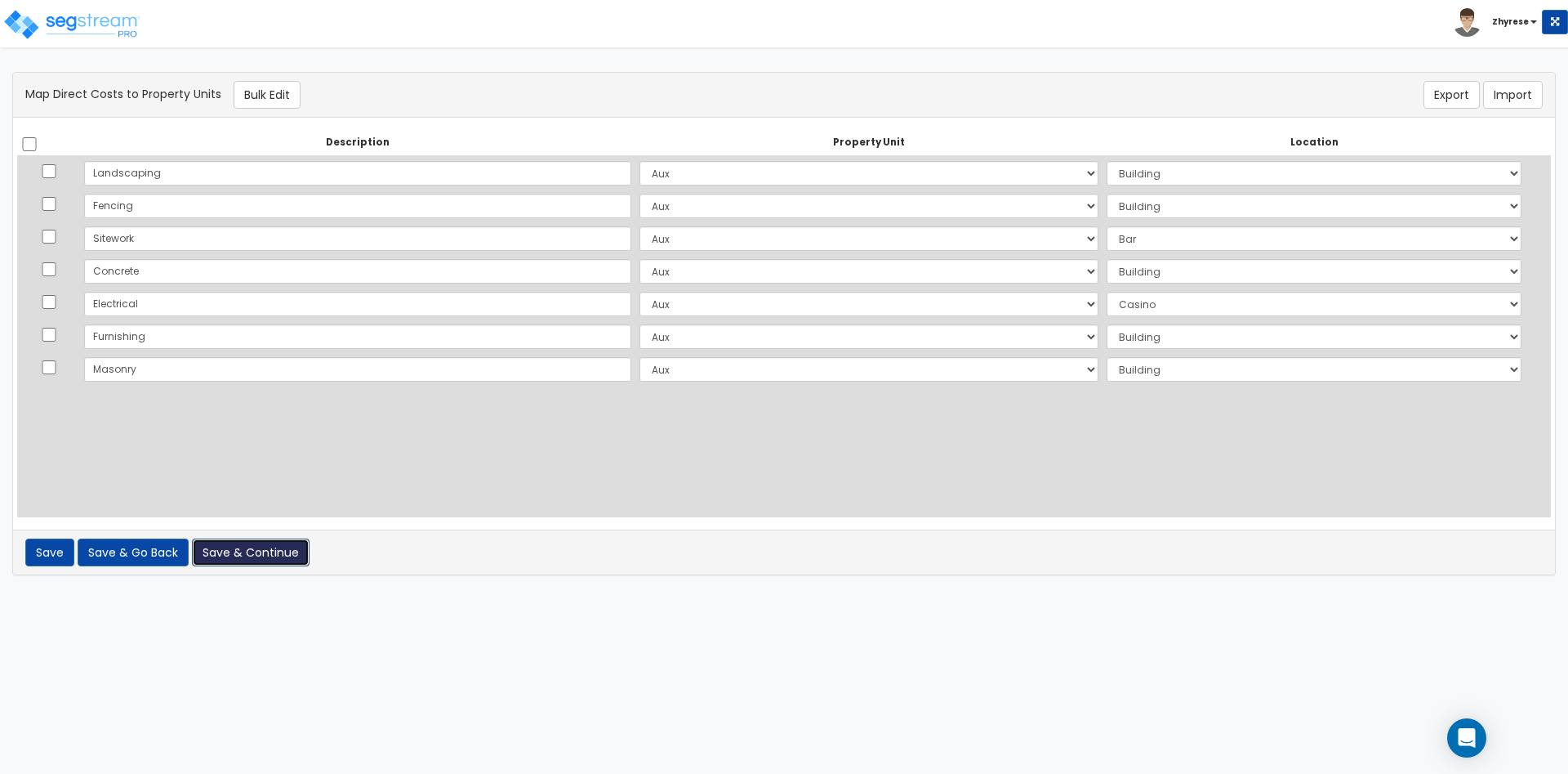
click at [222, 558] on button "Save & Continue" at bounding box center [251, 553] width 118 height 28
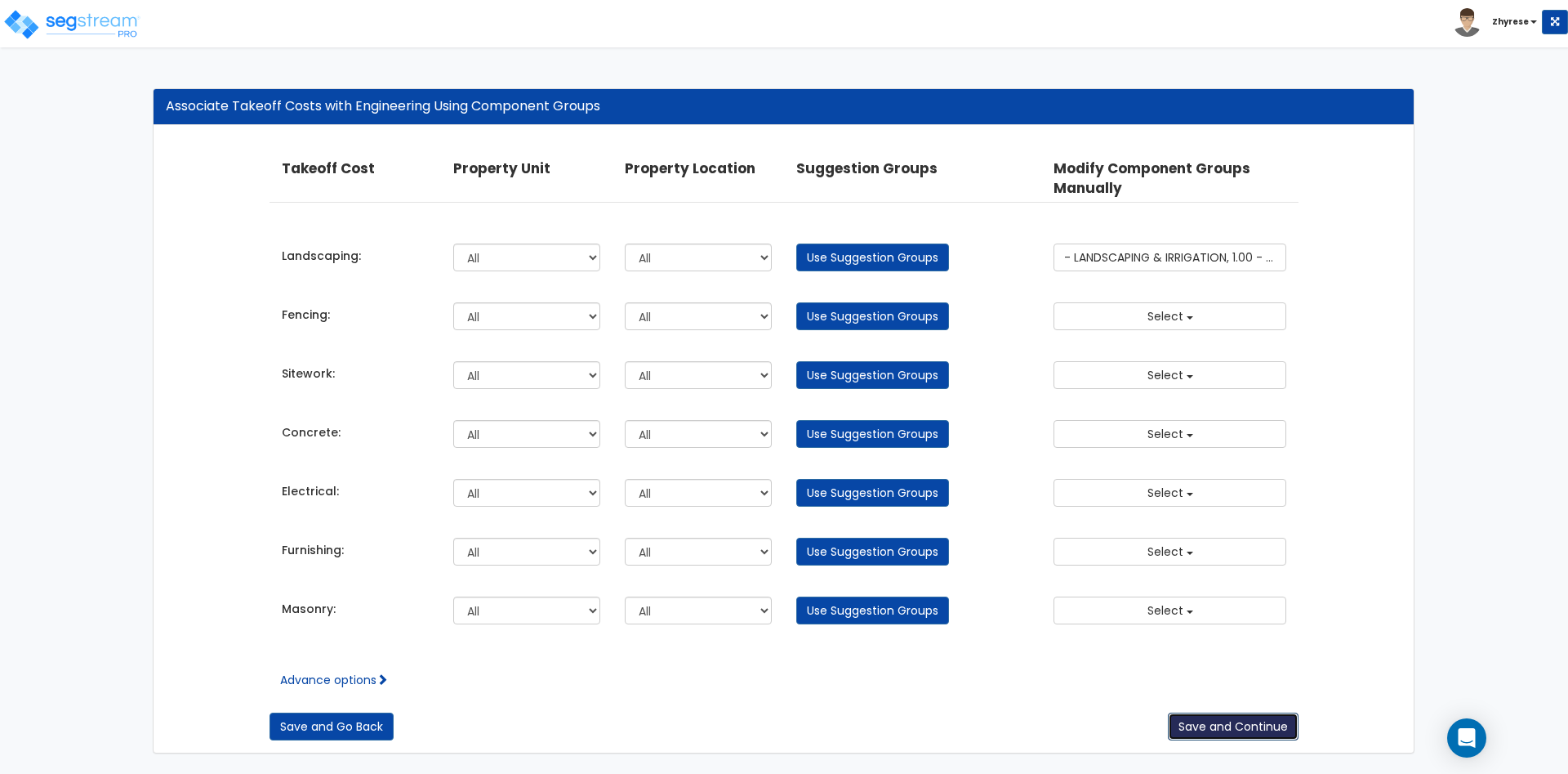
click at [1263, 718] on button "Save and Continue" at bounding box center [1234, 726] width 131 height 28
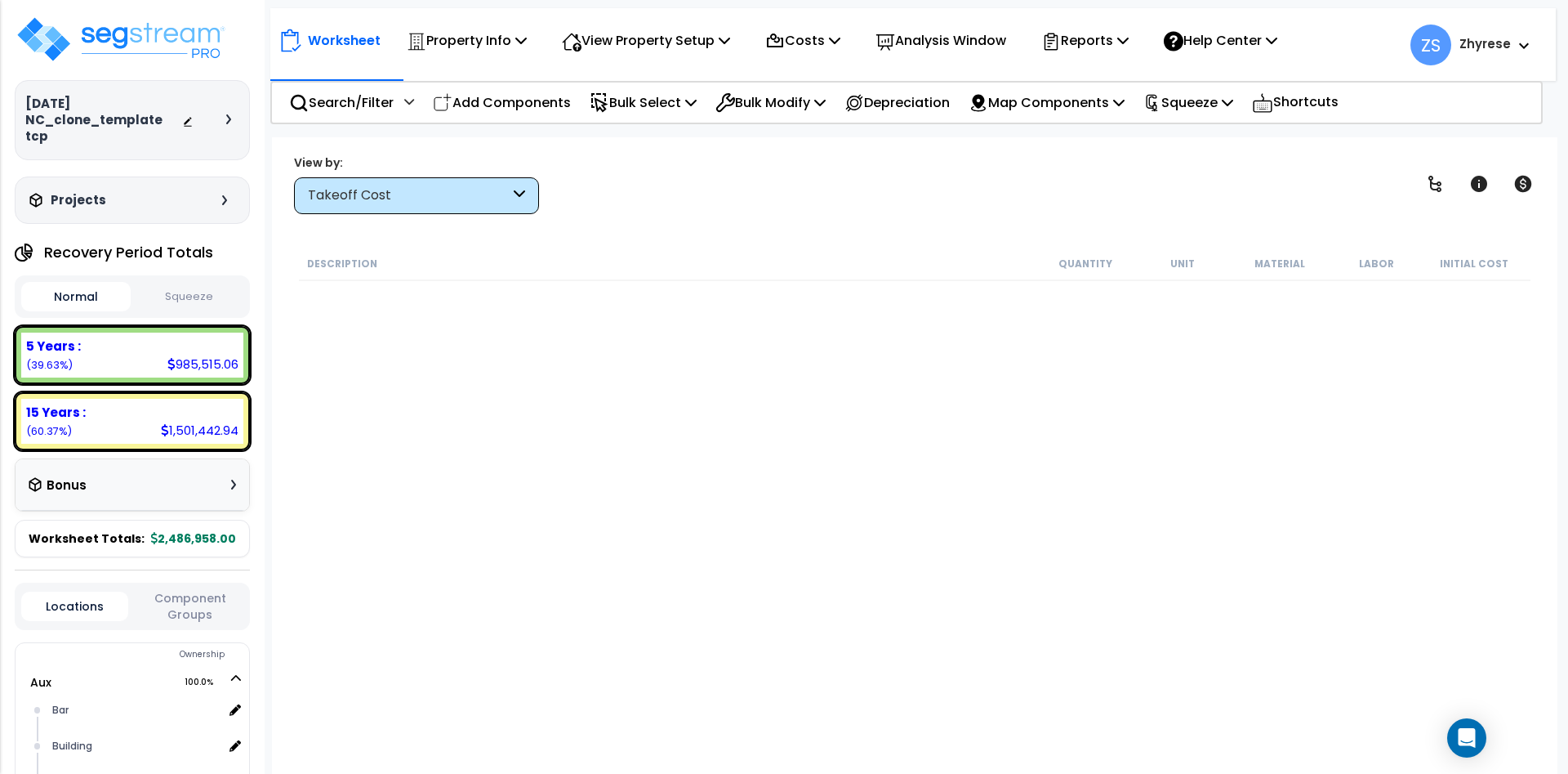
click at [413, 187] on div "Takeoff Cost" at bounding box center [408, 195] width 201 height 19
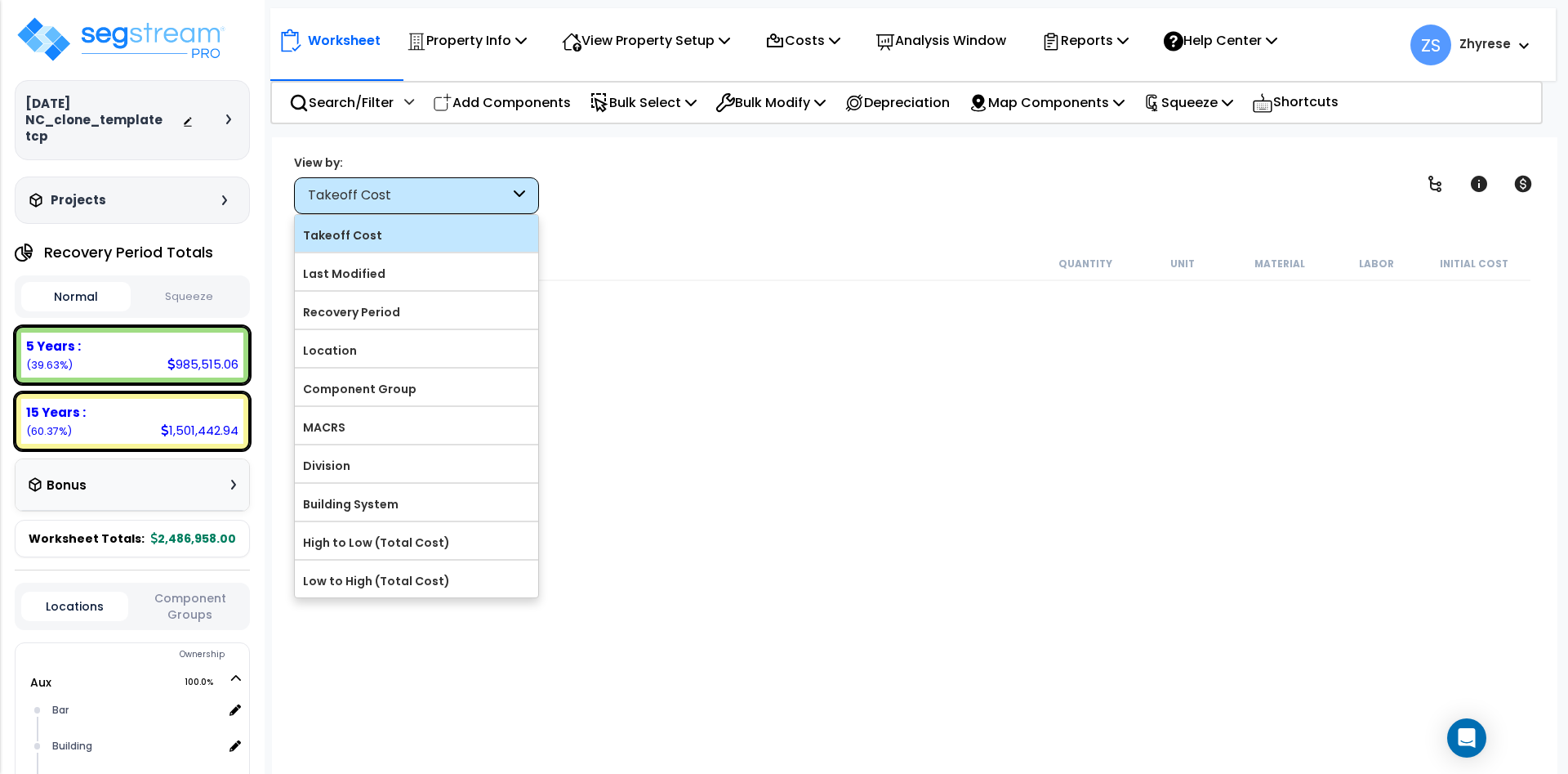
click at [421, 236] on label "Takeoff Cost" at bounding box center [416, 235] width 243 height 25
click at [0, 0] on input "Takeoff Cost" at bounding box center [0, 0] width 0 height 0
click at [438, 236] on label "Takeoff Cost" at bounding box center [416, 235] width 243 height 25
click at [0, 0] on input "Takeoff Cost" at bounding box center [0, 0] width 0 height 0
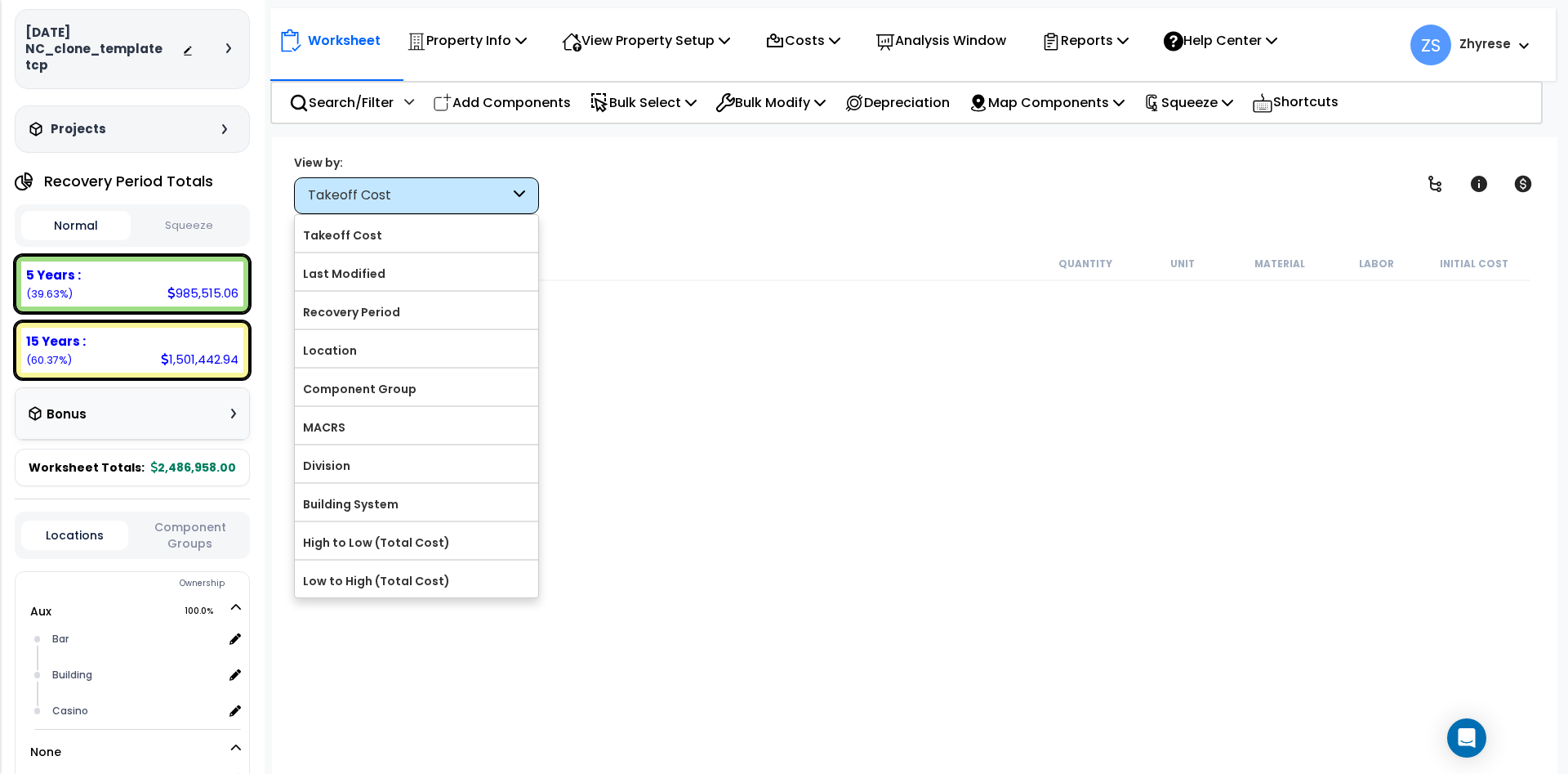
scroll to position [98, 0]
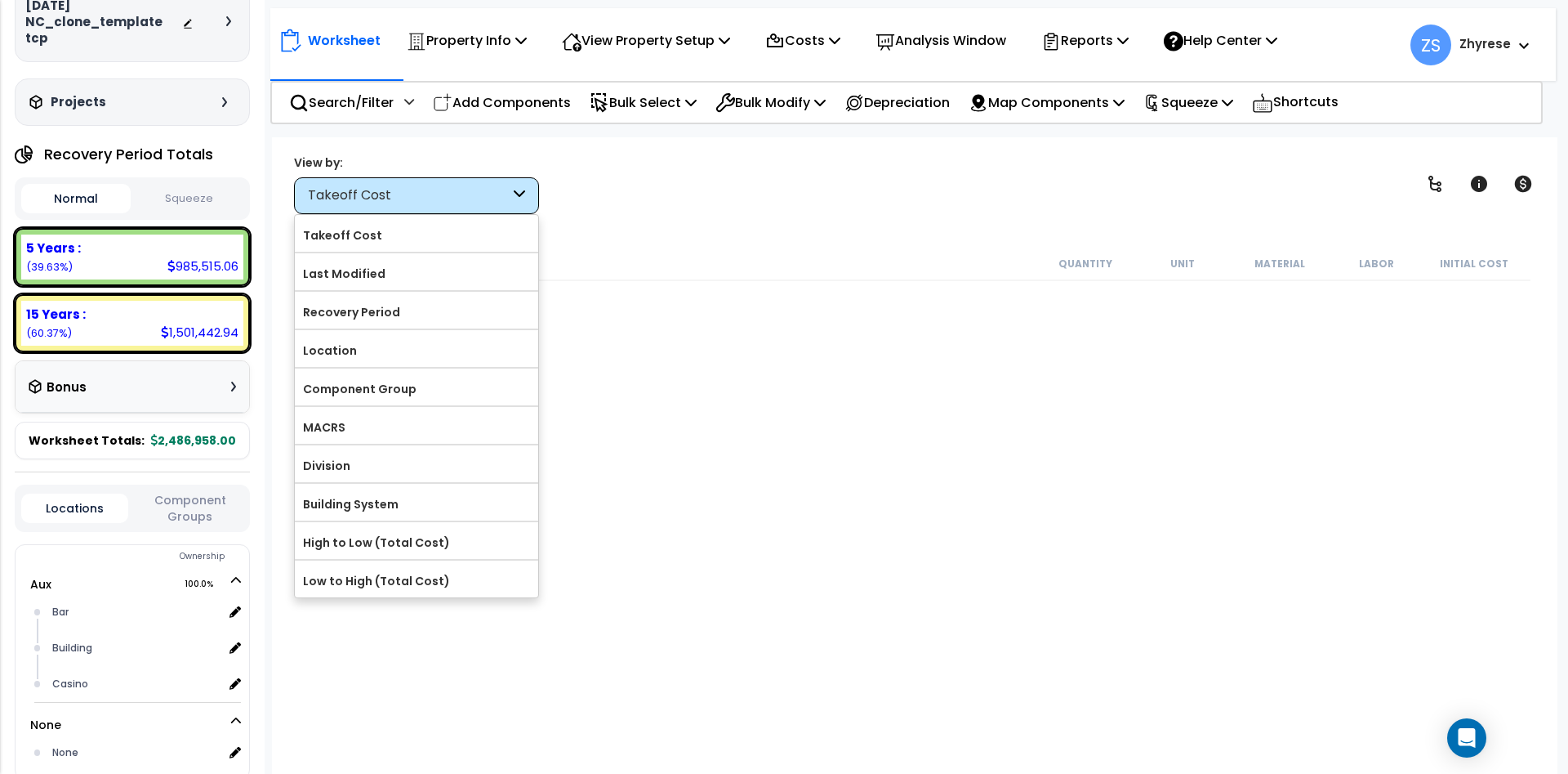
click at [982, 509] on div "Description Quantity Unit Material Labor Initial Cost" at bounding box center [914, 506] width 1237 height 518
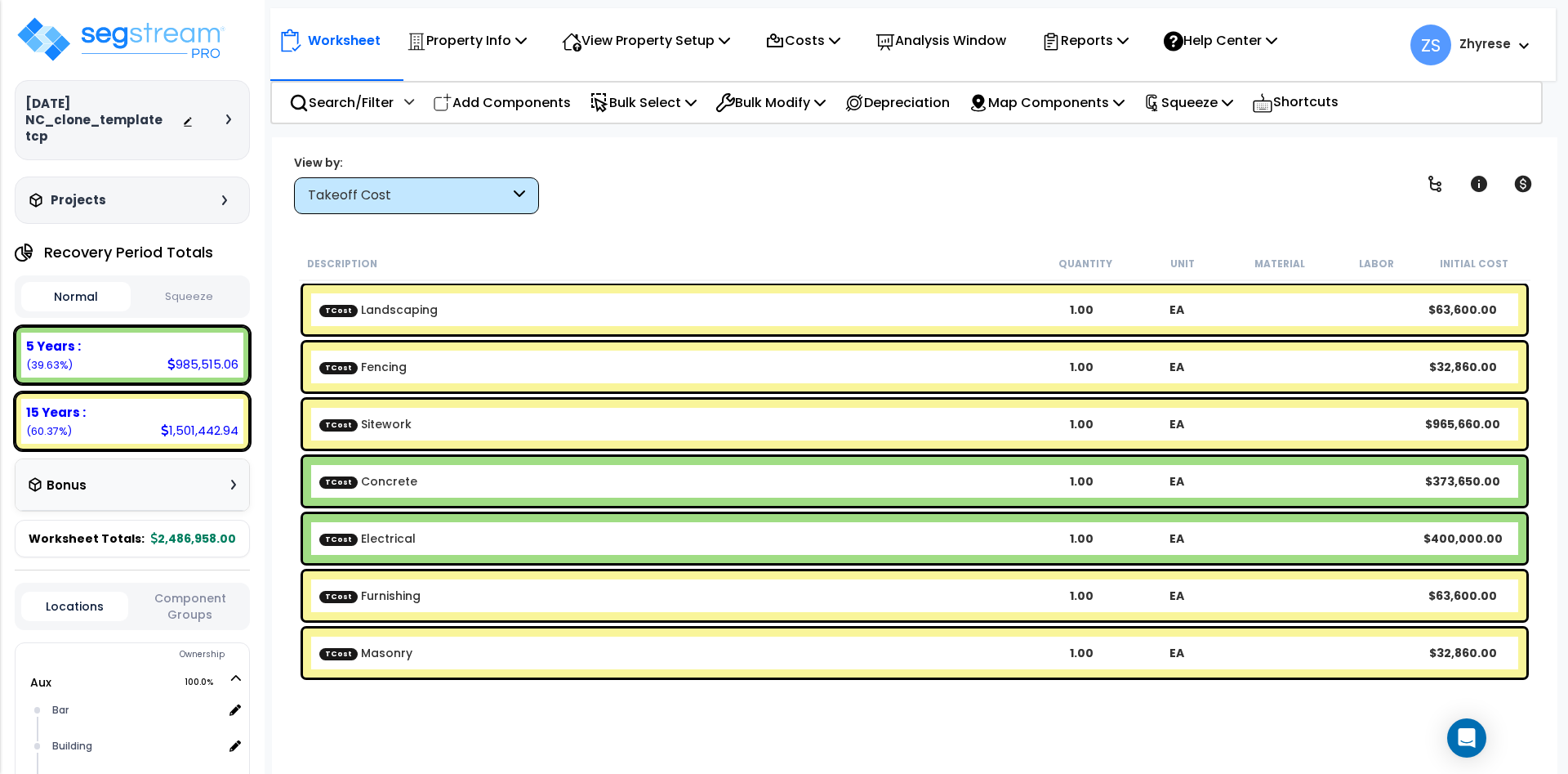
scroll to position [71, 0]
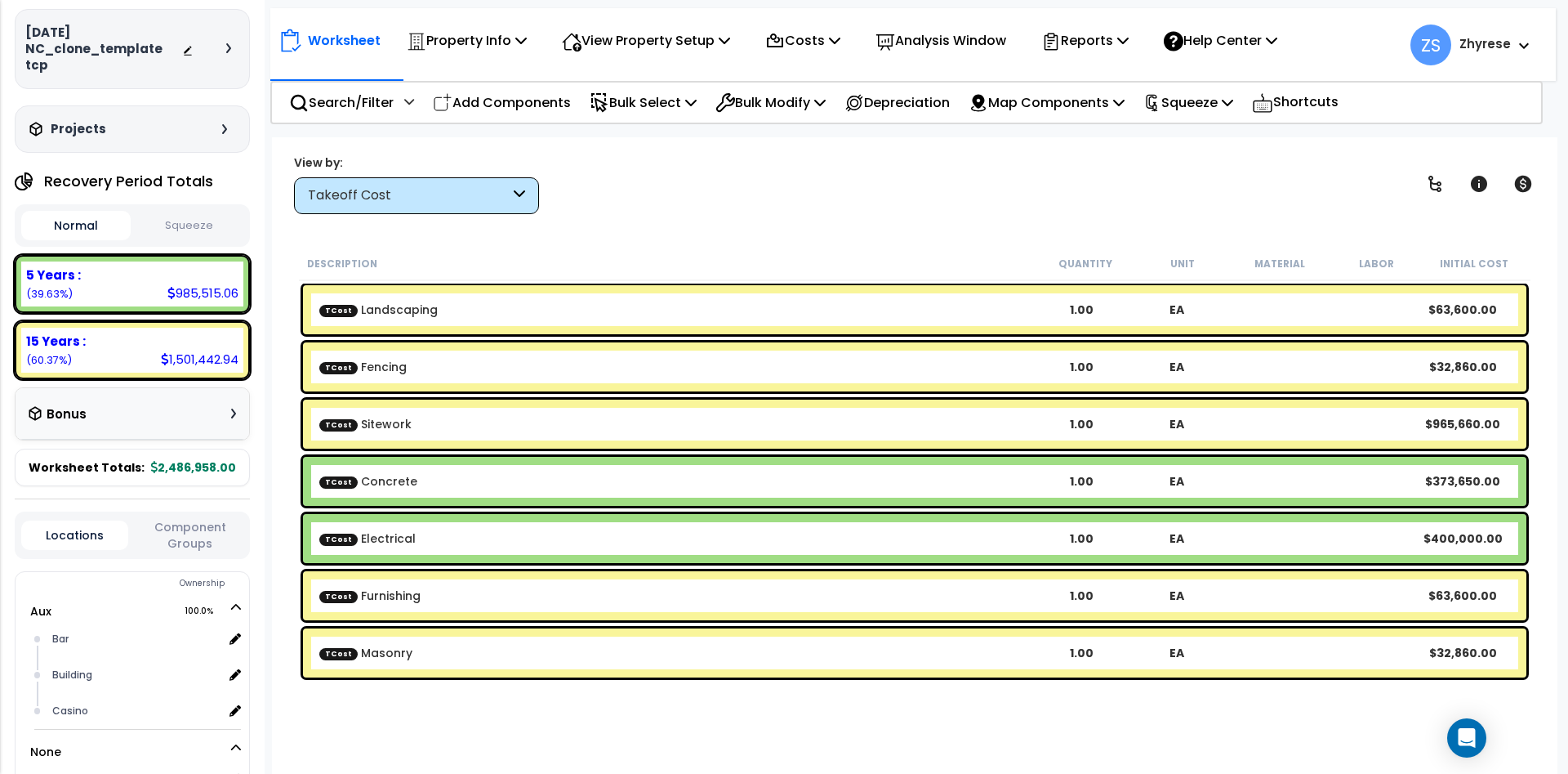
click at [363, 185] on div "Takeoff Cost" at bounding box center [416, 195] width 245 height 37
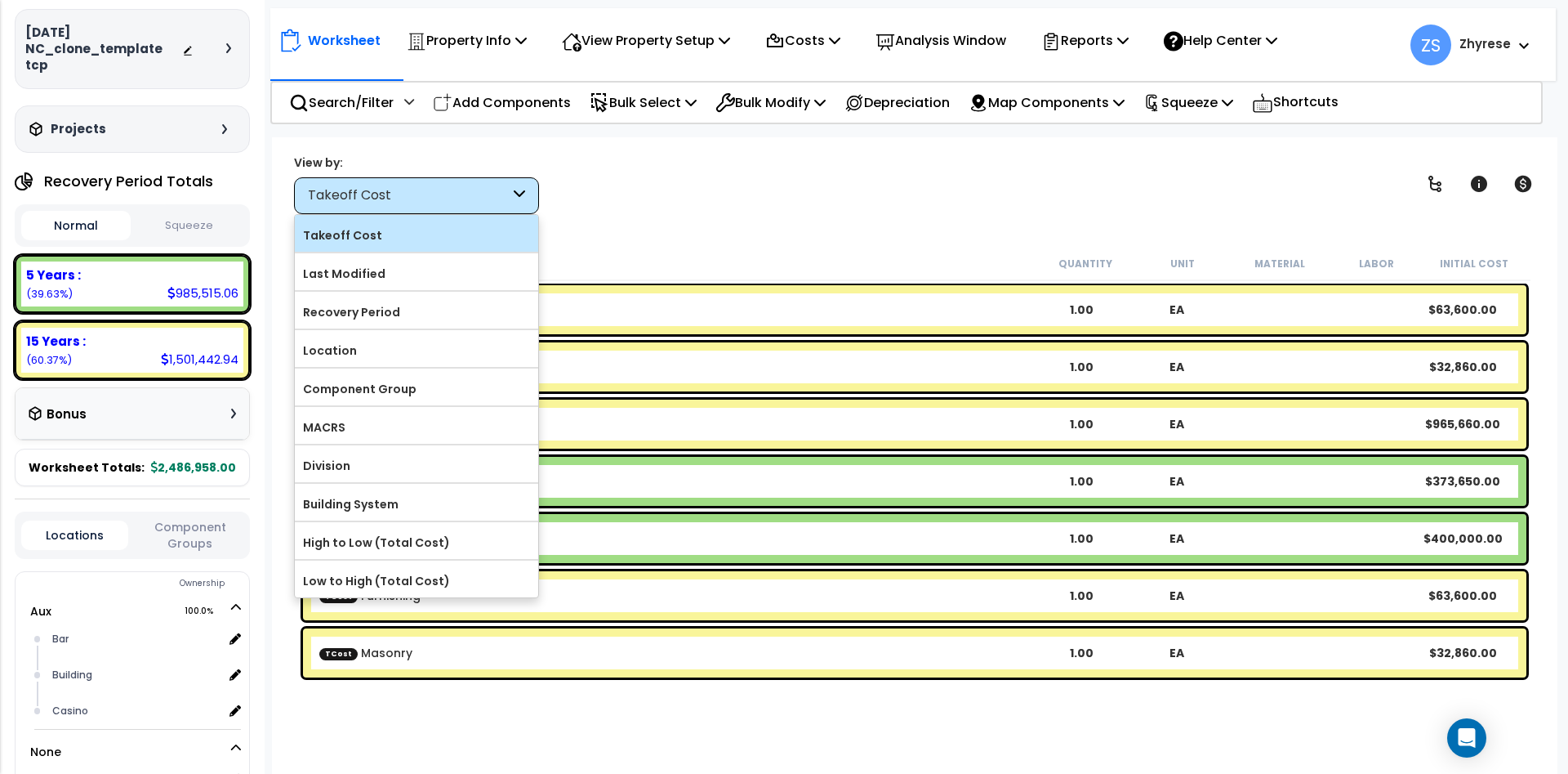
click at [399, 230] on label "Takeoff Cost" at bounding box center [416, 235] width 243 height 25
click at [0, 0] on input "Takeoff Cost" at bounding box center [0, 0] width 0 height 0
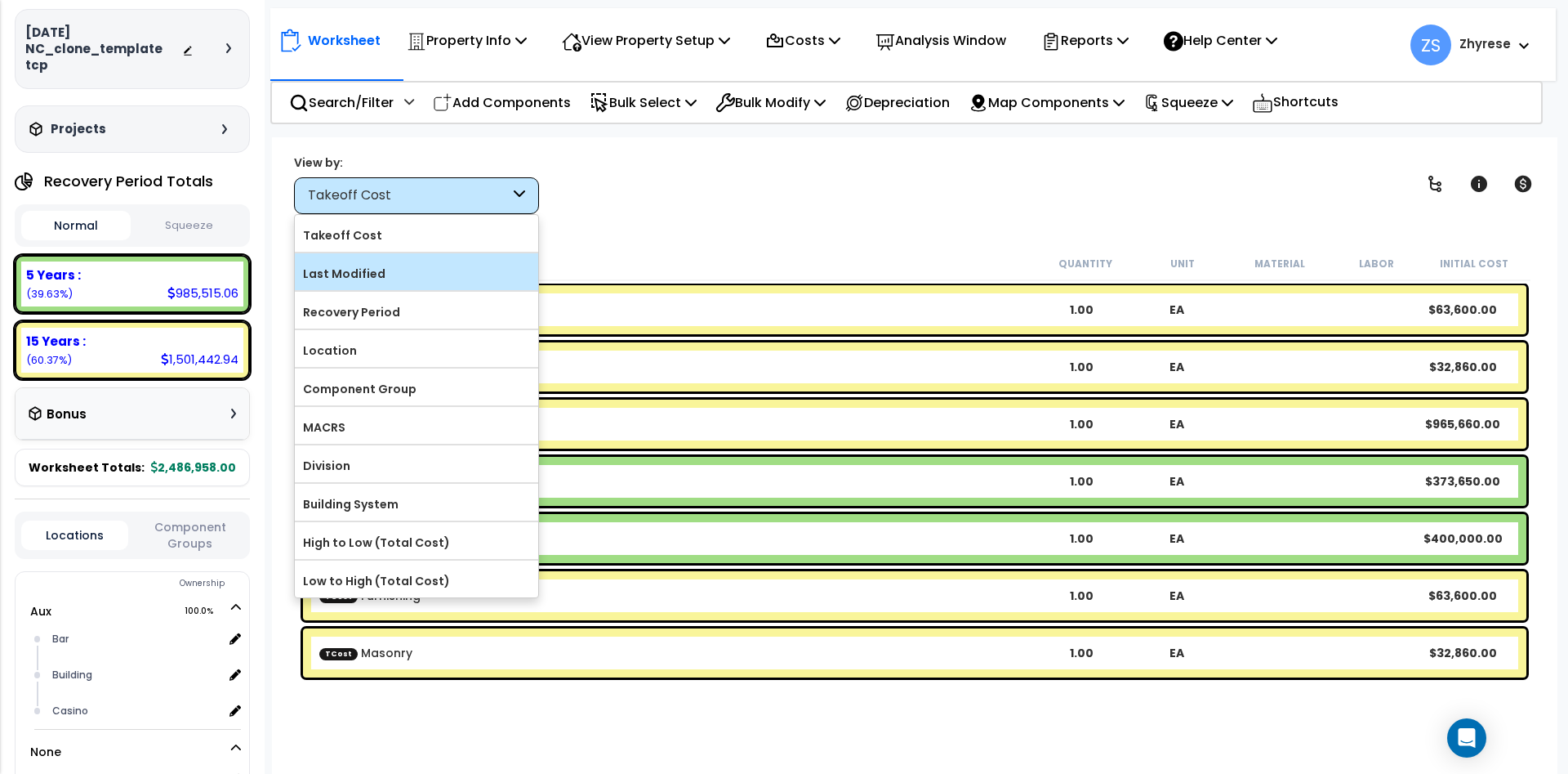
click at [363, 270] on label "Last Modified" at bounding box center [416, 274] width 243 height 25
click at [0, 0] on input "Last Modified" at bounding box center [0, 0] width 0 height 0
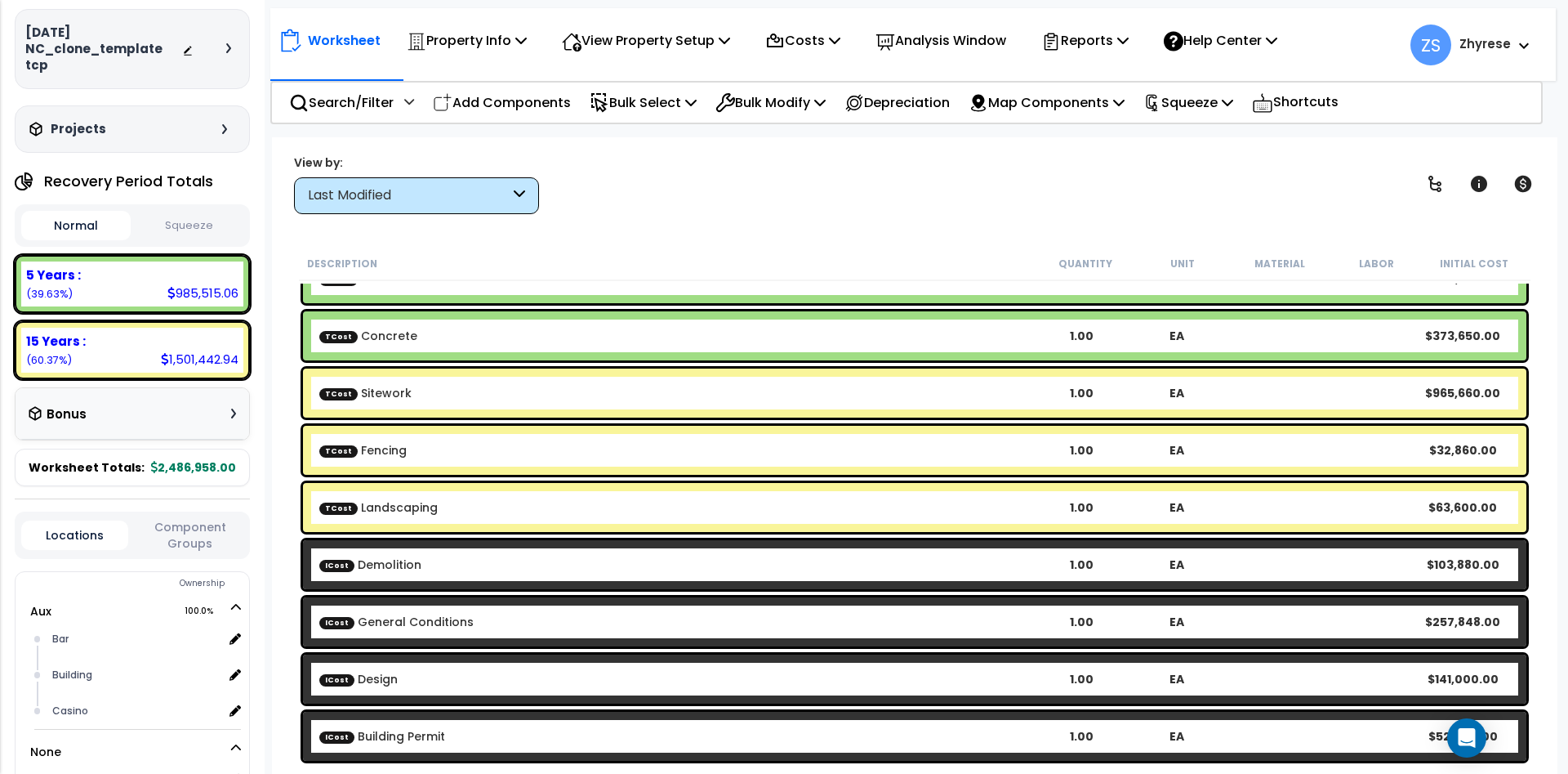
scroll to position [0, 0]
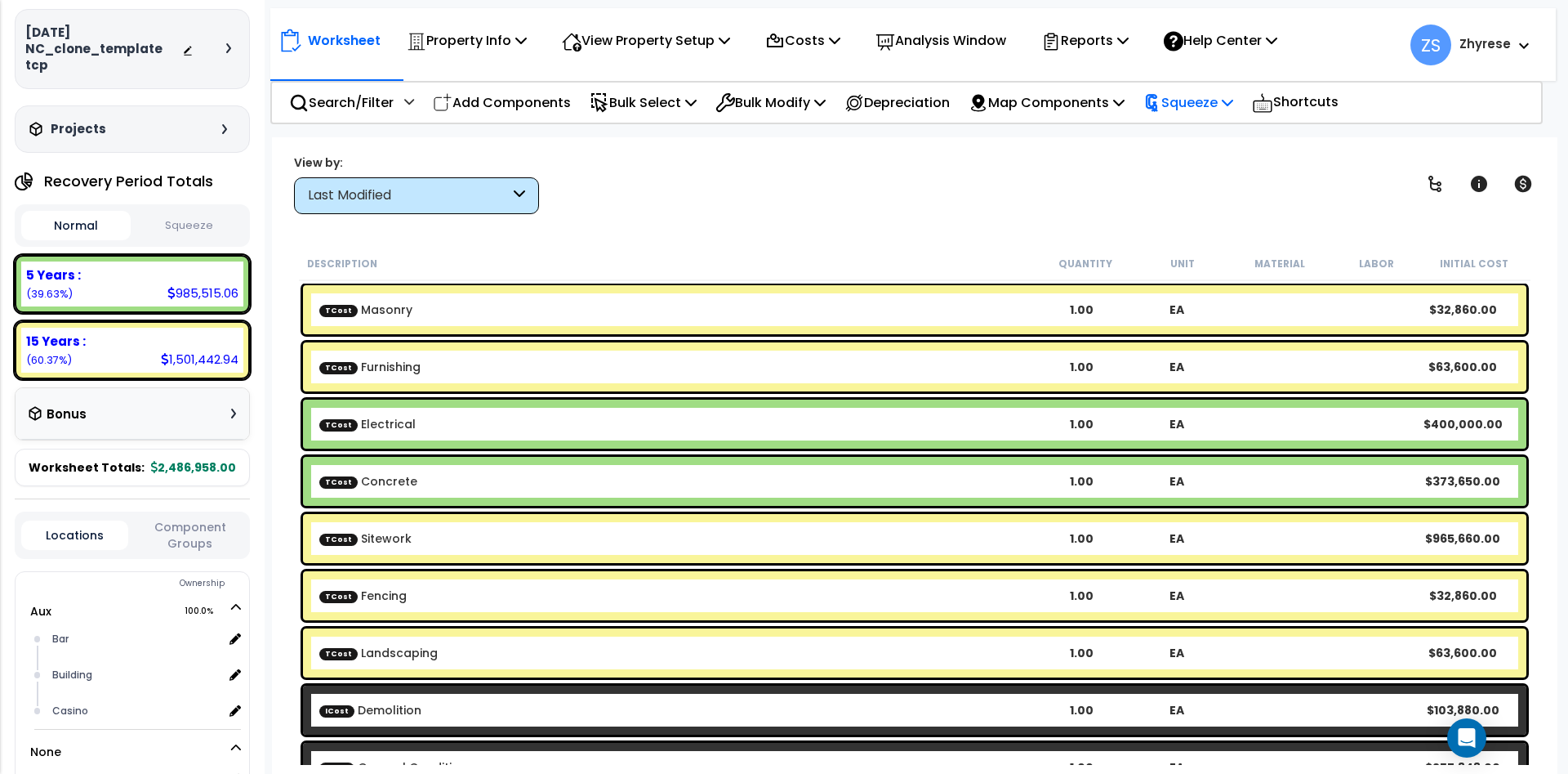
click at [1234, 100] on p "Squeeze" at bounding box center [1188, 102] width 90 height 22
click at [1236, 146] on link "Squeeze" at bounding box center [1216, 139] width 162 height 33
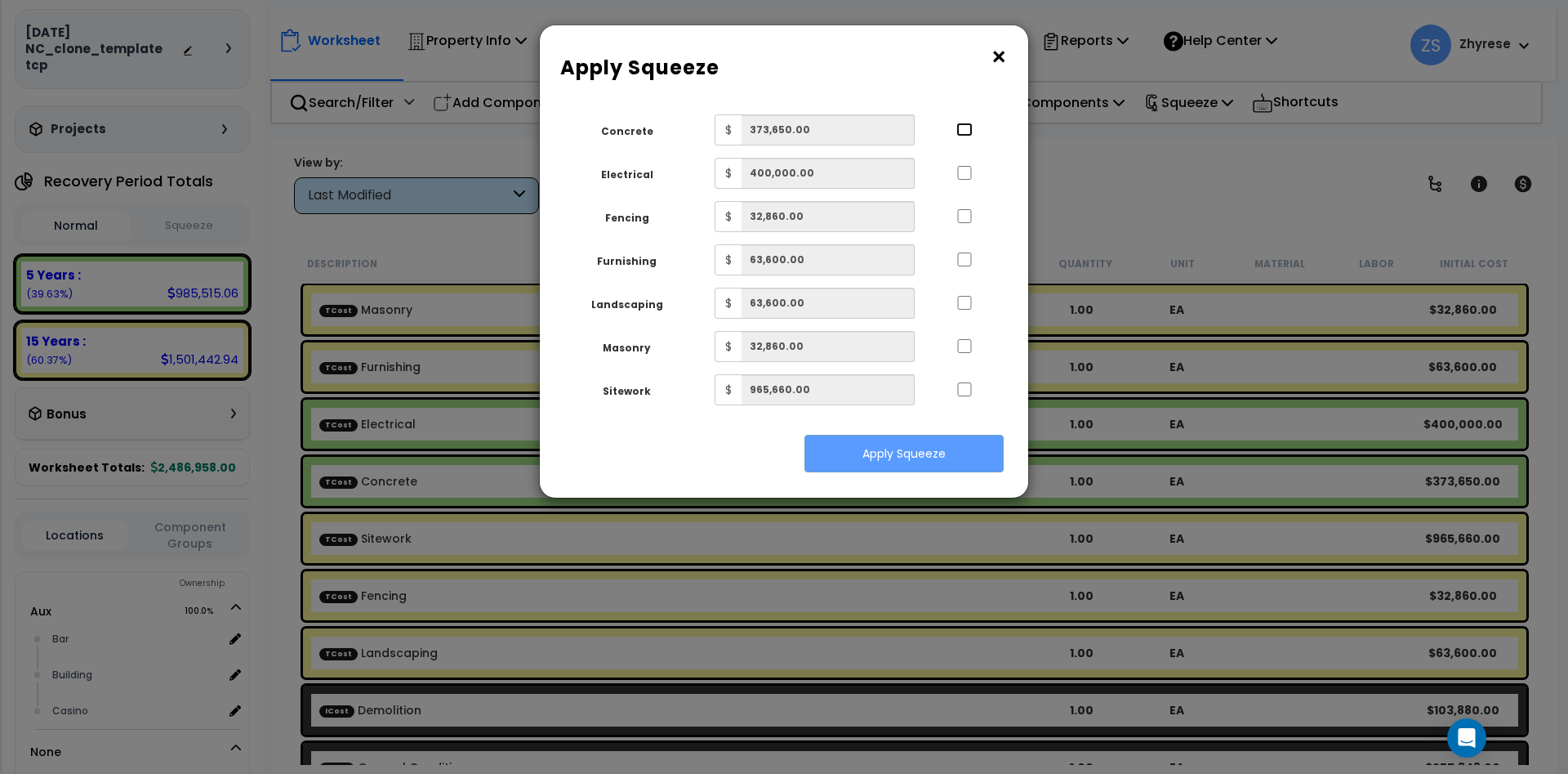
click at [971, 126] on input "..." at bounding box center [964, 130] width 16 height 14
checkbox input "true"
click at [963, 172] on input "..." at bounding box center [964, 173] width 16 height 14
checkbox input "true"
click at [965, 216] on input "..." at bounding box center [964, 216] width 16 height 14
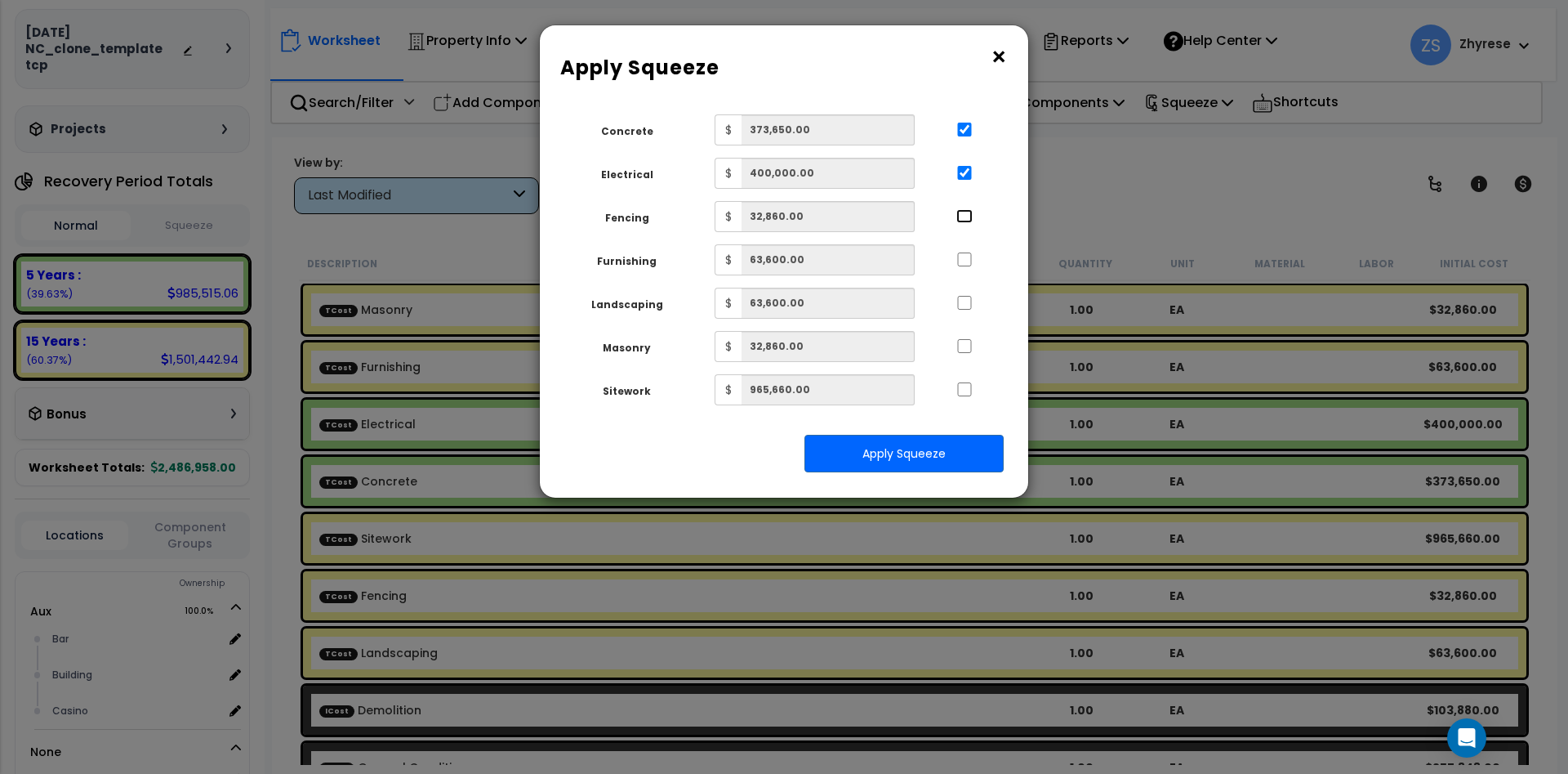
checkbox input "true"
click at [965, 253] on input "..." at bounding box center [964, 259] width 16 height 14
checkbox input "true"
click at [963, 304] on input "..." at bounding box center [964, 303] width 16 height 14
checkbox input "true"
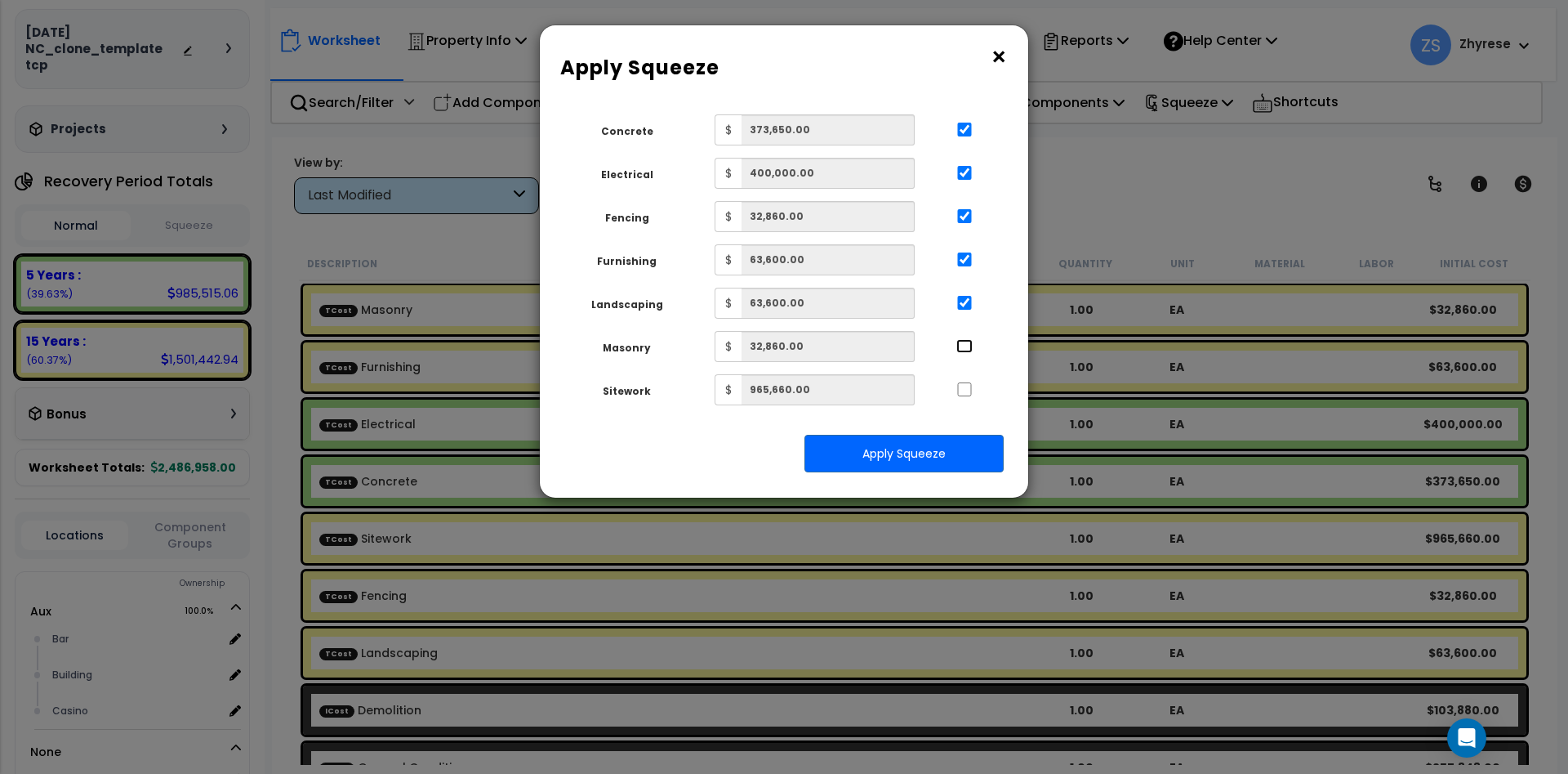
click at [964, 344] on input "..." at bounding box center [964, 346] width 16 height 14
checkbox input "true"
click at [963, 382] on div at bounding box center [965, 387] width 75 height 26
click at [961, 391] on input "..." at bounding box center [964, 389] width 16 height 14
checkbox input "true"
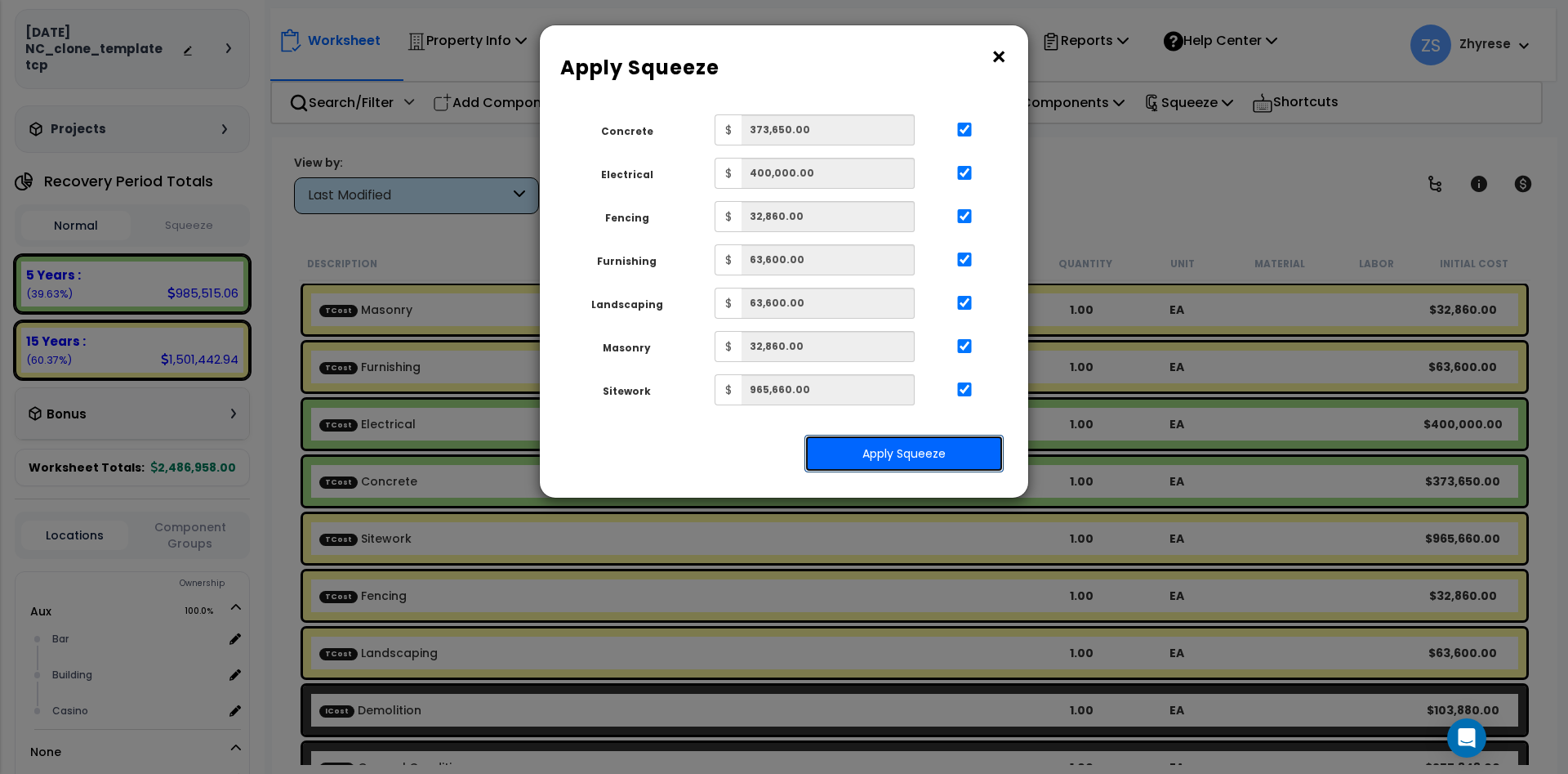
click at [951, 452] on button "Apply Squeeze" at bounding box center [904, 453] width 199 height 38
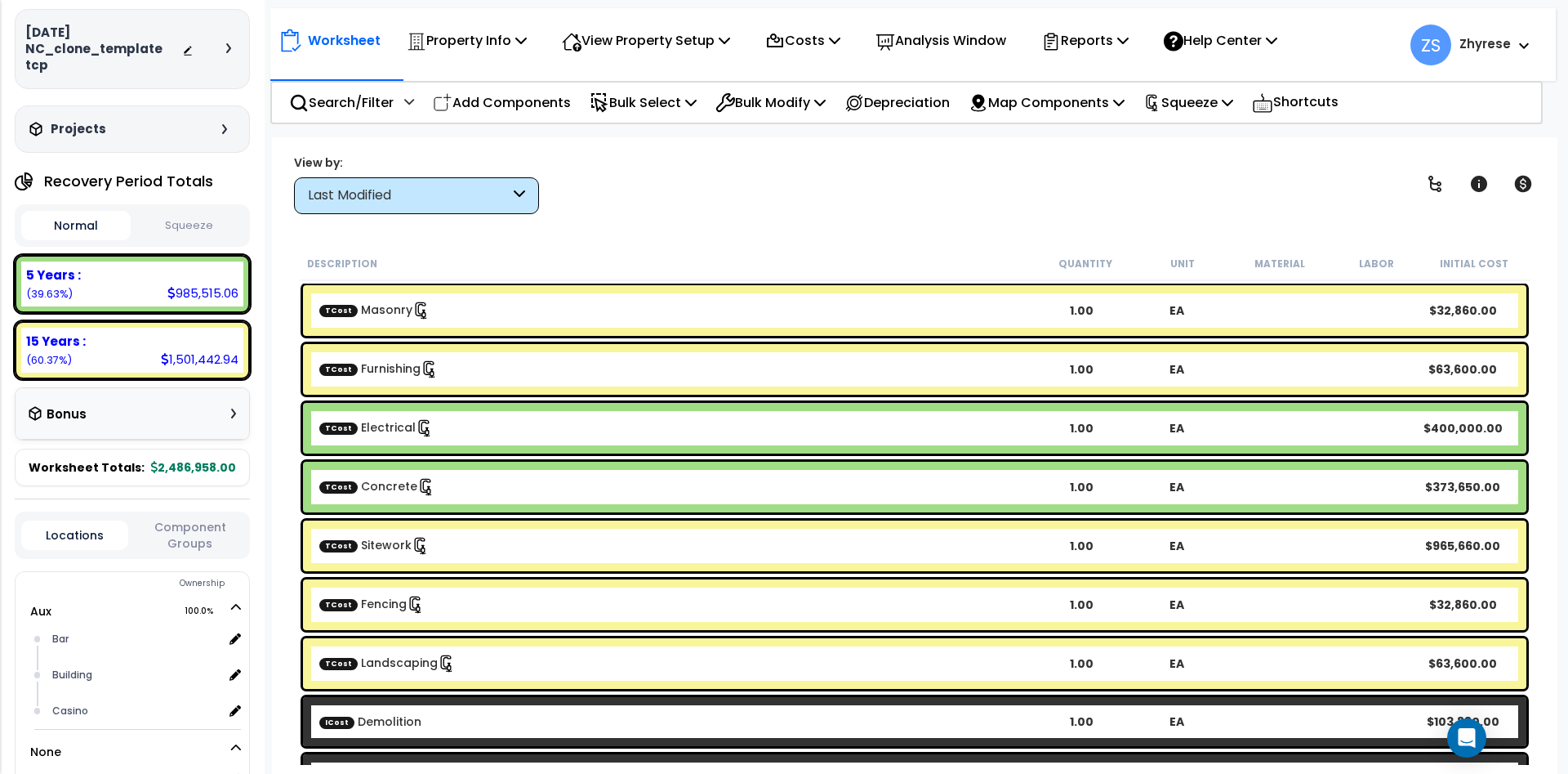
click at [703, 470] on div "TCost Concrete 1.00 EA $373,650.00" at bounding box center [915, 486] width 1224 height 51
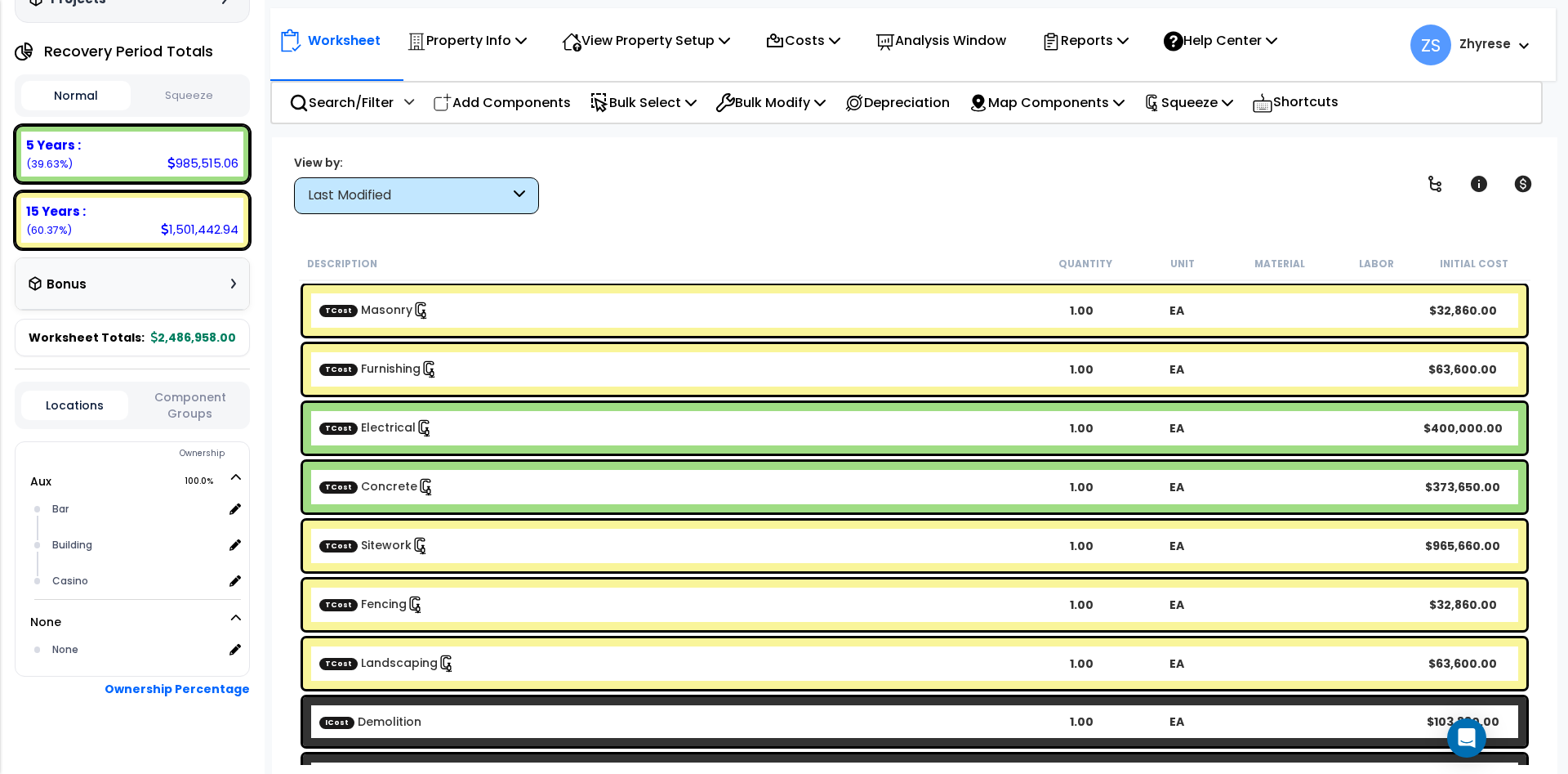
scroll to position [202, 0]
click at [234, 80] on button "Squeeze" at bounding box center [189, 94] width 109 height 29
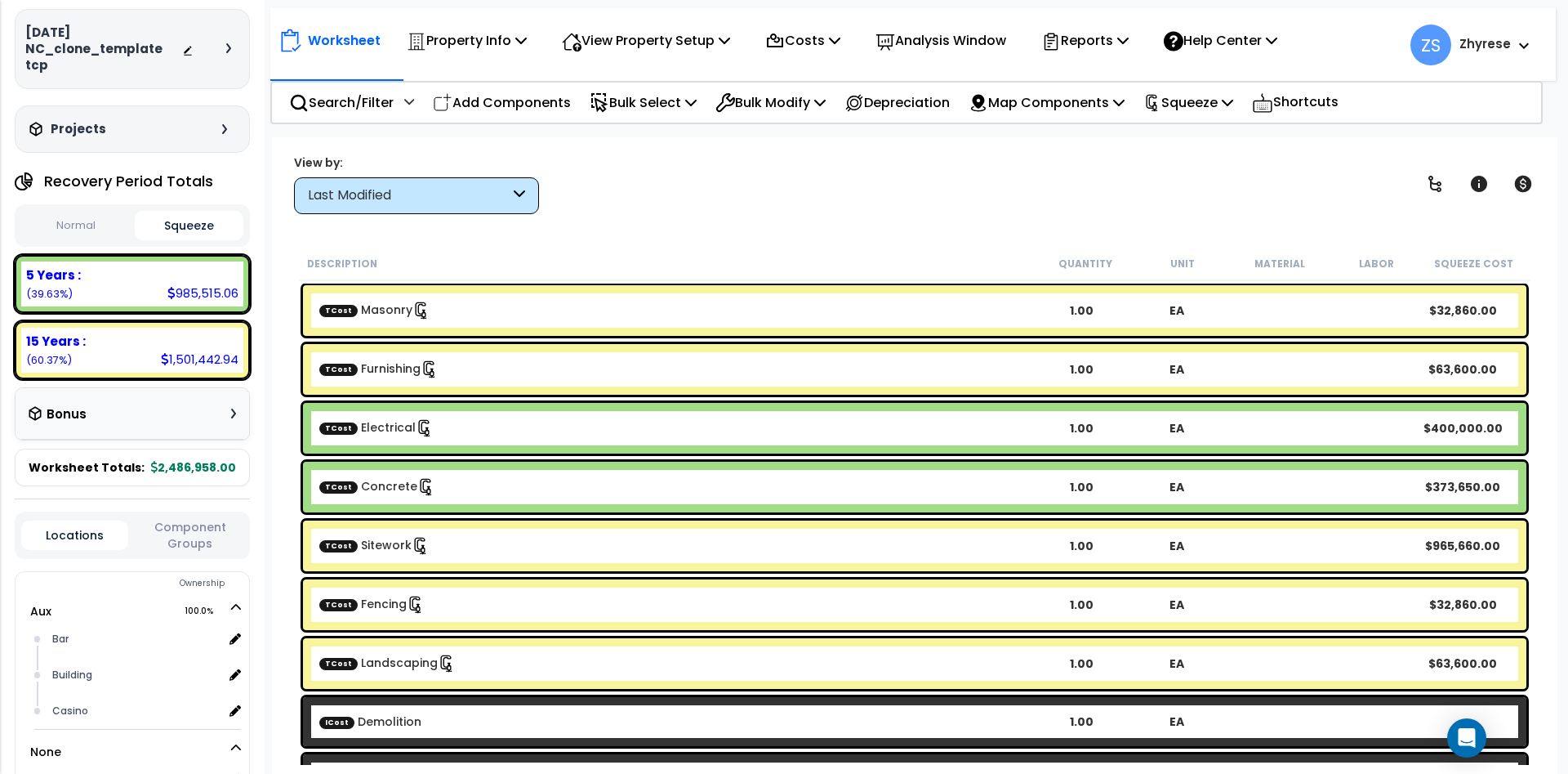
click at [160, 398] on div "Bonus" at bounding box center [132, 414] width 207 height 32
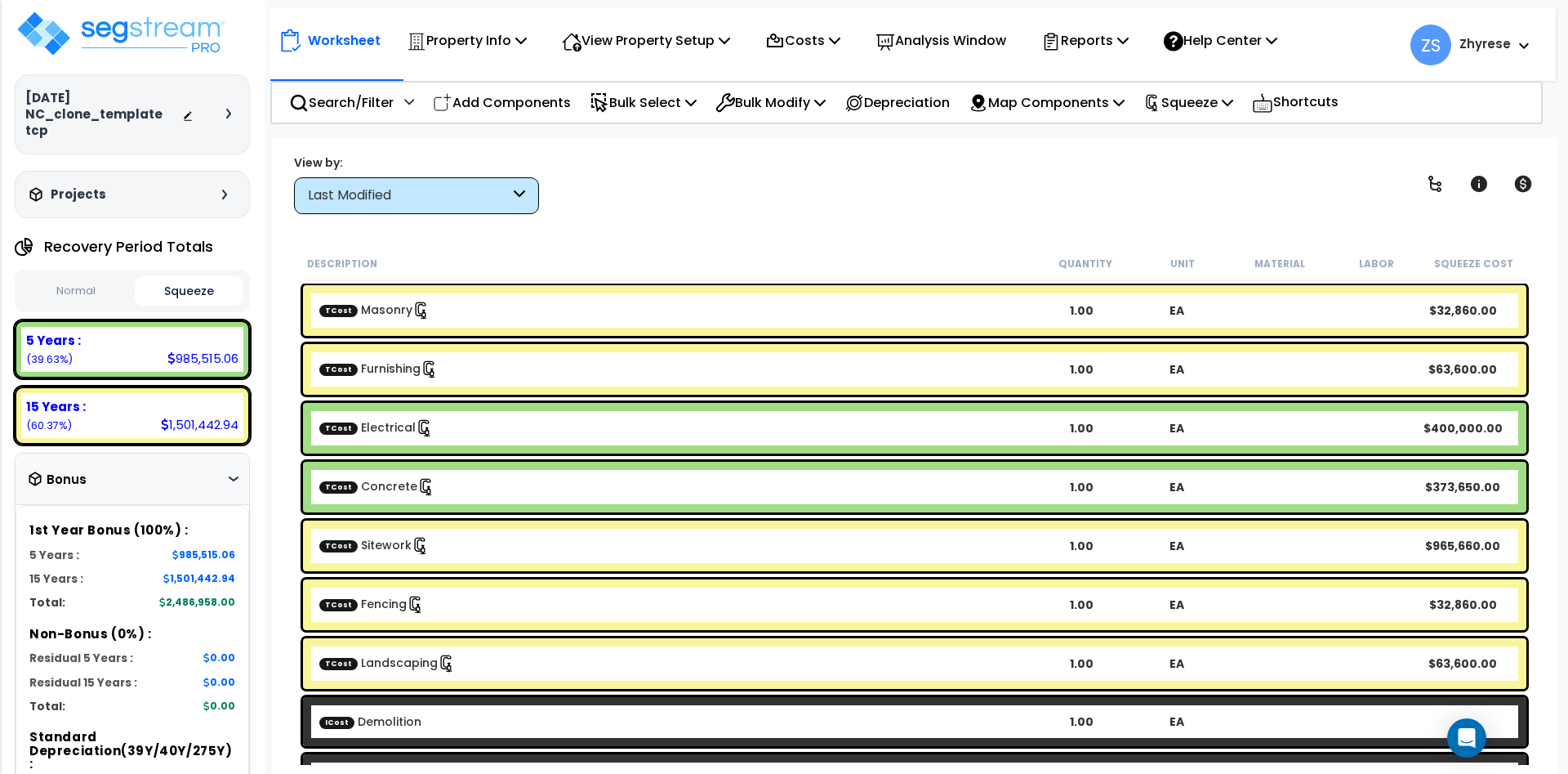
scroll to position [0, 0]
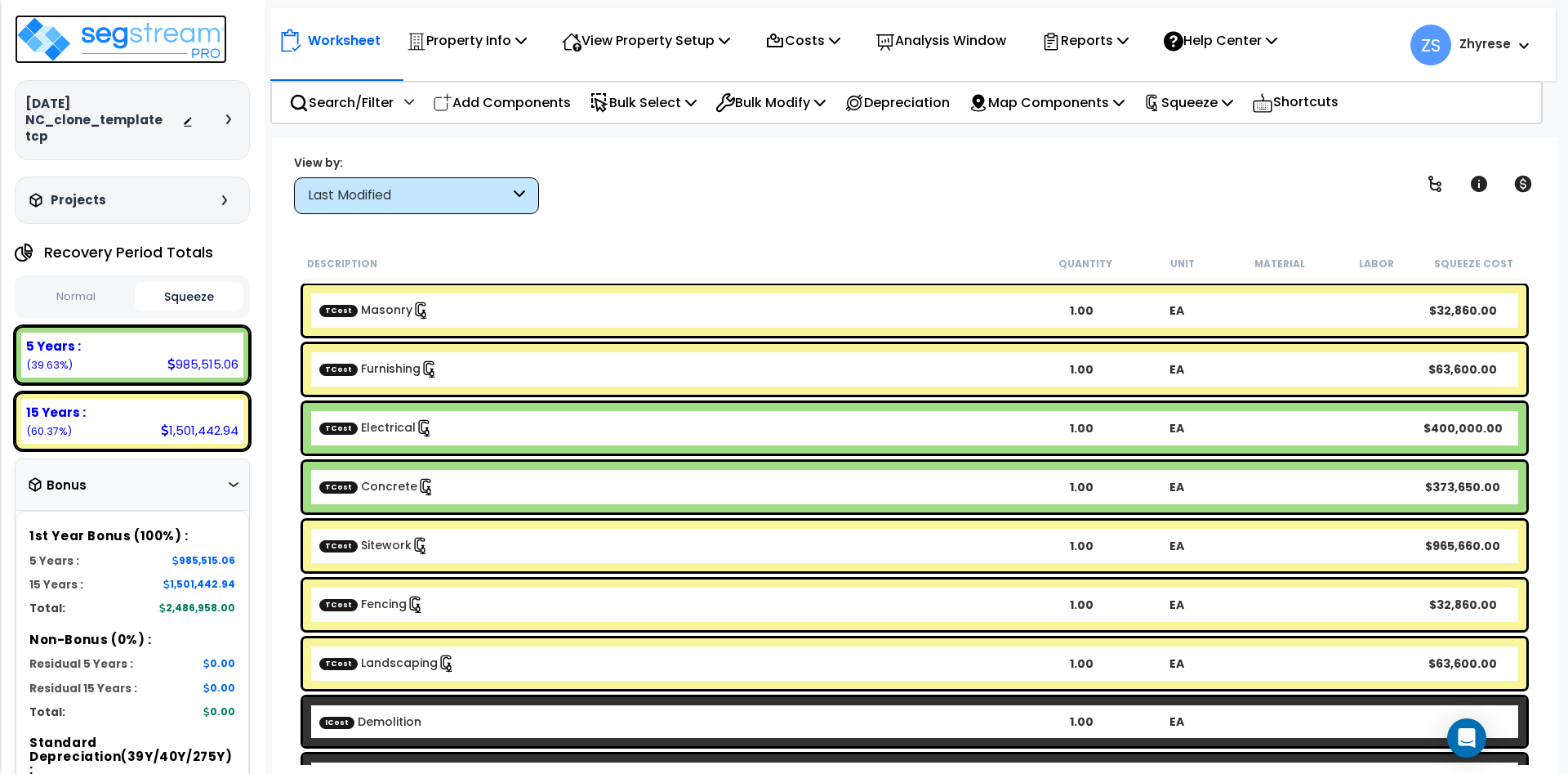
click at [201, 30] on img at bounding box center [121, 39] width 212 height 49
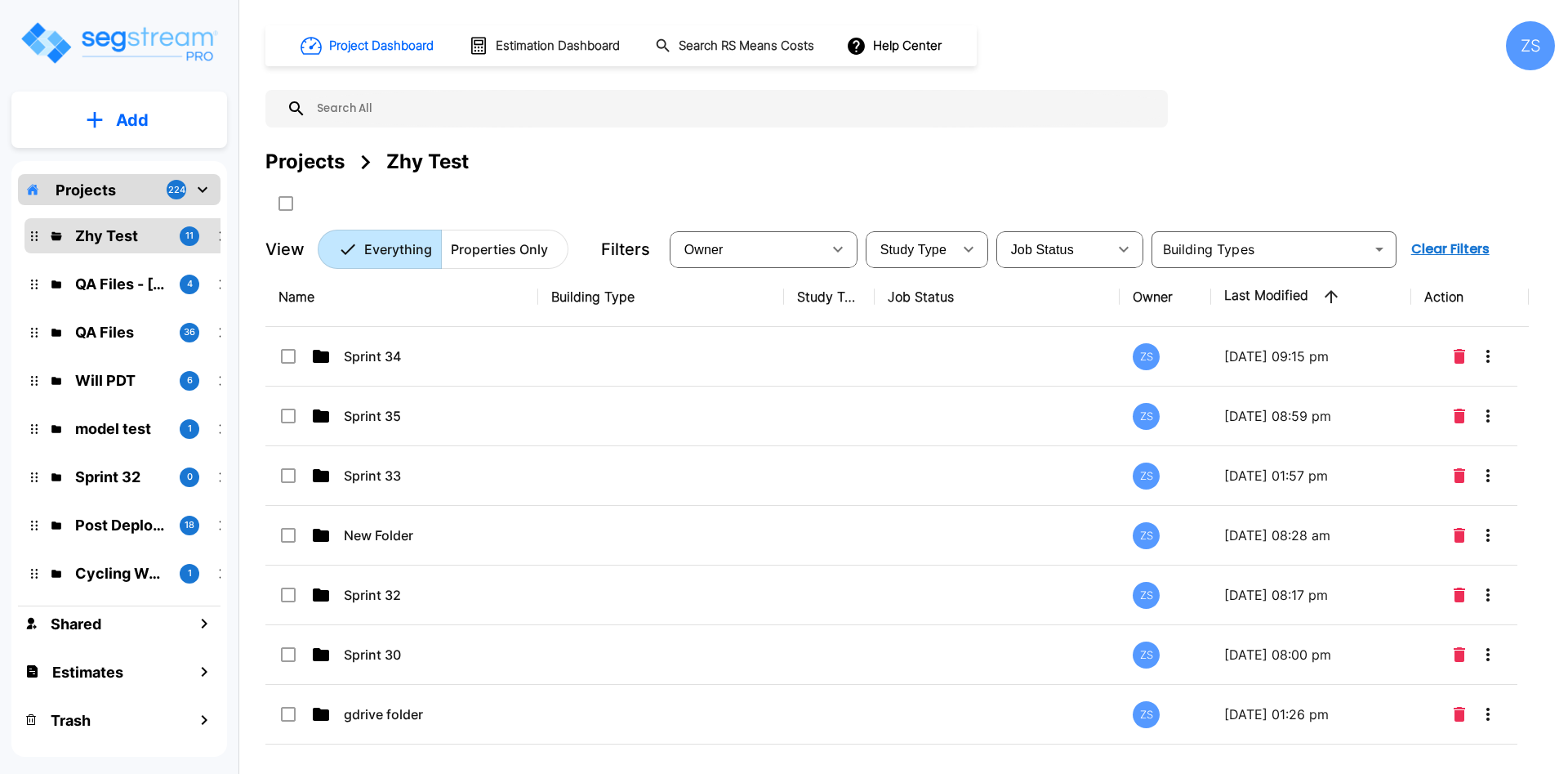
click at [495, 248] on p "Properties Only" at bounding box center [500, 249] width 97 height 20
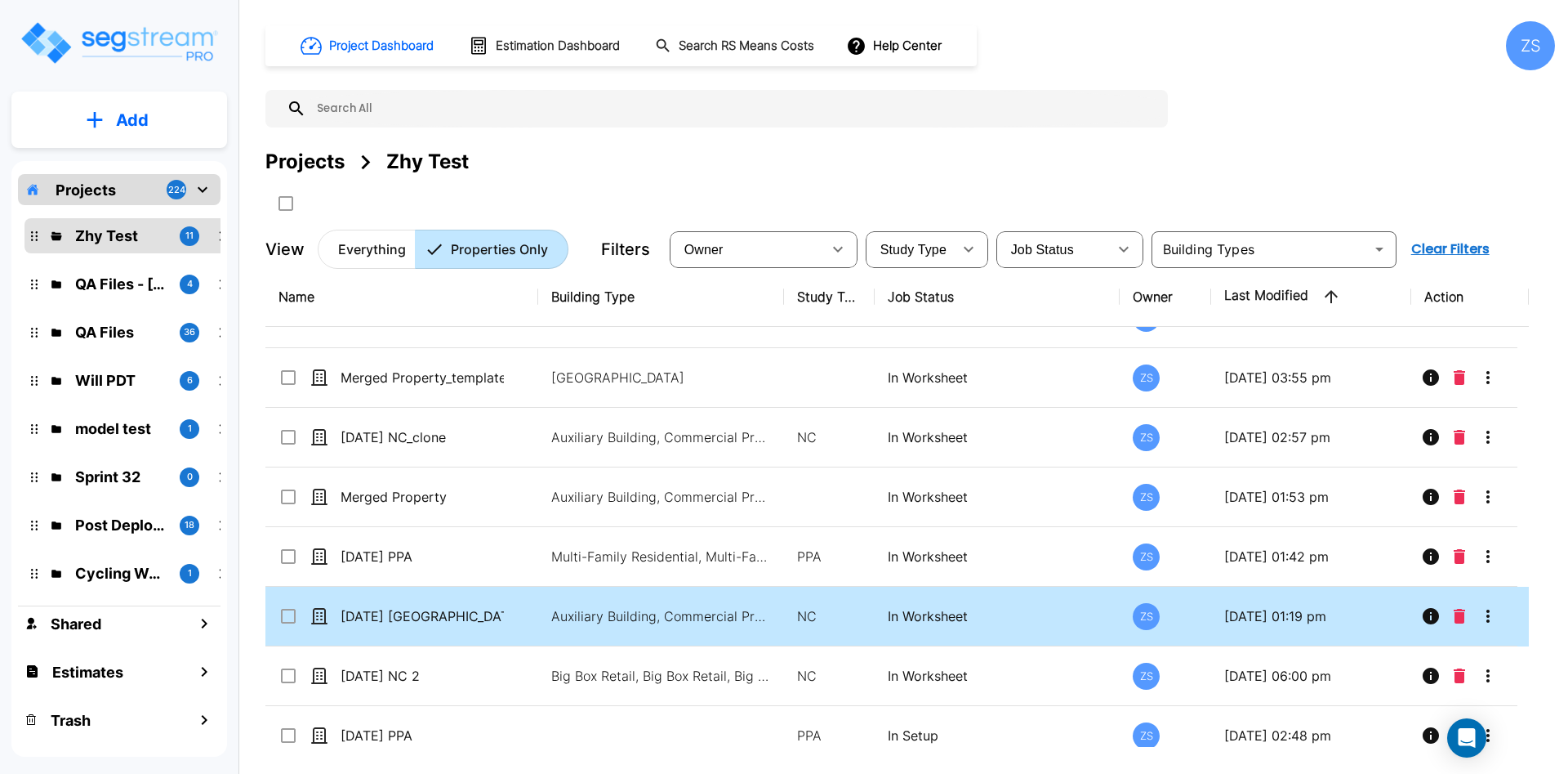
scroll to position [250, 0]
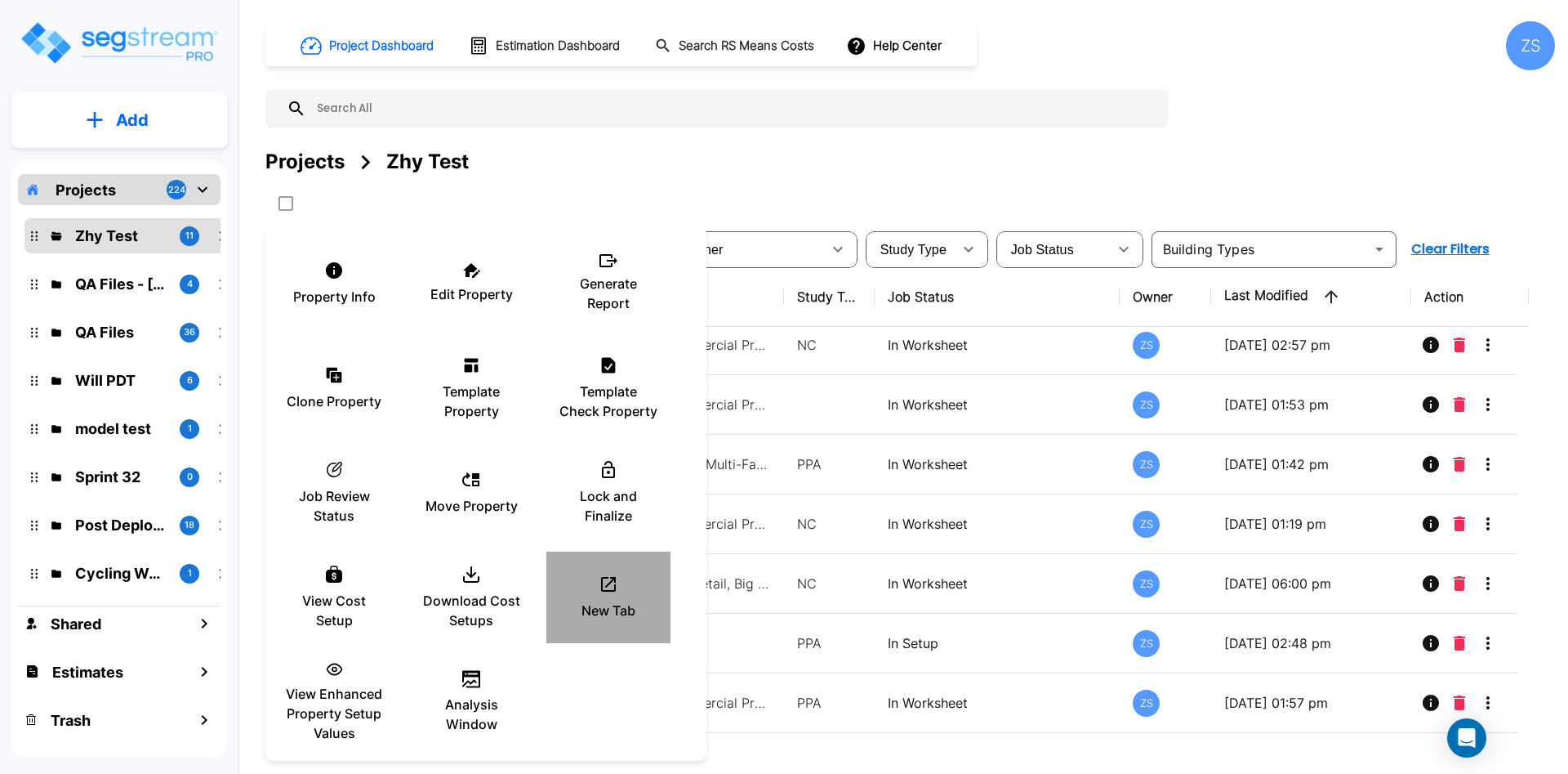
click at [595, 595] on div "New Tab" at bounding box center [608, 597] width 98 height 81
click at [604, 618] on p "New Tab" at bounding box center [608, 610] width 54 height 20
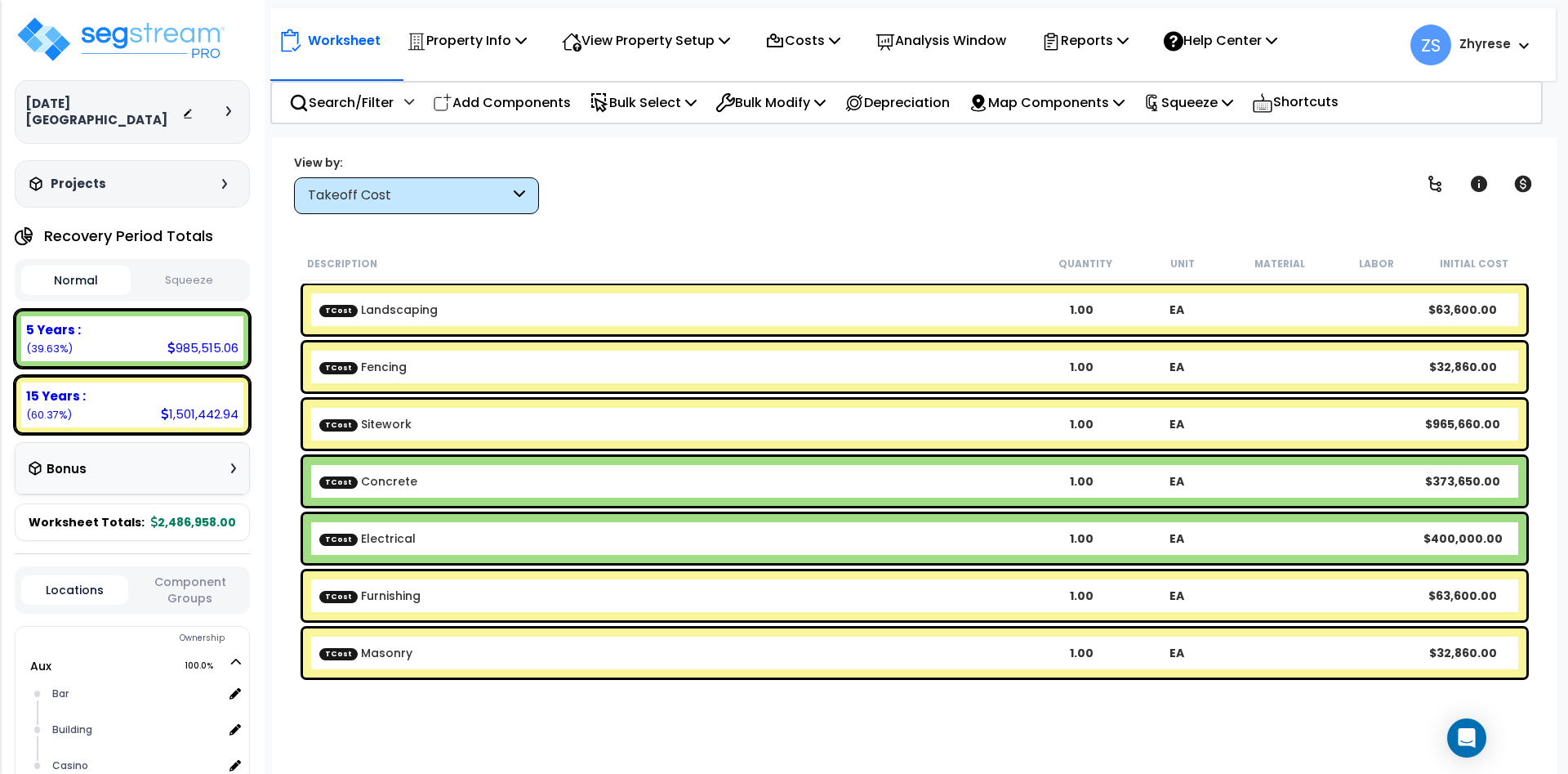
click at [425, 196] on div "Takeoff Cost" at bounding box center [408, 195] width 201 height 19
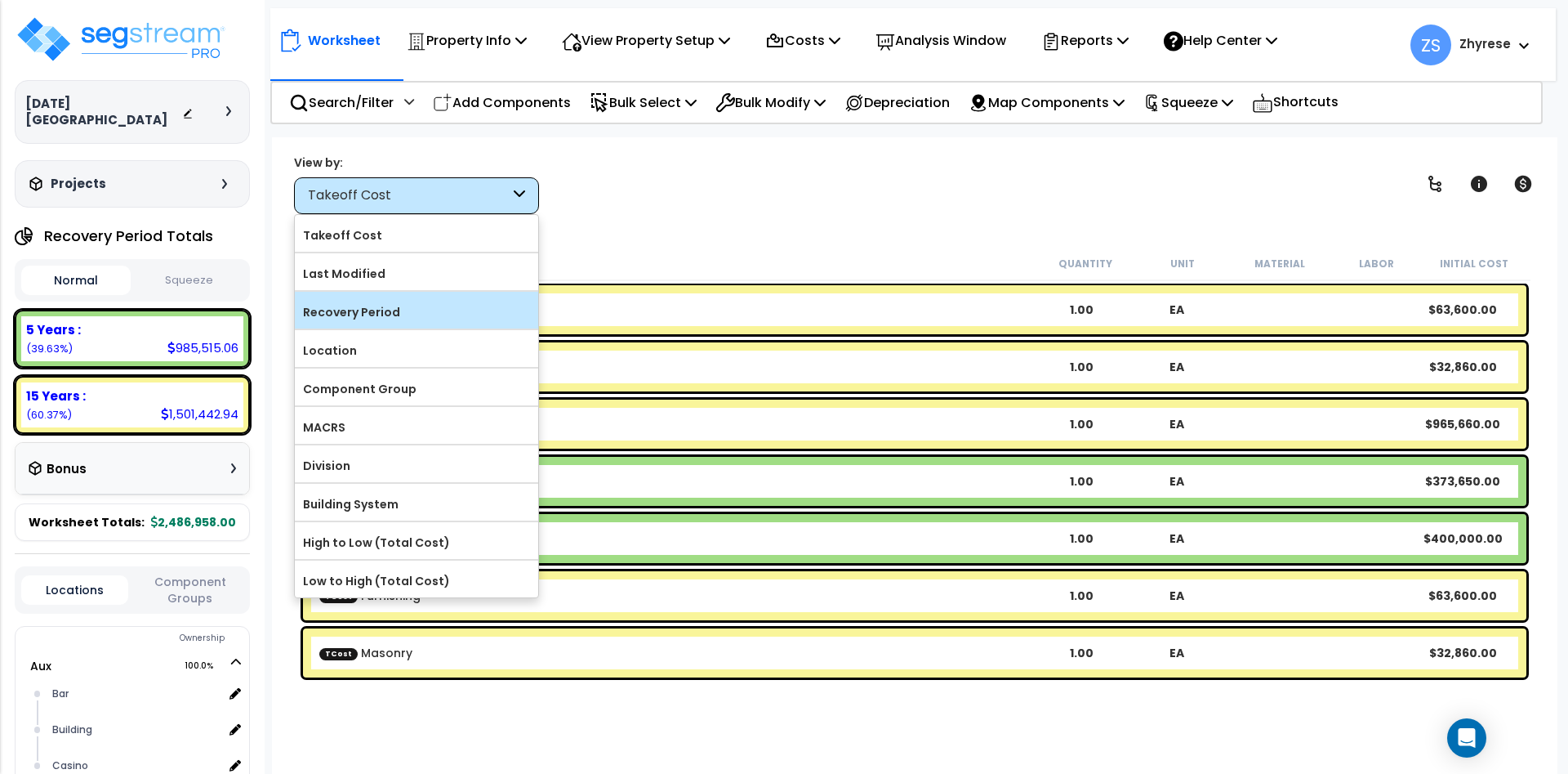
click at [405, 293] on div "Recovery Period" at bounding box center [416, 310] width 243 height 37
click at [403, 304] on label "Recovery Period" at bounding box center [416, 312] width 243 height 25
click at [0, 0] on input "Recovery Period" at bounding box center [0, 0] width 0 height 0
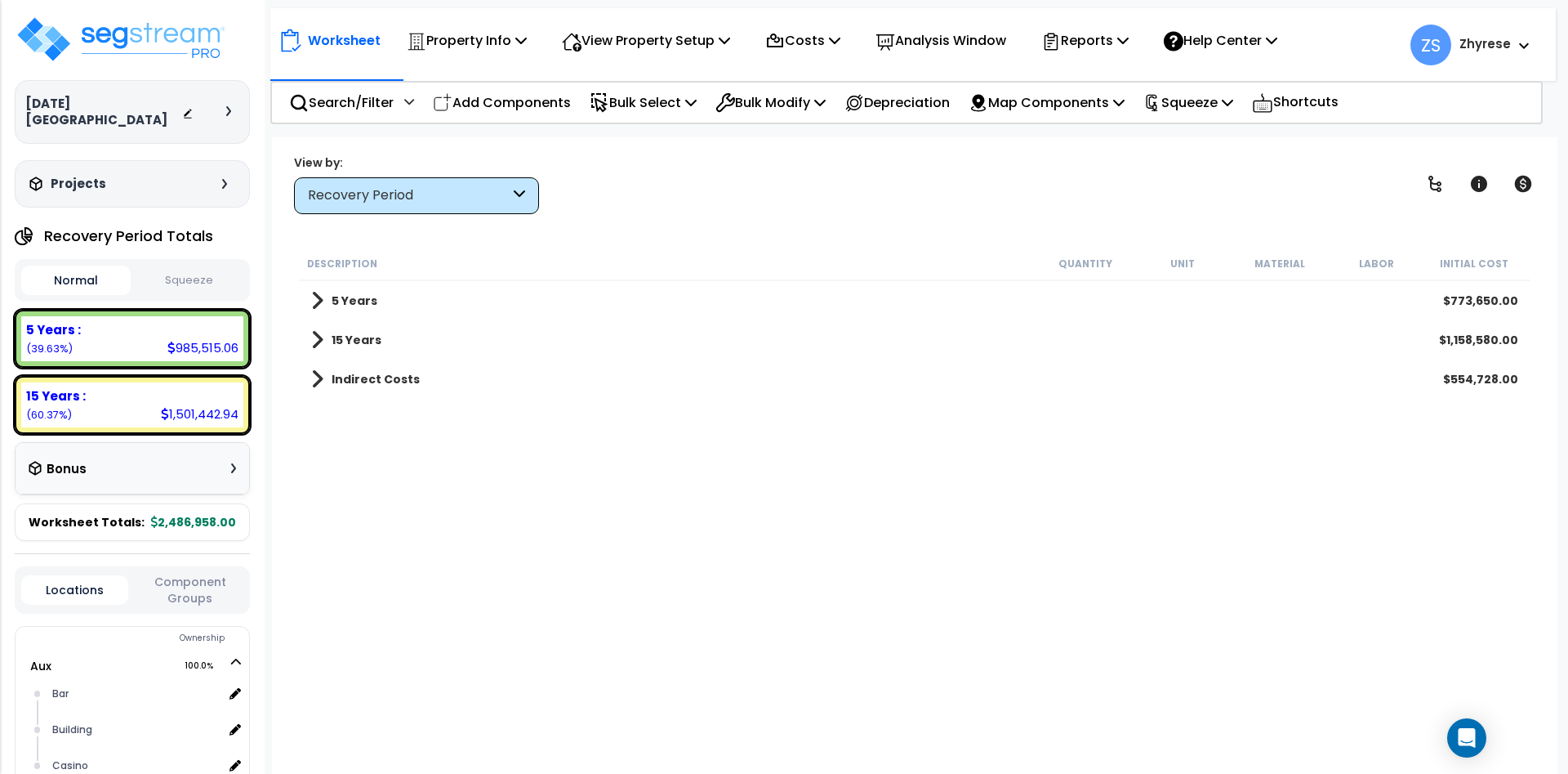
click at [401, 291] on div "5 Years $773,650.00" at bounding box center [915, 301] width 1224 height 40
click at [331, 307] on b "5 Years" at bounding box center [354, 301] width 46 height 16
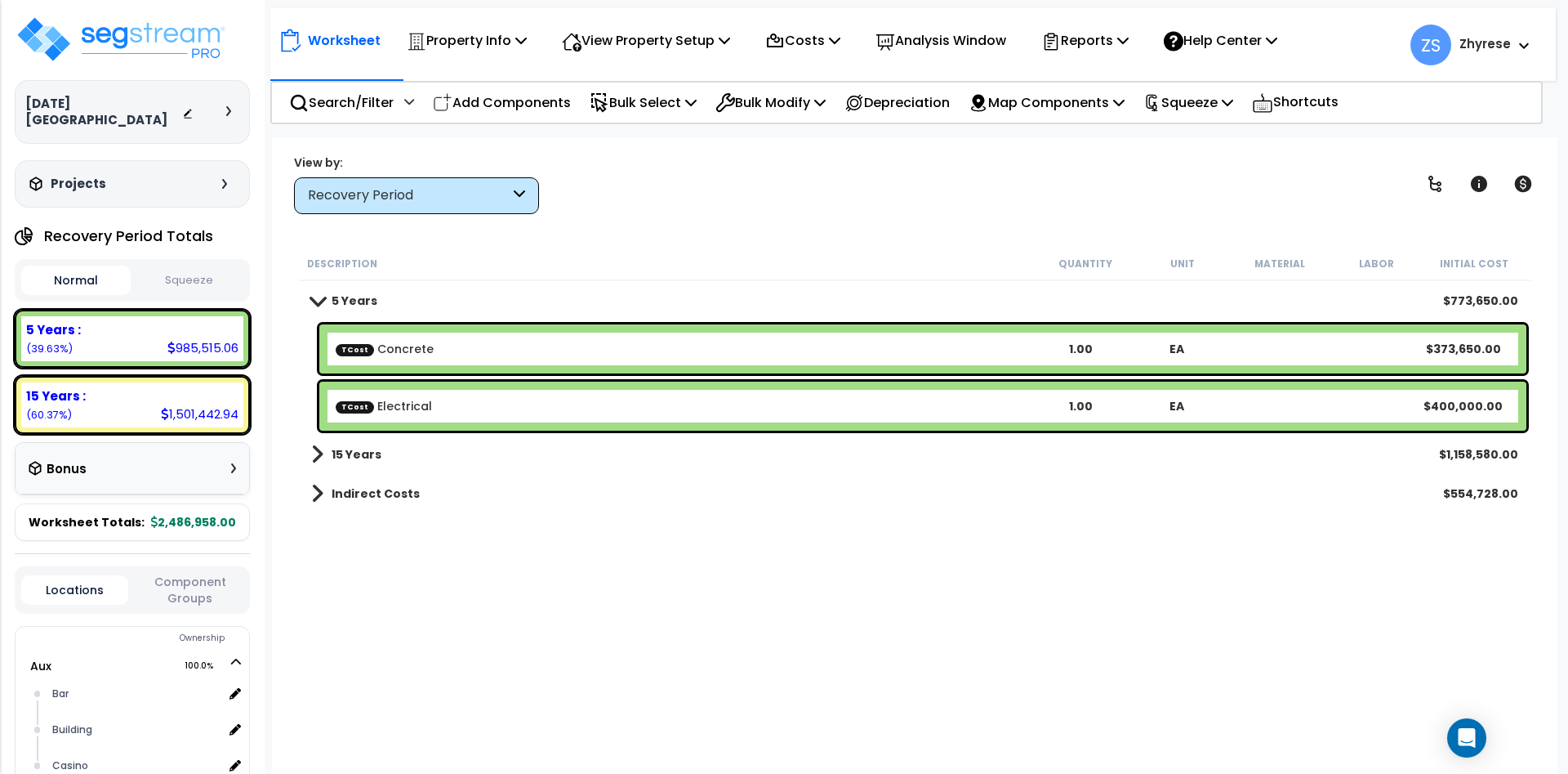
click at [344, 452] on b "15 Years" at bounding box center [356, 454] width 50 height 16
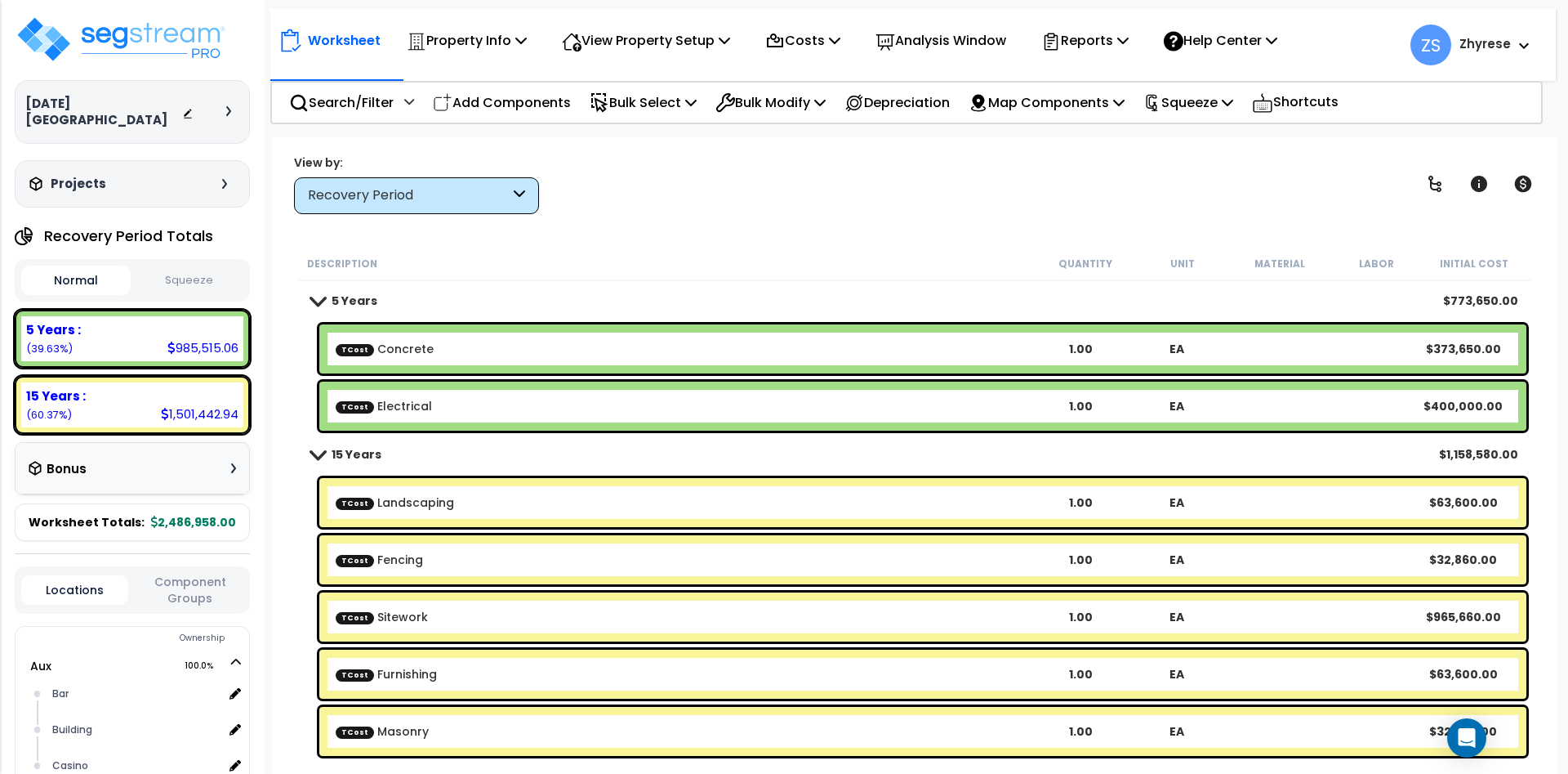
scroll to position [35, 0]
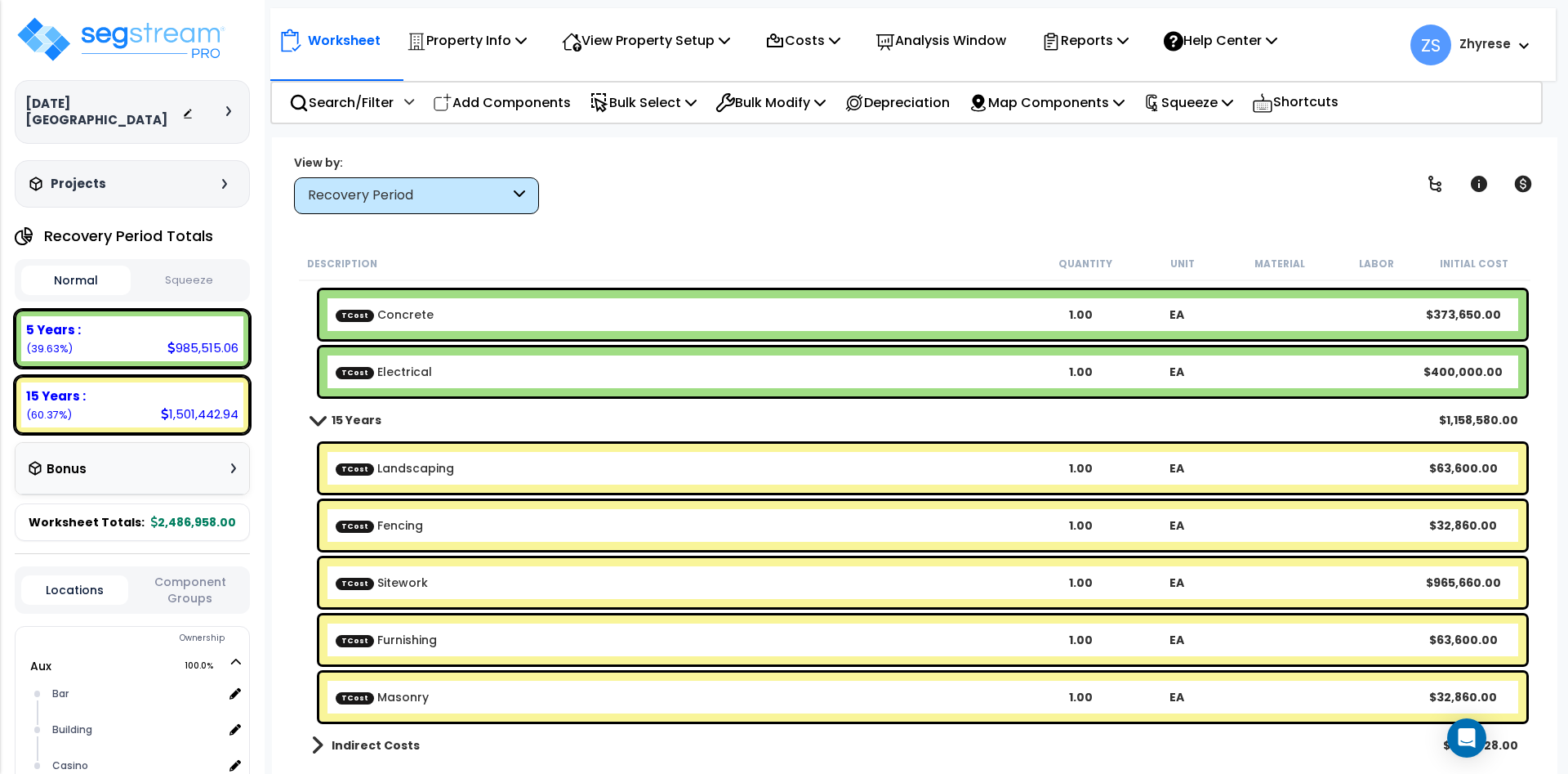
click at [341, 744] on b "Indirect Costs" at bounding box center [375, 745] width 88 height 16
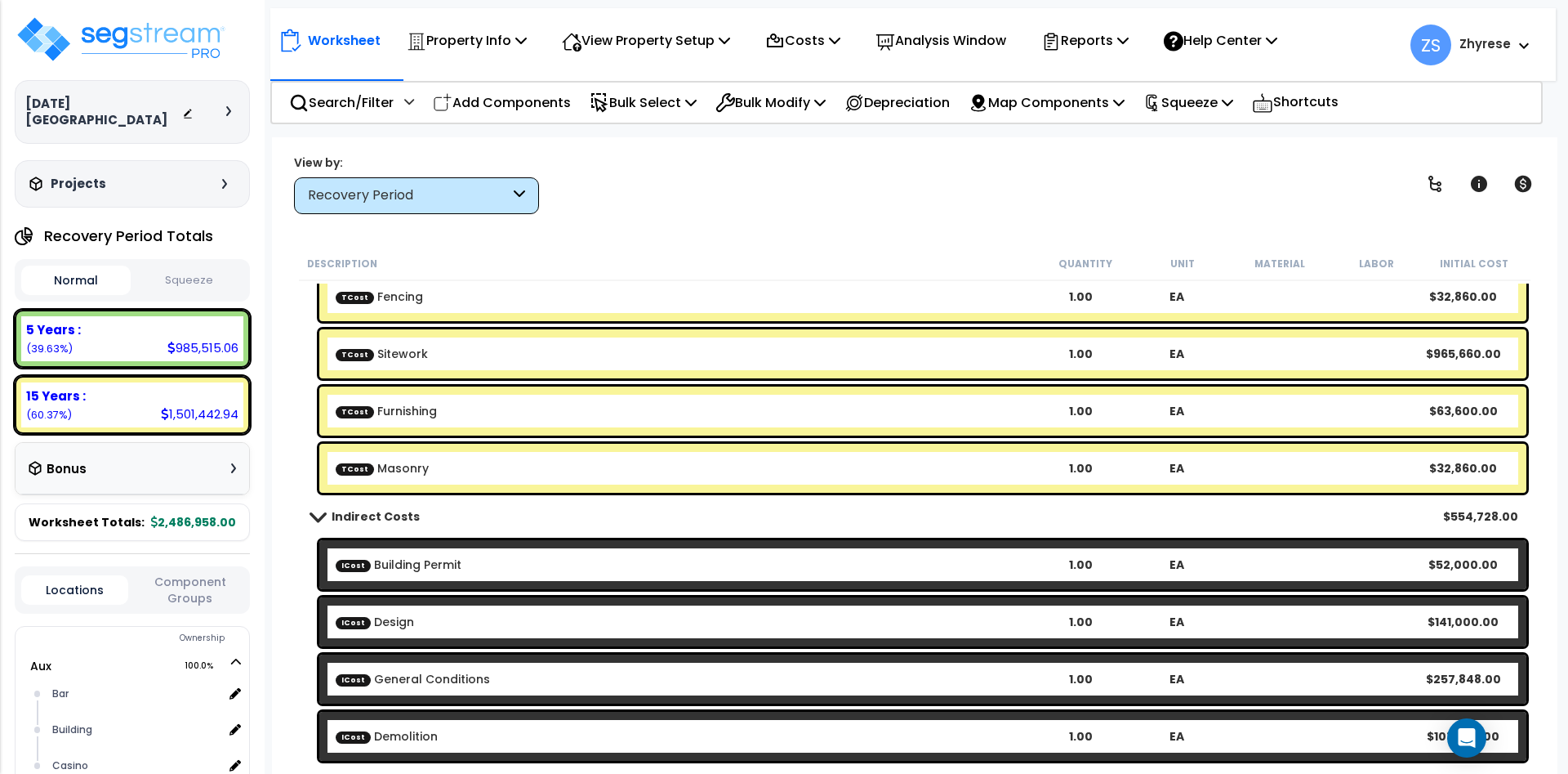
scroll to position [0, 0]
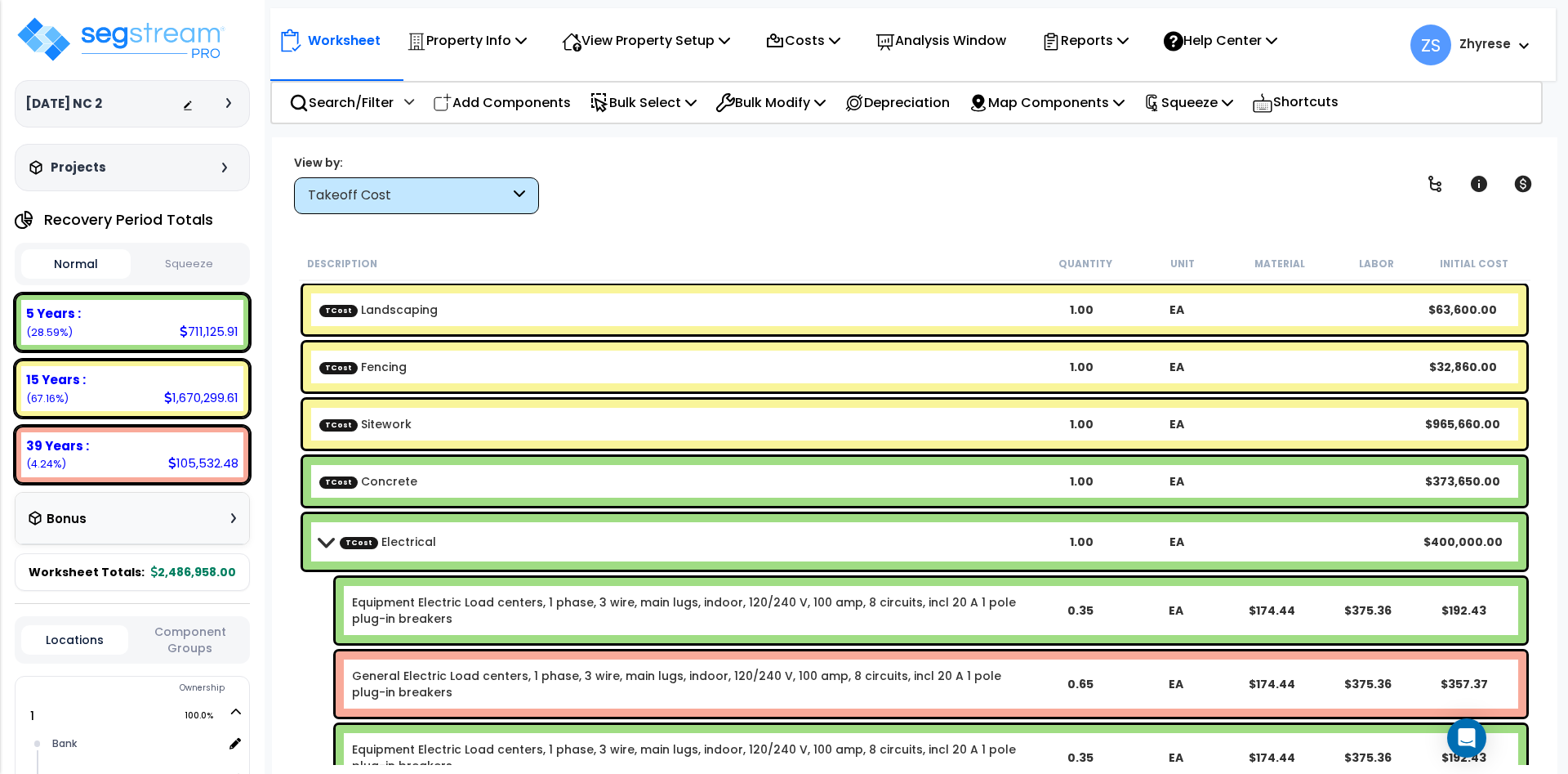
click at [887, 190] on div "View by: Takeoff Cost Takeoff Cost" at bounding box center [914, 184] width 1253 height 61
click at [1197, 126] on div "Property Name DB Costs Setup Indirect Costs Direct Costs Costs Setup Rapid Take…" at bounding box center [784, 104] width 1568 height 65
drag, startPoint x: 1197, startPoint y: 115, endPoint x: 1188, endPoint y: 136, distance: 22.8
click at [1197, 114] on div "Squeeze" at bounding box center [1188, 102] width 90 height 39
click at [1176, 141] on link "Squeeze" at bounding box center [1216, 139] width 162 height 33
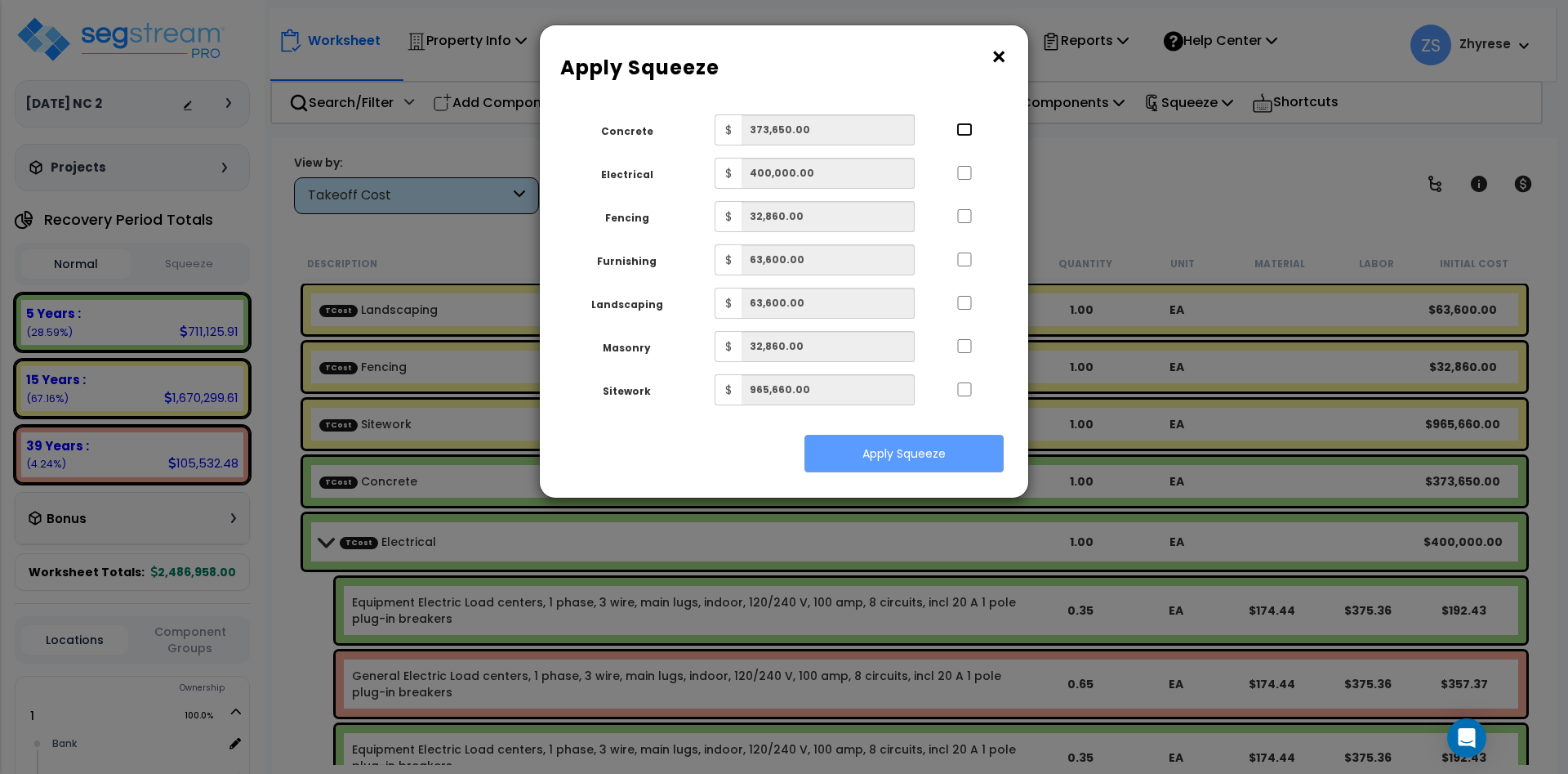
click at [962, 134] on input "..." at bounding box center [964, 130] width 16 height 14
checkbox input "true"
click at [965, 169] on input "..." at bounding box center [964, 173] width 16 height 14
checkbox input "true"
click at [972, 210] on input "..." at bounding box center [964, 216] width 16 height 14
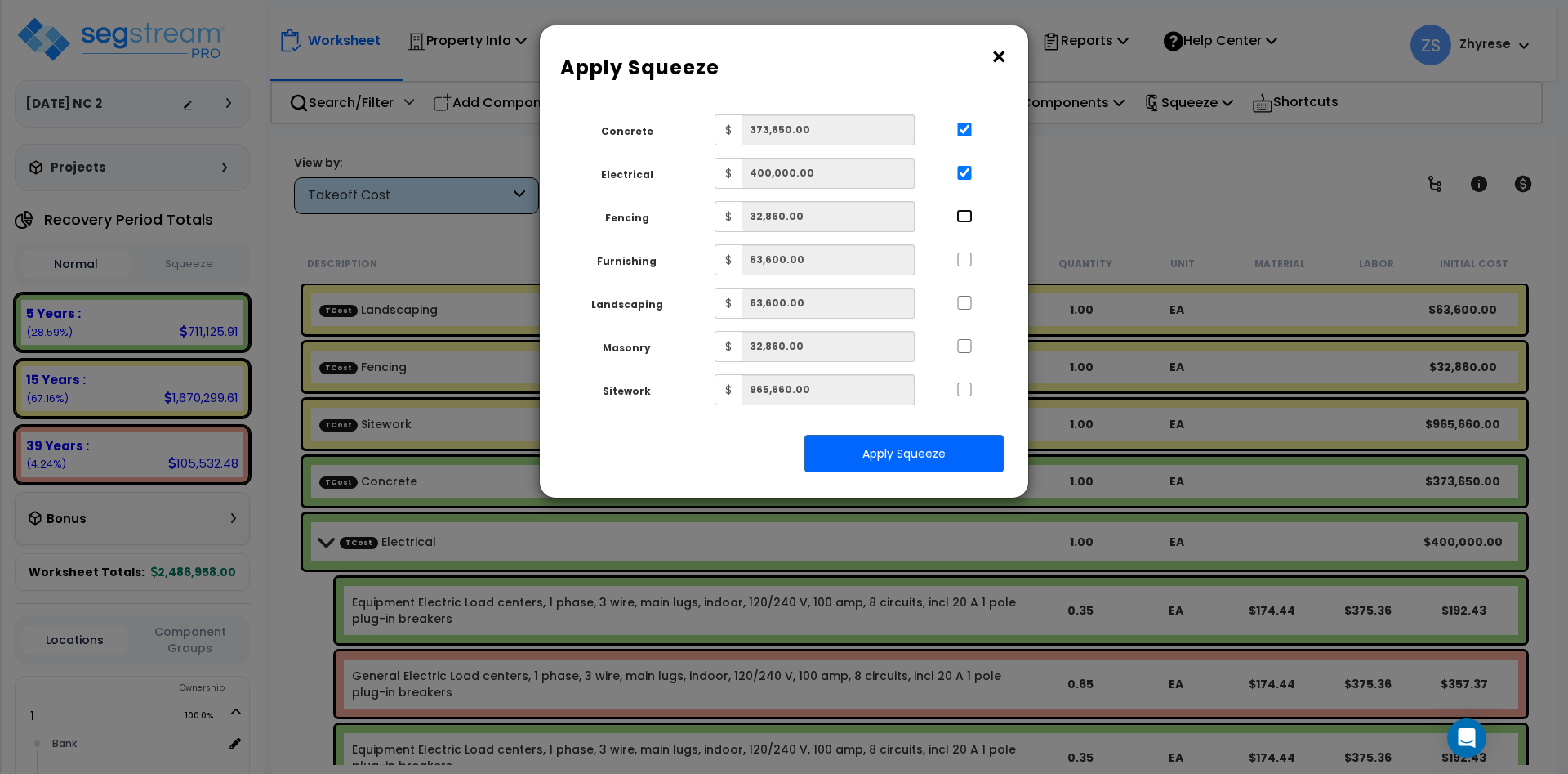
checkbox input "true"
click at [966, 261] on input "..." at bounding box center [964, 259] width 16 height 14
checkbox input "true"
click at [969, 294] on div at bounding box center [965, 301] width 75 height 26
click at [969, 299] on input "..." at bounding box center [964, 303] width 16 height 14
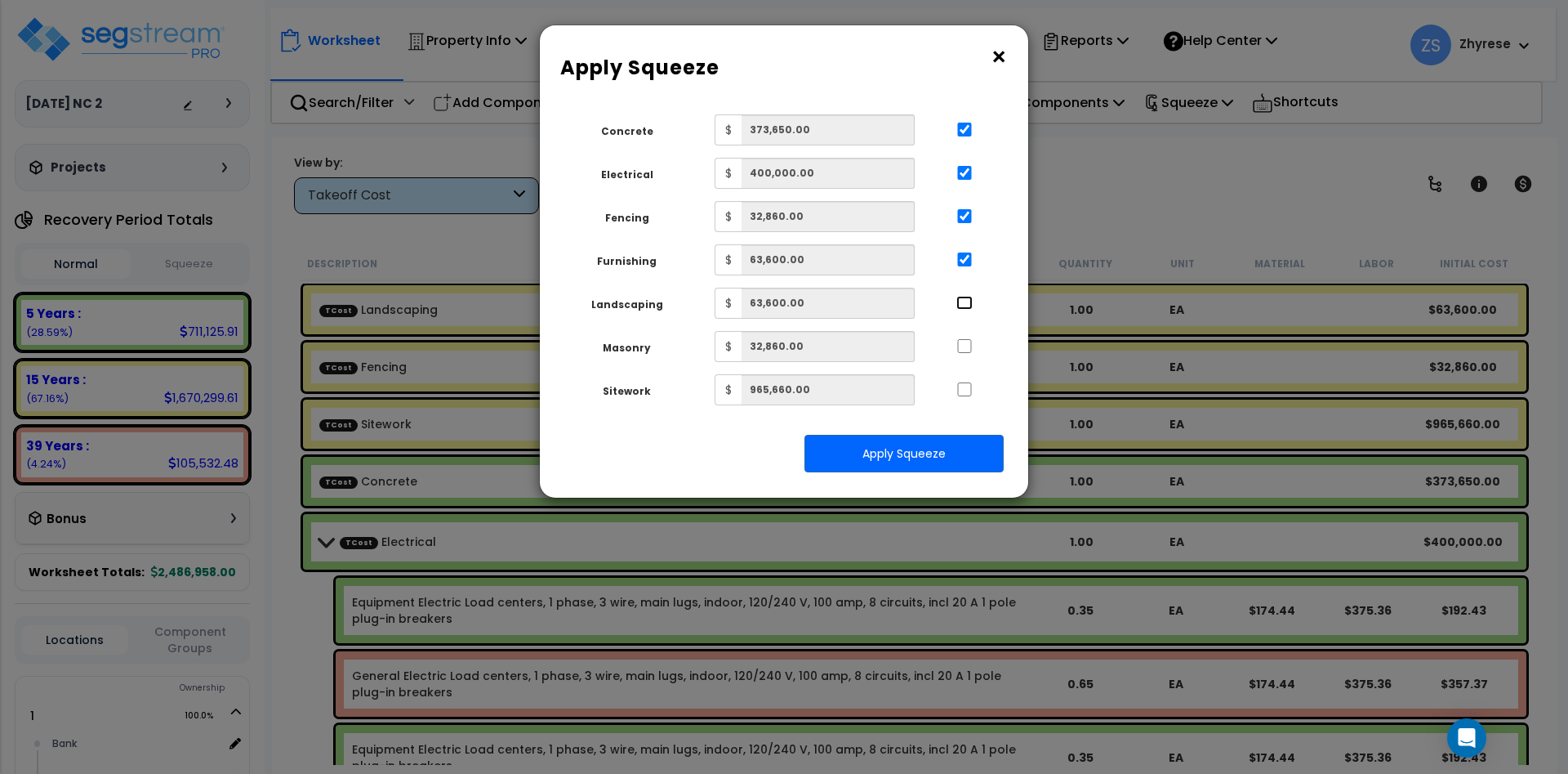
checkbox input "true"
click at [967, 345] on input "..." at bounding box center [964, 346] width 16 height 14
checkbox input "true"
click at [965, 385] on input "..." at bounding box center [964, 389] width 16 height 14
checkbox input "true"
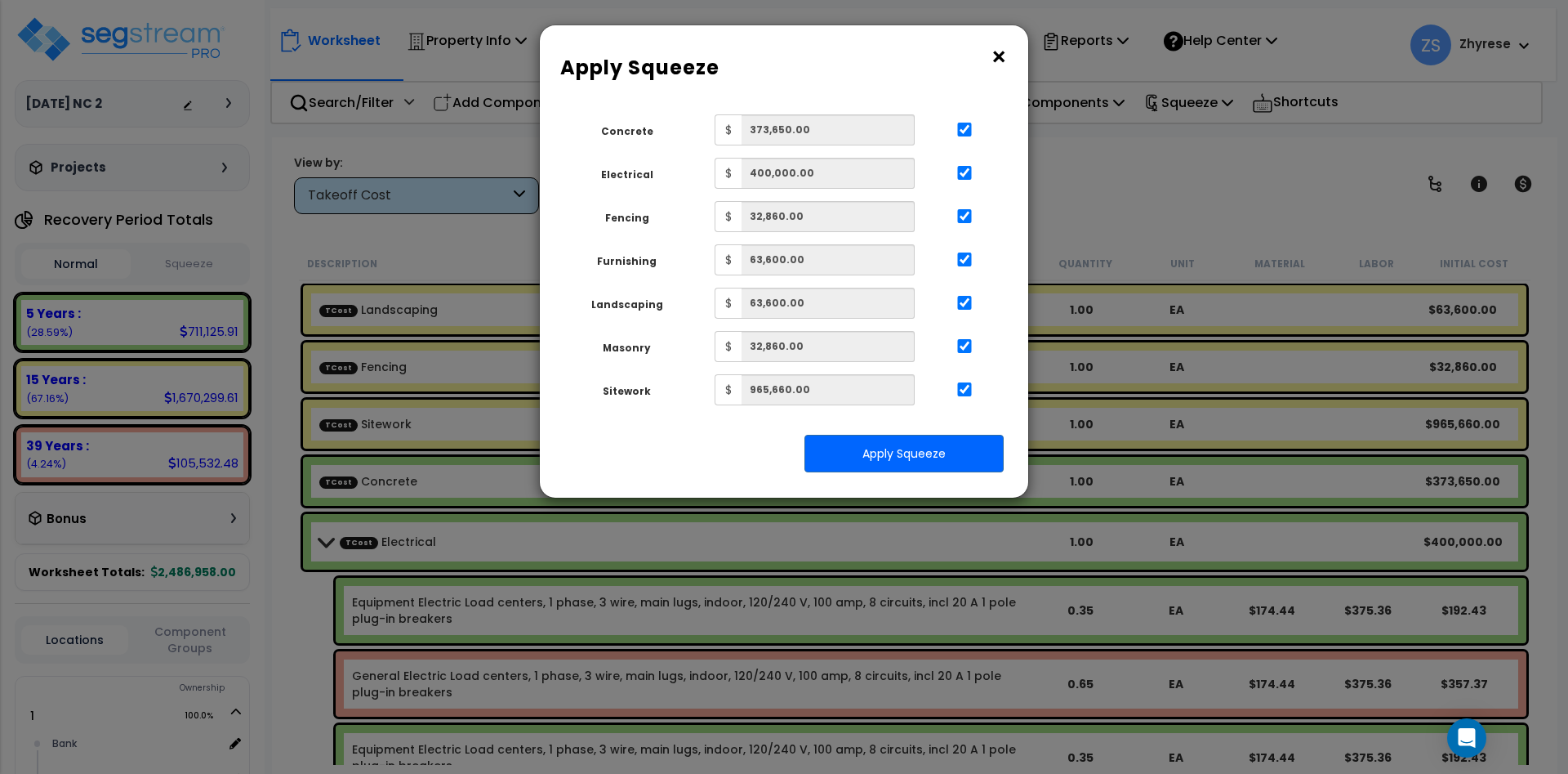
click at [931, 433] on div "Squeeze Type Select 1. Squeeze by Takeoff Cost Total Building Square Footage 0.…" at bounding box center [784, 300] width 464 height 371
click at [931, 447] on button "Apply Squeeze" at bounding box center [904, 453] width 199 height 38
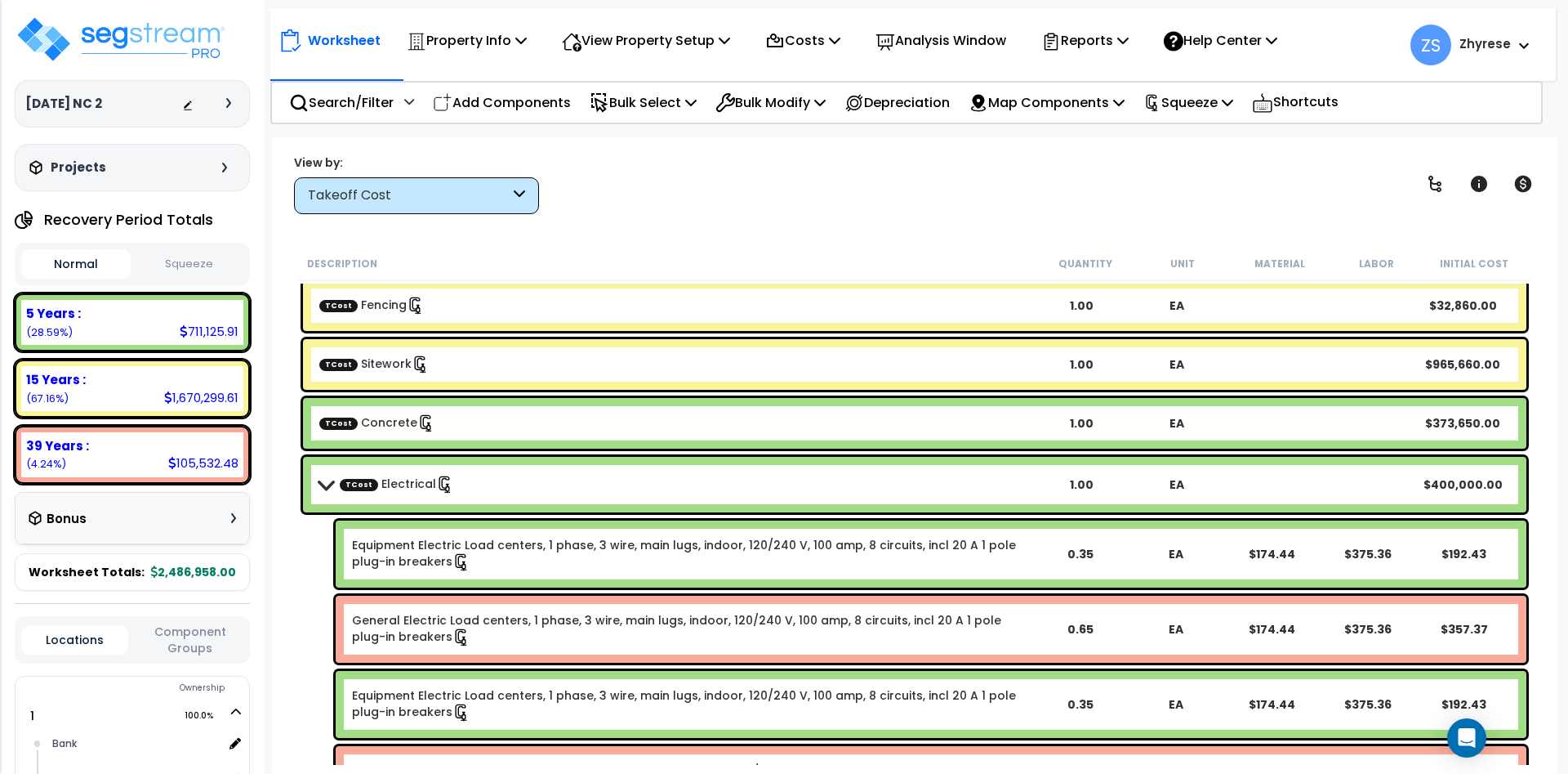
scroll to position [196, 0]
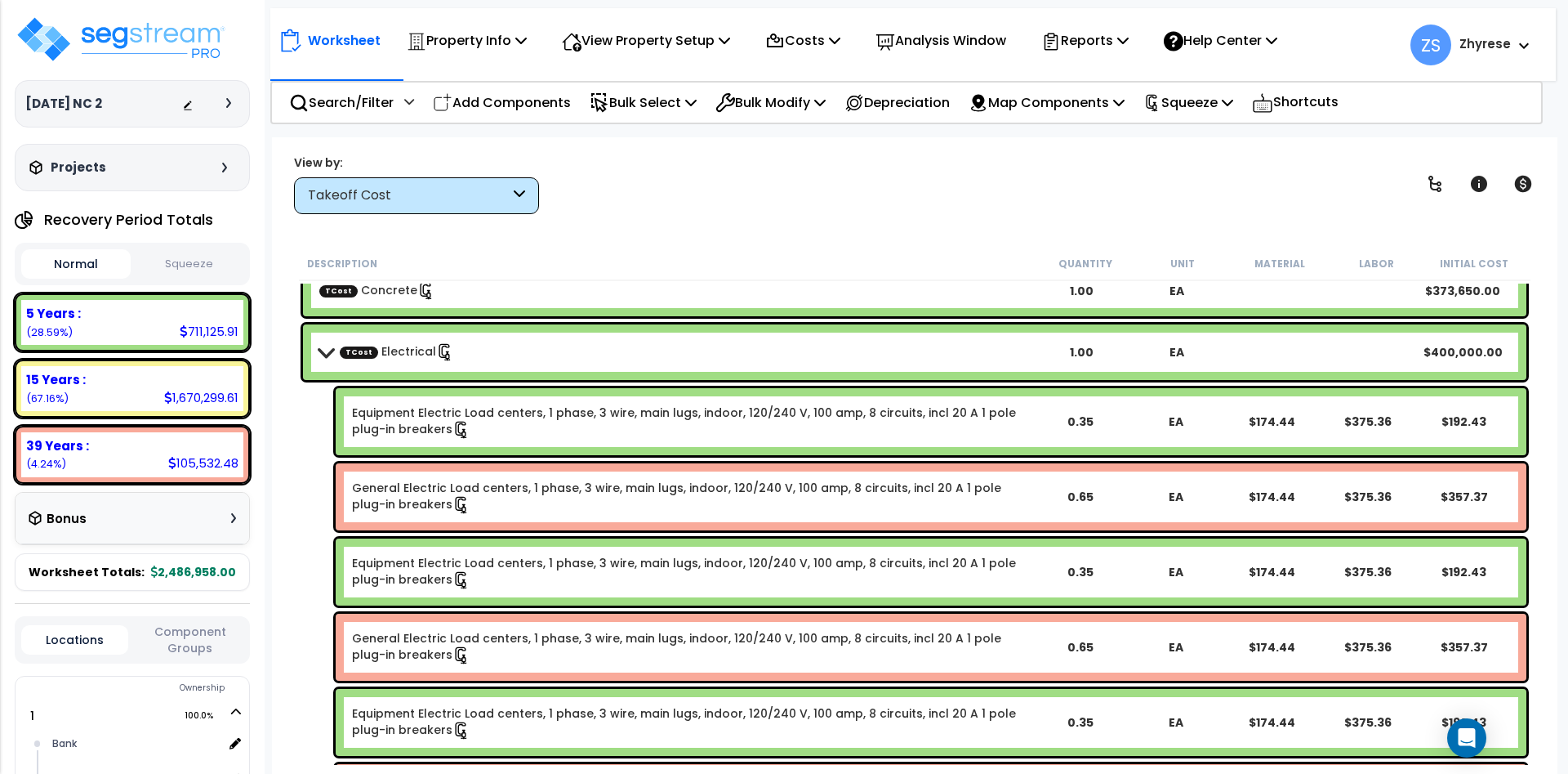
click at [176, 257] on button "Squeeze" at bounding box center [189, 264] width 109 height 29
click at [132, 511] on div "Bonus" at bounding box center [132, 518] width 207 height 32
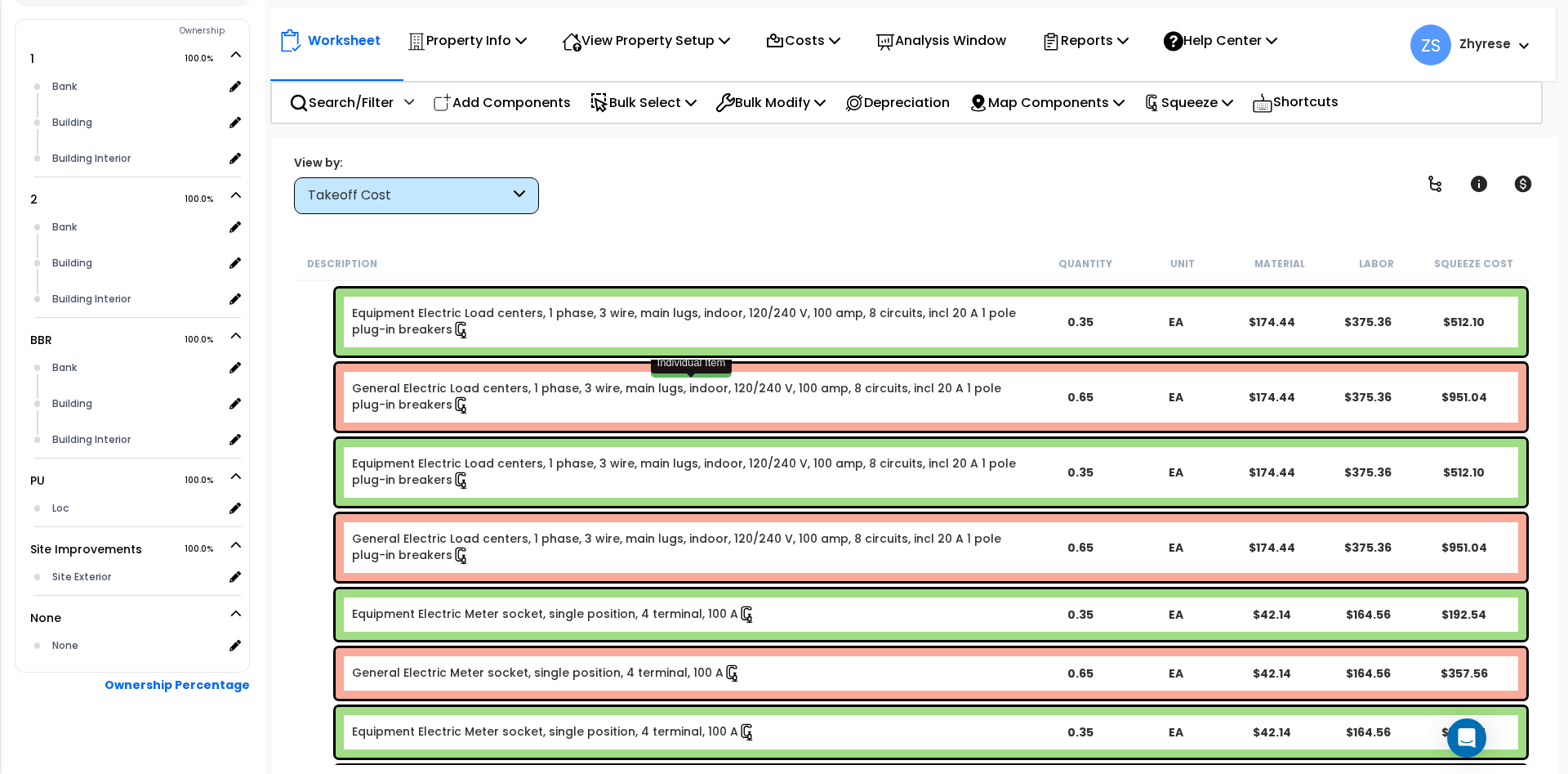
scroll to position [490, 0]
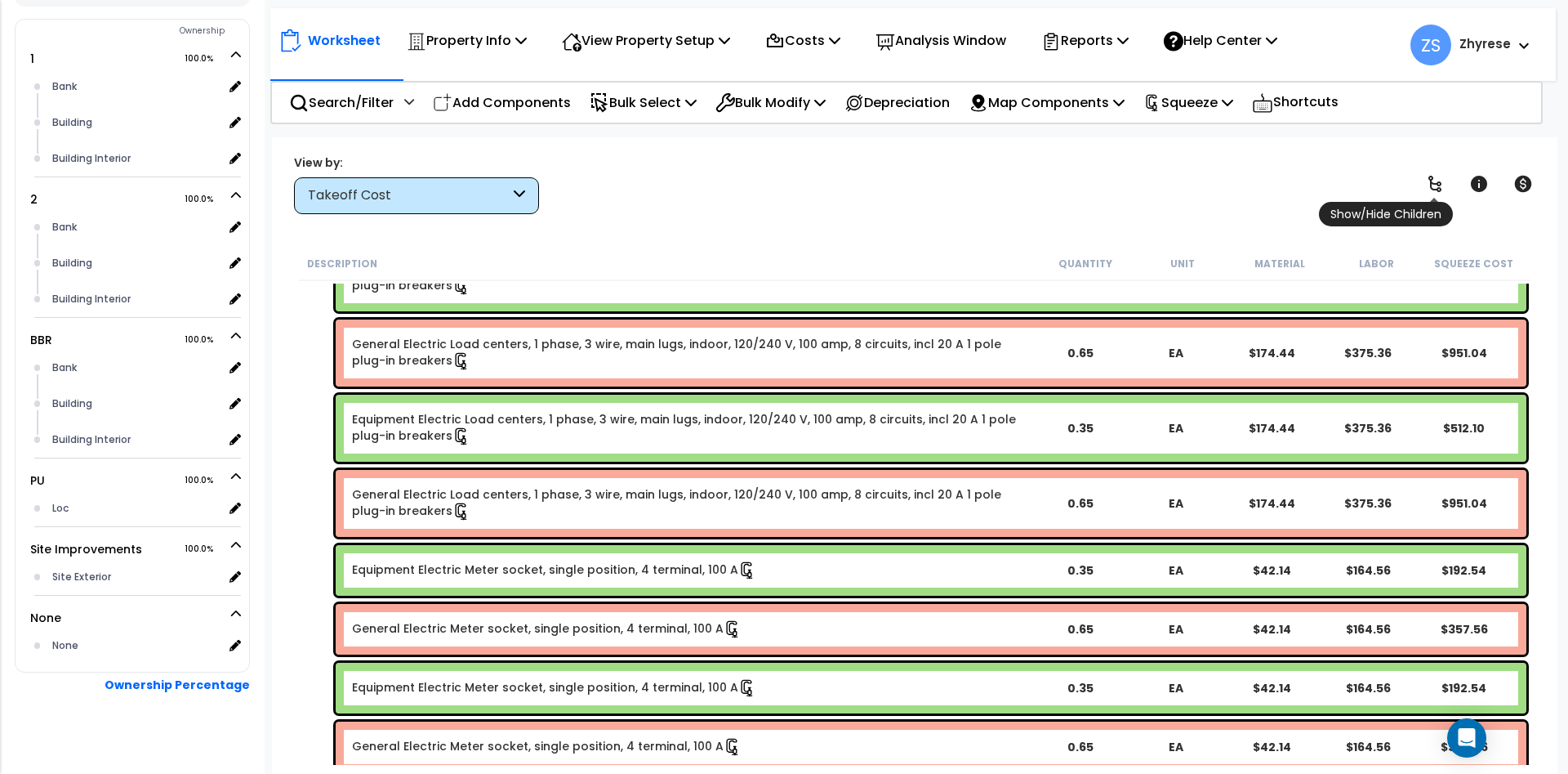
click at [1434, 184] on icon at bounding box center [1434, 184] width 13 height 16
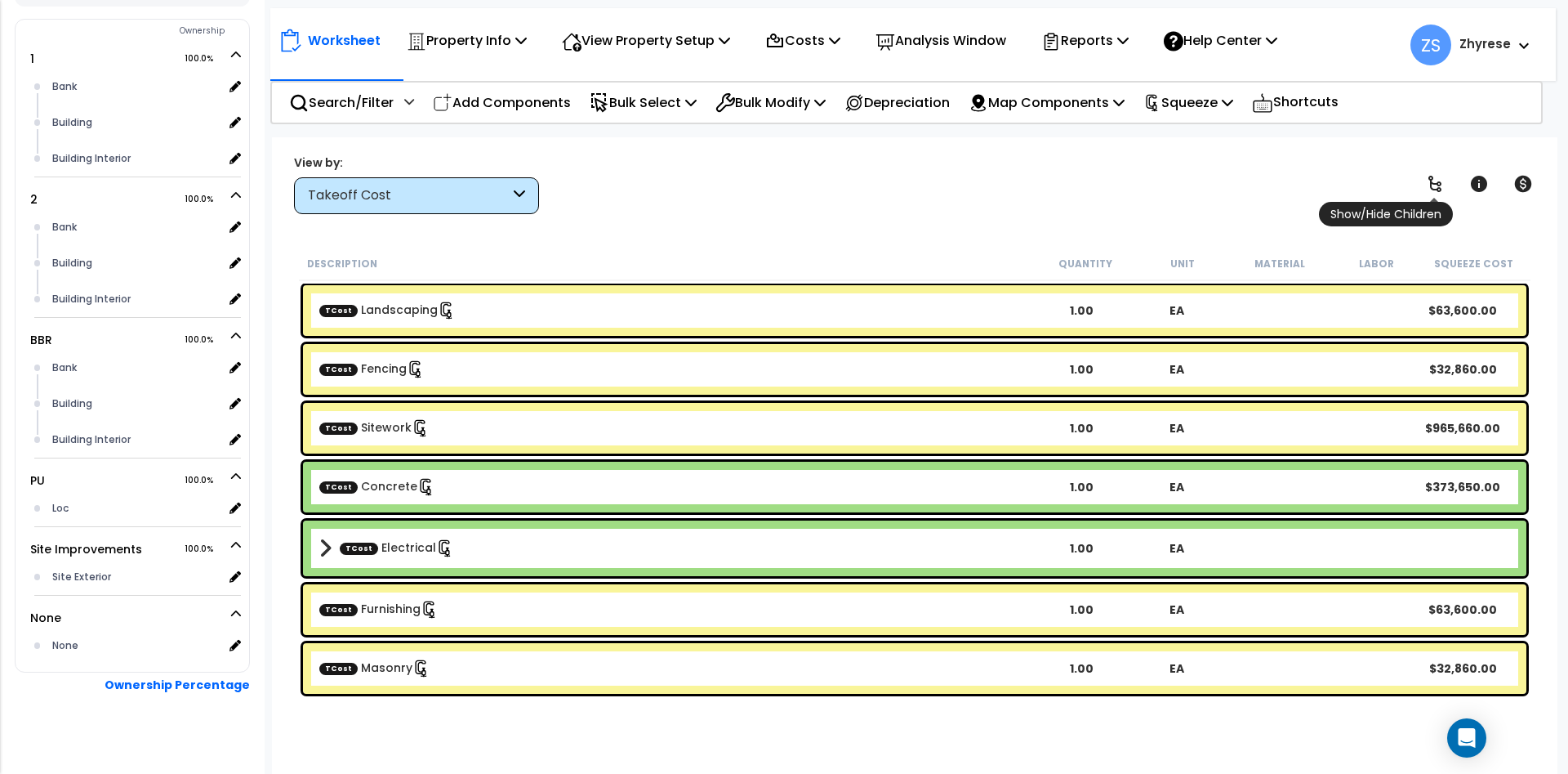
scroll to position [0, 0]
click at [1434, 184] on icon at bounding box center [1434, 184] width 13 height 16
click at [1433, 184] on icon at bounding box center [1434, 184] width 13 height 16
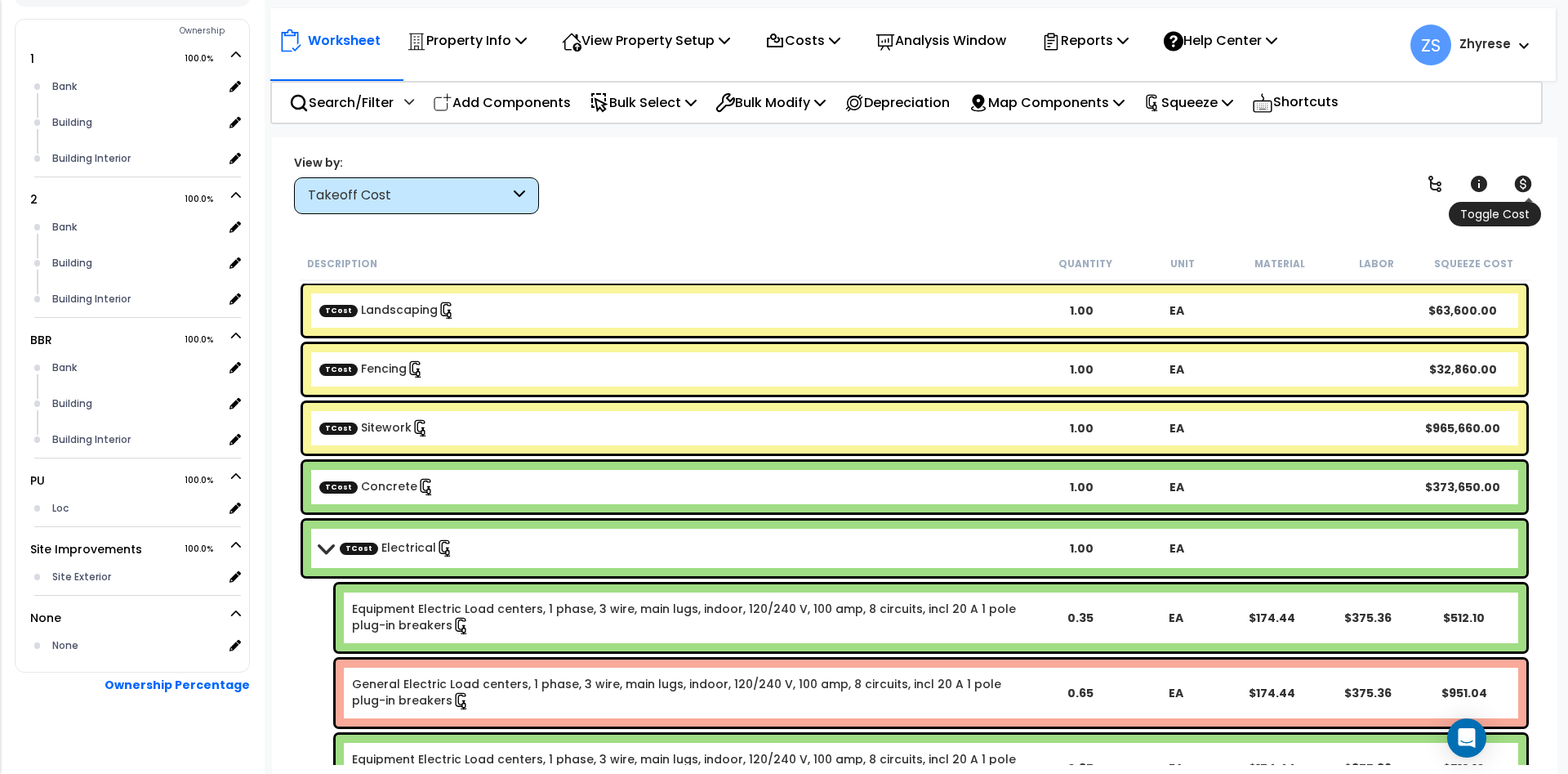
click at [1529, 188] on icon at bounding box center [1523, 184] width 17 height 16
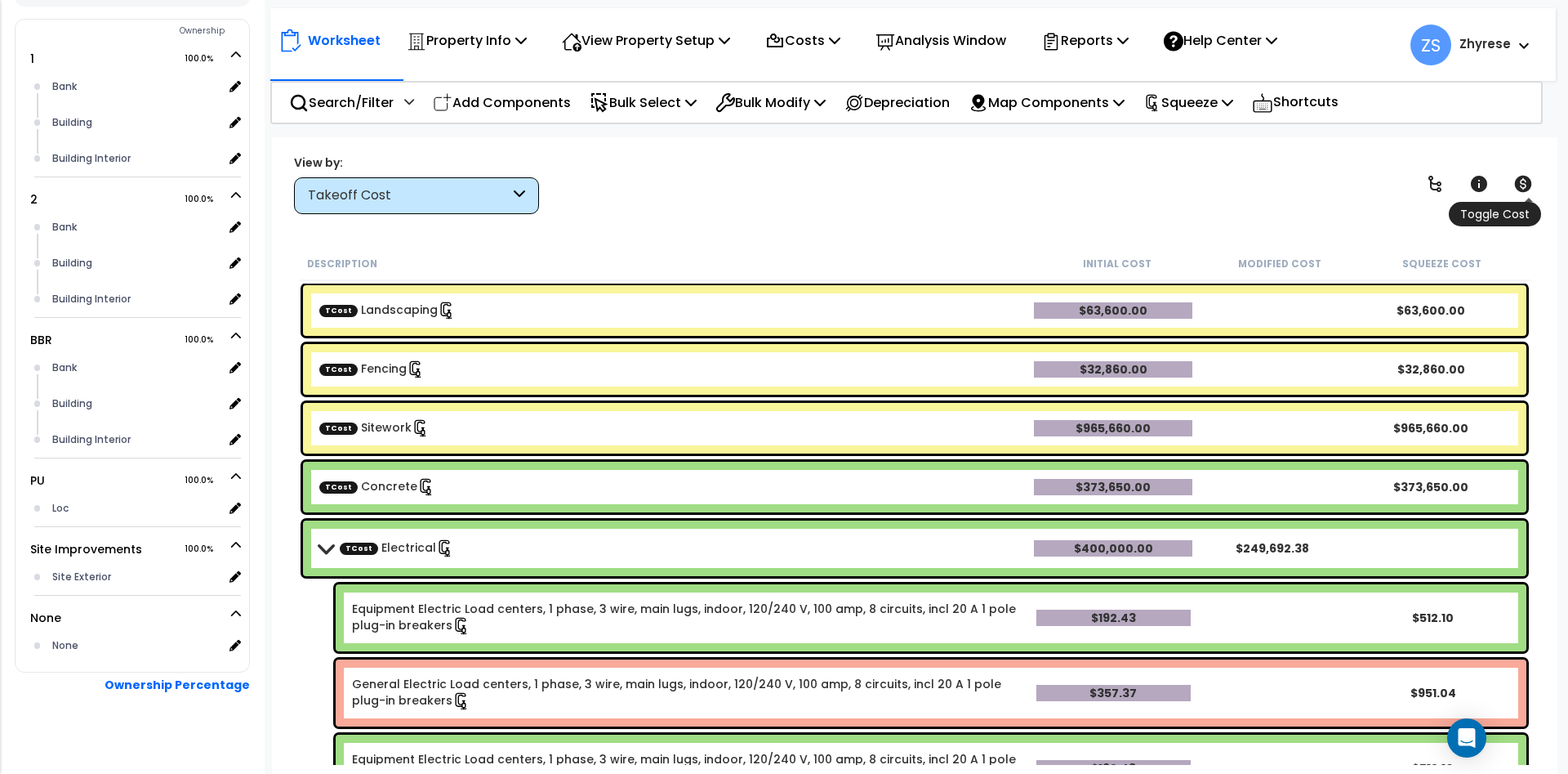
click at [1529, 188] on icon at bounding box center [1523, 184] width 17 height 16
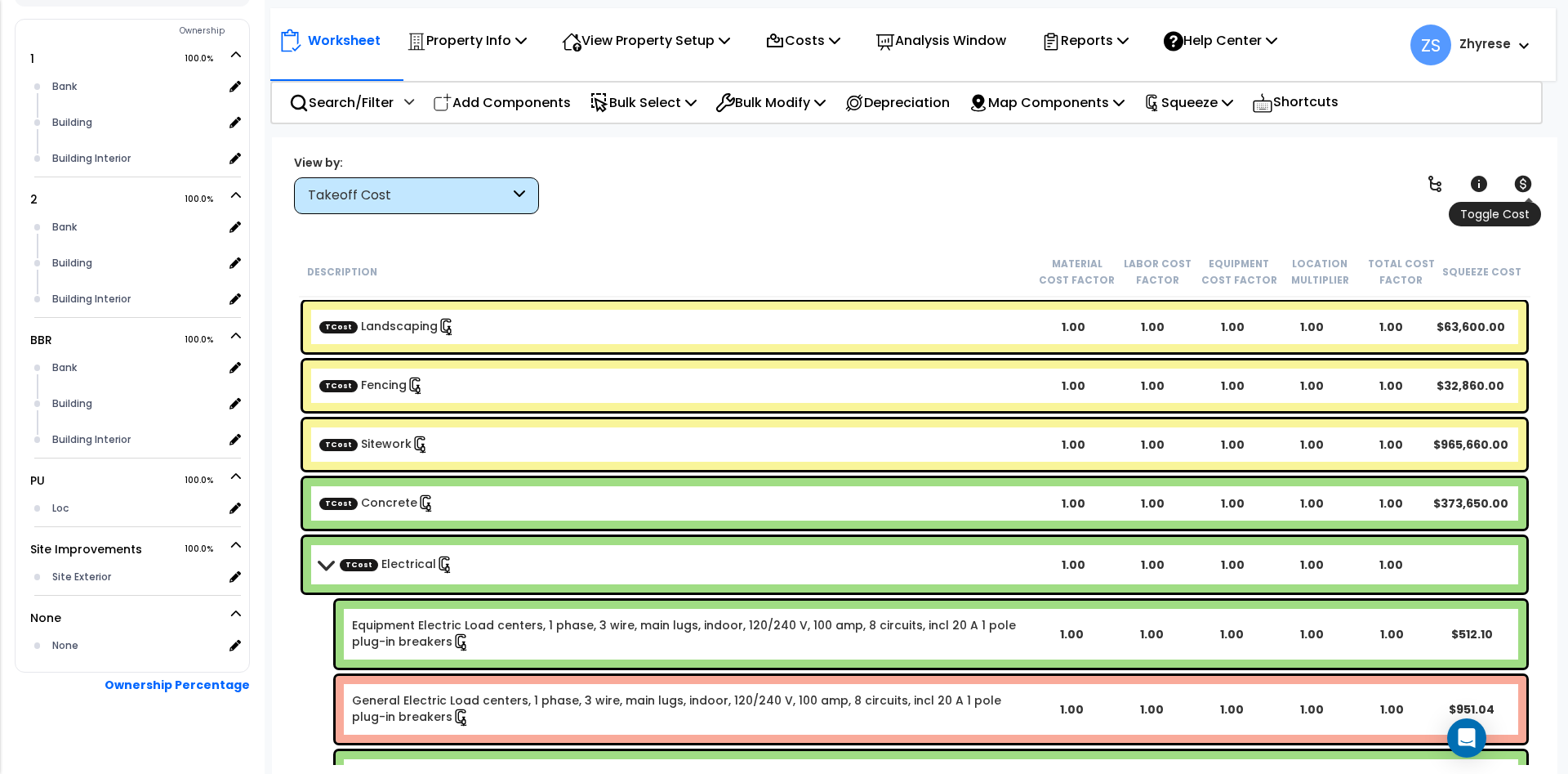
click at [1517, 184] on icon at bounding box center [1523, 184] width 17 height 16
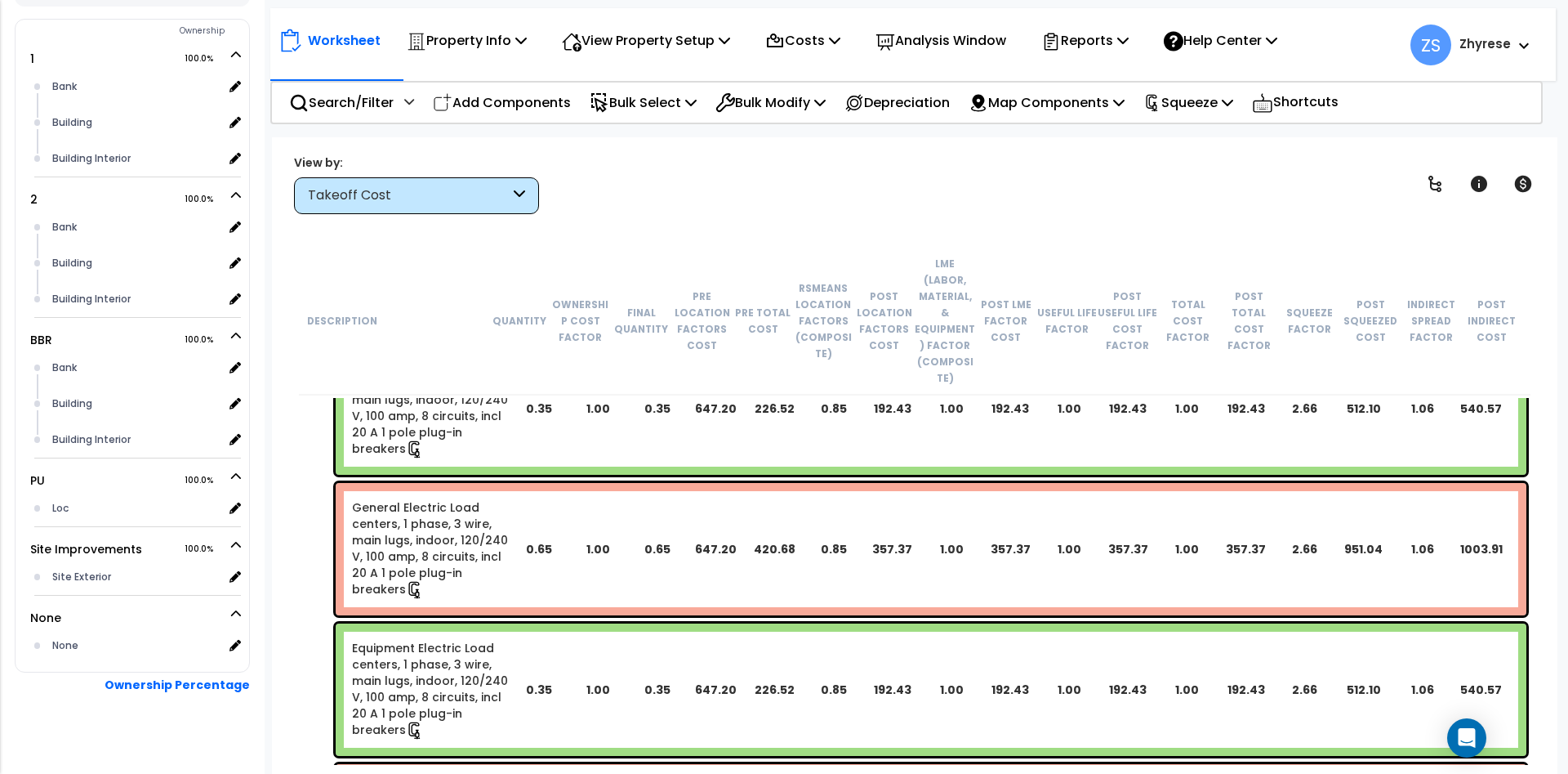
scroll to position [687, 0]
